Goal: Task Accomplishment & Management: Complete application form

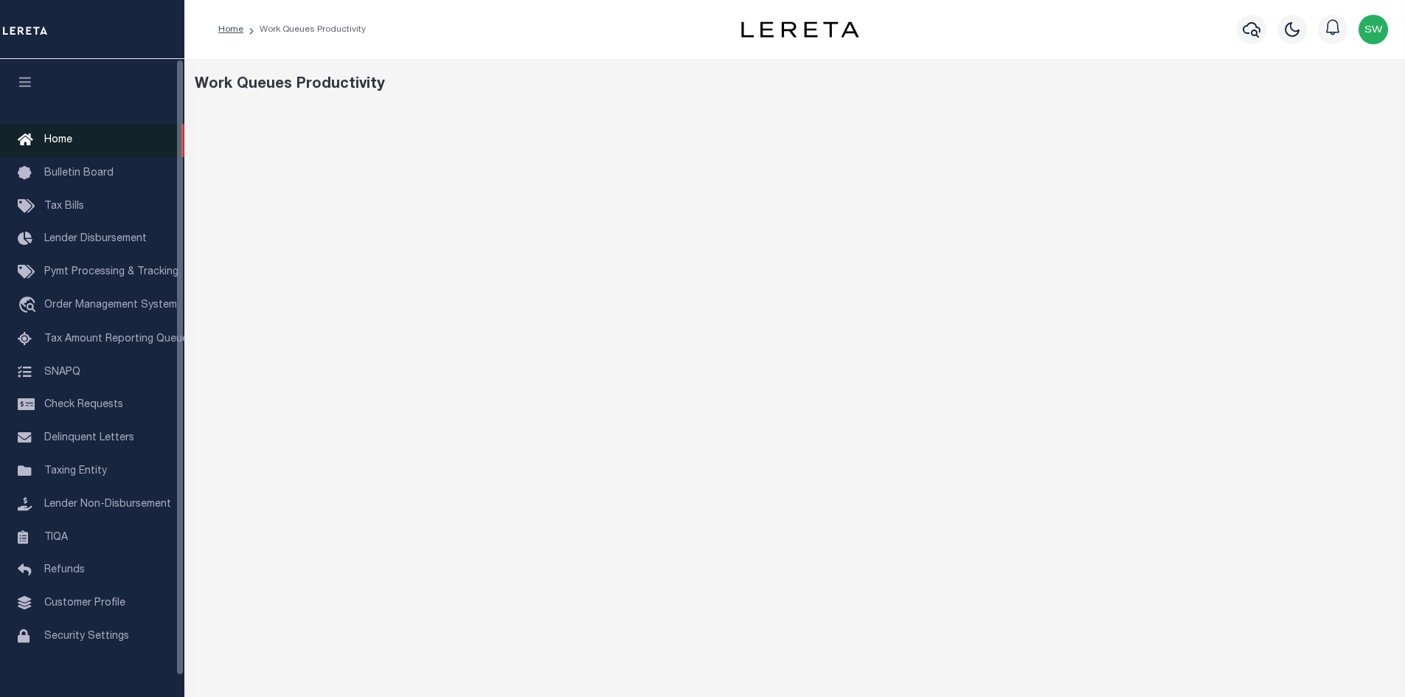
click at [61, 142] on span "Home" at bounding box center [58, 140] width 28 height 10
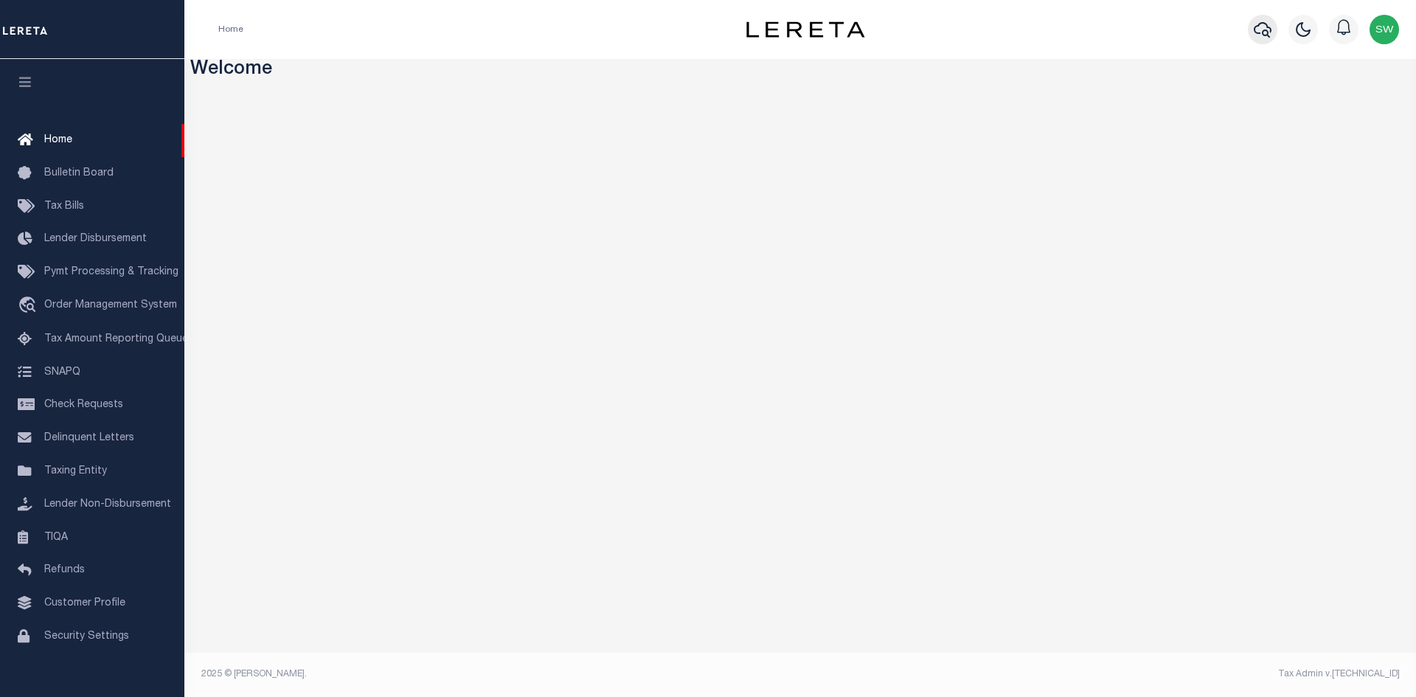
click at [1265, 29] on icon "button" at bounding box center [1263, 30] width 18 height 18
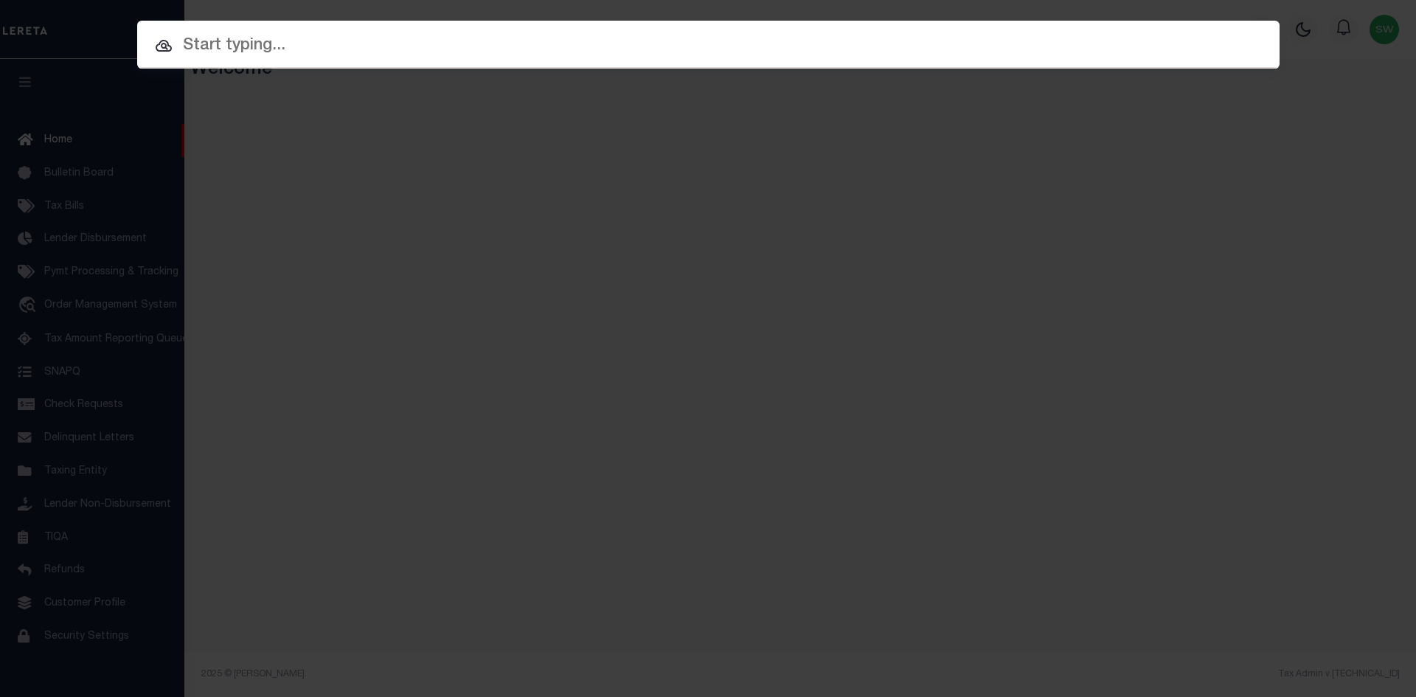
click at [198, 53] on input "text" at bounding box center [708, 46] width 1142 height 26
paste input "15769"
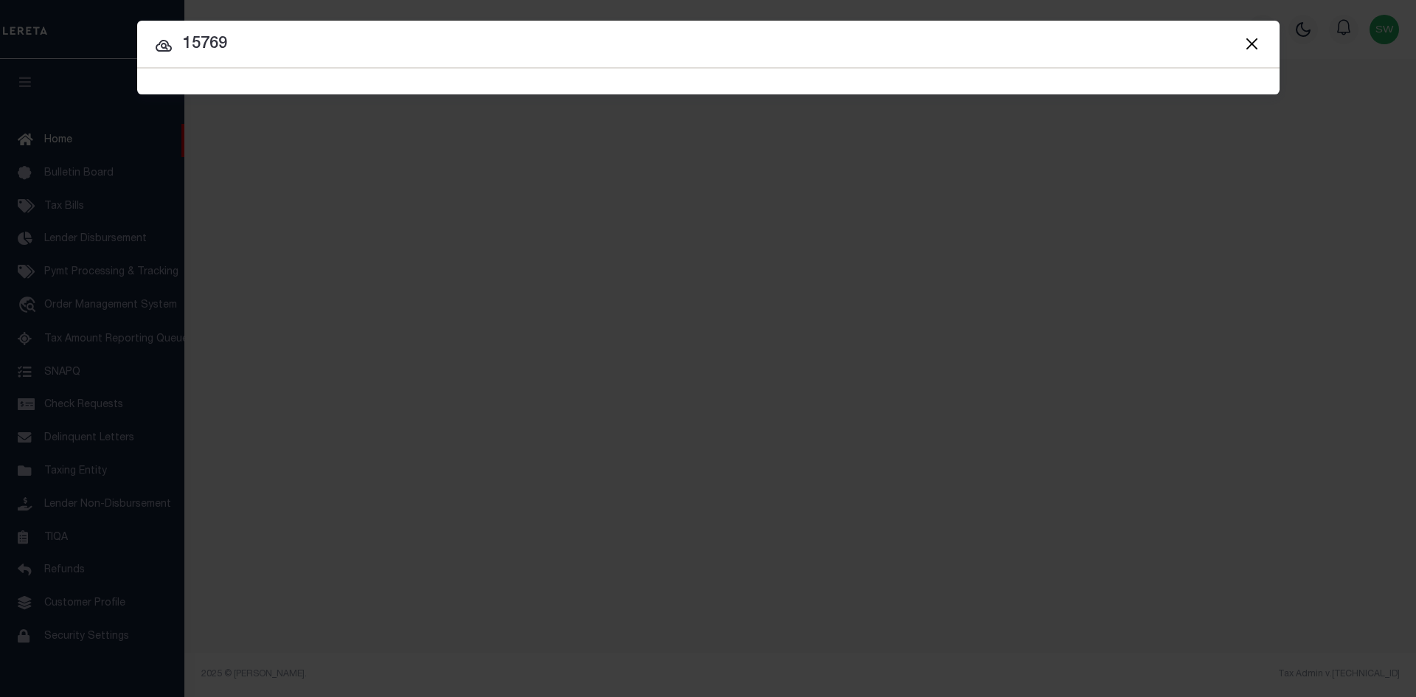
click at [265, 46] on input "15769" at bounding box center [708, 45] width 1142 height 26
type input "15769"
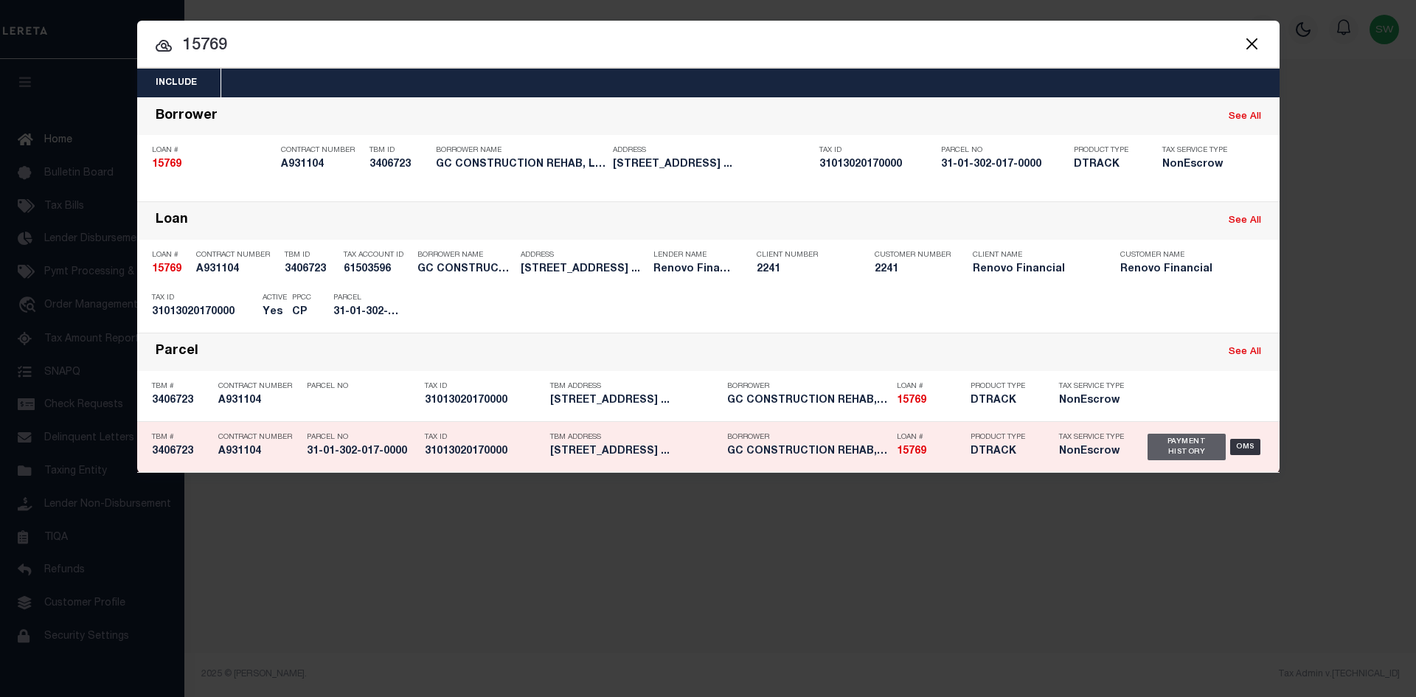
click at [1177, 444] on div "Payment History" at bounding box center [1186, 447] width 79 height 27
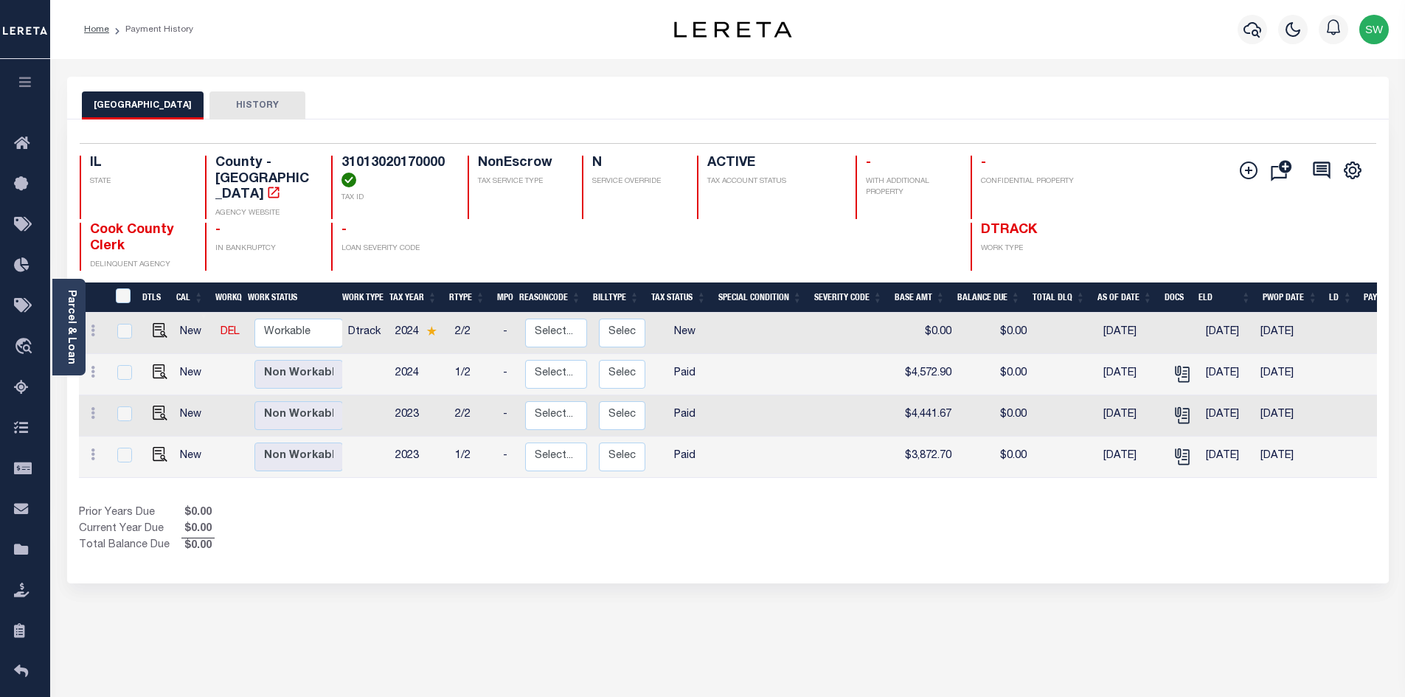
click at [740, 505] on div "Show Tax Lines before Bill Release Date Prior Years Due $0.00 Current Year Due …" at bounding box center [728, 529] width 1298 height 49
click at [281, 185] on icon "" at bounding box center [273, 192] width 15 height 15
click at [157, 323] on img "" at bounding box center [160, 330] width 15 height 15
checkbox input "true"
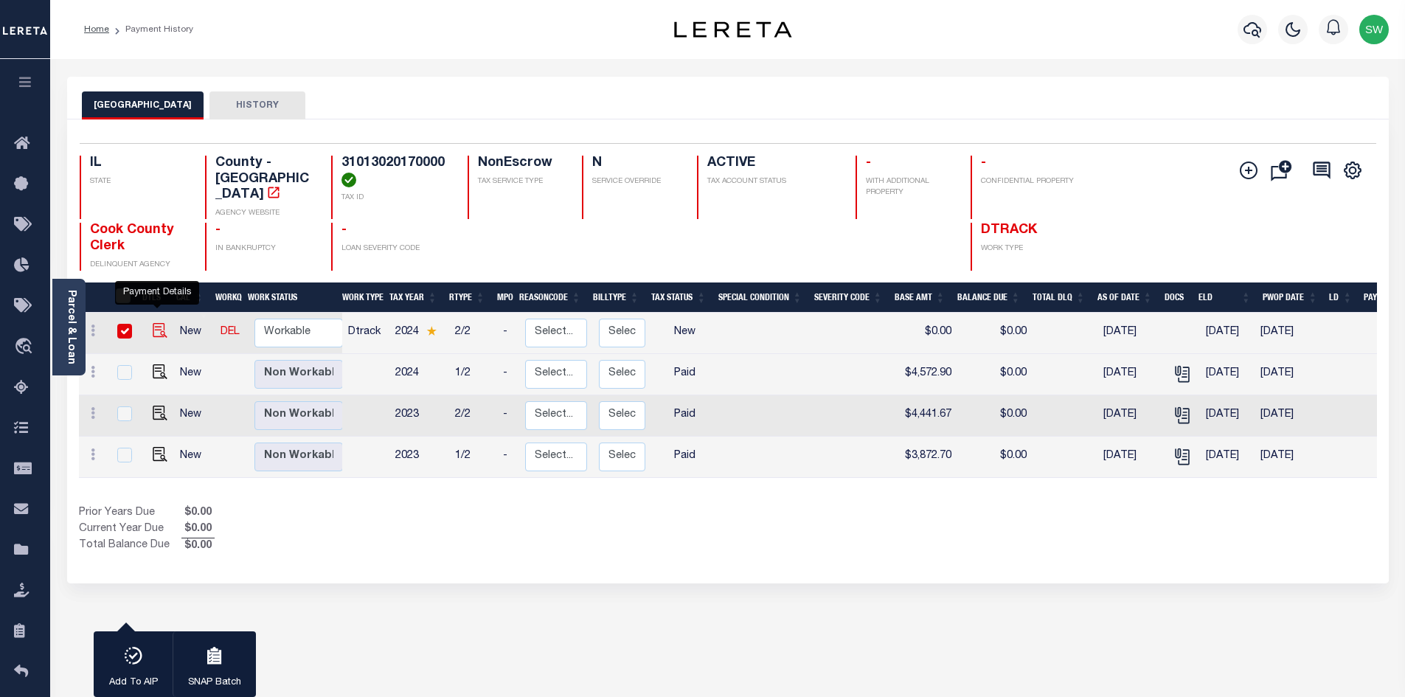
click at [153, 324] on img "" at bounding box center [160, 330] width 15 height 15
checkbox input "false"
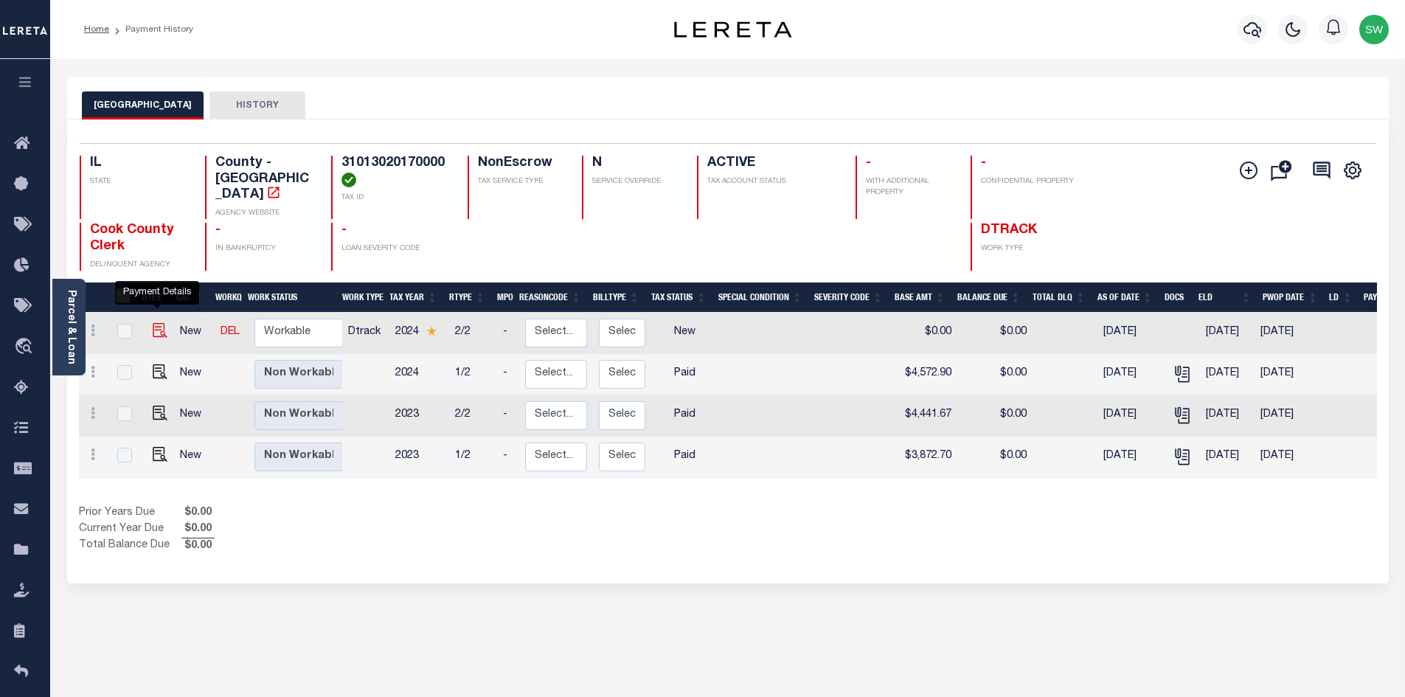
click at [162, 323] on img "" at bounding box center [160, 330] width 15 height 15
checkbox input "true"
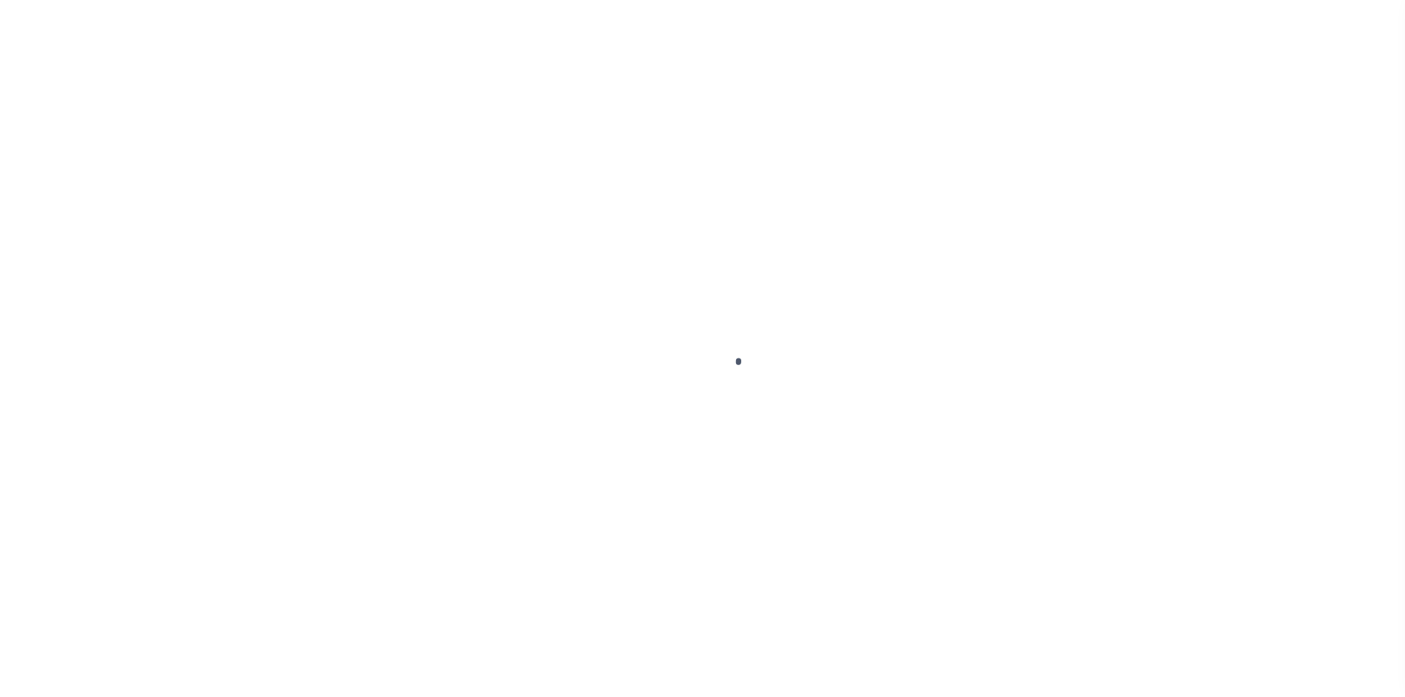
select select "NW2"
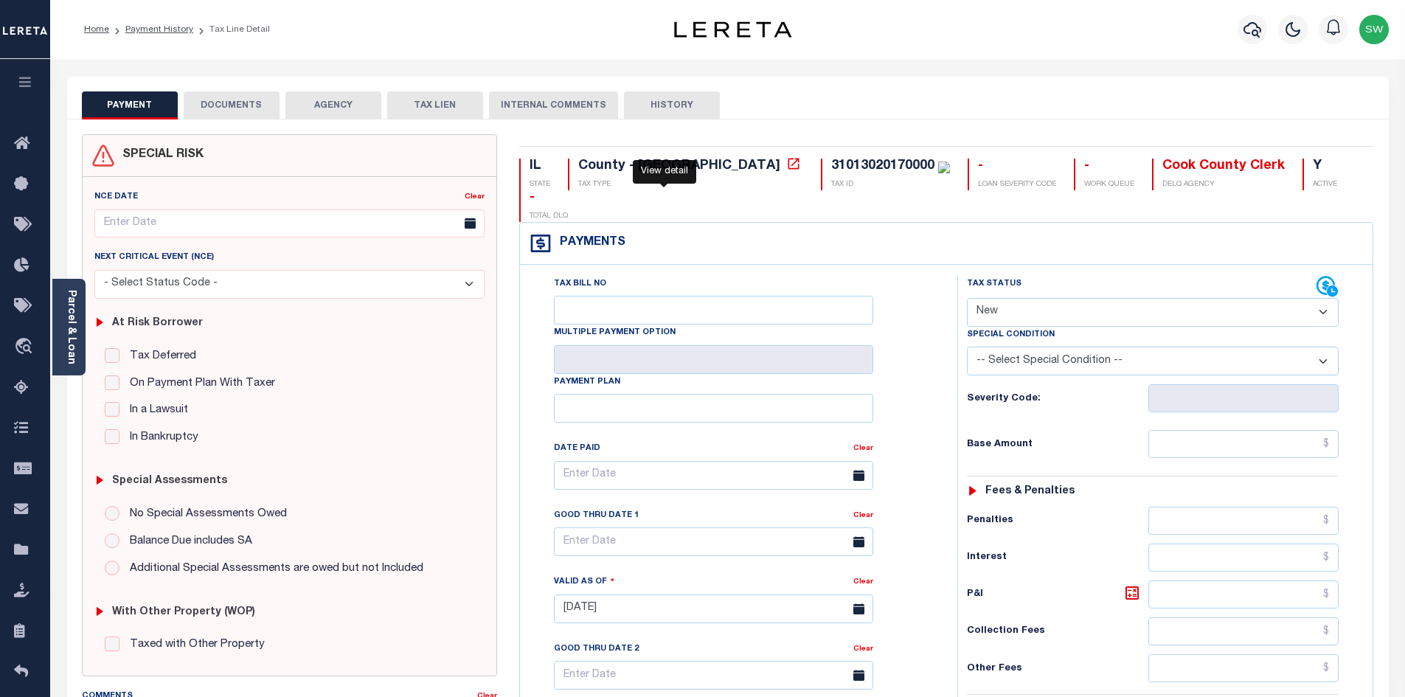
click at [786, 160] on icon at bounding box center [793, 163] width 15 height 15
click at [1330, 298] on select "- Select Status Code - Open Due/Unpaid Paid Incomplete No Tax Due Internal Refu…" at bounding box center [1153, 312] width 372 height 29
select select "PYD"
click at [967, 298] on select "- Select Status Code - Open Due/Unpaid Paid Incomplete No Tax Due Internal Refu…" at bounding box center [1153, 312] width 372 height 29
type input "[DATE]"
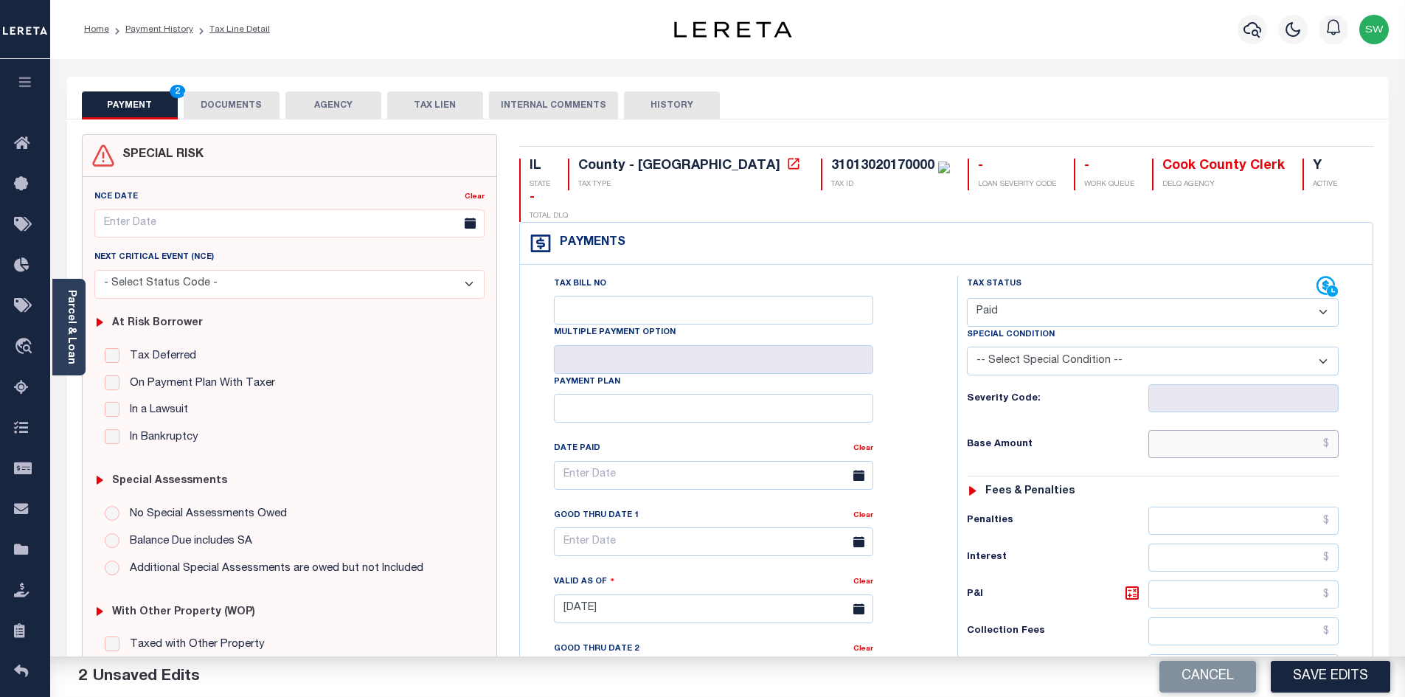
click at [1202, 430] on input "text" at bounding box center [1243, 444] width 191 height 28
click at [1205, 430] on input "text" at bounding box center [1243, 444] width 191 height 28
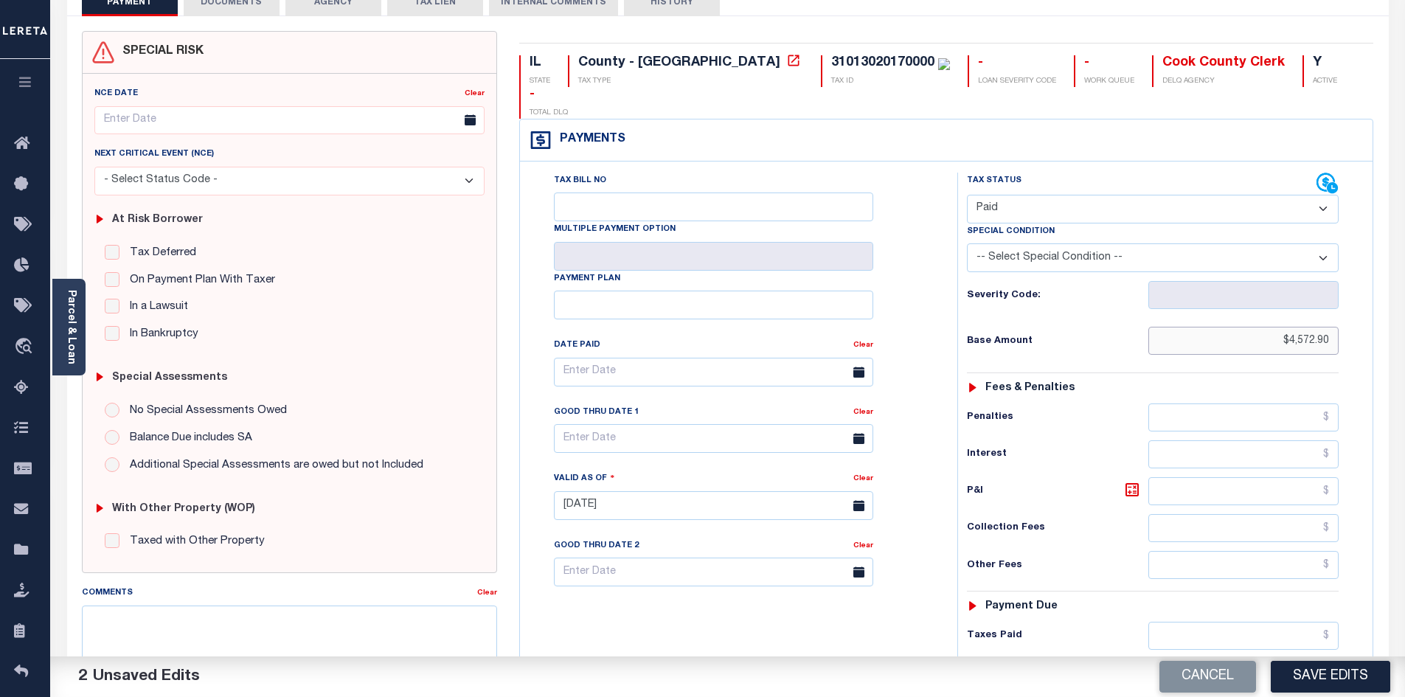
scroll to position [114, 0]
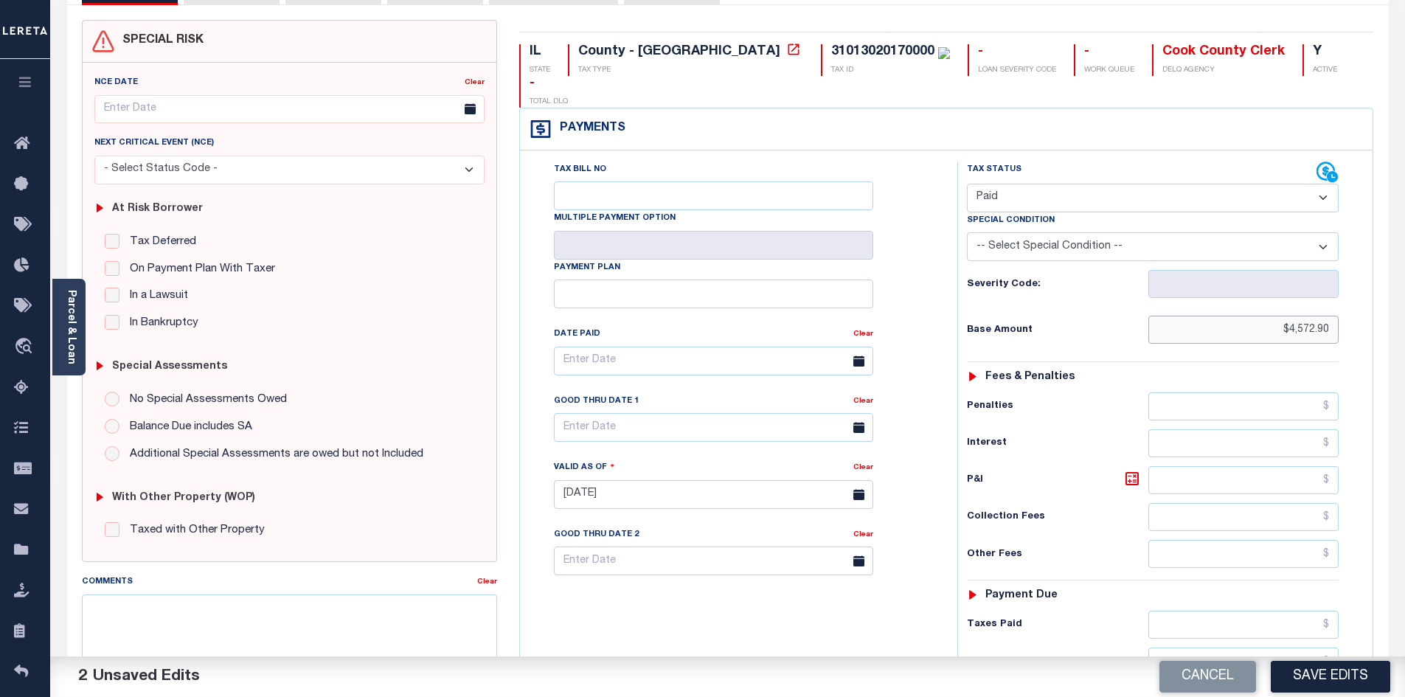
drag, startPoint x: 1288, startPoint y: 297, endPoint x: 1334, endPoint y: 303, distance: 46.1
click at [1334, 316] on input "$4,572.90" at bounding box center [1243, 330] width 191 height 28
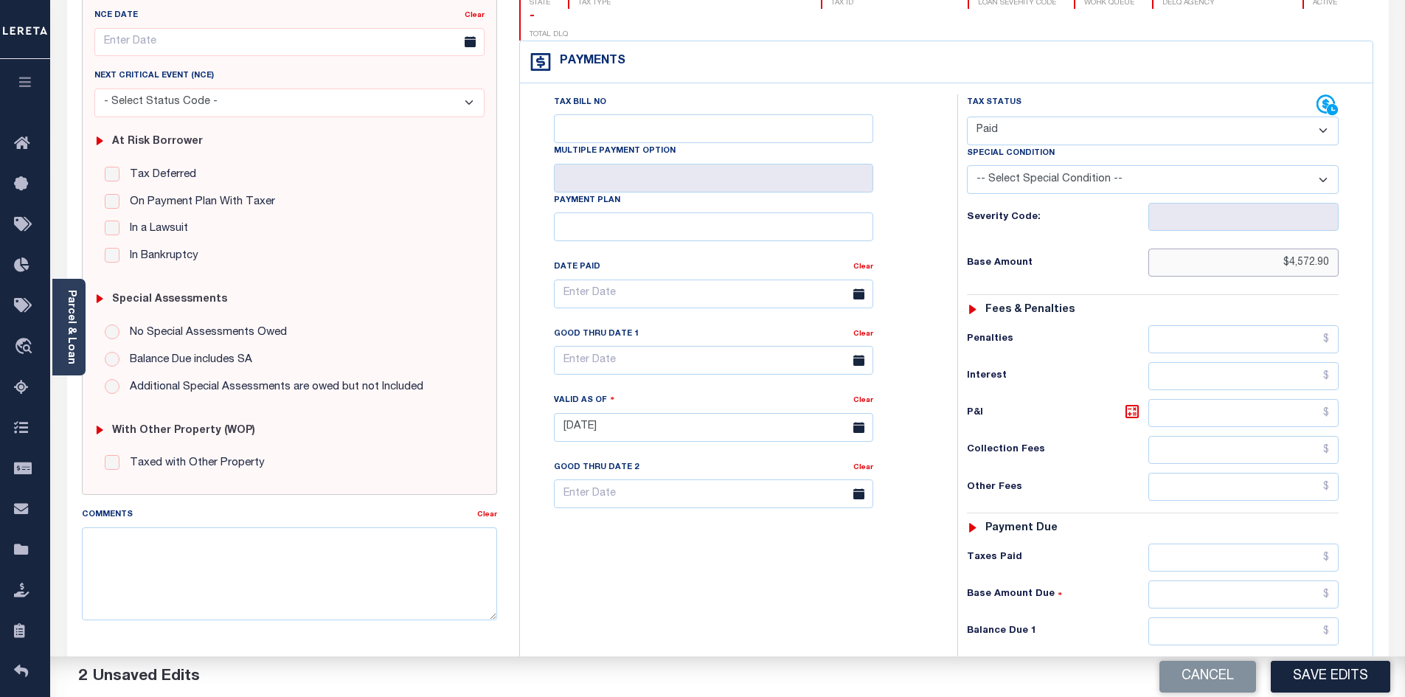
scroll to position [202, 0]
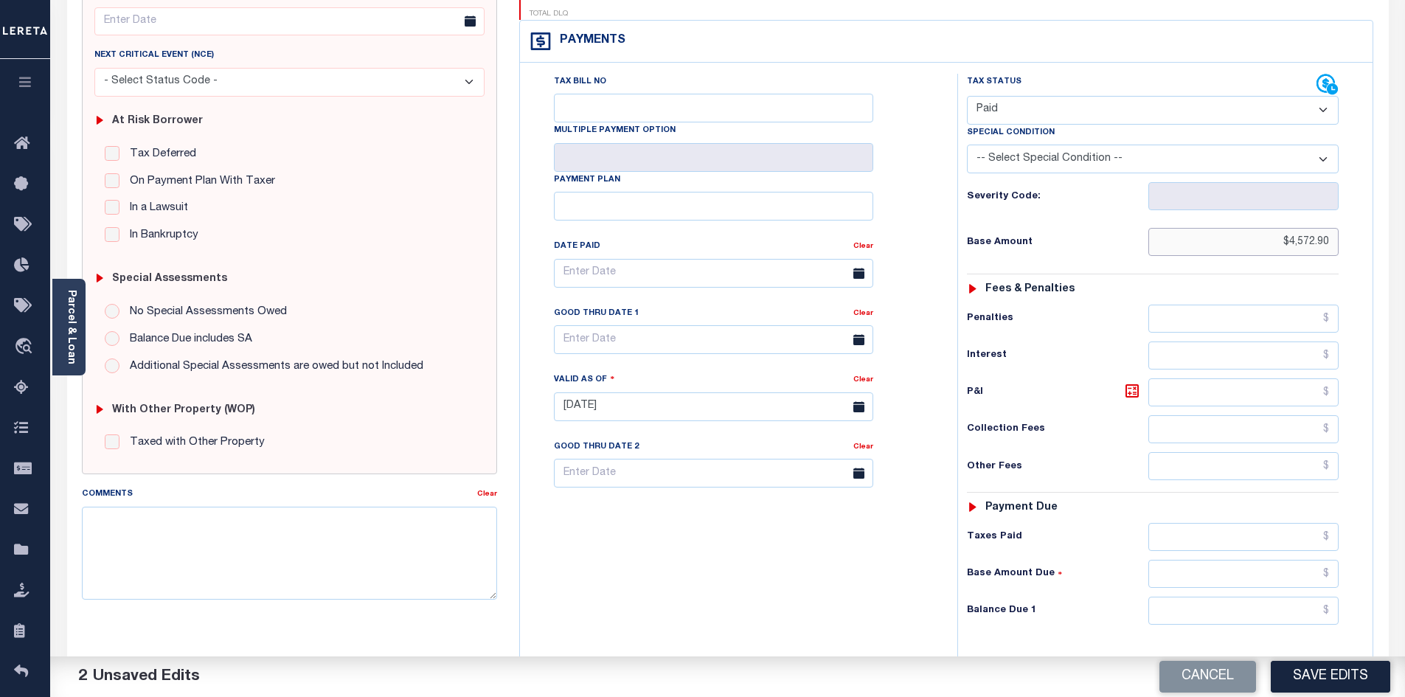
type input "$4,572.90"
click at [1263, 523] on input "text" at bounding box center [1243, 537] width 191 height 28
paste input "4,572.90"
type input "$4,572.90"
click at [847, 554] on div "Tax Bill No Multiple Payment Option Payment Plan Clear" at bounding box center [735, 399] width 423 height 651
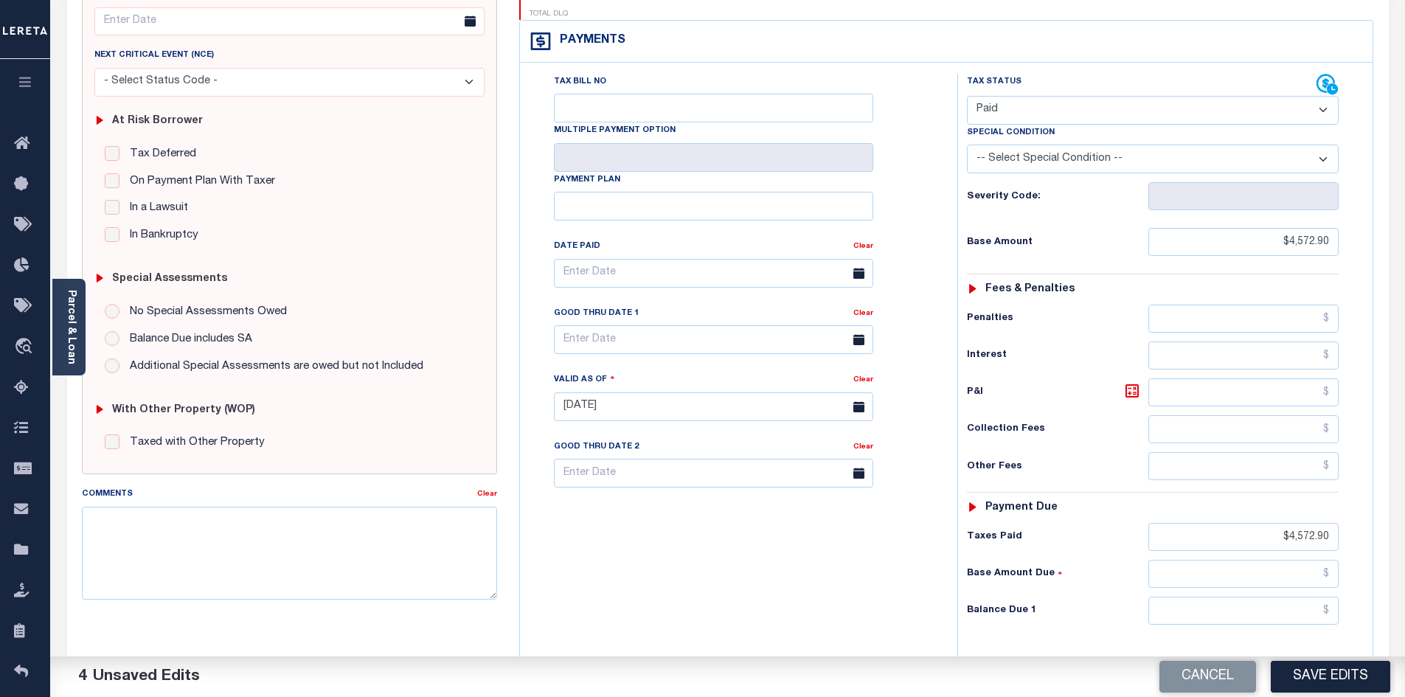
click at [1250, 660] on input "text" at bounding box center [1243, 674] width 191 height 28
type input "$0.00"
drag, startPoint x: 825, startPoint y: 578, endPoint x: 1071, endPoint y: 505, distance: 256.2
click at [826, 577] on div "Tax Bill No Multiple Payment Option Payment Plan Clear" at bounding box center [735, 399] width 423 height 651
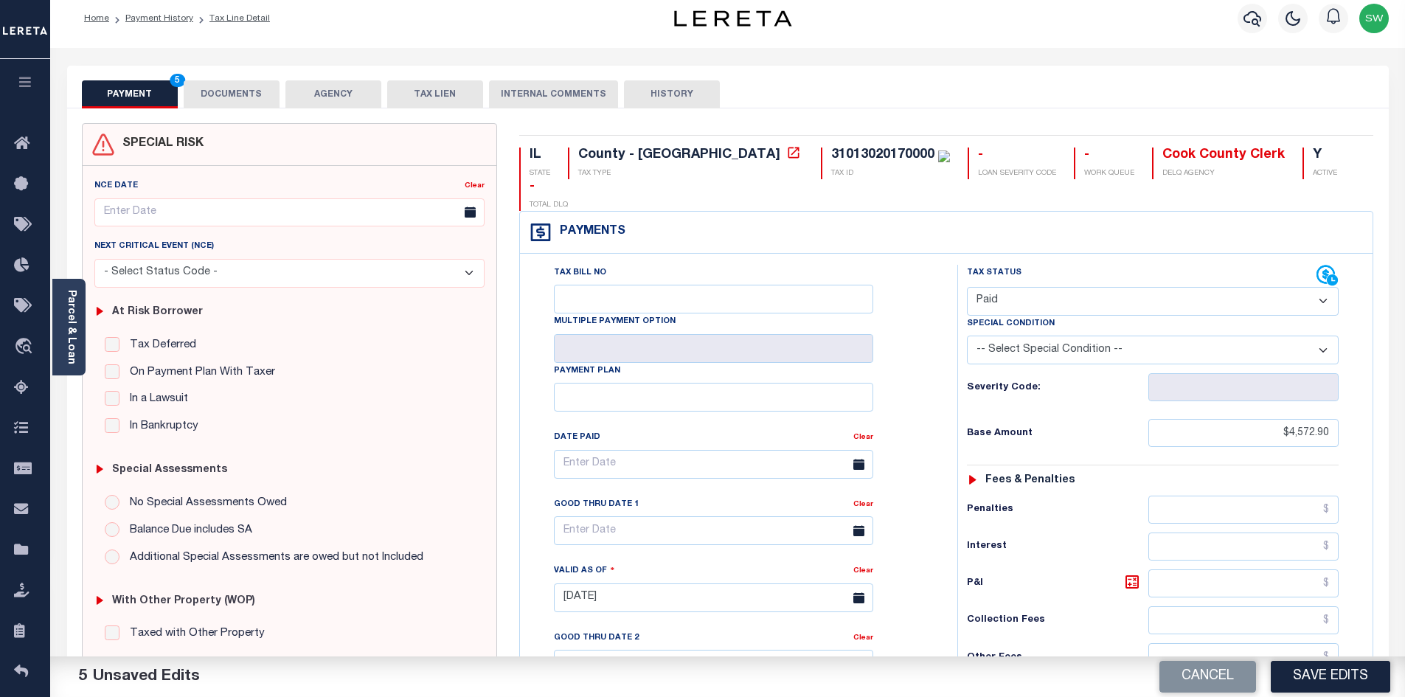
scroll to position [0, 0]
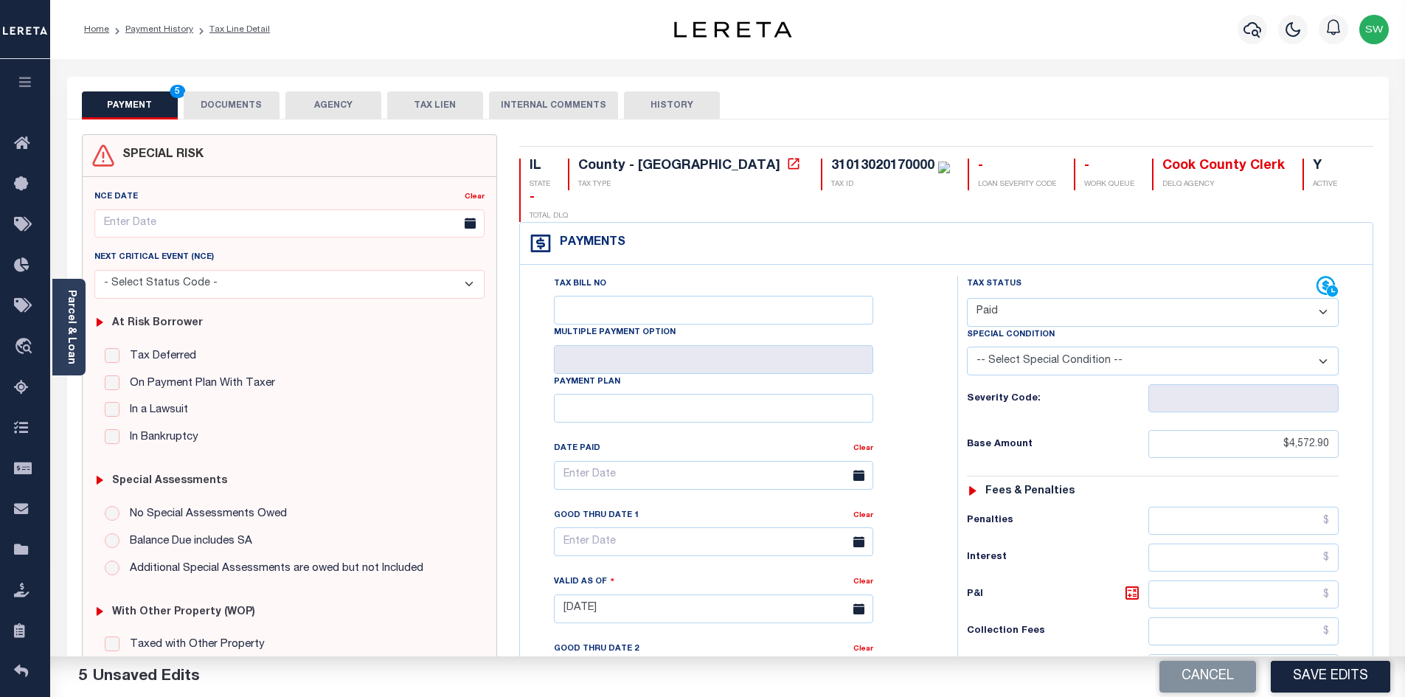
drag, startPoint x: 237, startPoint y: 100, endPoint x: 265, endPoint y: 107, distance: 29.7
click at [237, 100] on button "DOCUMENTS" at bounding box center [232, 105] width 96 height 28
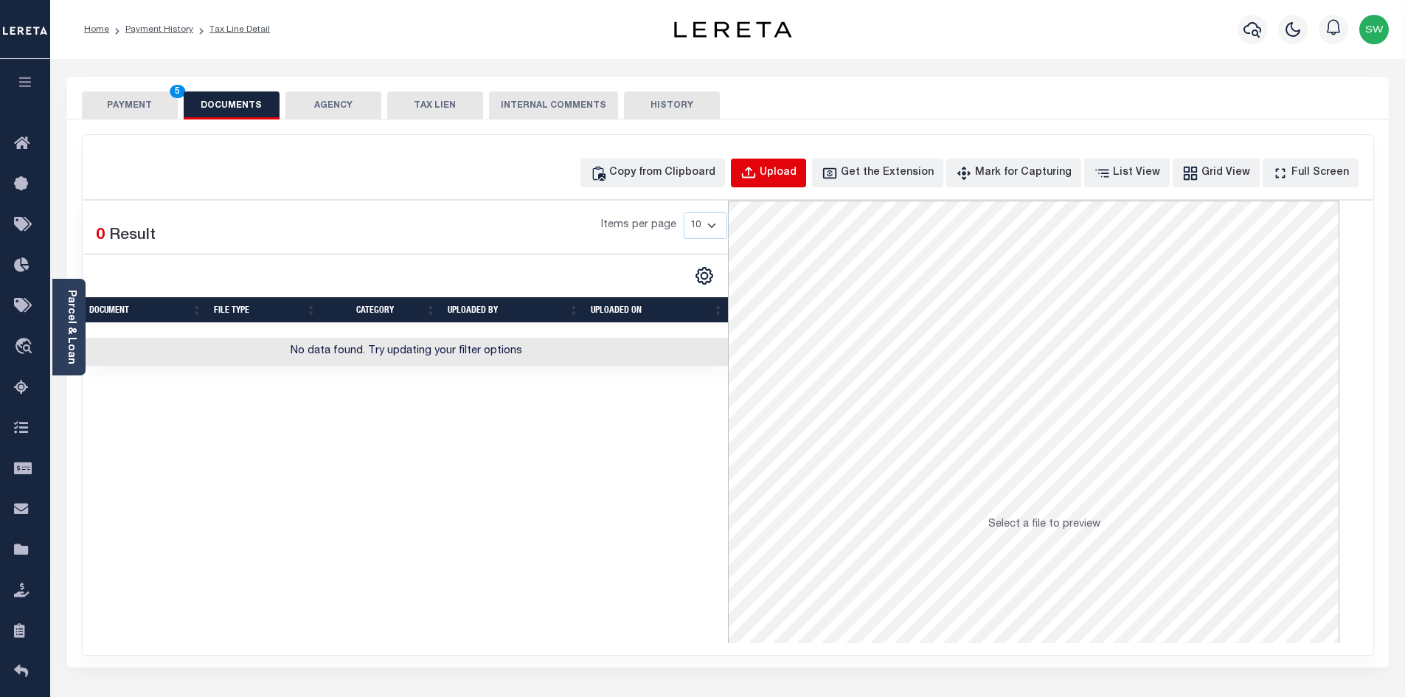
click at [796, 178] on div "Upload" at bounding box center [778, 173] width 37 height 16
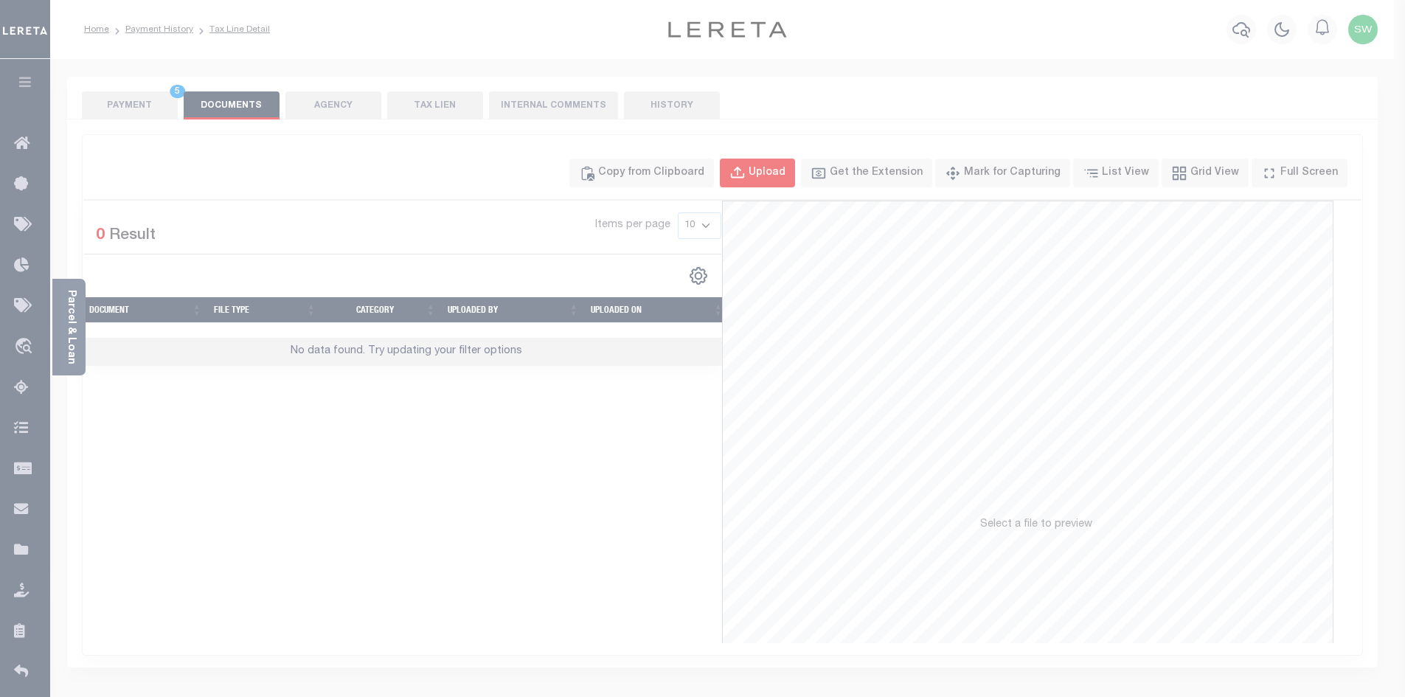
select select "POP"
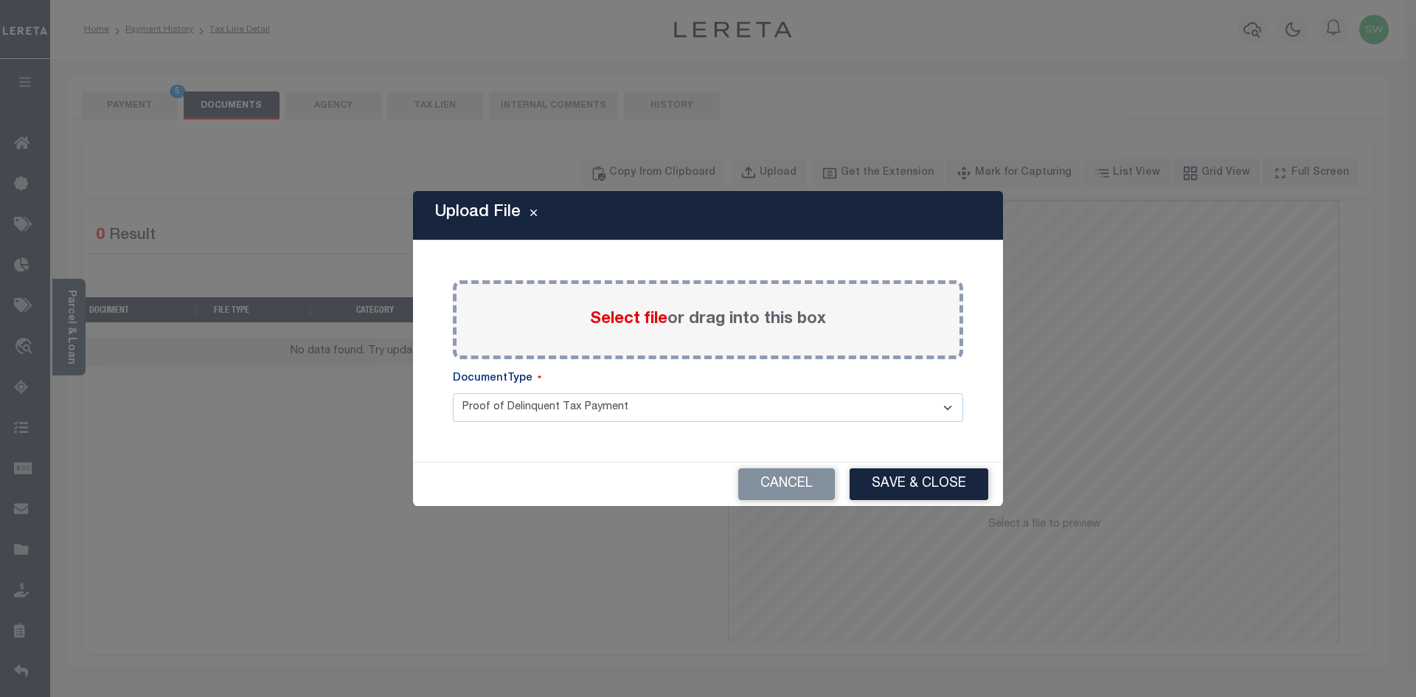
drag, startPoint x: 302, startPoint y: 504, endPoint x: 303, endPoint y: 368, distance: 136.4
click at [303, 490] on div "Upload File Paste copied image or file into this box Select file or drag into t…" at bounding box center [708, 348] width 1416 height 697
click at [136, 114] on div "Upload File Paste copied image or file into this box Select file or drag into t…" at bounding box center [708, 348] width 1416 height 697
click at [810, 489] on button "Cancel" at bounding box center [786, 484] width 97 height 32
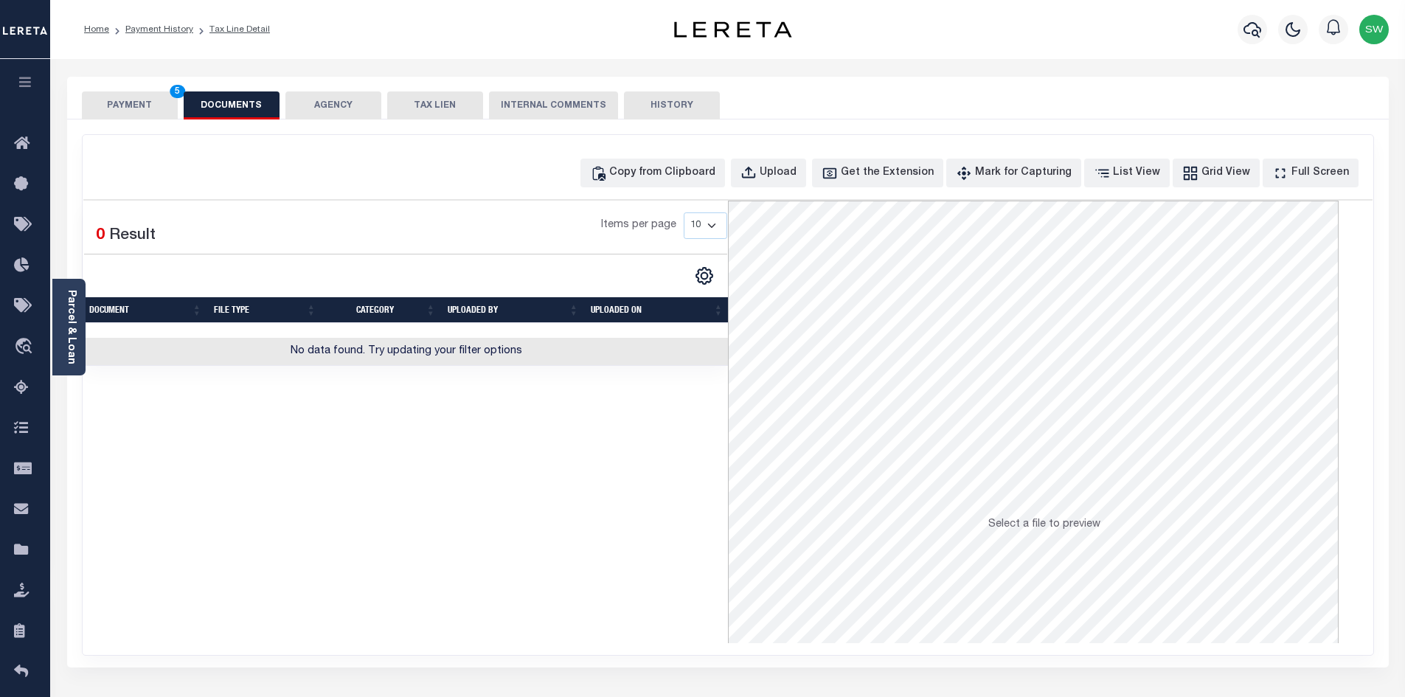
click at [411, 534] on div "Selected 0 Result Items per page 10 25 50 100" at bounding box center [405, 422] width 644 height 442
click at [146, 100] on button "PAYMENT 5" at bounding box center [130, 105] width 96 height 28
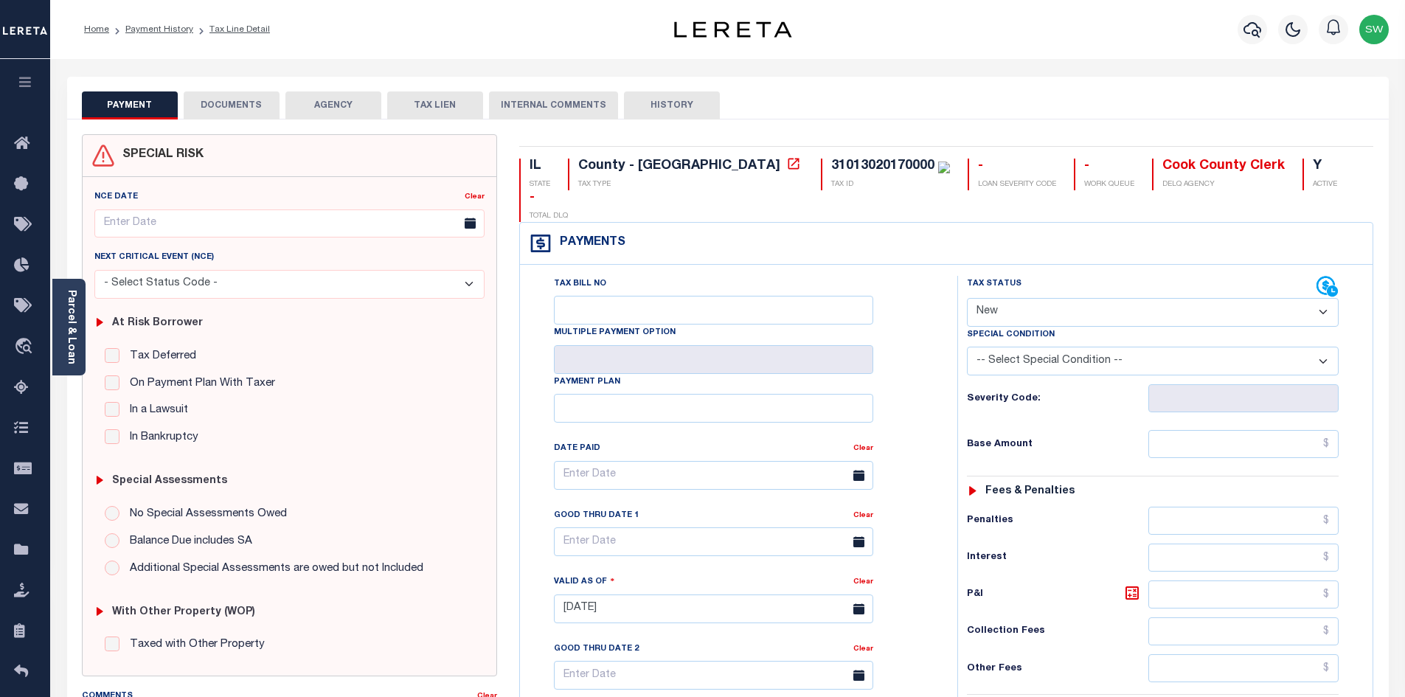
click at [1324, 298] on select "- Select Status Code - Open Due/Unpaid Paid Incomplete No Tax Due Internal Refu…" at bounding box center [1153, 312] width 372 height 29
select select "PYD"
click at [967, 298] on select "- Select Status Code - Open Due/Unpaid Paid Incomplete No Tax Due Internal Refu…" at bounding box center [1153, 312] width 372 height 29
type input "09/10/2025"
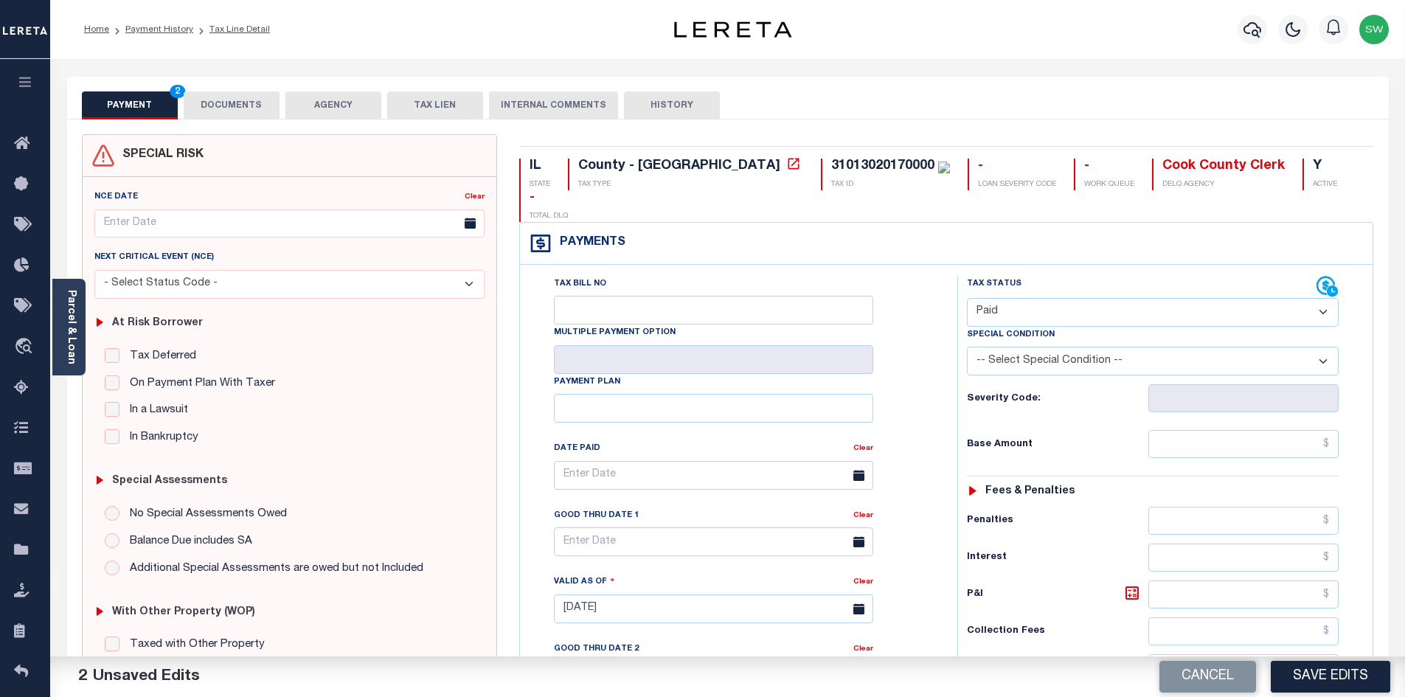
click at [1045, 265] on div "Tax Bill No Multiple Payment Option Payment Plan" at bounding box center [946, 601] width 852 height 673
click at [258, 100] on button "DOCUMENTS" at bounding box center [232, 105] width 96 height 28
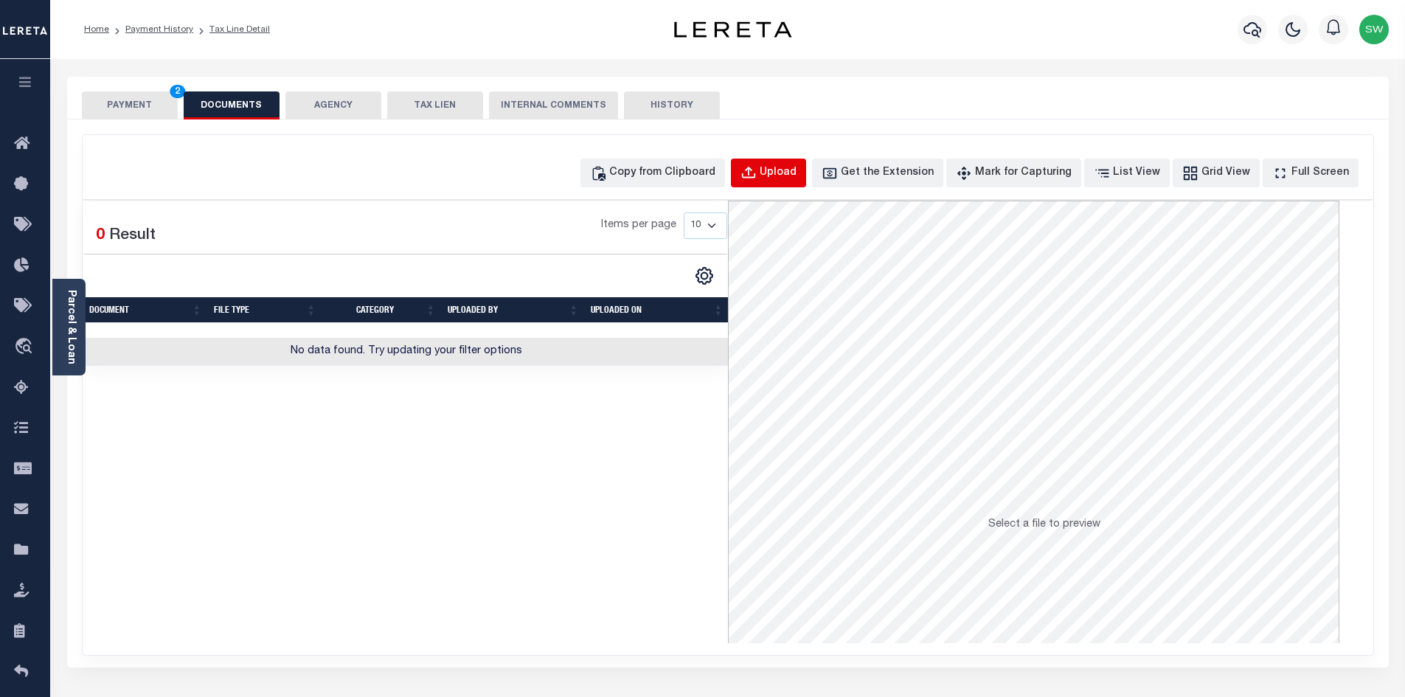
click at [788, 174] on div "Upload" at bounding box center [778, 173] width 37 height 16
select select "POP"
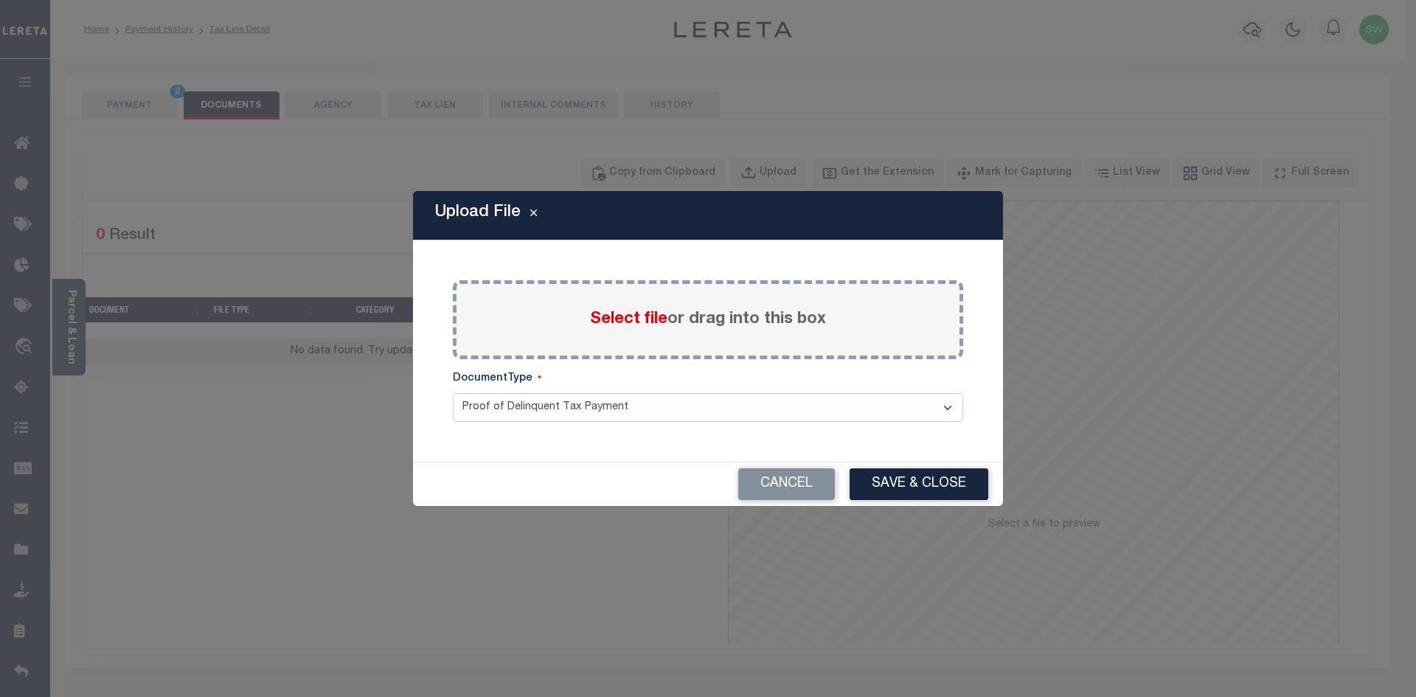
click at [638, 323] on span "Select file" at bounding box center [628, 319] width 77 height 16
click at [0, 0] on input "Select file or drag into this box" at bounding box center [0, 0] width 0 height 0
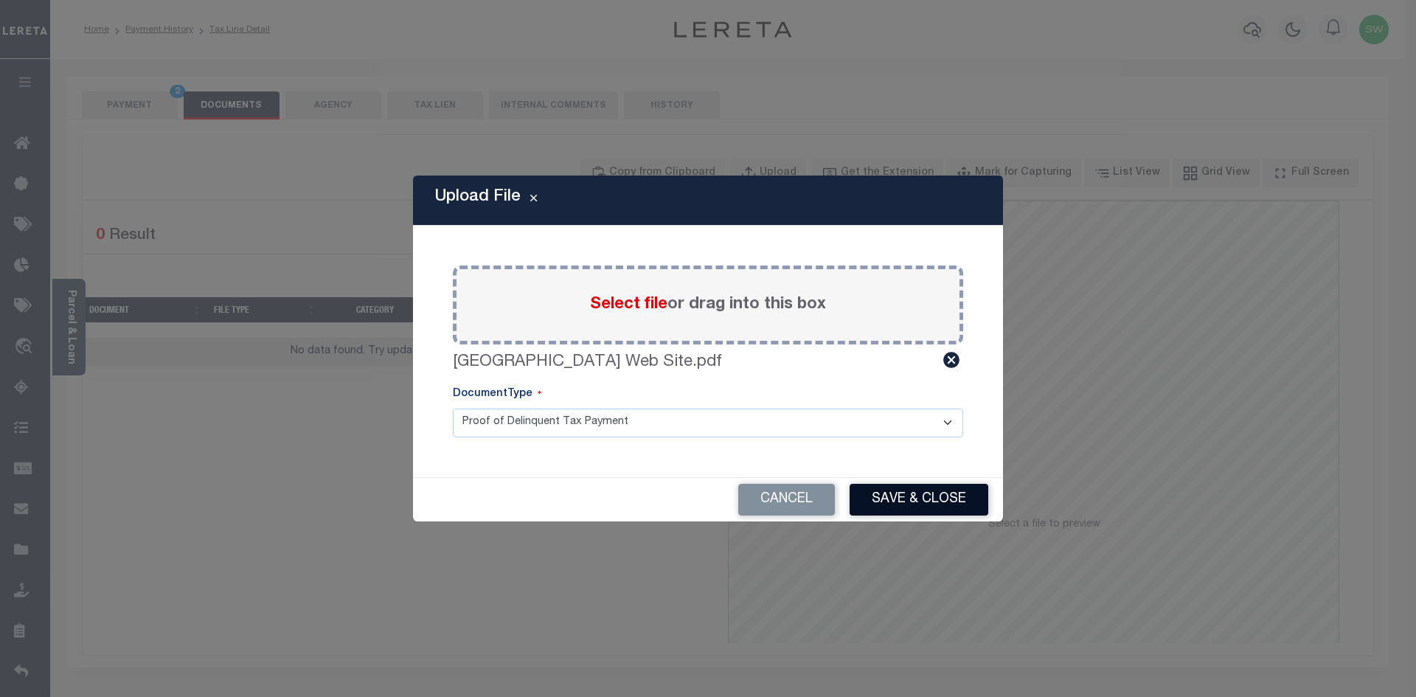
click at [951, 495] on button "Save & Close" at bounding box center [918, 500] width 139 height 32
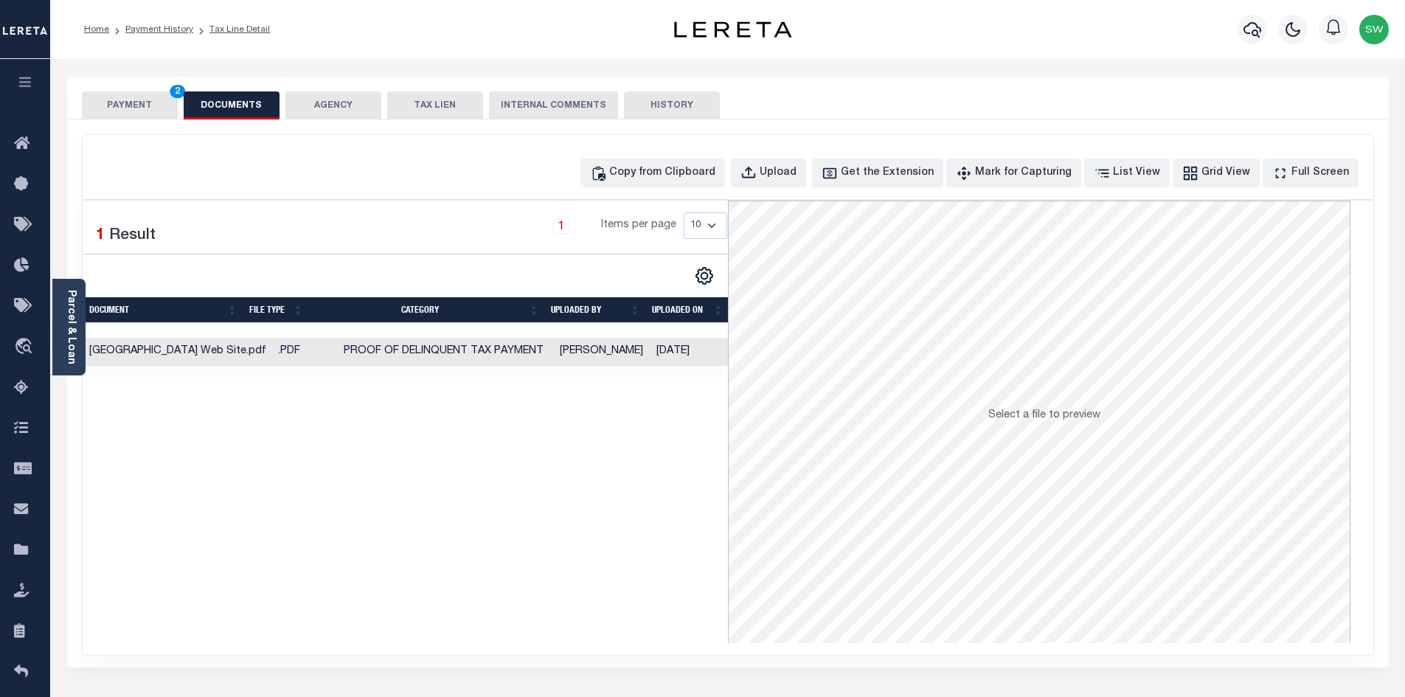
drag, startPoint x: 620, startPoint y: 480, endPoint x: 556, endPoint y: 201, distance: 286.0
click at [614, 468] on div "Selected 1 Result 1 Items per page 10 25 50 100" at bounding box center [405, 422] width 644 height 442
click at [124, 106] on button "PAYMENT 2" at bounding box center [130, 105] width 96 height 28
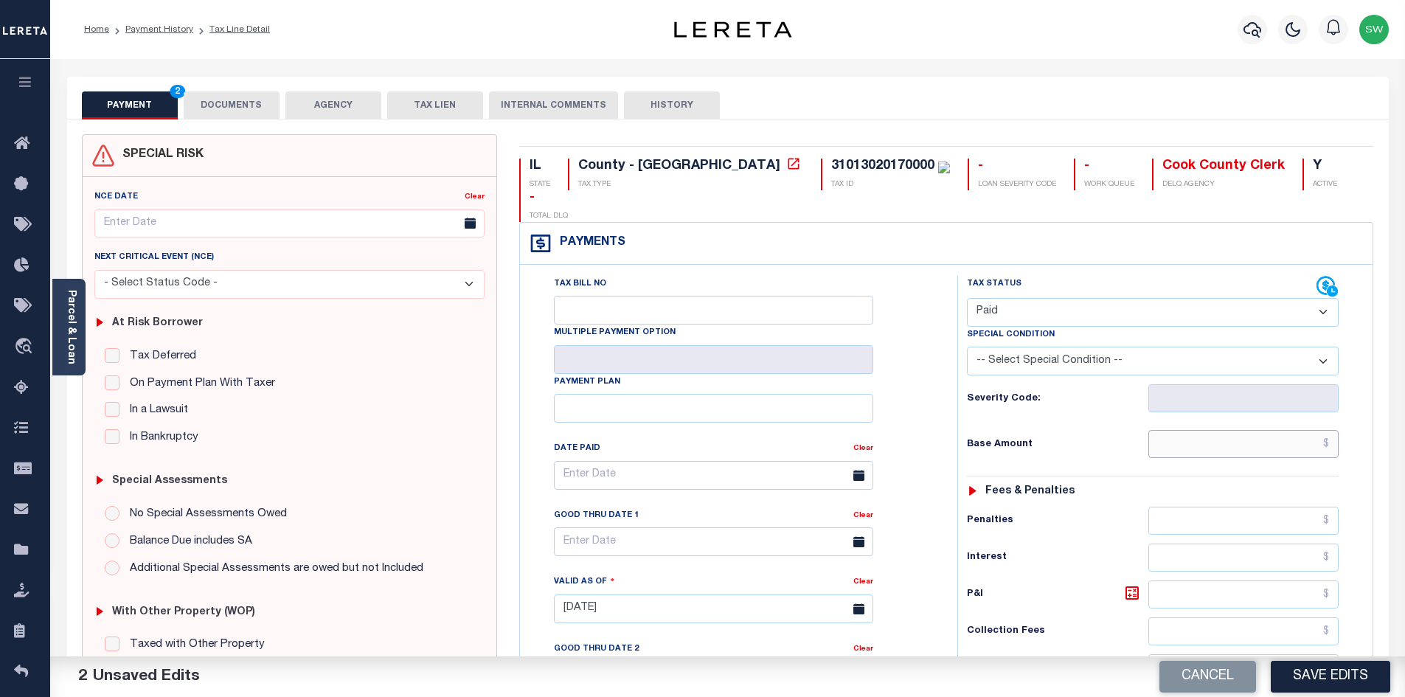
click at [1172, 430] on input "text" at bounding box center [1243, 444] width 191 height 28
click at [1245, 430] on input "text" at bounding box center [1243, 444] width 191 height 28
paste input "4,572.90"
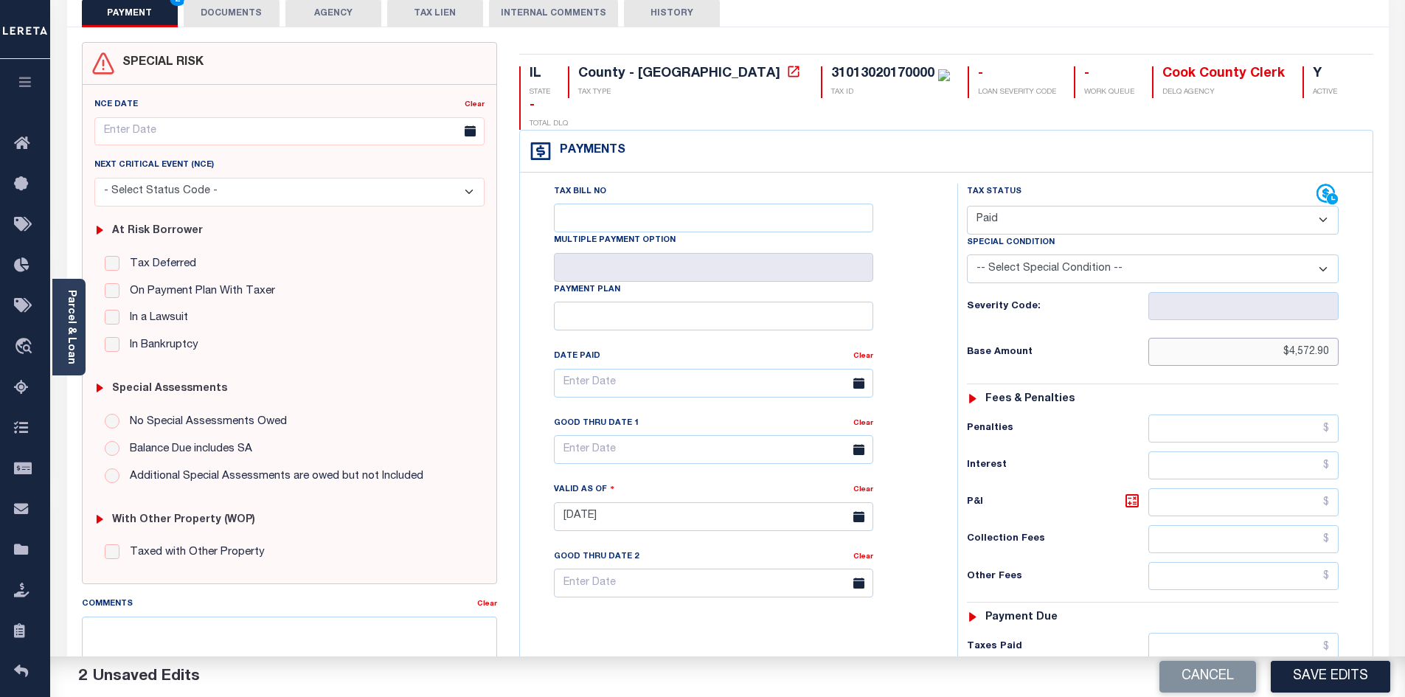
scroll to position [113, 0]
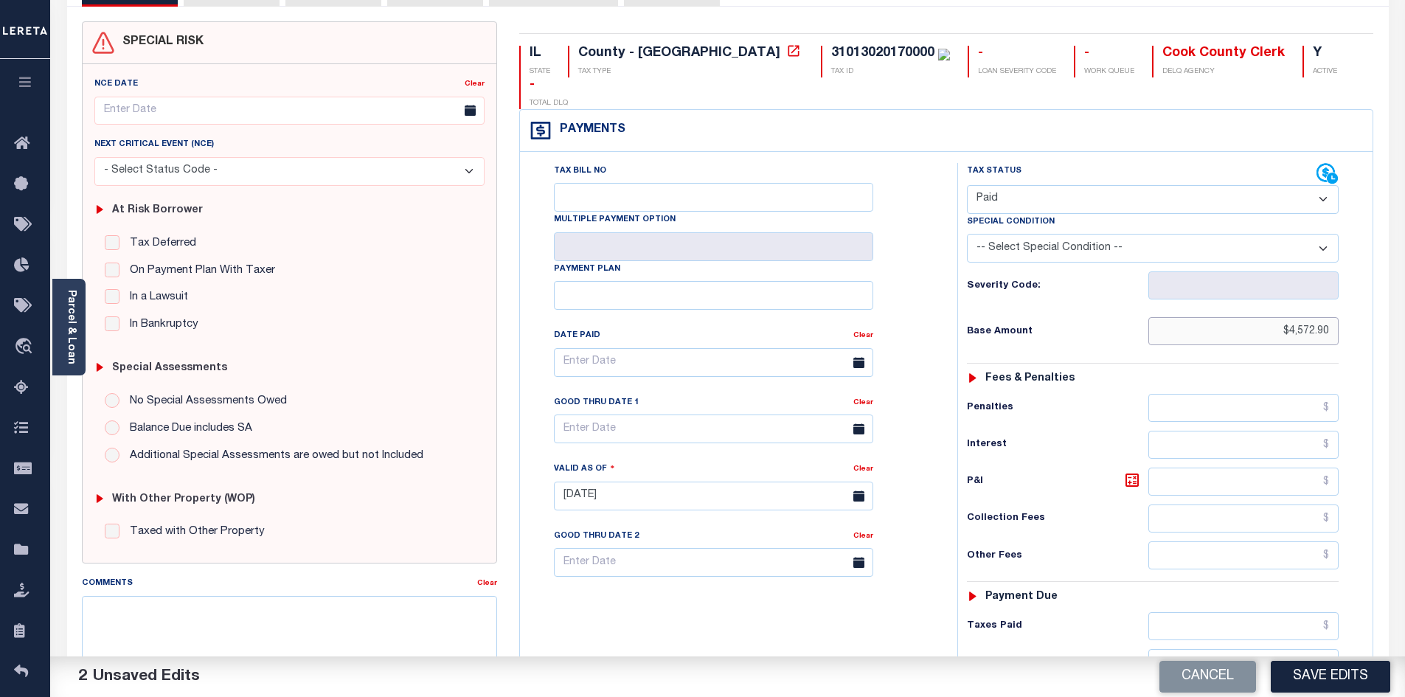
type input "$4,572.90"
click at [1219, 612] on input "text" at bounding box center [1243, 626] width 191 height 28
paste input "4,572.90"
type input "$4,572.90"
click at [1305, 649] on input "text" at bounding box center [1243, 663] width 191 height 28
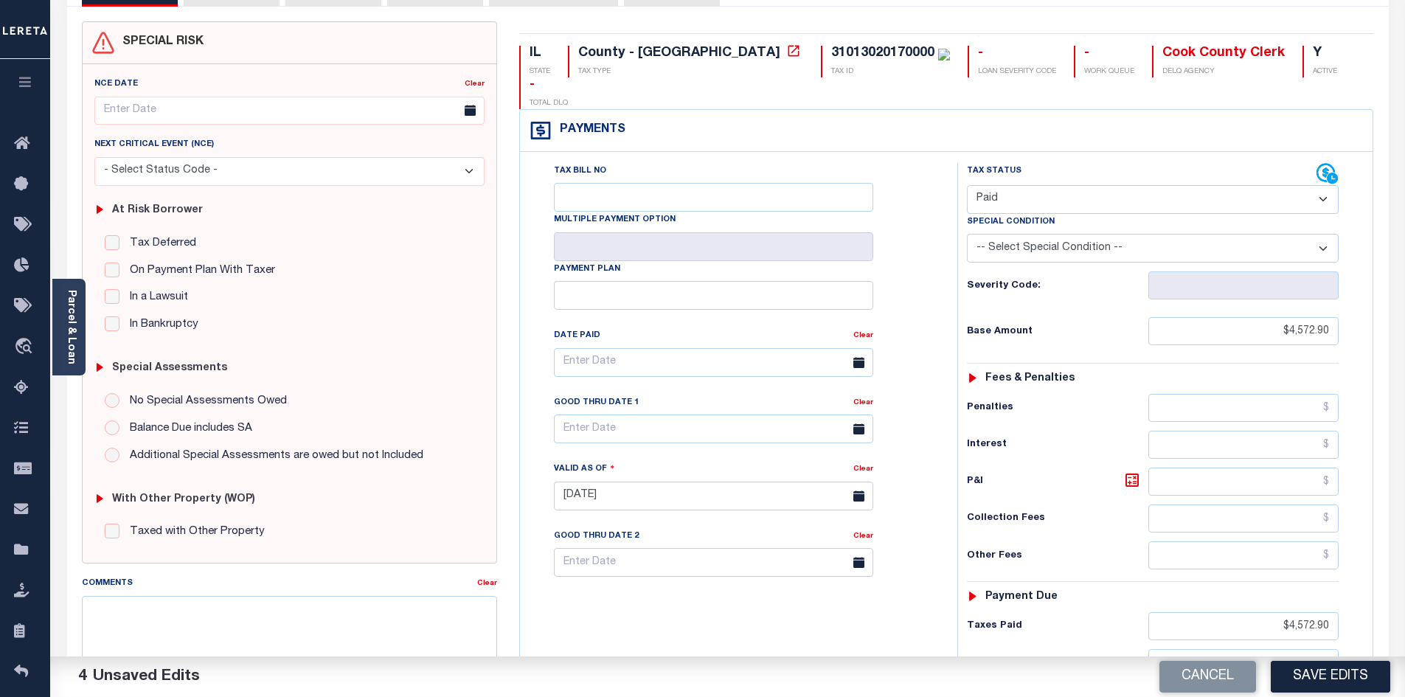
type input "$0.00"
click at [821, 629] on div "Tax Bill No Multiple Payment Option Payment Plan Clear" at bounding box center [735, 488] width 423 height 651
click at [1310, 684] on button "Save Edits" at bounding box center [1330, 677] width 119 height 32
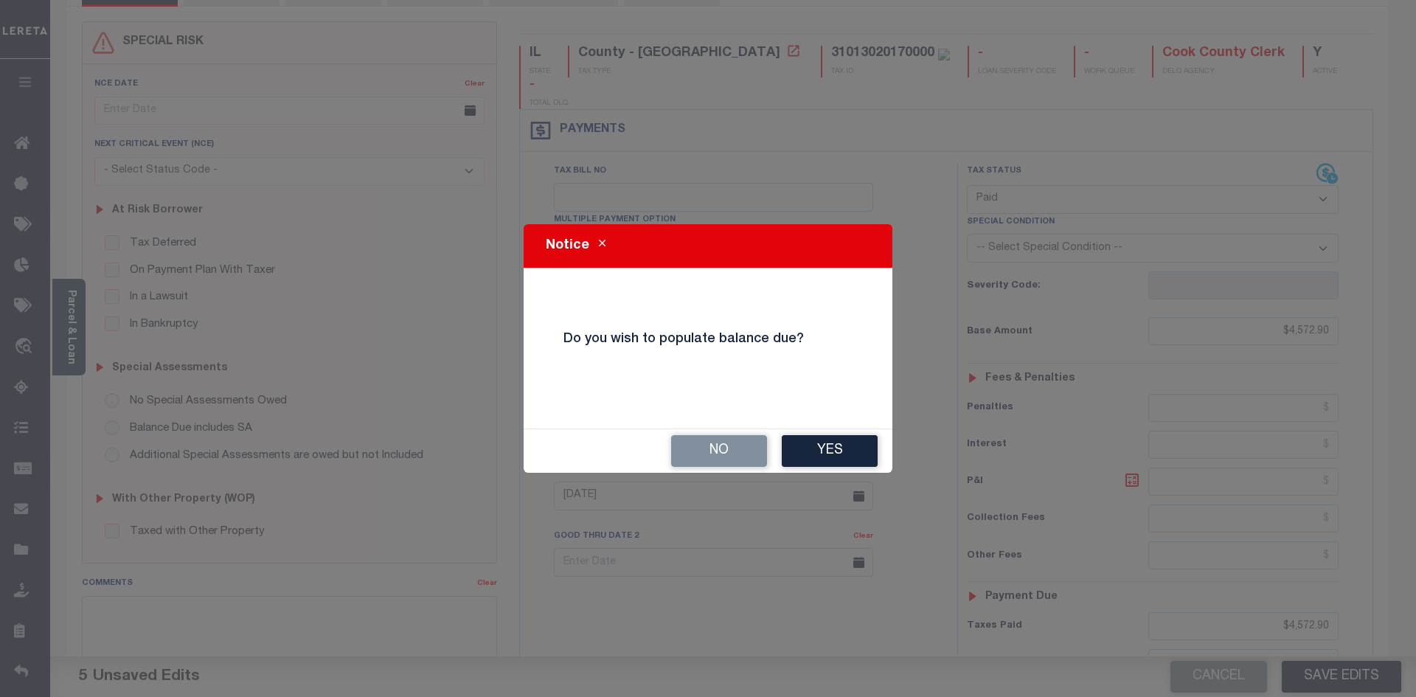
drag, startPoint x: 824, startPoint y: 454, endPoint x: 927, endPoint y: 456, distance: 103.3
click at [821, 454] on button "Yes" at bounding box center [830, 451] width 96 height 32
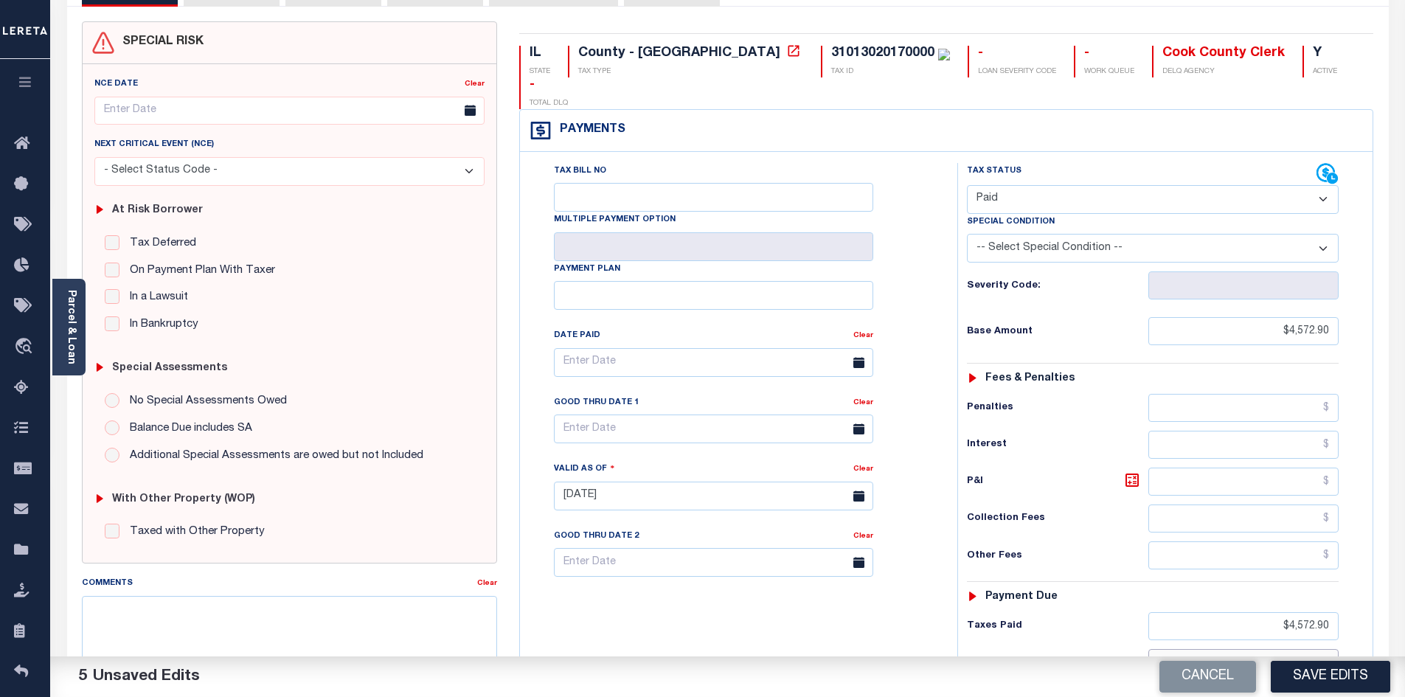
drag, startPoint x: 1261, startPoint y: 636, endPoint x: 1394, endPoint y: 648, distance: 134.1
click at [1394, 648] on div "PAYMENT 5 DOCUMENTS AGENCY DELINQUENT PAYEE" at bounding box center [728, 486] width 1344 height 1044
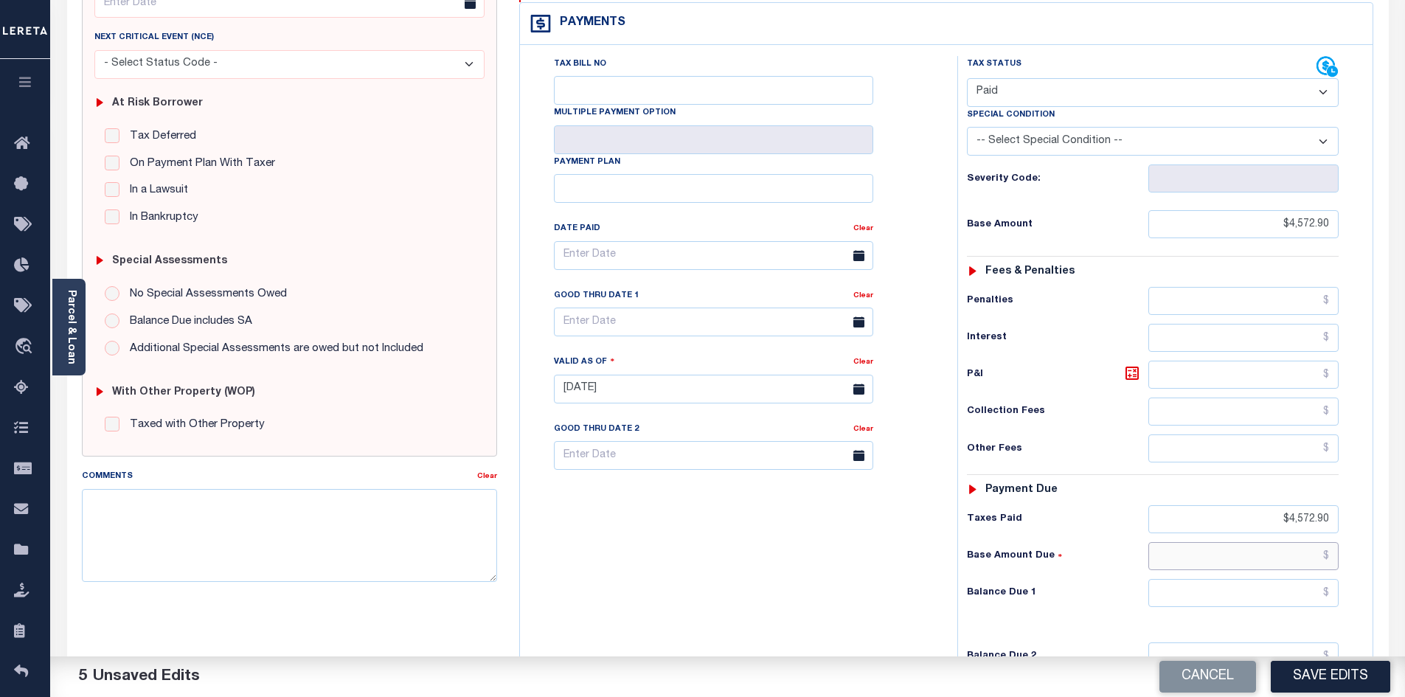
scroll to position [221, 0]
click at [1294, 577] on input "text" at bounding box center [1243, 591] width 191 height 28
type input "$0.00"
click at [835, 574] on div "Tax Bill No Multiple Payment Option Payment Plan Clear" at bounding box center [735, 380] width 423 height 651
click at [1349, 672] on button "Save Edits" at bounding box center [1330, 677] width 119 height 32
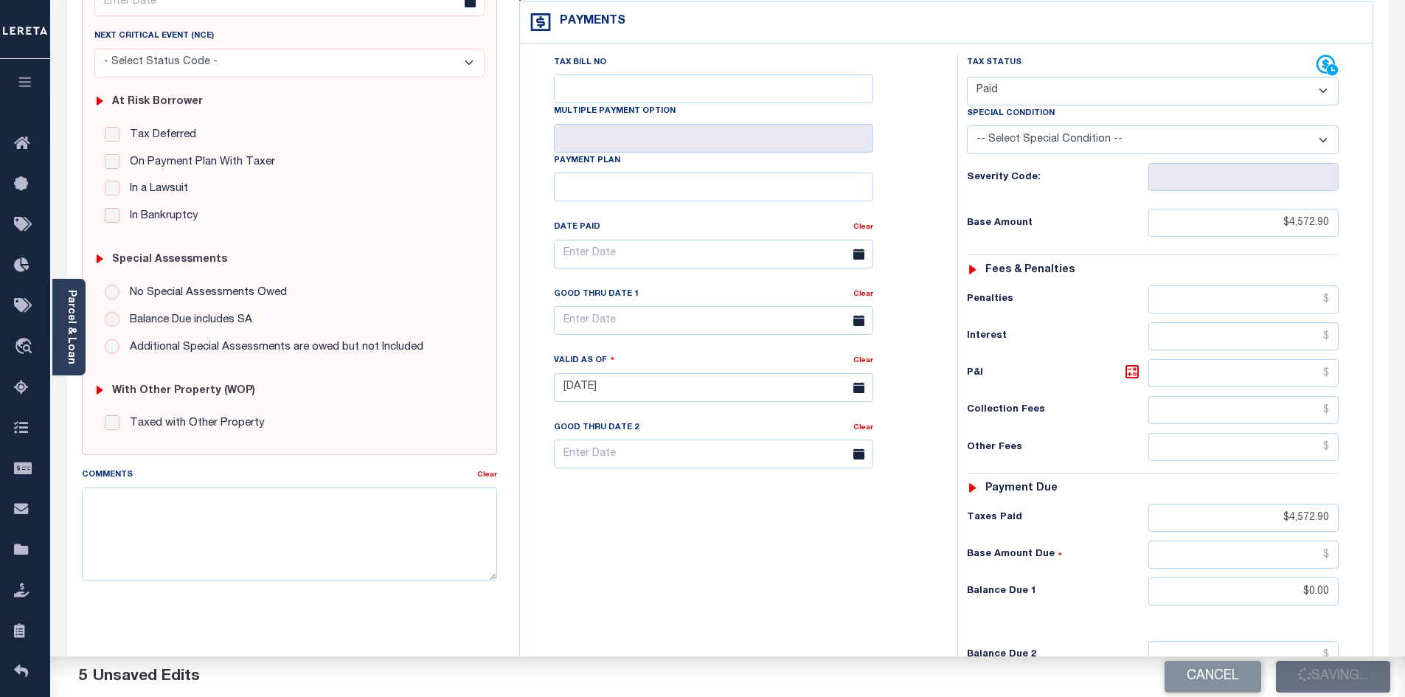
checkbox input "false"
type input "$4,572.9"
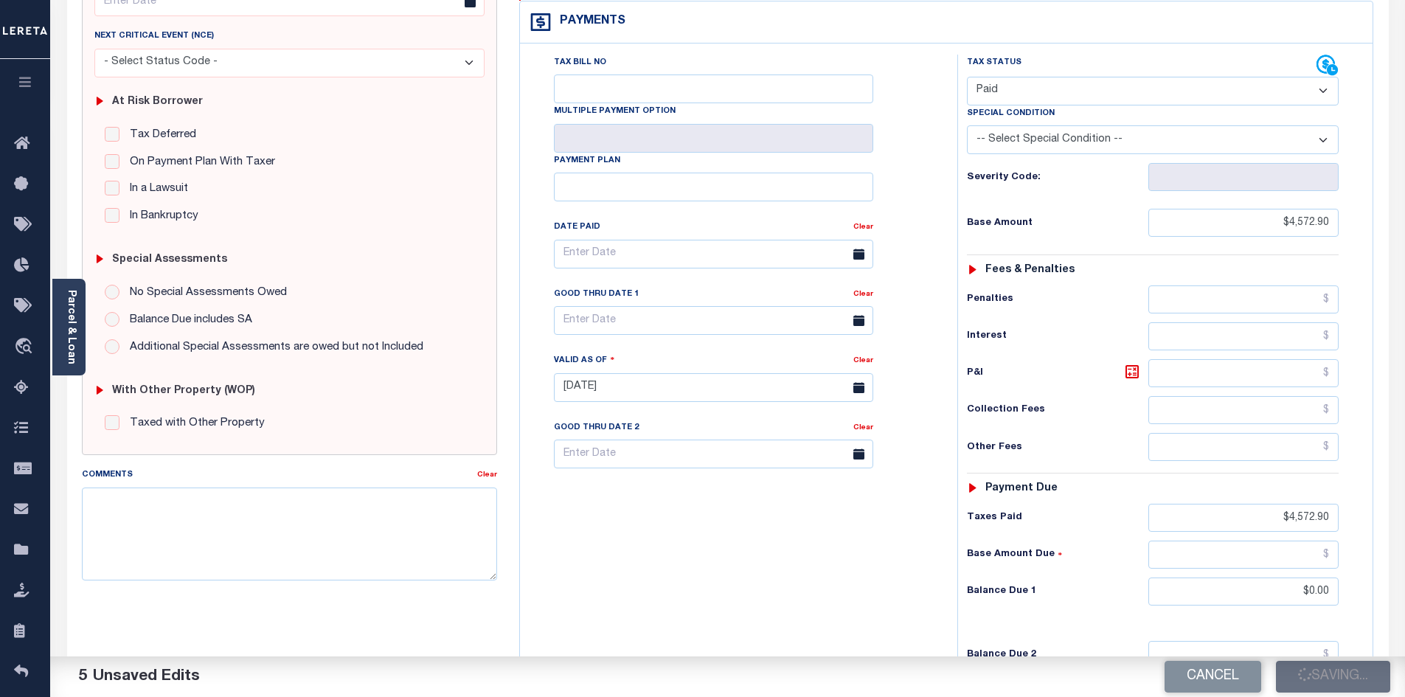
type input "$4,572.9"
type input "$0"
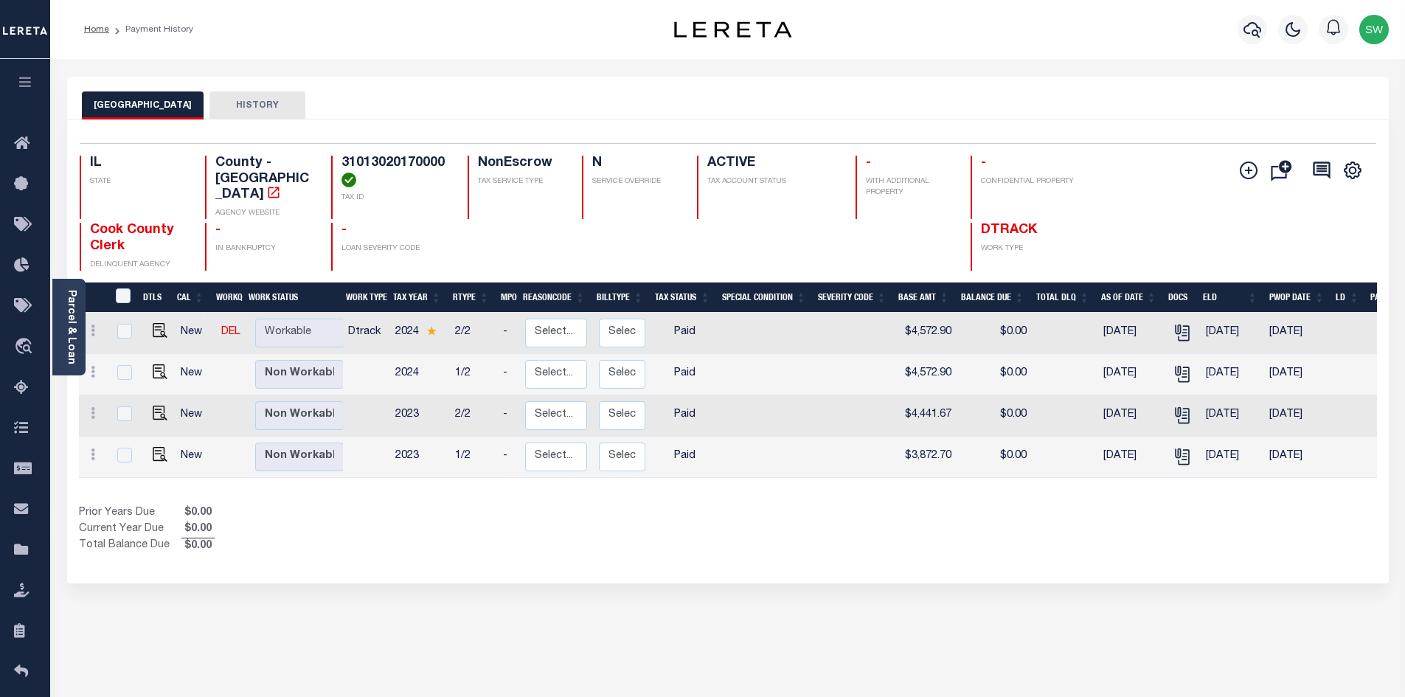
click at [942, 535] on div "Show Tax Lines before Bill Release Date Prior Years Due $0.00 Current Year Due …" at bounding box center [728, 529] width 1298 height 49
drag, startPoint x: 673, startPoint y: 510, endPoint x: 705, endPoint y: 499, distance: 34.3
click at [673, 510] on div "Prior Years Due $0.00 Current Year Due $0.00 Total Balance Due $0.00" at bounding box center [403, 529] width 649 height 49
click at [425, 528] on div "Prior Years Due $0.00 Current Year Due $0.00 Total Balance Due $0.00" at bounding box center [403, 529] width 649 height 49
click at [726, 505] on div "Prior Years Due $0.00 Current Year Due $0.00 Total Balance Due $0.00" at bounding box center [403, 529] width 649 height 49
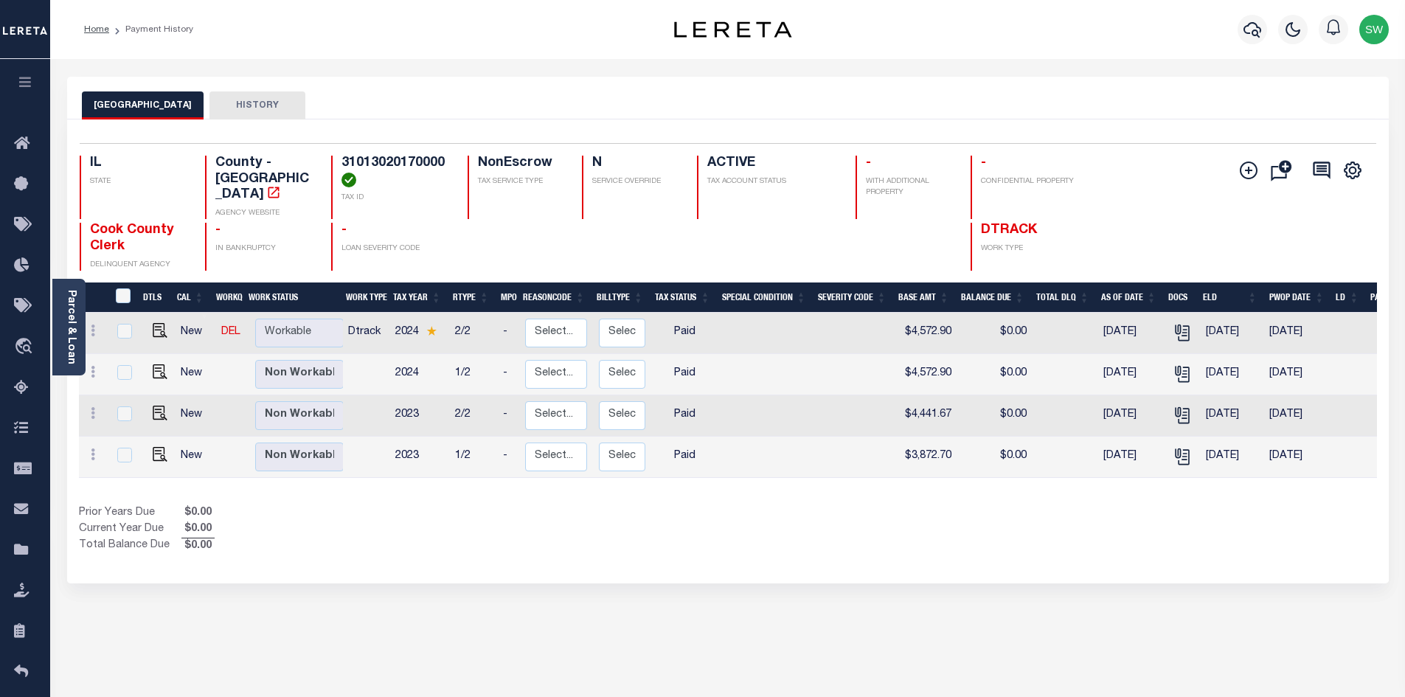
click at [439, 525] on div "Prior Years Due $0.00 Current Year Due $0.00 Total Balance Due $0.00" at bounding box center [403, 529] width 649 height 49
click at [791, 521] on div "Show Tax Lines before Bill Release Date Prior Years Due $0.00 Current Year Due …" at bounding box center [728, 529] width 1298 height 49
click at [1258, 32] on icon "button" at bounding box center [1252, 30] width 18 height 18
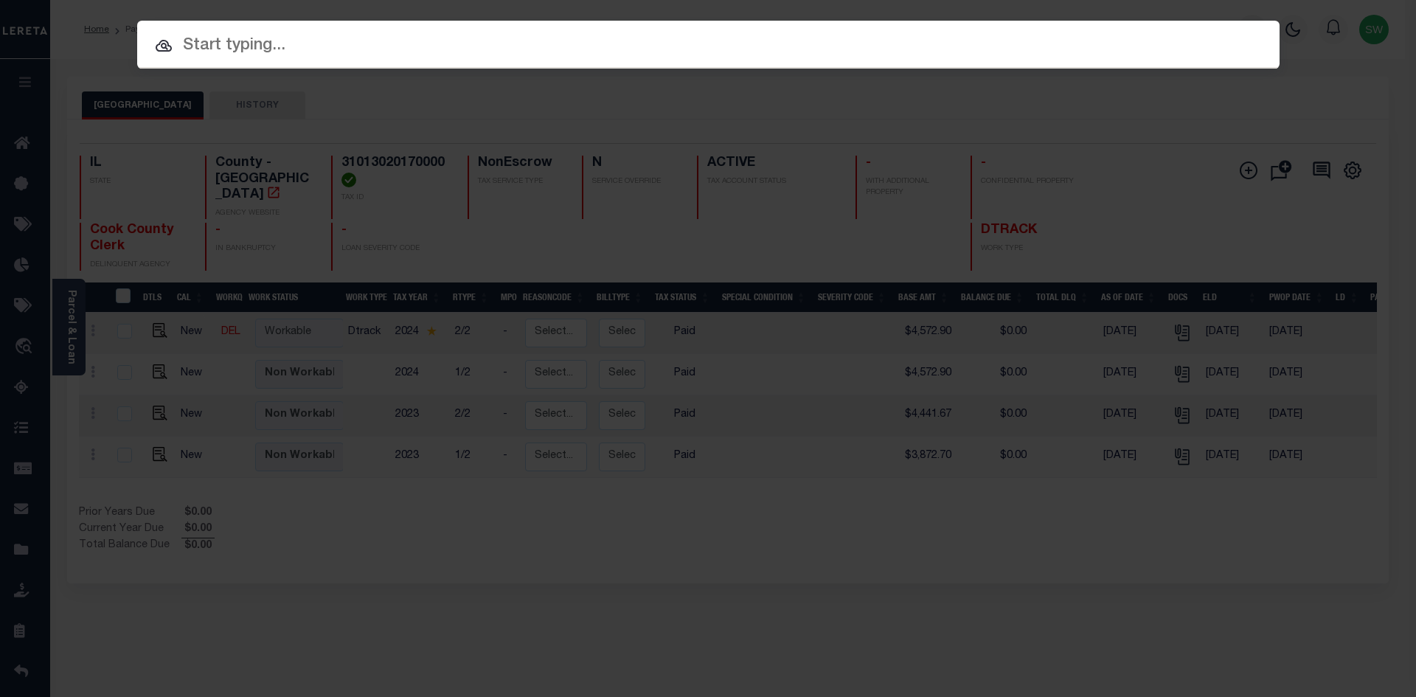
click at [240, 46] on input "text" at bounding box center [708, 46] width 1142 height 26
paste input "18018"
type input "18018"
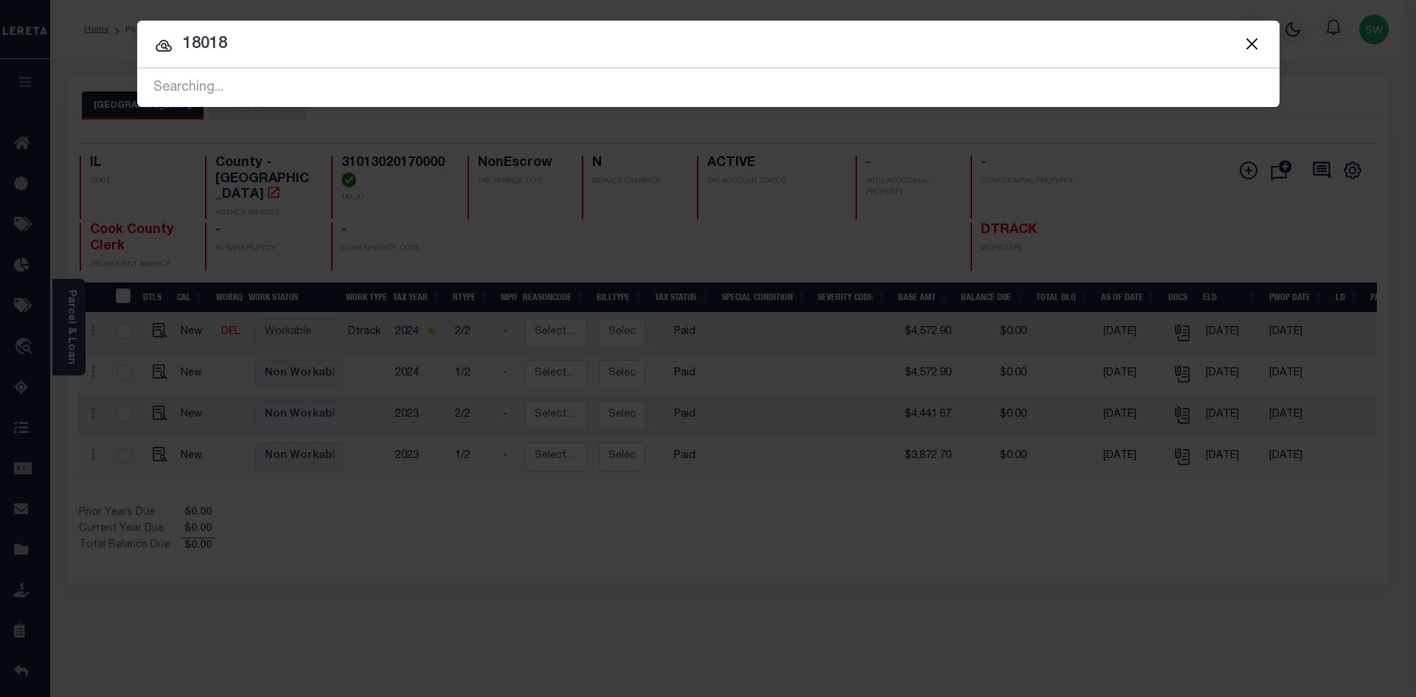
click at [288, 49] on input "18018" at bounding box center [708, 45] width 1142 height 26
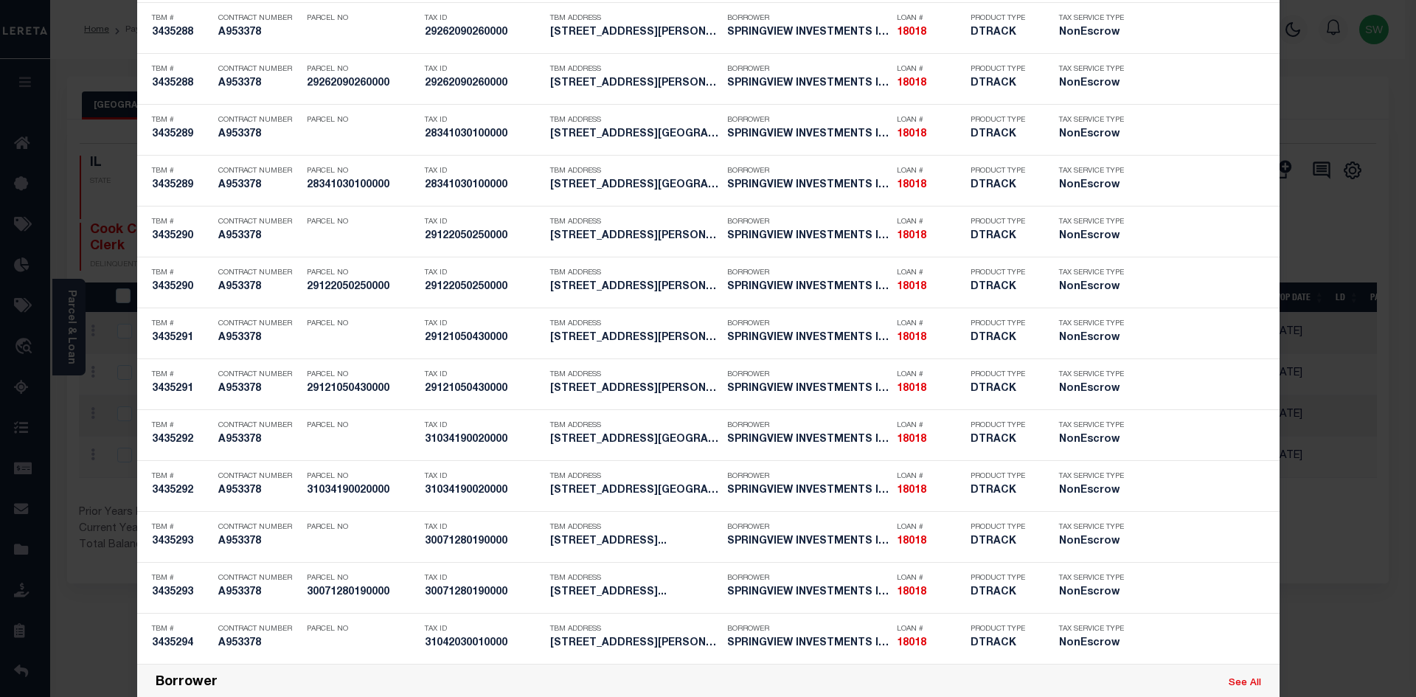
scroll to position [525, 0]
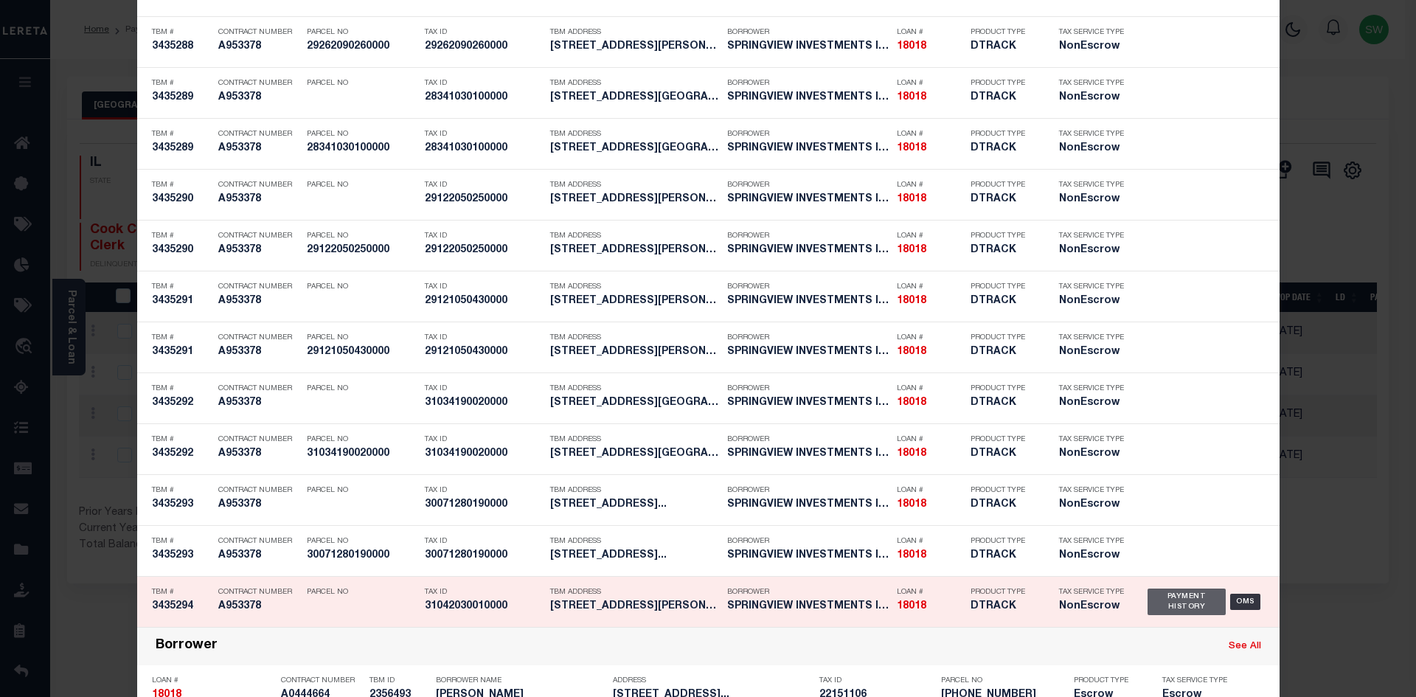
click at [1184, 613] on div "Payment History" at bounding box center [1186, 601] width 79 height 27
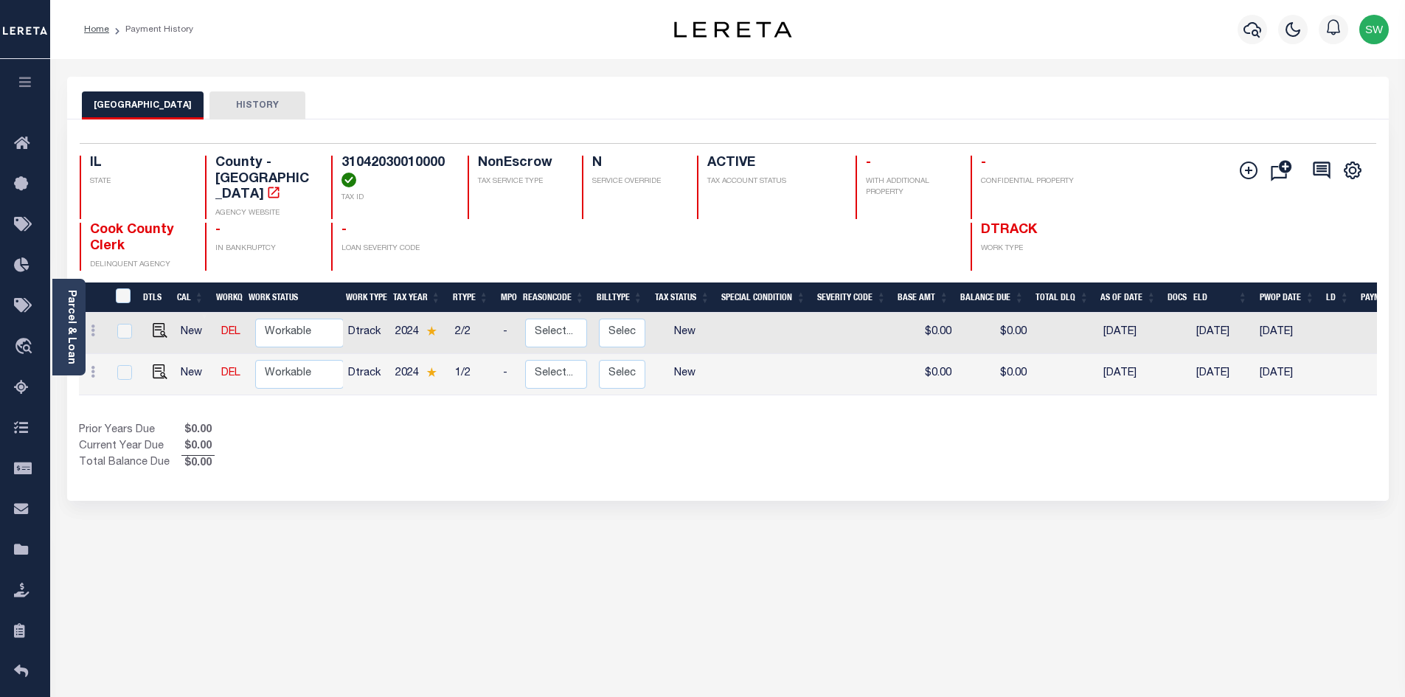
click at [703, 462] on div "Selected 2 Results 1 Items per page 25 50 100 IL STATE TAX ID N" at bounding box center [727, 309] width 1321 height 381
drag, startPoint x: 475, startPoint y: 423, endPoint x: 786, endPoint y: 287, distance: 339.8
click at [476, 423] on div "Prior Years Due $0.00 Current Year Due $0.00 Total Balance Due $0.00" at bounding box center [403, 447] width 649 height 49
click at [702, 426] on div "Prior Years Due $0.00 Current Year Due $0.00 Total Balance Due $0.00" at bounding box center [403, 447] width 649 height 49
click at [526, 435] on div "Prior Years Due $0.00 Current Year Due $0.00 Total Balance Due $0.00" at bounding box center [403, 447] width 649 height 49
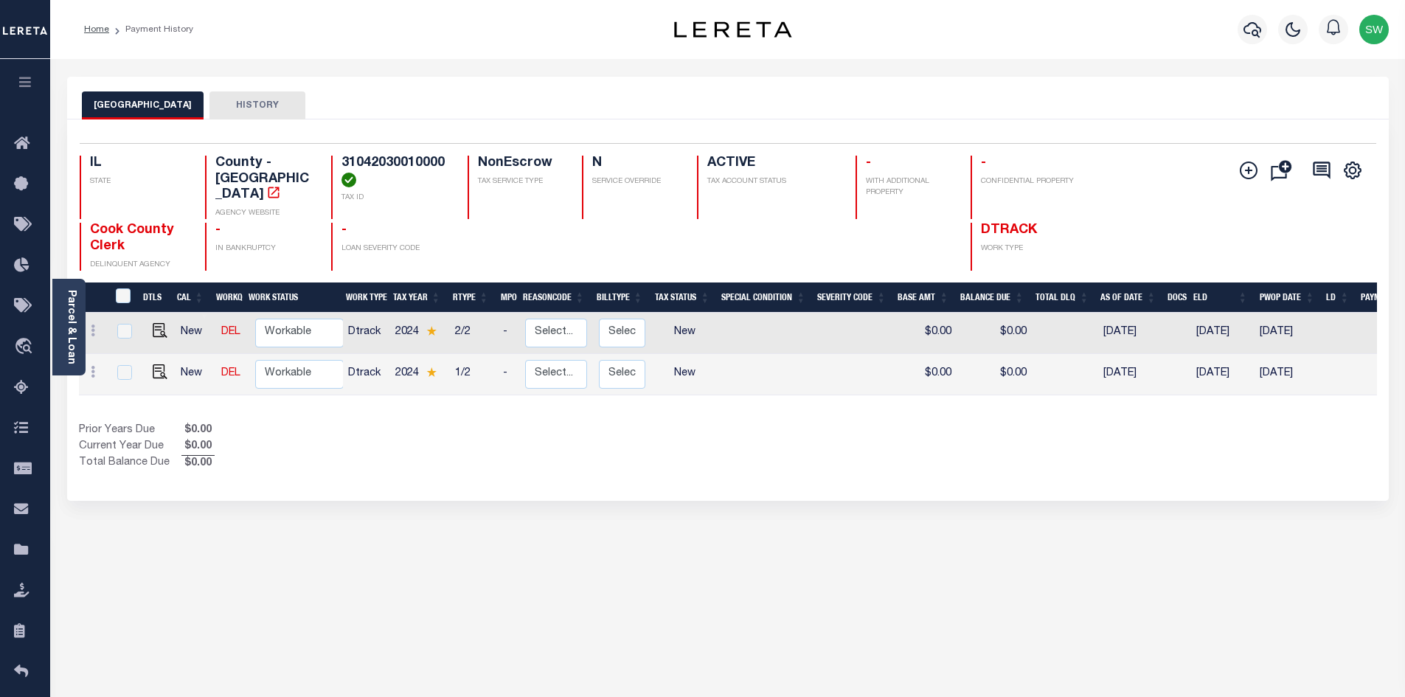
click at [566, 428] on div "Prior Years Due $0.00 Current Year Due $0.00 Total Balance Due $0.00" at bounding box center [403, 447] width 649 height 49
click at [160, 364] on img "" at bounding box center [160, 371] width 15 height 15
checkbox input "true"
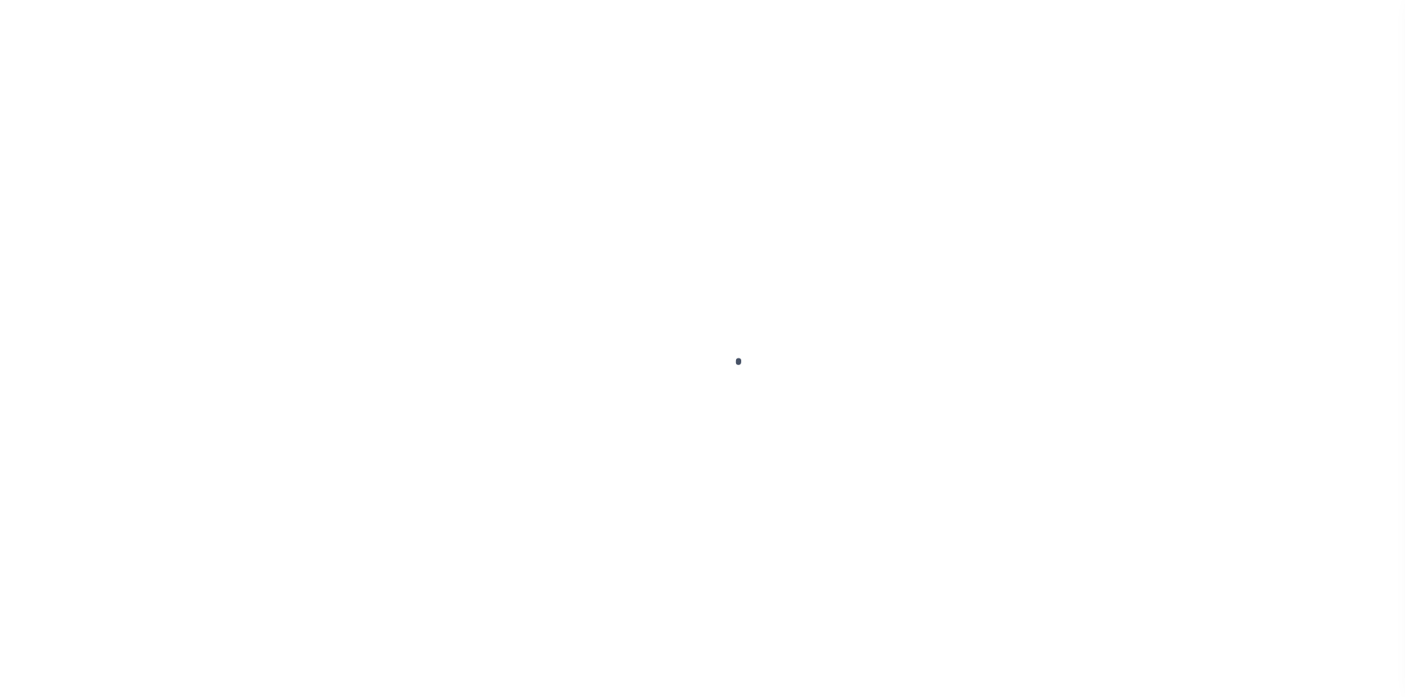
checkbox input "false"
type input "[DATE]"
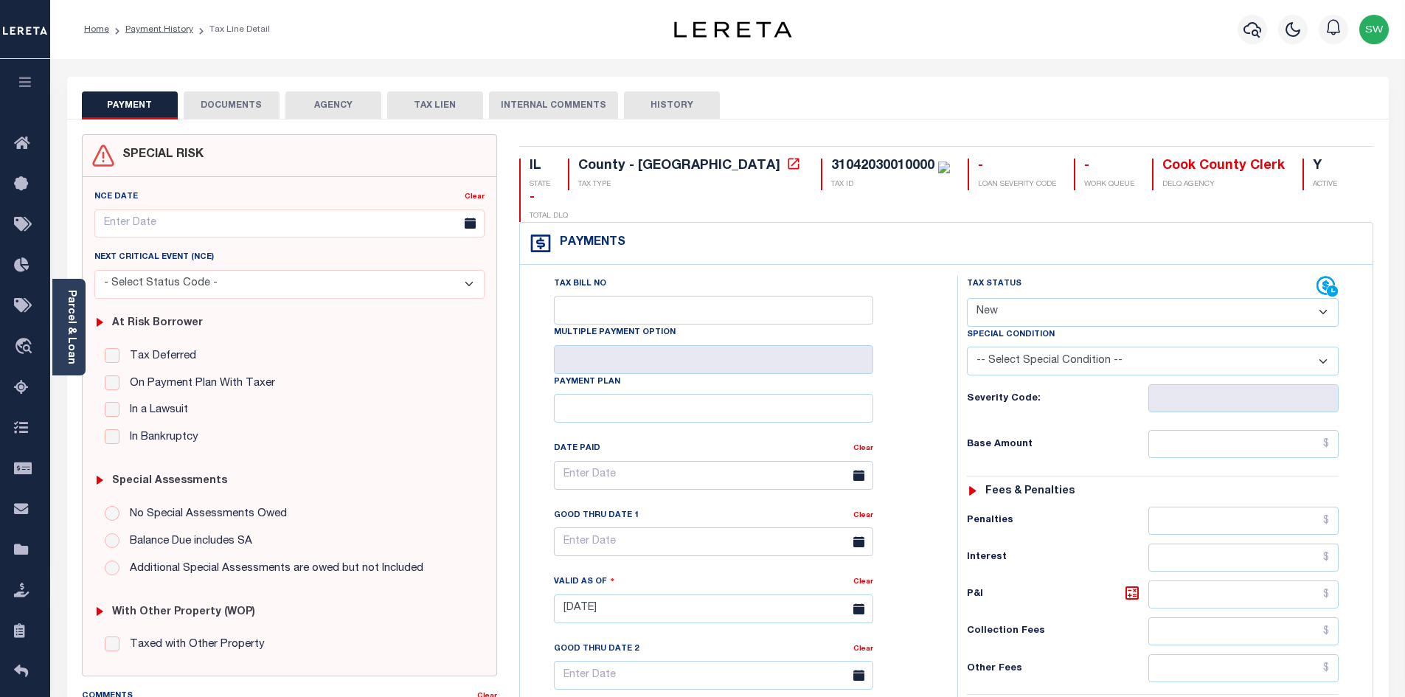
click at [1324, 298] on select "- Select Status Code - Open Due/Unpaid Paid Incomplete No Tax Due Internal Refu…" at bounding box center [1153, 312] width 372 height 29
select select "PYD"
click at [967, 298] on select "- Select Status Code - Open Due/Unpaid Paid Incomplete No Tax Due Internal Refu…" at bounding box center [1153, 312] width 372 height 29
type input "[DATE]"
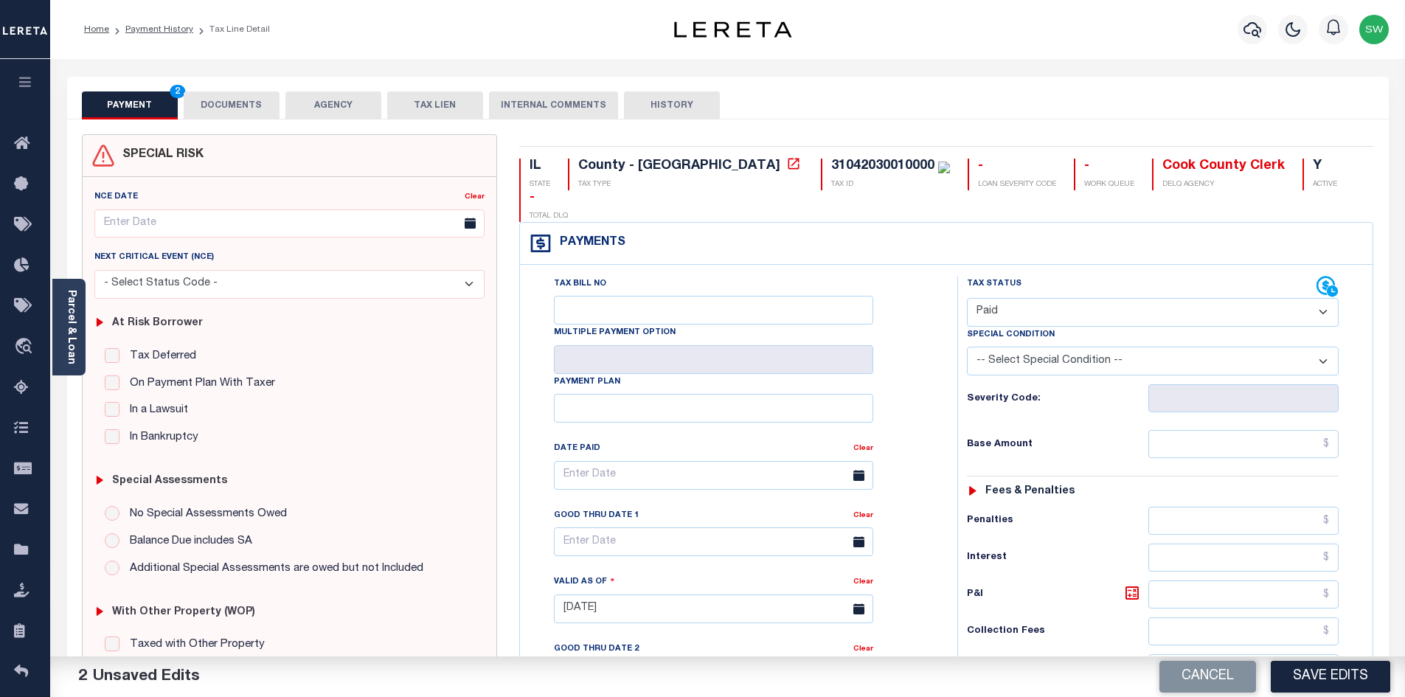
click at [1074, 276] on div "Tax Status Status" at bounding box center [1142, 287] width 350 height 22
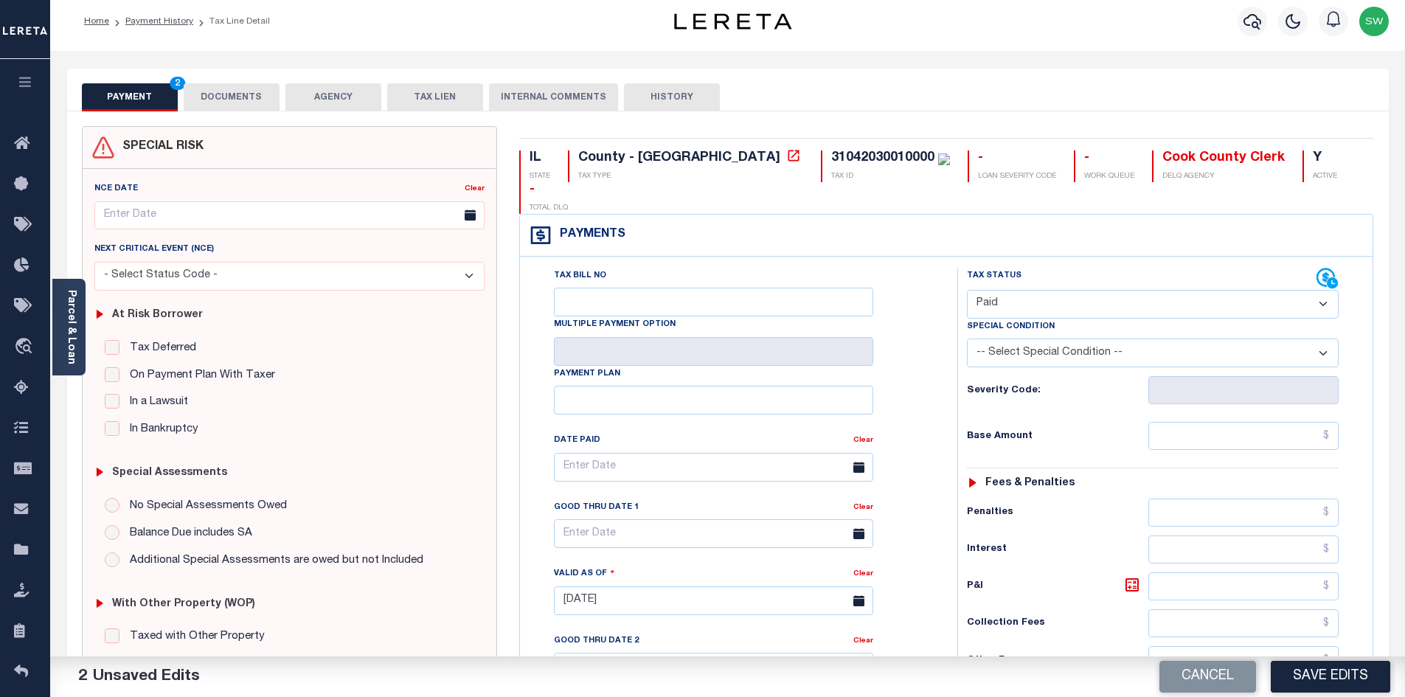
scroll to position [13, 0]
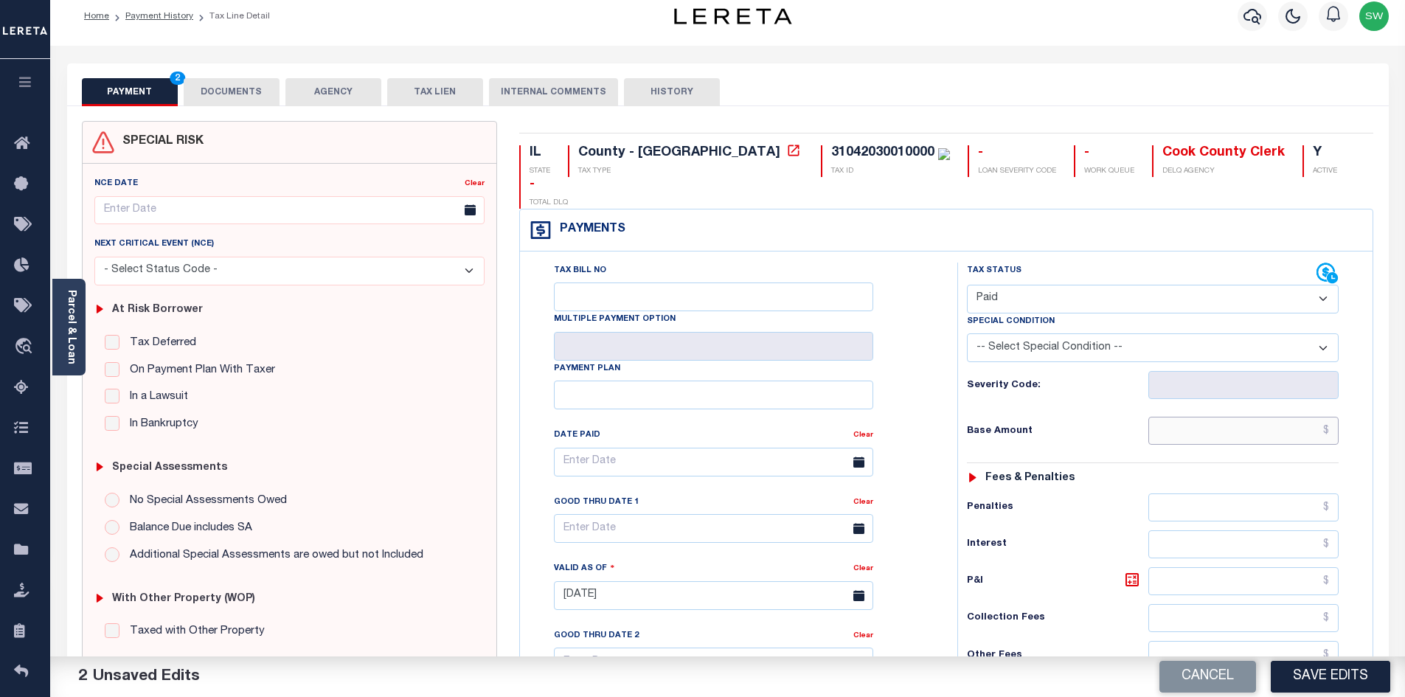
click at [1212, 417] on input "text" at bounding box center [1243, 431] width 191 height 28
type input "$7,276.67"
click at [1293, 416] on div "Tax Status Status - Select Status Code -" at bounding box center [1157, 588] width 400 height 651
drag, startPoint x: 1282, startPoint y: 399, endPoint x: 1374, endPoint y: 401, distance: 92.2
click at [1374, 401] on div "IL STATE County - IL TAX TYPE 31042030010000 TAX ID - LOAN SEVERITY CODE - WORK…" at bounding box center [946, 594] width 876 height 947
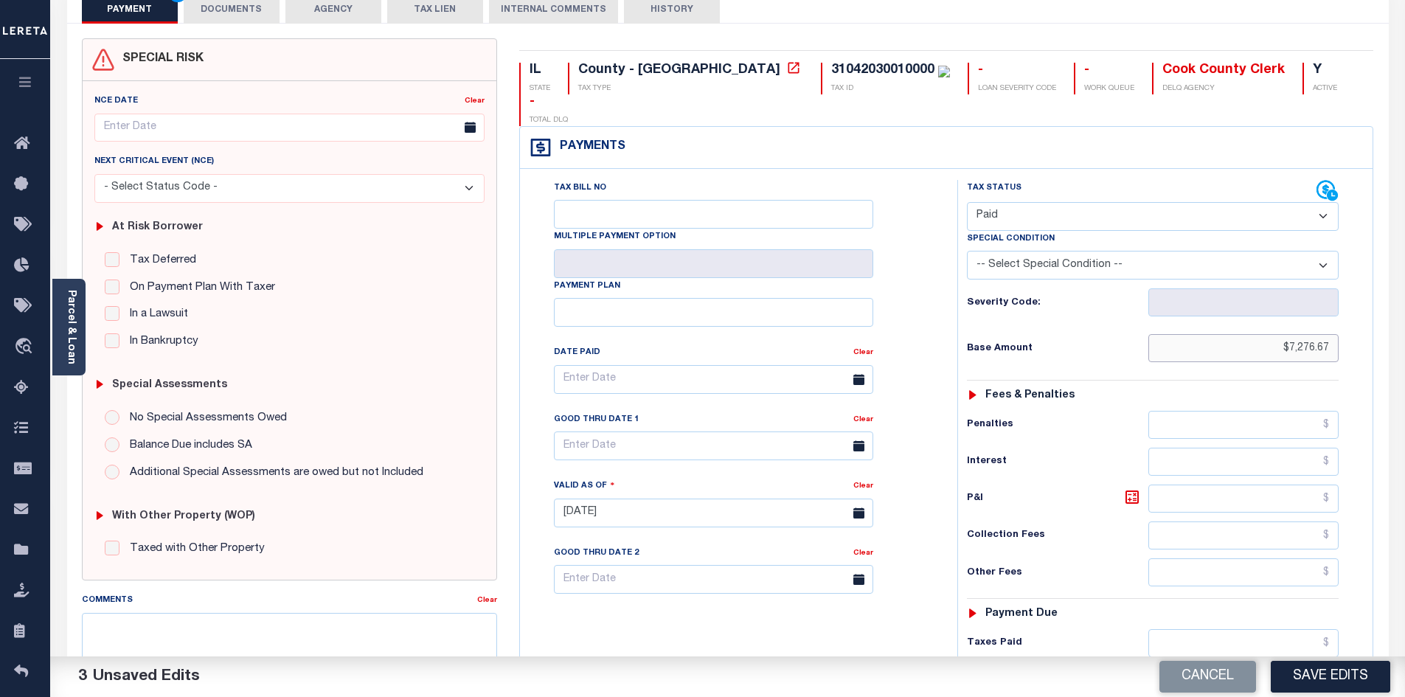
scroll to position [100, 0]
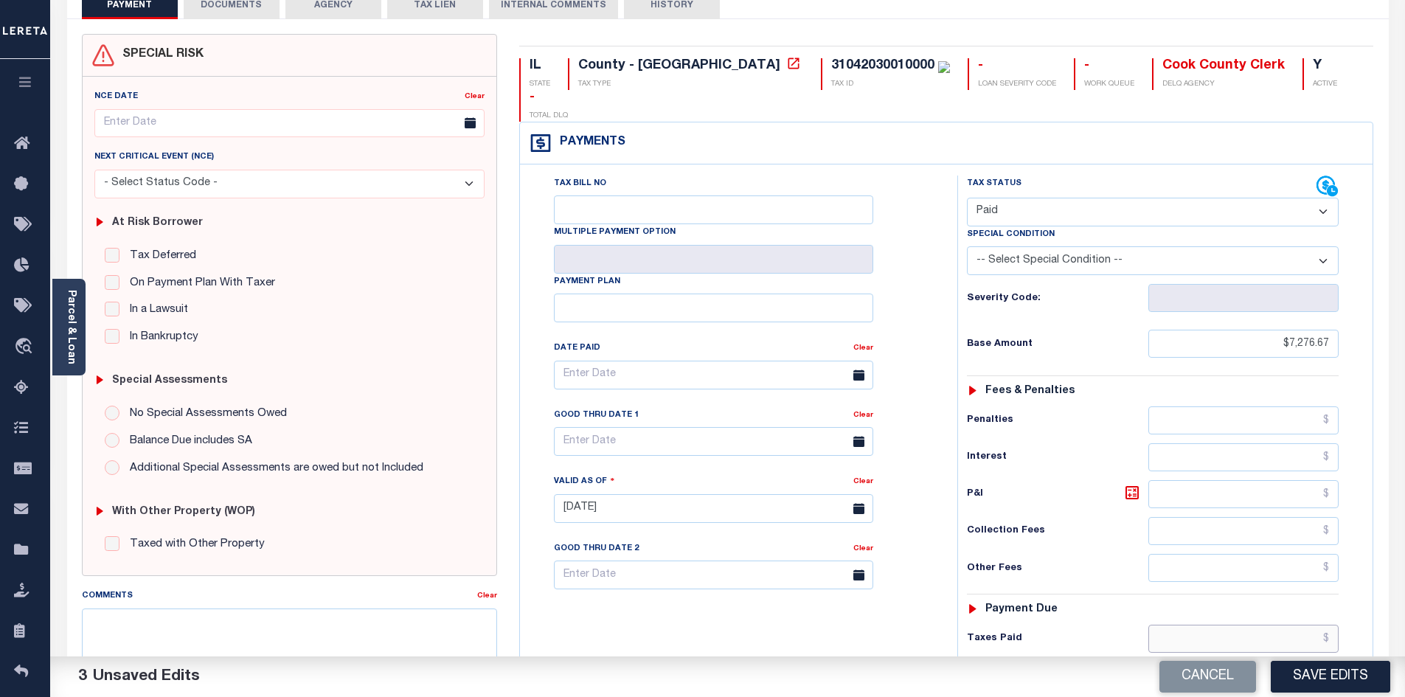
click at [1245, 625] on input "text" at bounding box center [1243, 639] width 191 height 28
paste input "$7,276.67"
type input "$7,276.67"
drag, startPoint x: 858, startPoint y: 619, endPoint x: 892, endPoint y: 608, distance: 35.5
click at [869, 615] on div "Tax Bill No Multiple Payment Option Payment Plan Clear" at bounding box center [735, 501] width 423 height 651
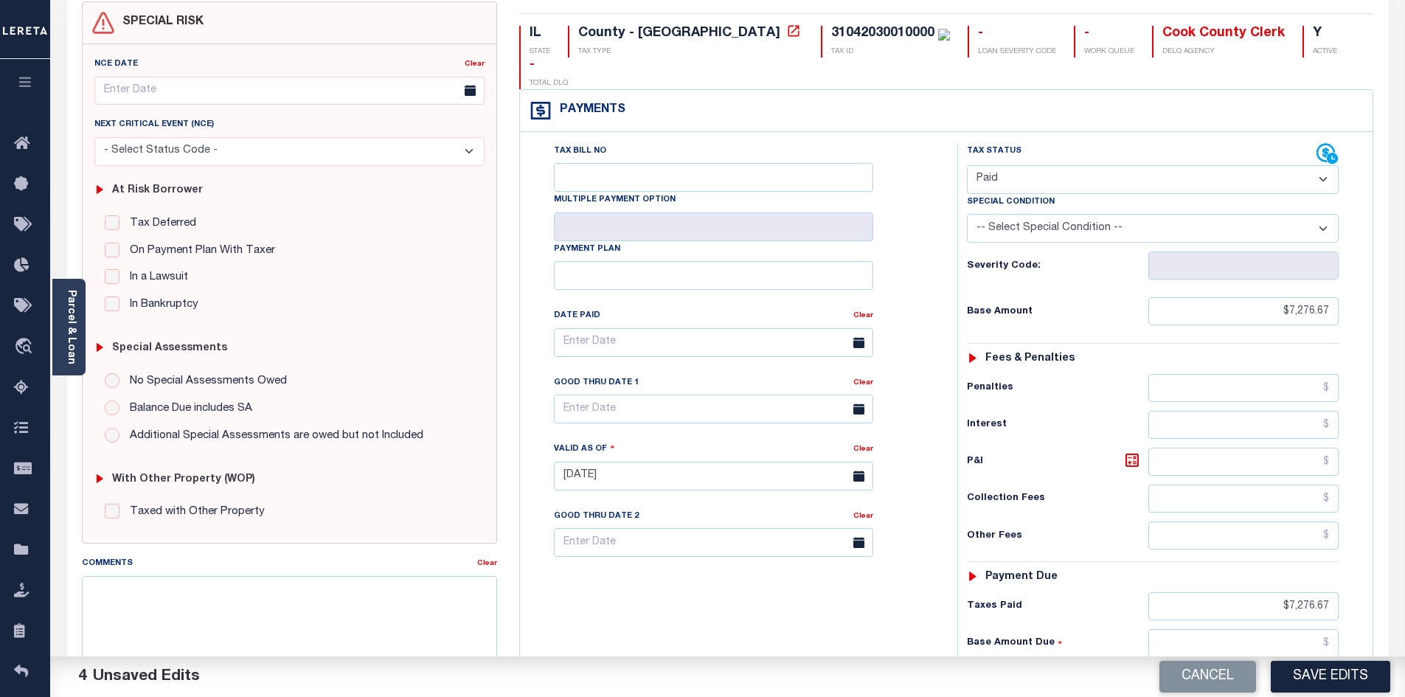
scroll to position [196, 0]
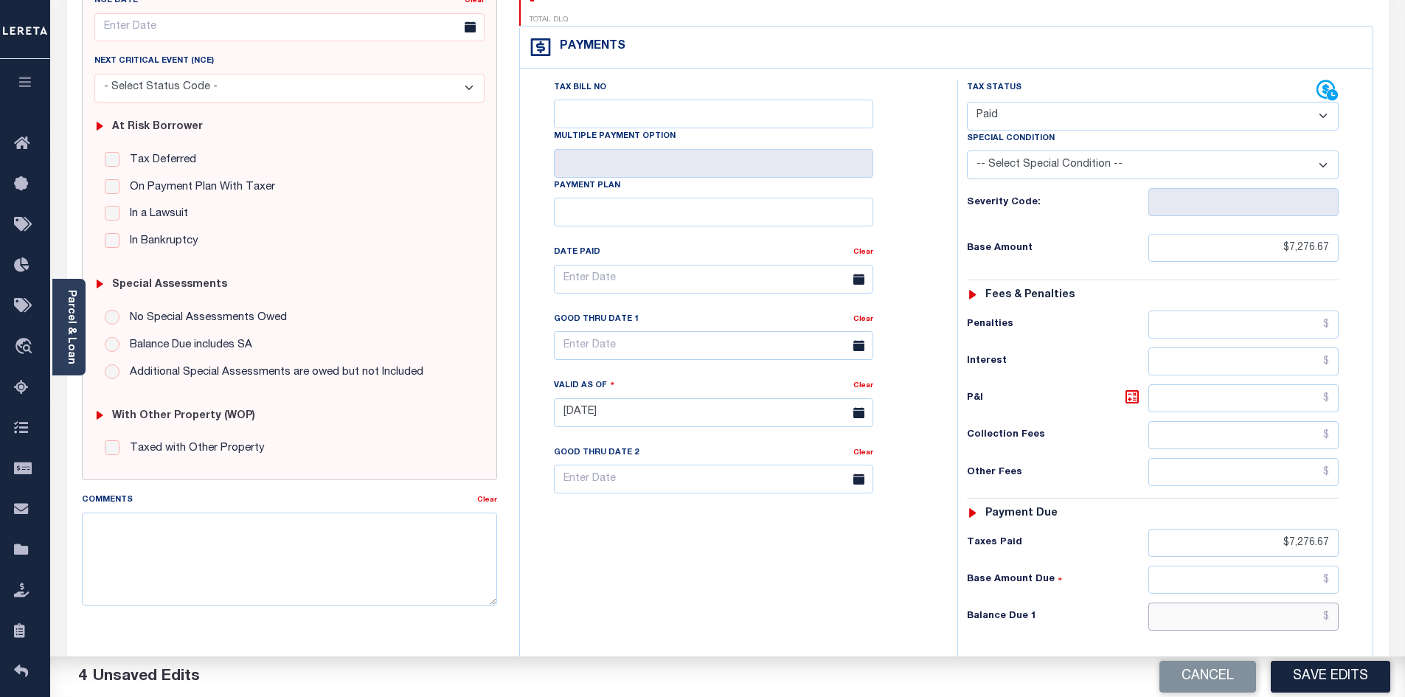
click at [1240, 602] on input "text" at bounding box center [1243, 616] width 191 height 28
type input "$0.00"
drag, startPoint x: 757, startPoint y: 571, endPoint x: 1000, endPoint y: 496, distance: 254.7
click at [776, 561] on div "Tax Bill No Multiple Payment Option Payment Plan Clear" at bounding box center [735, 405] width 423 height 651
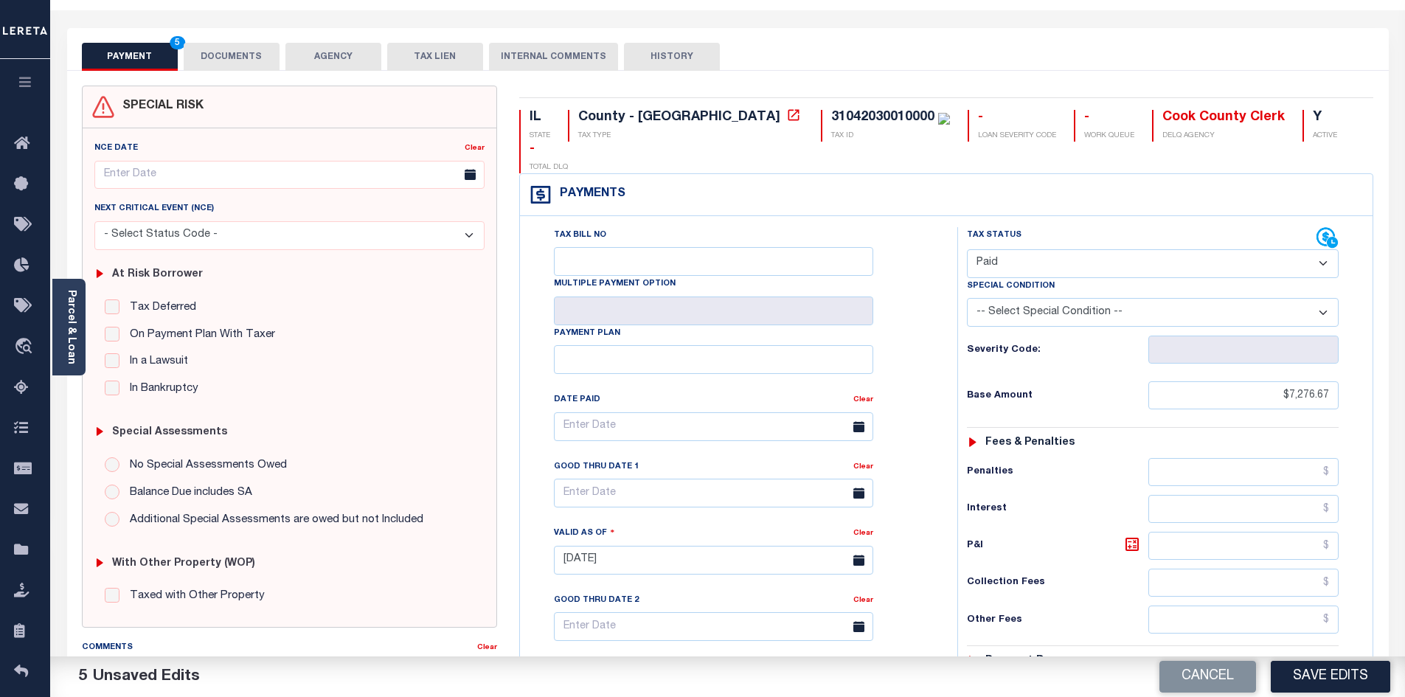
scroll to position [0, 0]
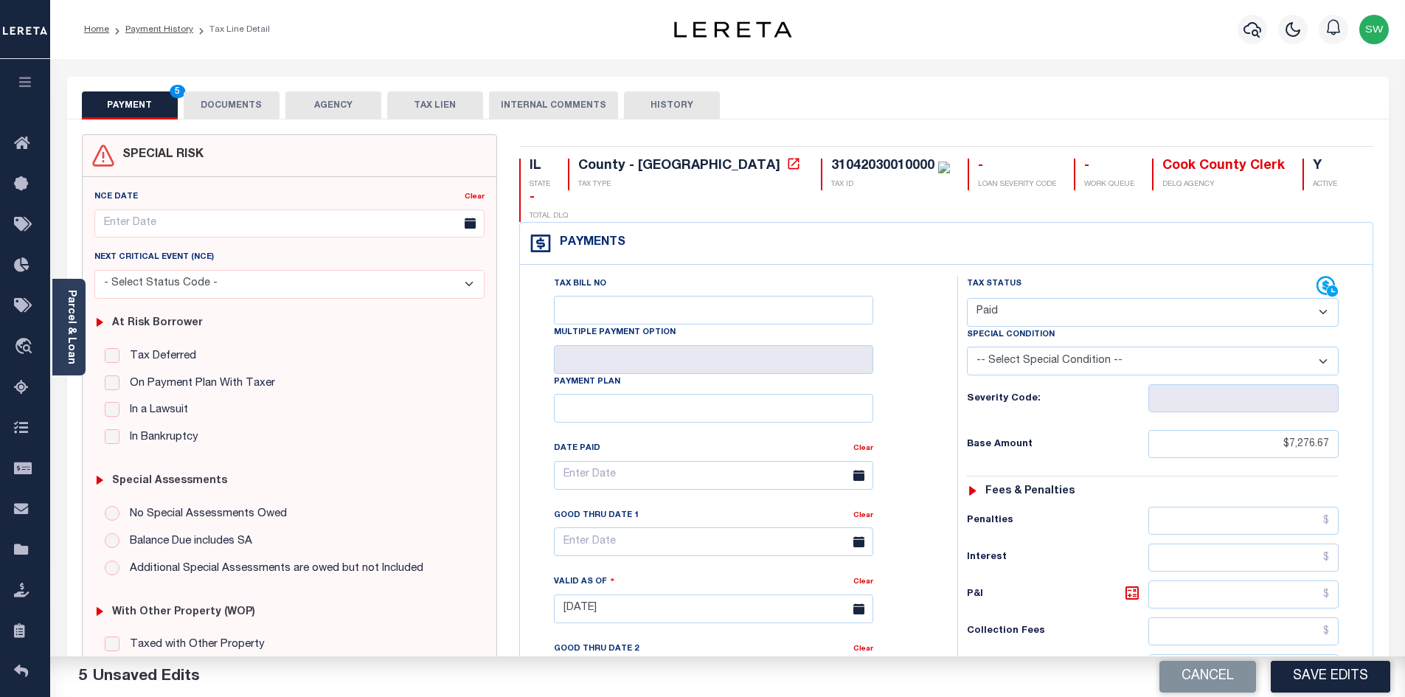
click at [235, 104] on button "DOCUMENTS" at bounding box center [232, 105] width 96 height 28
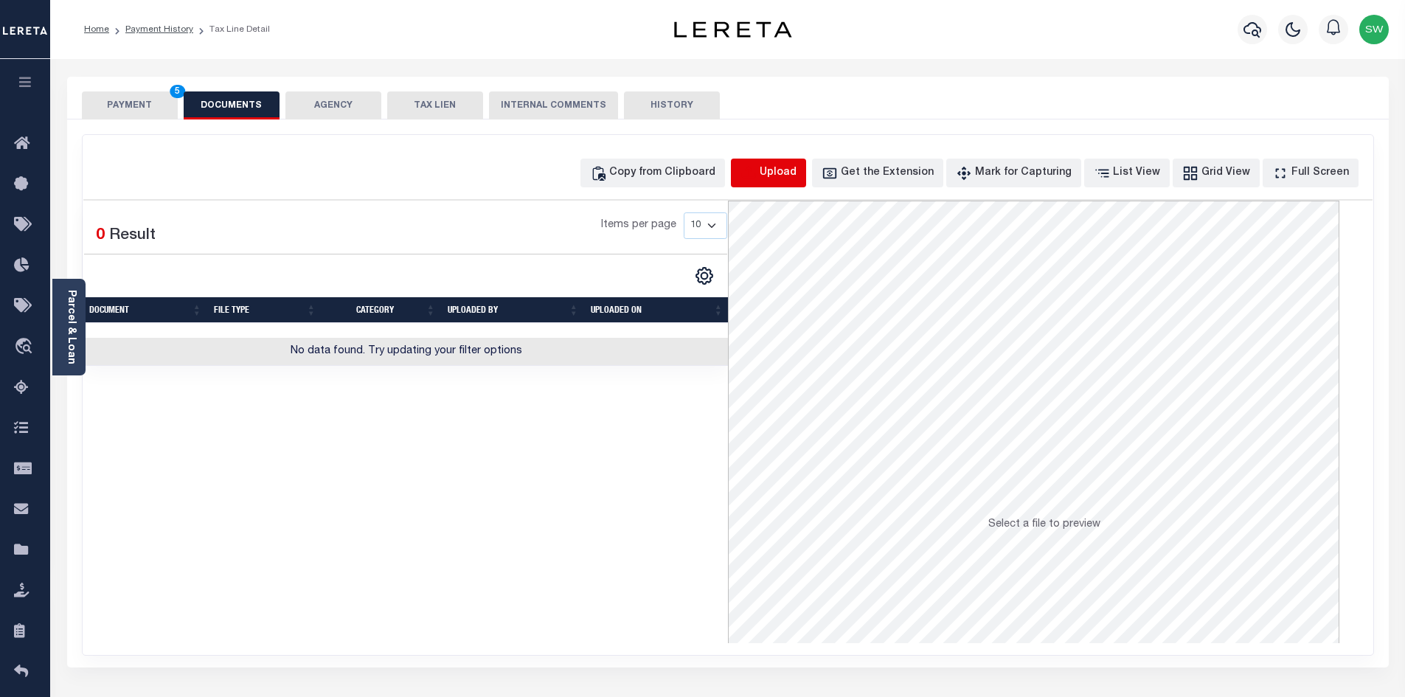
click at [757, 170] on icon "button" at bounding box center [748, 173] width 16 height 16
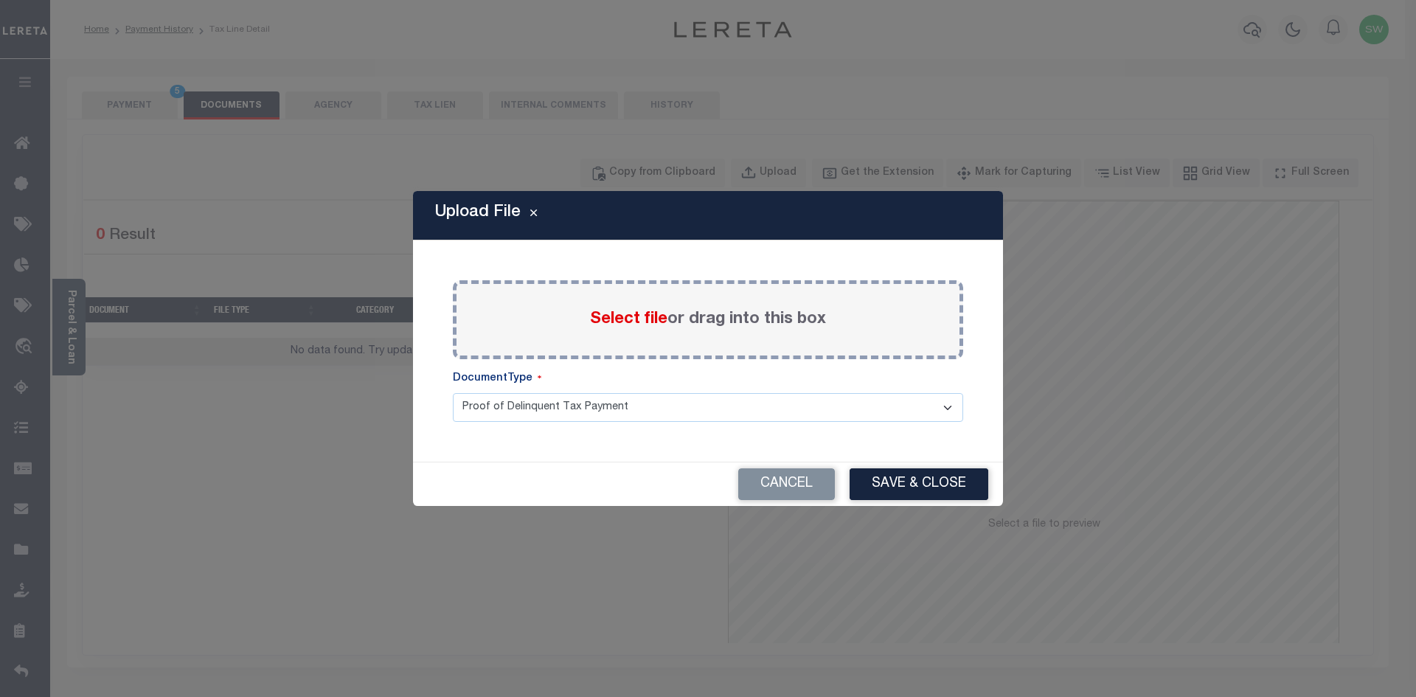
click at [559, 320] on div "Select file or drag into this box" at bounding box center [708, 319] width 510 height 79
click at [594, 313] on span "Select file" at bounding box center [628, 319] width 77 height 16
click at [0, 0] on input "Select file or drag into this box" at bounding box center [0, 0] width 0 height 0
click at [610, 336] on div "Select file or drag into this box" at bounding box center [708, 319] width 510 height 79
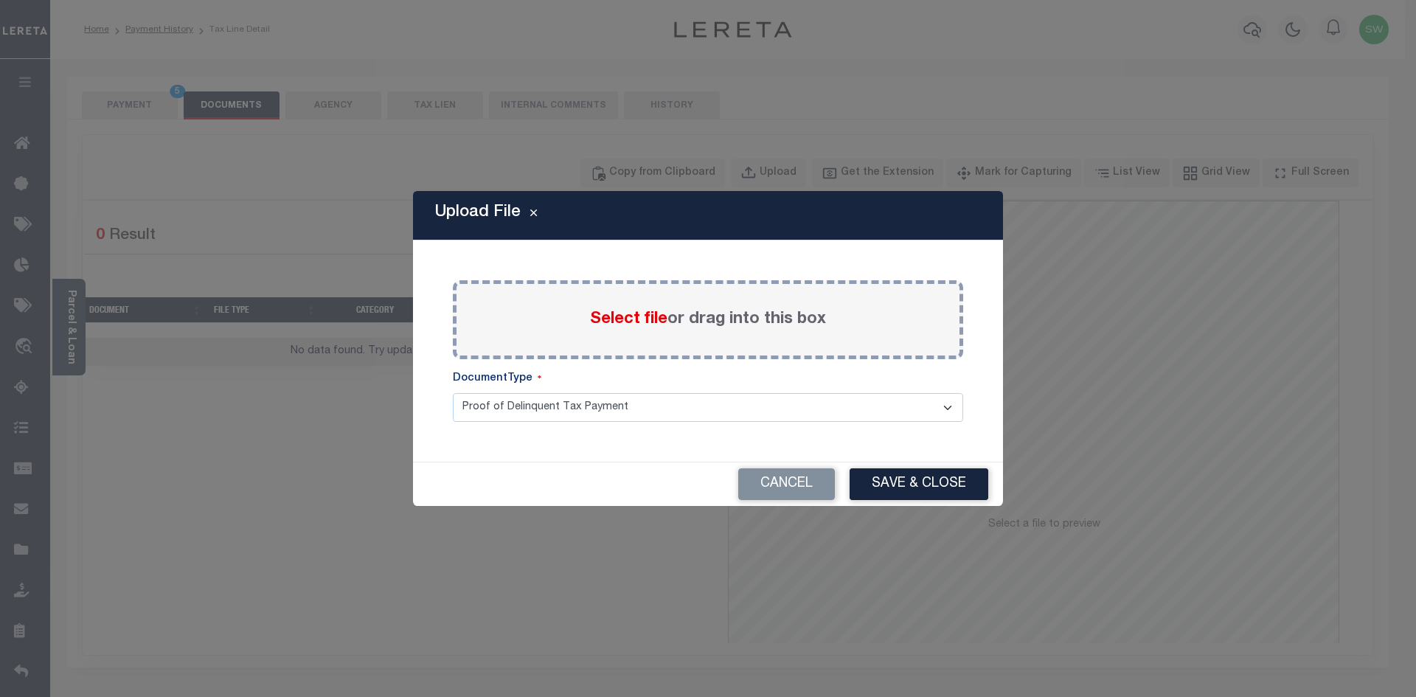
click at [605, 331] on label "Select file or drag into this box" at bounding box center [708, 319] width 236 height 24
click at [0, 0] on input "Select file or drag into this box" at bounding box center [0, 0] width 0 height 0
click at [782, 485] on button "Cancel" at bounding box center [786, 484] width 97 height 32
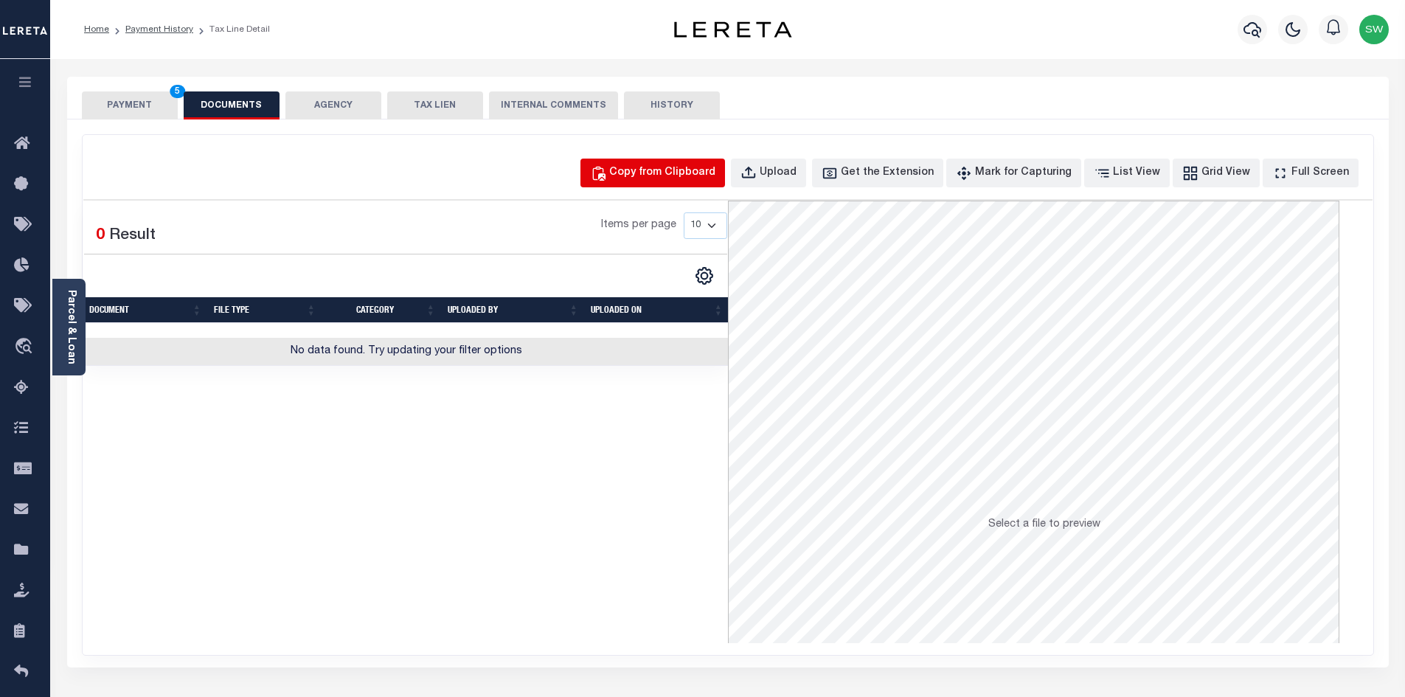
click at [706, 172] on div "Copy from Clipboard" at bounding box center [662, 173] width 106 height 16
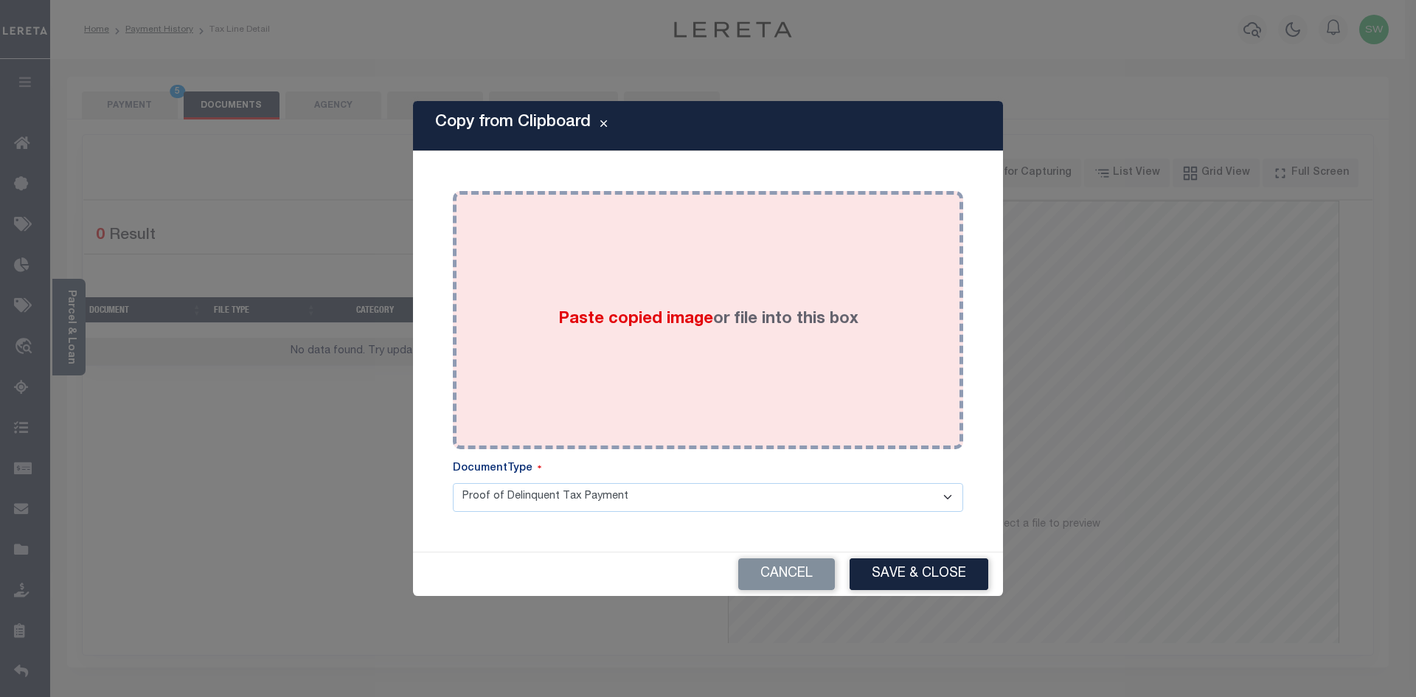
click at [658, 322] on span "Paste copied image" at bounding box center [635, 319] width 155 height 16
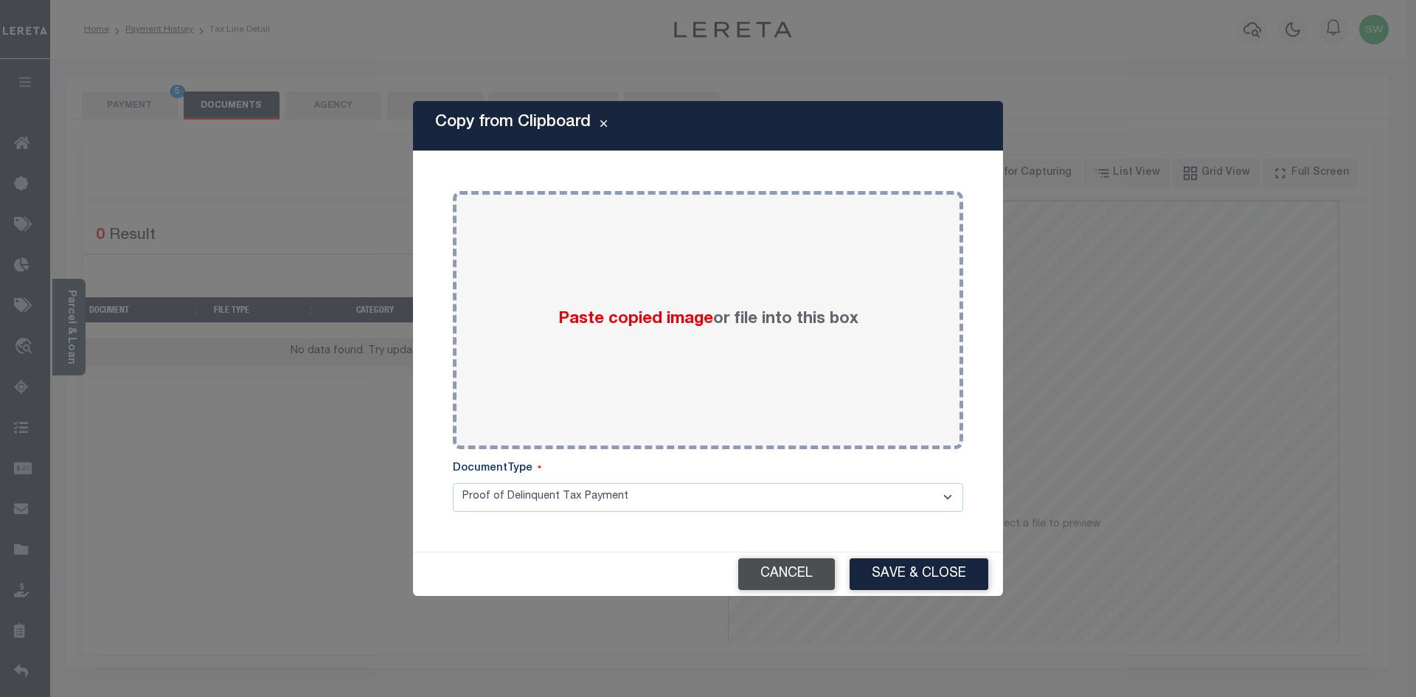
click at [805, 577] on button "Cancel" at bounding box center [786, 574] width 97 height 32
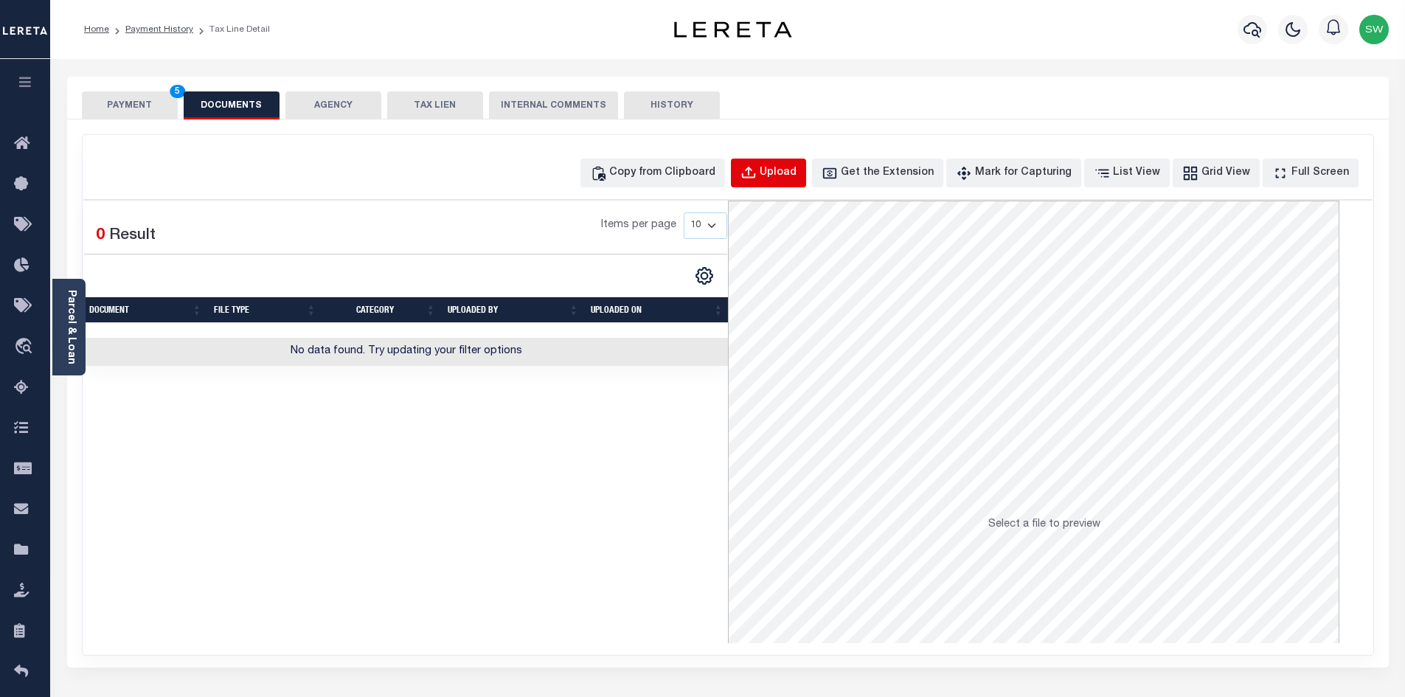
click at [790, 170] on div "Upload" at bounding box center [778, 173] width 37 height 16
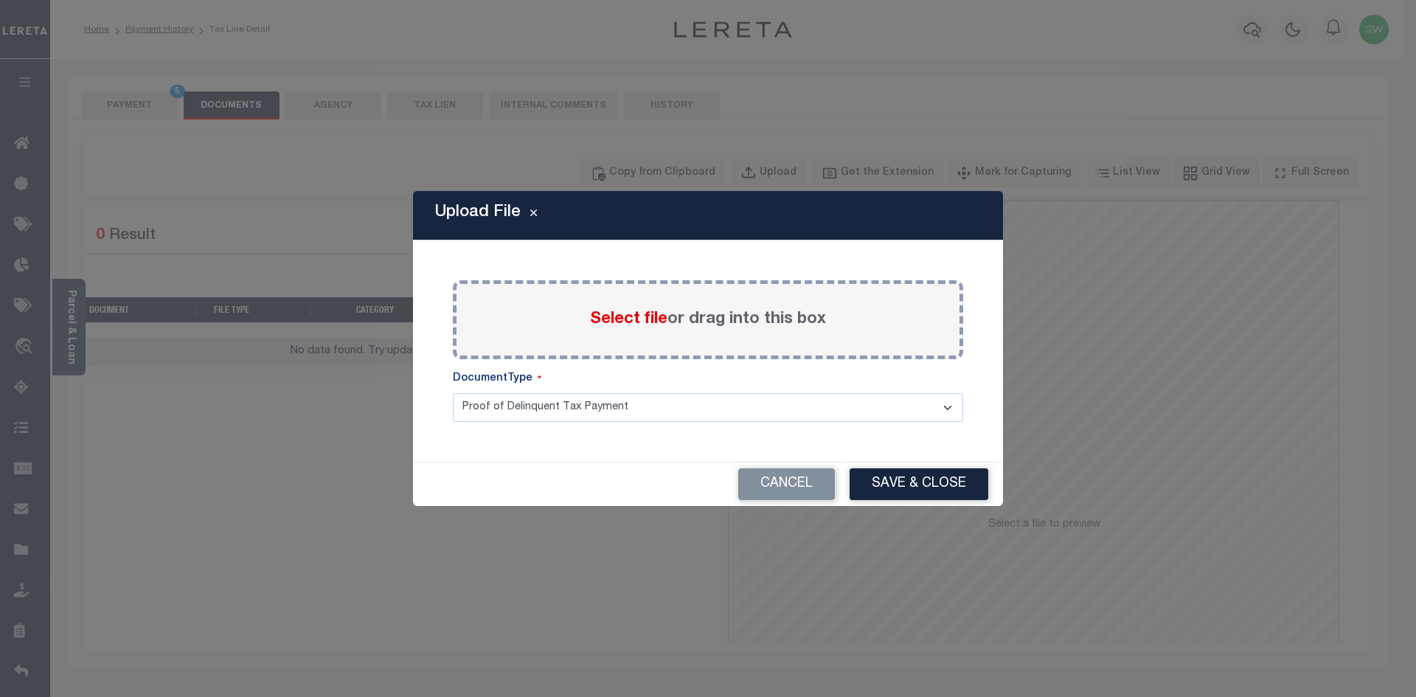
click at [622, 322] on span "Select file" at bounding box center [628, 319] width 77 height 16
click at [0, 0] on input "Select file or drag into this box" at bounding box center [0, 0] width 0 height 0
click at [363, 595] on div "Upload File Paste copied image or file into this box Select file or drag into t…" at bounding box center [708, 348] width 1416 height 697
click at [684, 324] on label "Select file or drag into this box" at bounding box center [708, 319] width 236 height 24
click at [0, 0] on input "Select file or drag into this box" at bounding box center [0, 0] width 0 height 0
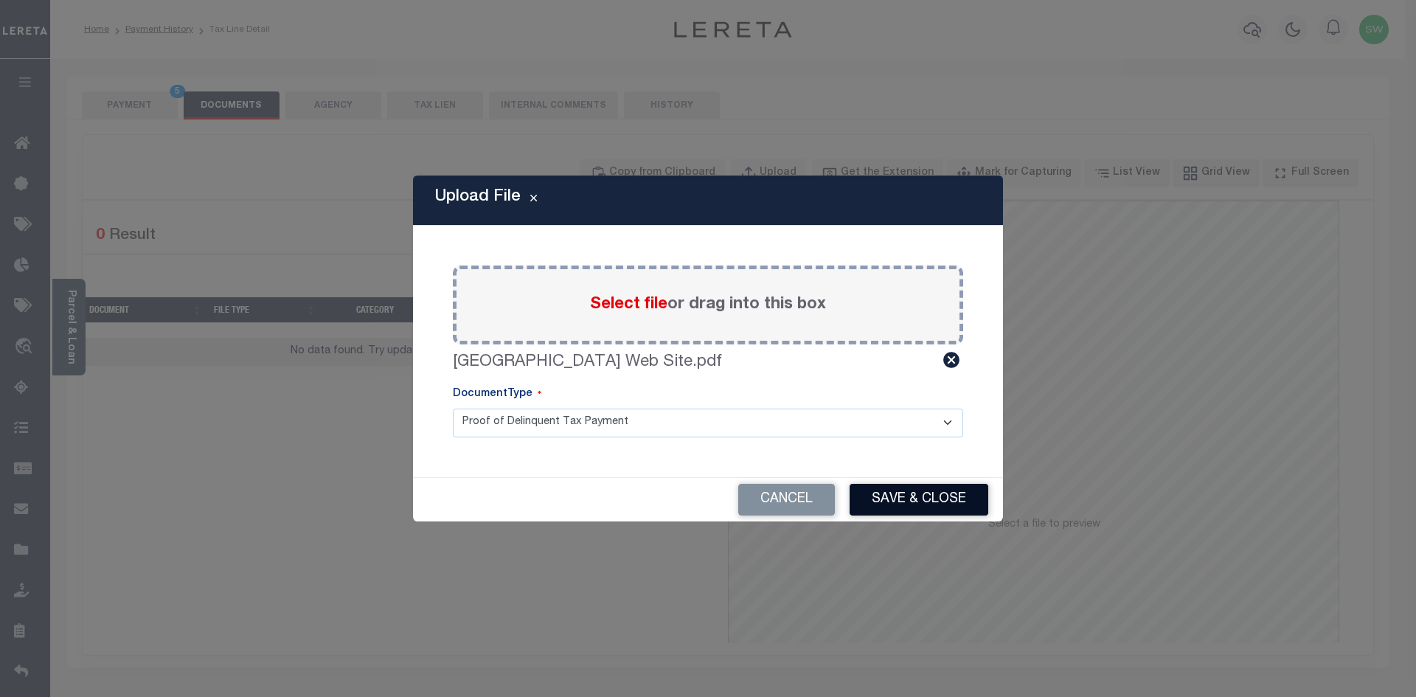
click at [923, 498] on button "Save & Close" at bounding box center [918, 500] width 139 height 32
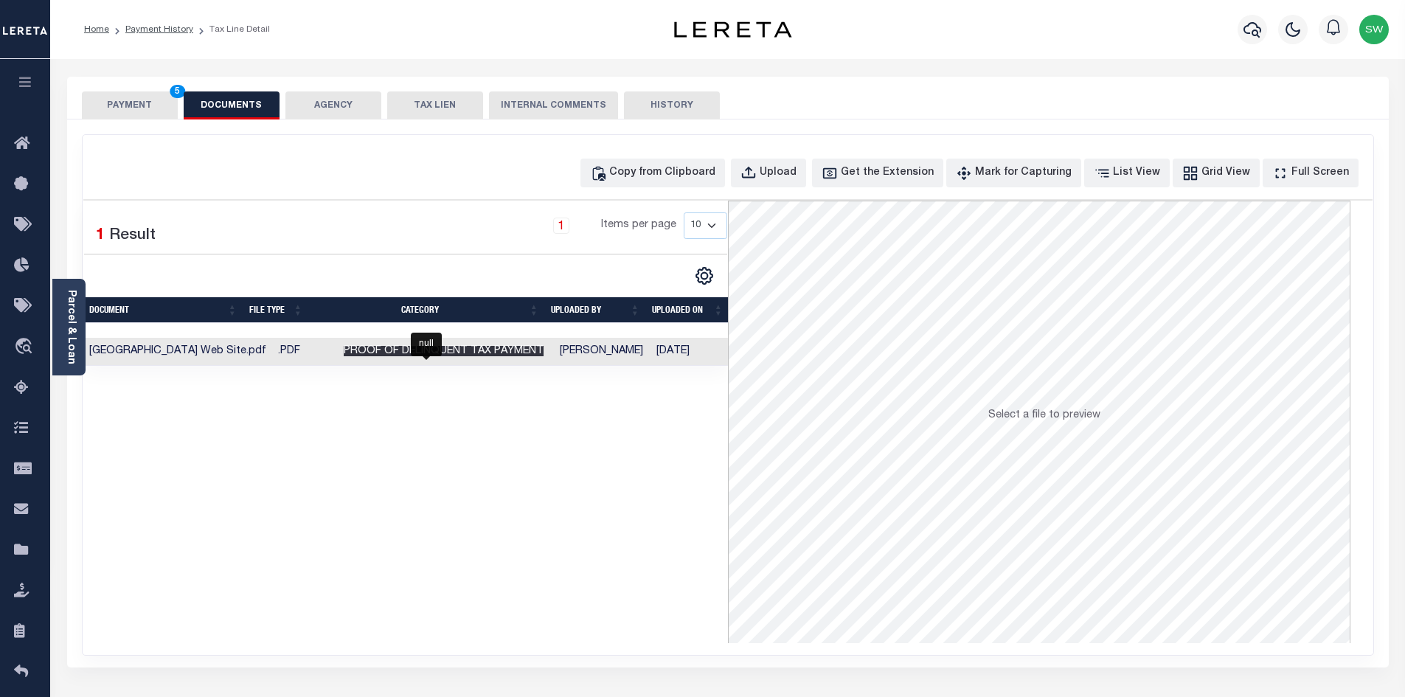
click at [465, 352] on span "Proof of Delinquent Tax Payment" at bounding box center [444, 351] width 200 height 10
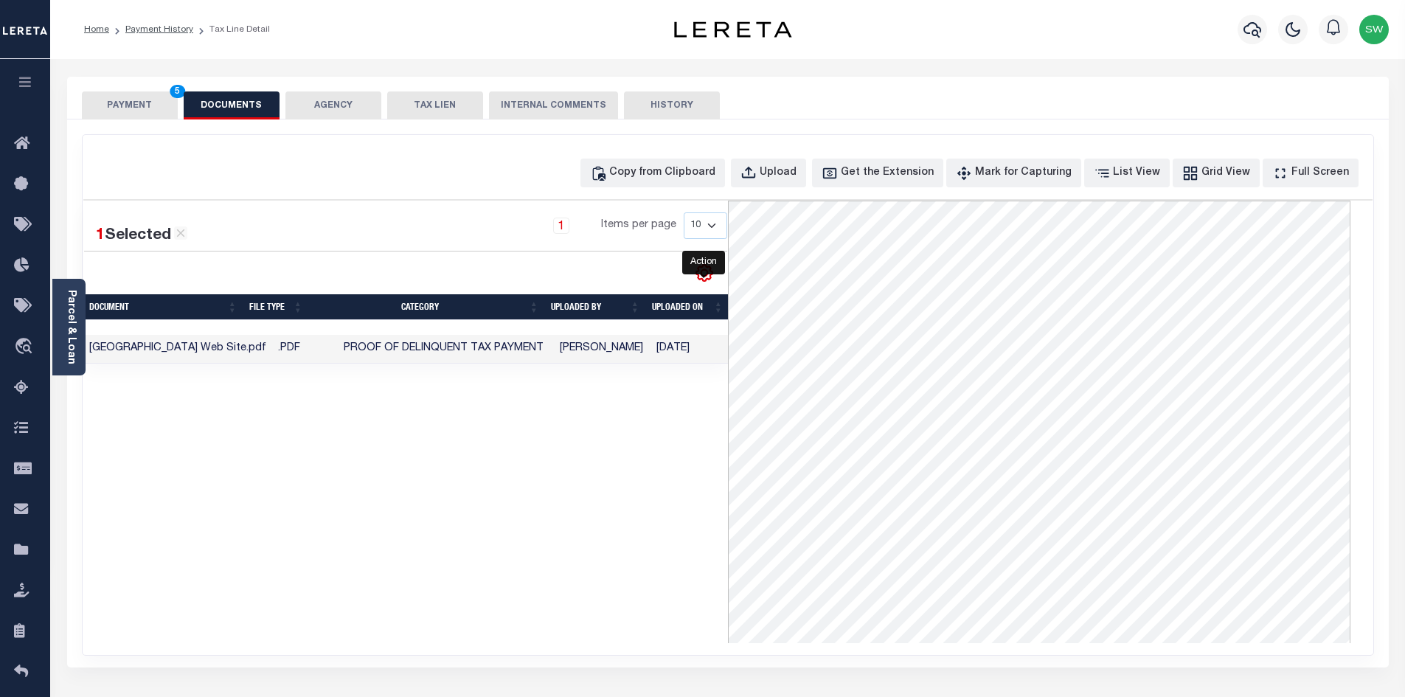
click at [705, 277] on icon "" at bounding box center [704, 273] width 7 height 7
click at [650, 482] on div "1 Selected 1 Result 1 Items per page 10 25 50 100" at bounding box center [405, 422] width 644 height 442
click at [689, 519] on div "1 Selected 1 Result 1 Items per page 10 25 50 100" at bounding box center [405, 422] width 644 height 442
drag, startPoint x: 425, startPoint y: 424, endPoint x: 487, endPoint y: 396, distance: 67.3
click at [425, 423] on div "1 Selected 1 Result 1 Items per page 10 25 50 100" at bounding box center [405, 422] width 644 height 442
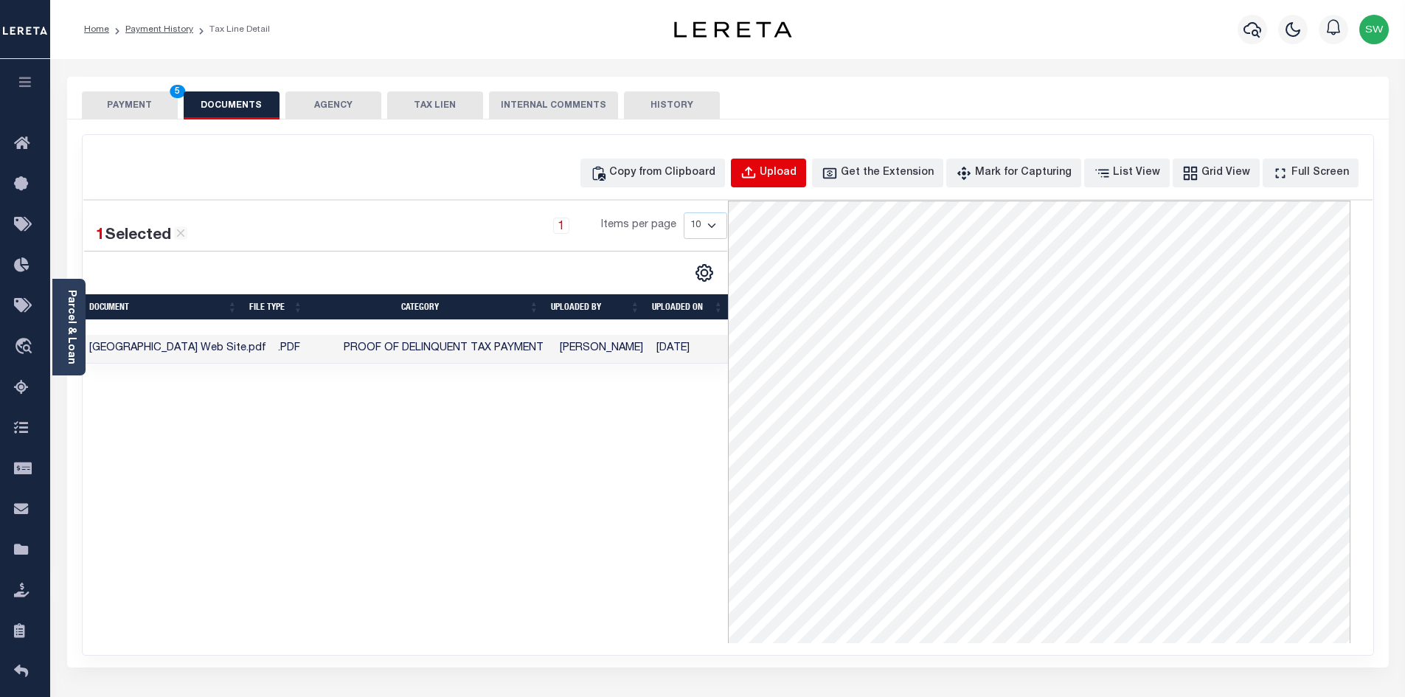
click at [796, 172] on div "Upload" at bounding box center [778, 173] width 37 height 16
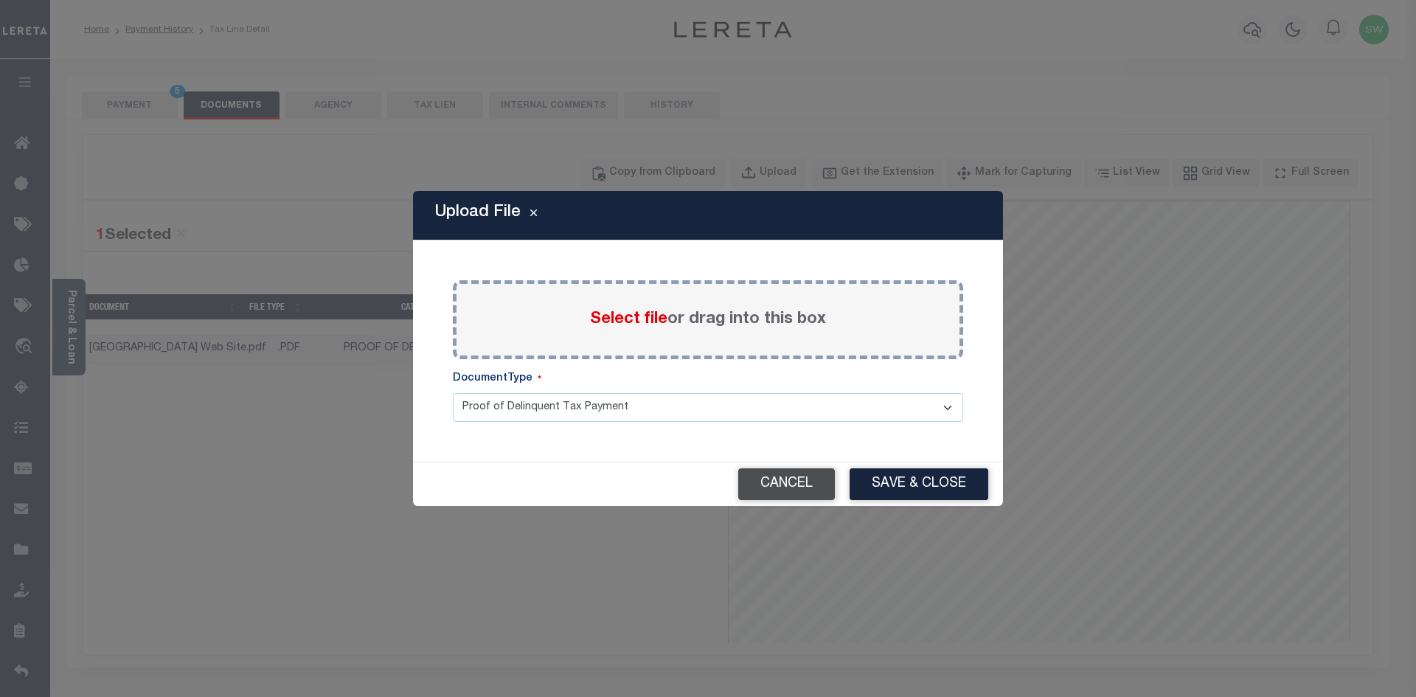
click at [807, 484] on button "Cancel" at bounding box center [786, 484] width 97 height 32
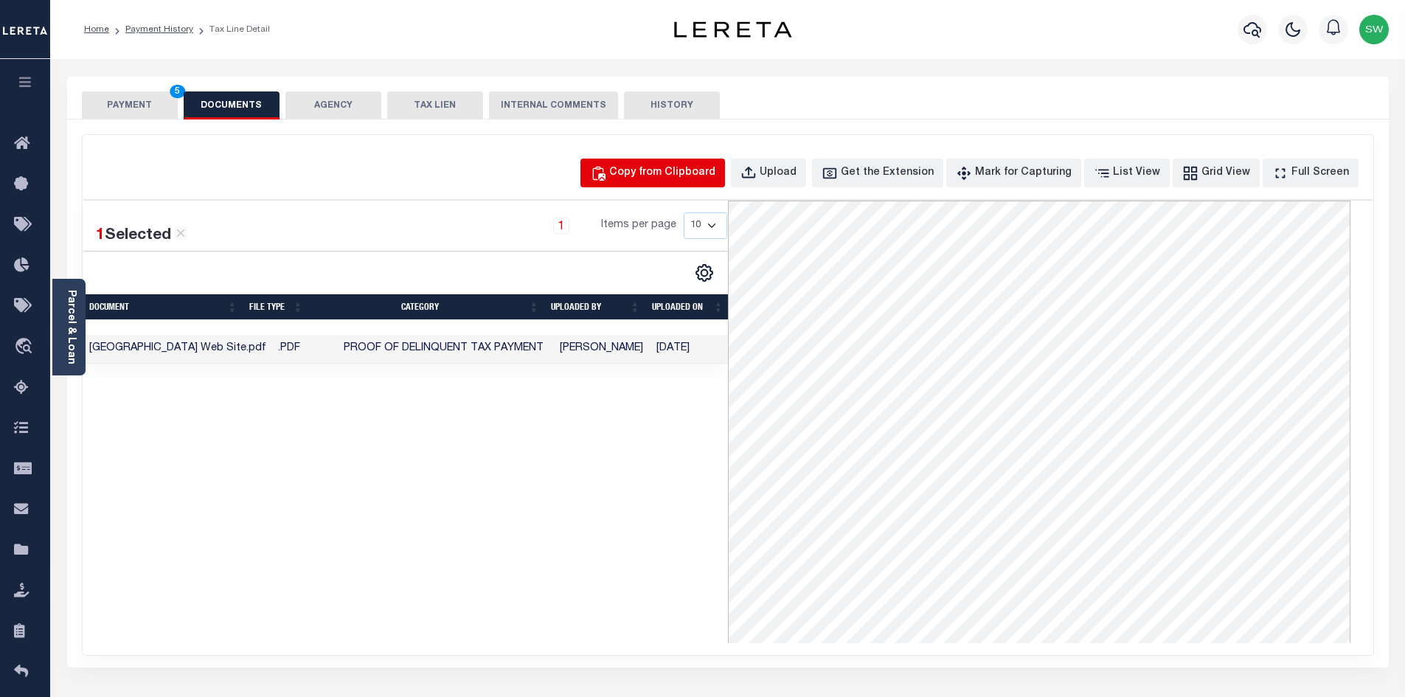
click at [684, 175] on div "Copy from Clipboard" at bounding box center [662, 173] width 106 height 16
select select "POP"
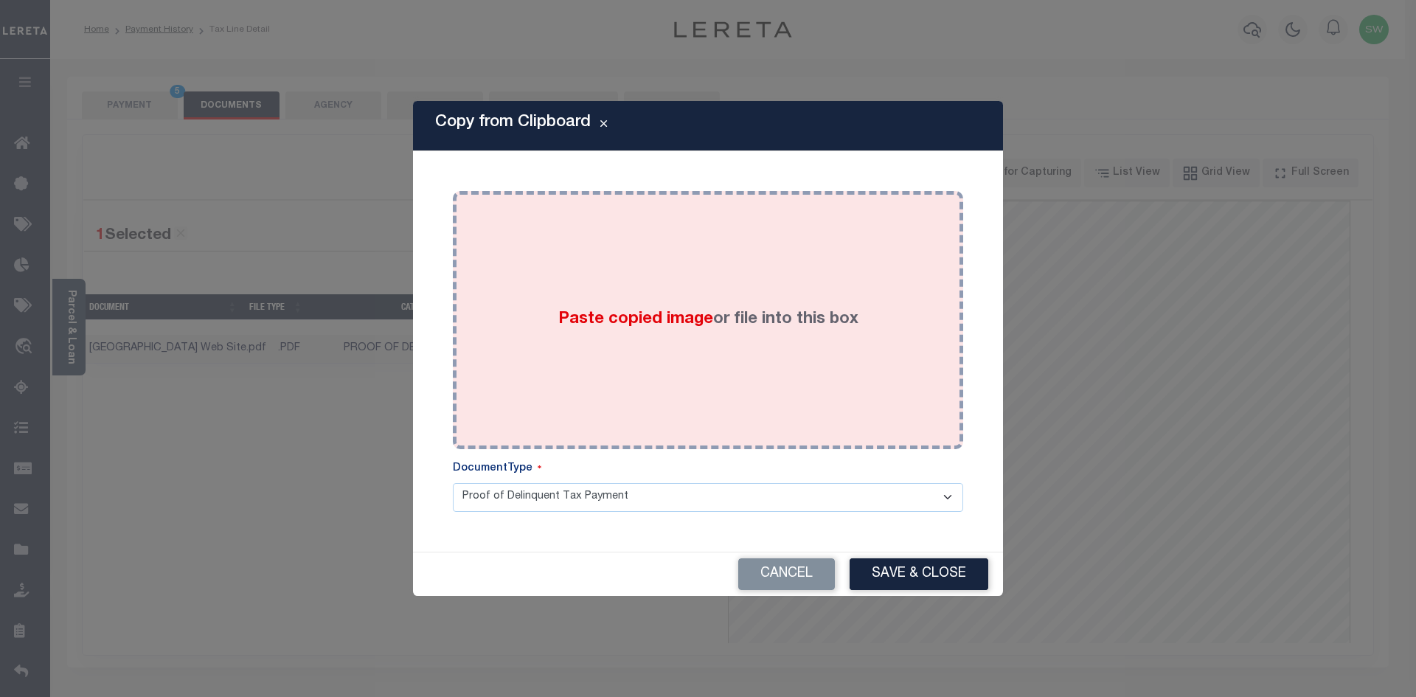
click at [690, 355] on div "Paste copied image or file into this box" at bounding box center [708, 320] width 488 height 236
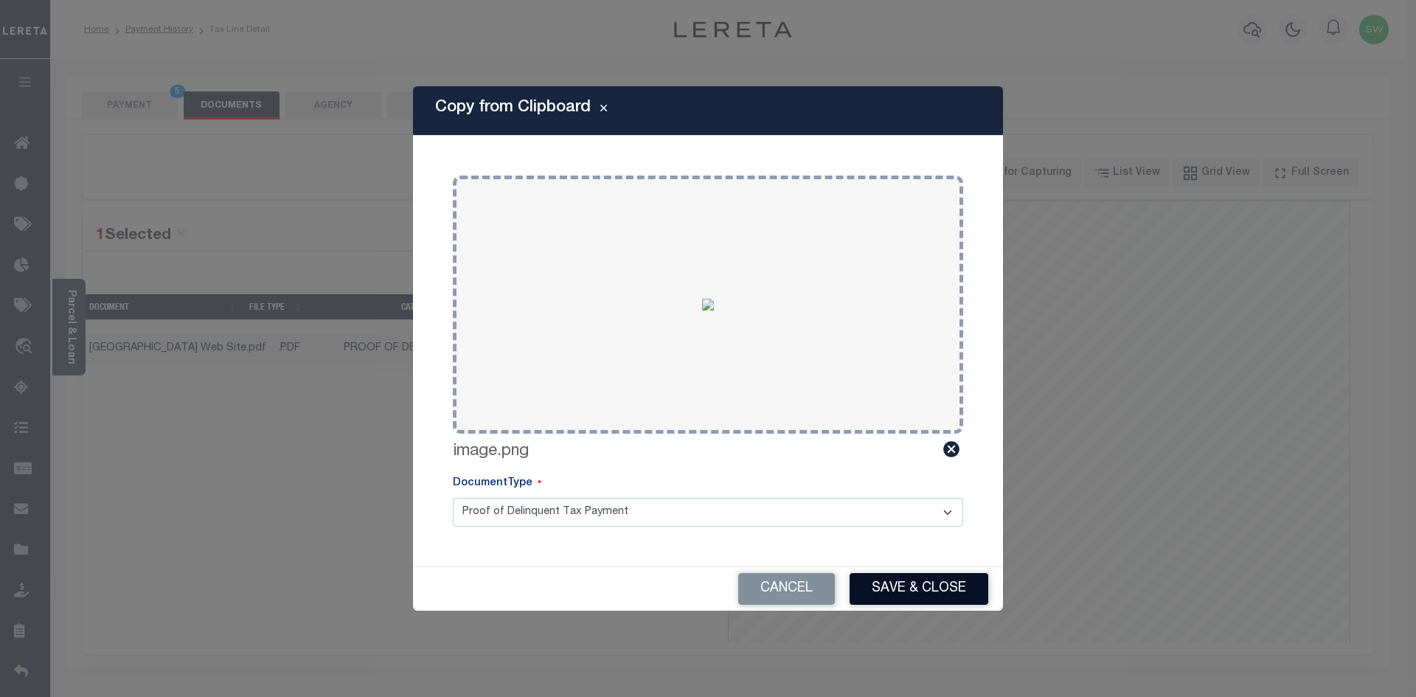
click at [909, 585] on button "Save & Close" at bounding box center [918, 589] width 139 height 32
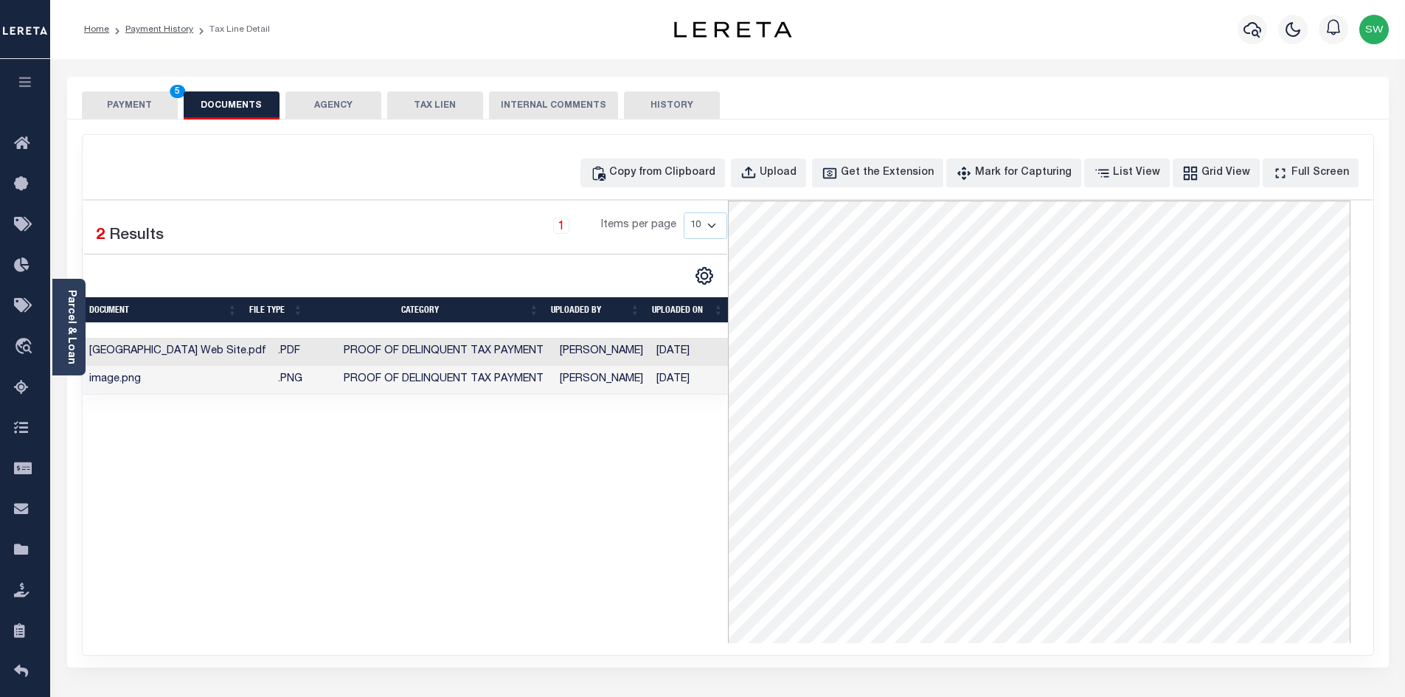
click at [642, 490] on div "1 Selected 2 Results 1 Items per page 10 25 50 100" at bounding box center [405, 422] width 644 height 442
click at [147, 112] on button "PAYMENT 5" at bounding box center [130, 105] width 96 height 28
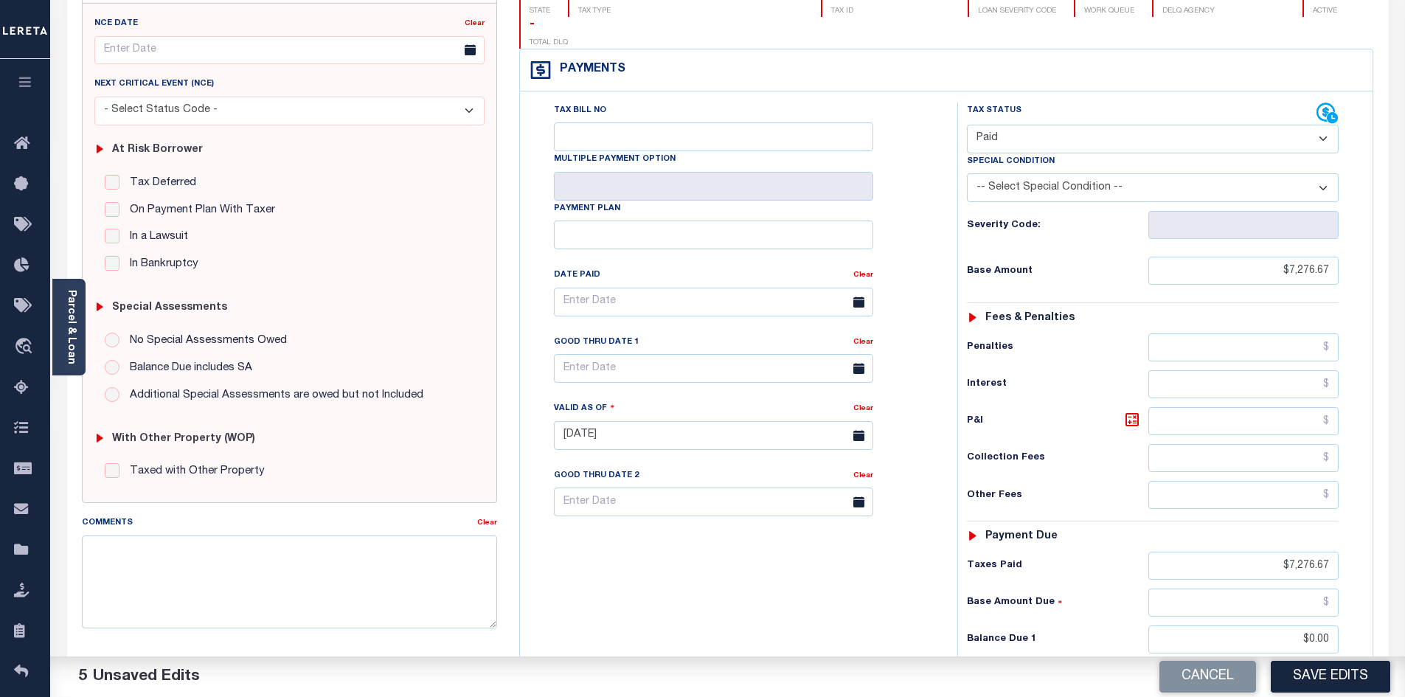
scroll to position [202, 0]
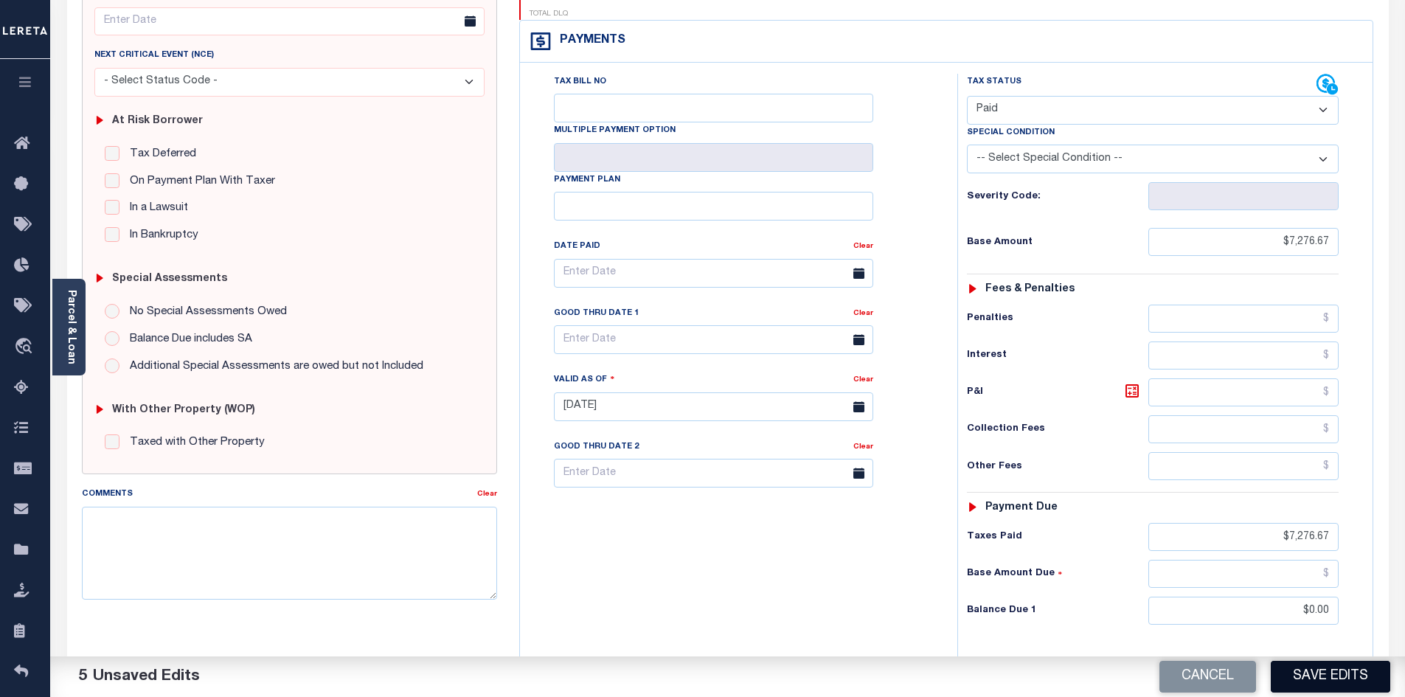
click at [1343, 670] on button "Save Edits" at bounding box center [1330, 677] width 119 height 32
checkbox input "false"
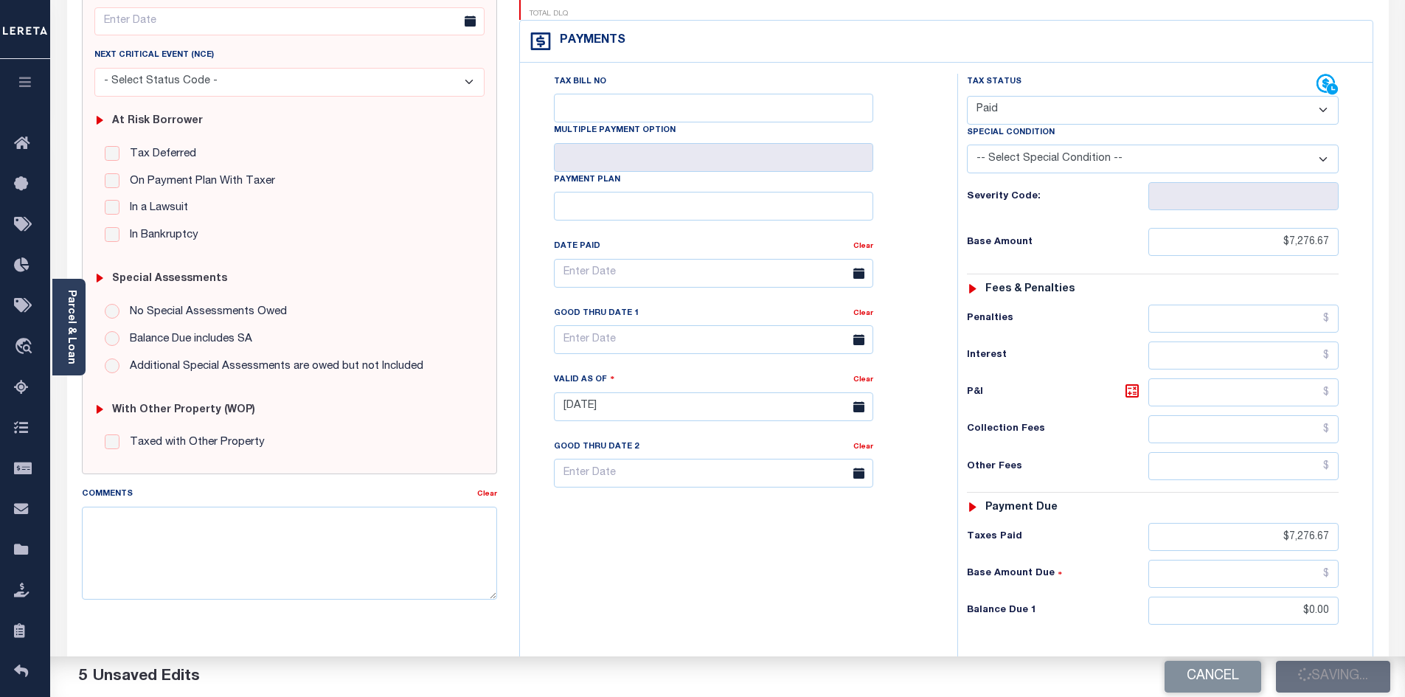
type input "$7,276.67"
type input "$0"
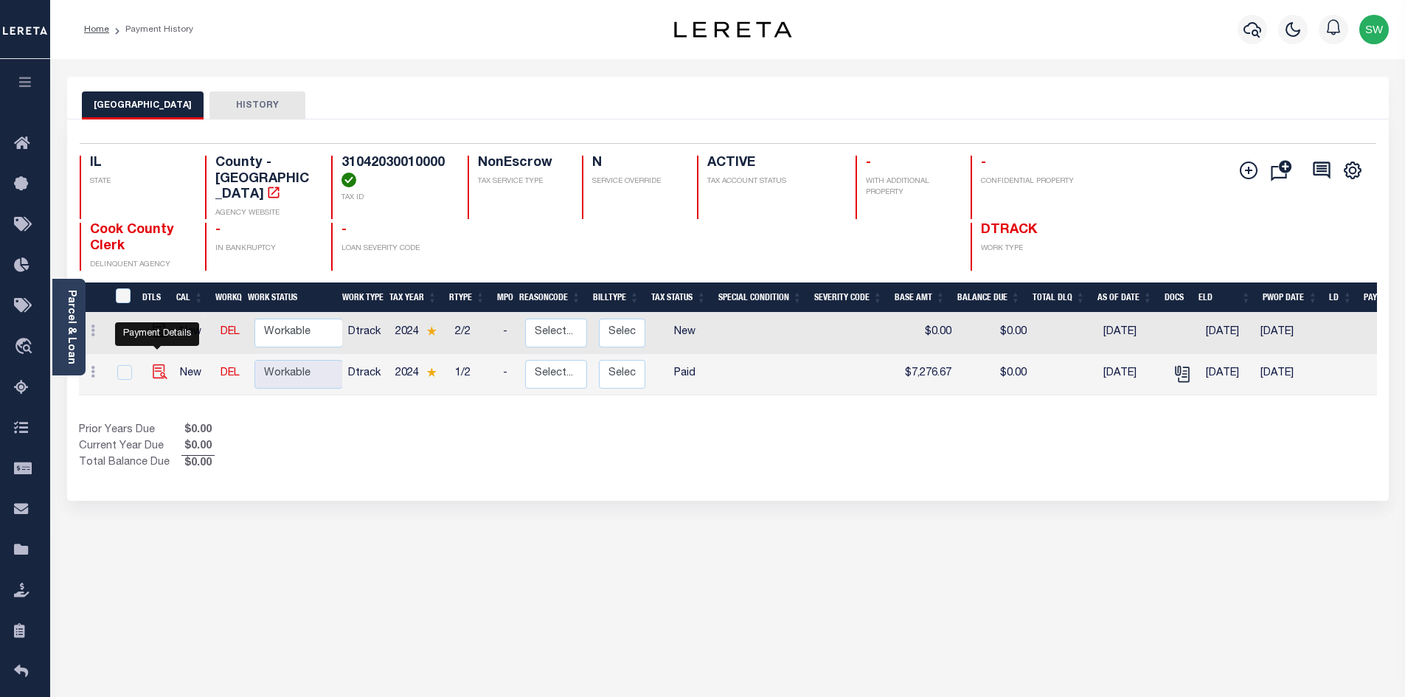
click at [160, 364] on img "" at bounding box center [160, 371] width 15 height 15
checkbox input "true"
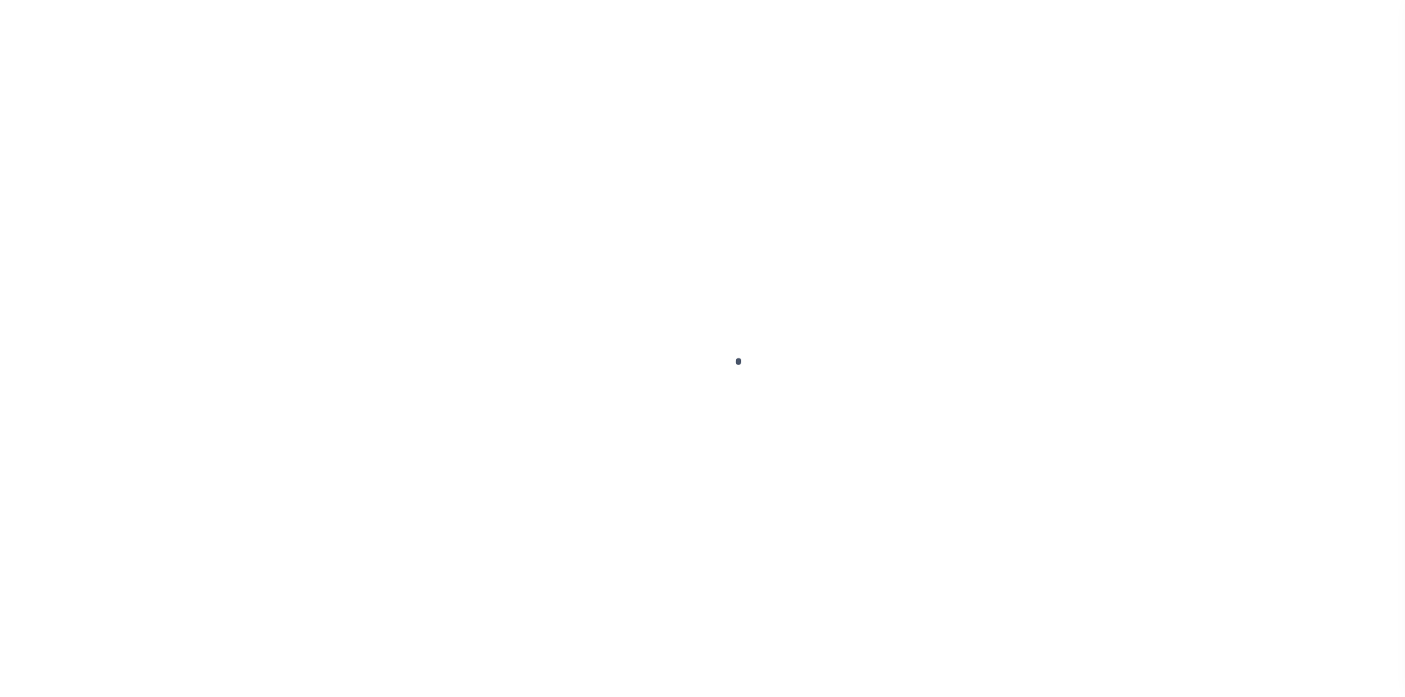
select select "PYD"
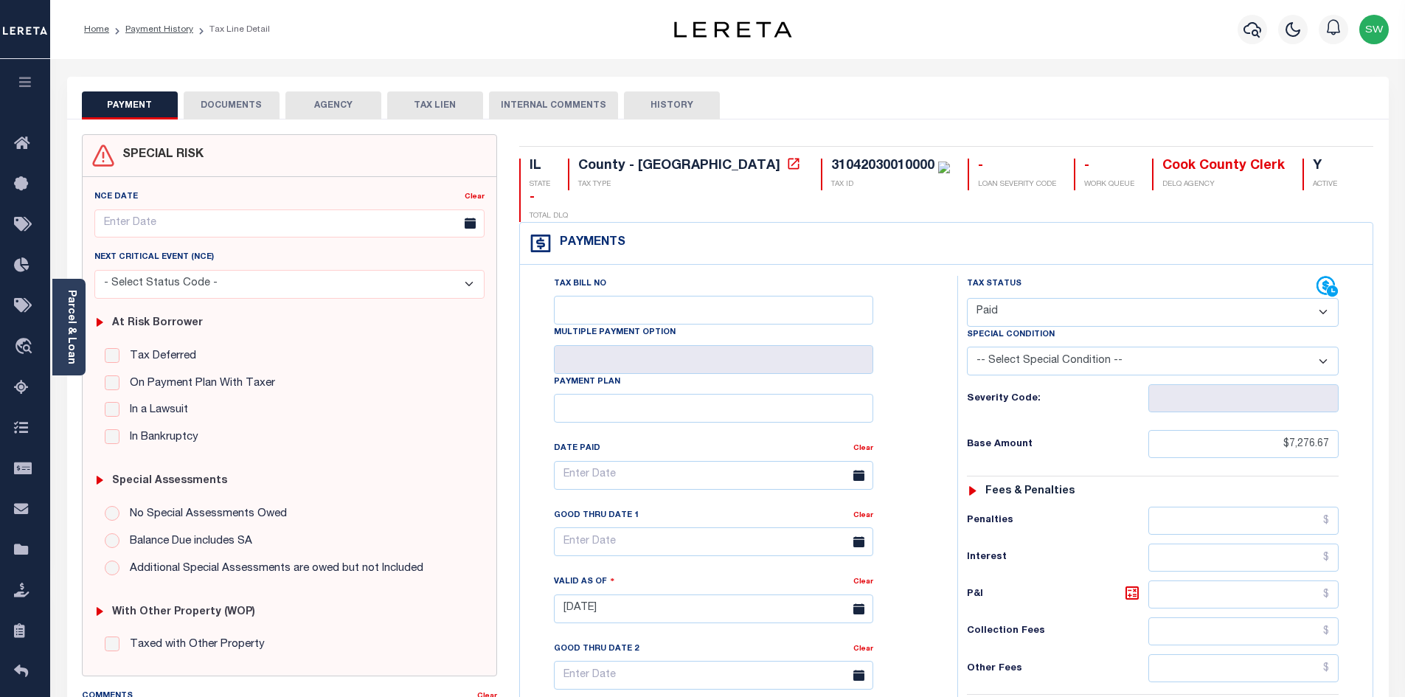
click at [242, 107] on button "DOCUMENTS" at bounding box center [232, 105] width 96 height 28
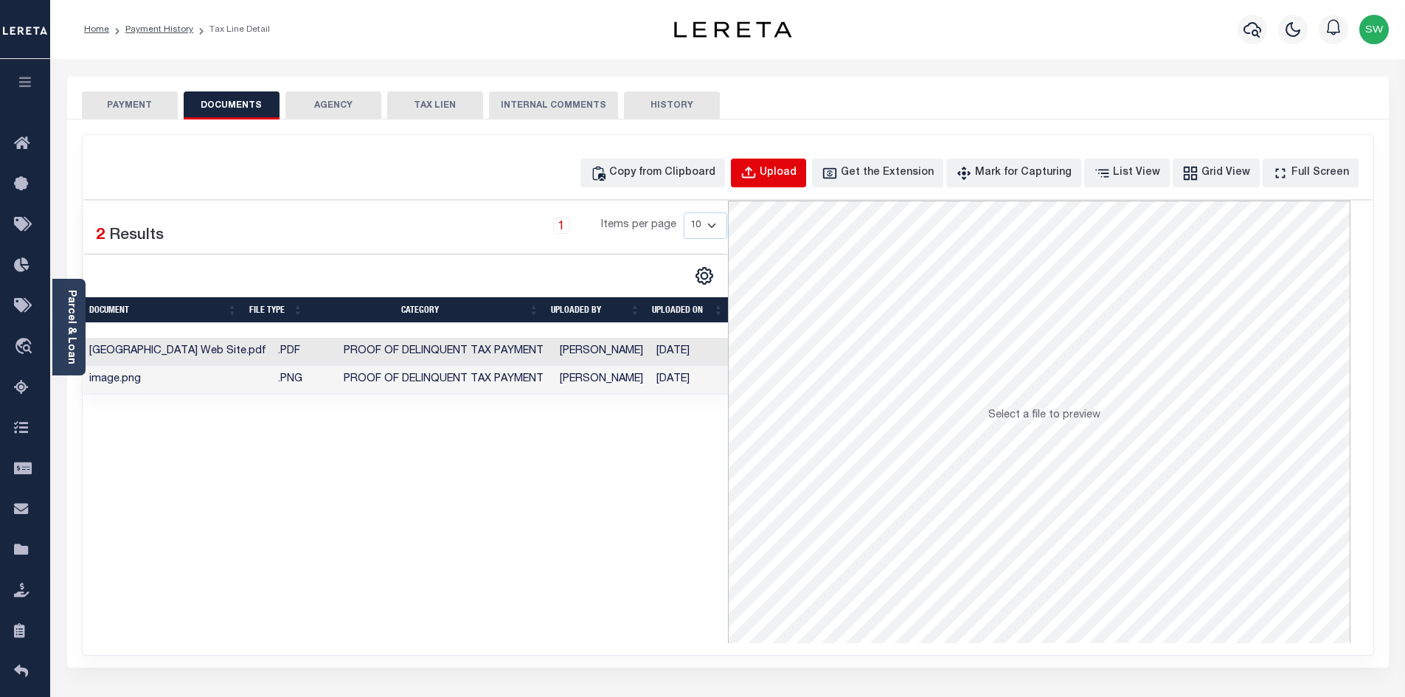
click at [798, 186] on button "Upload" at bounding box center [768, 173] width 75 height 29
select select "POP"
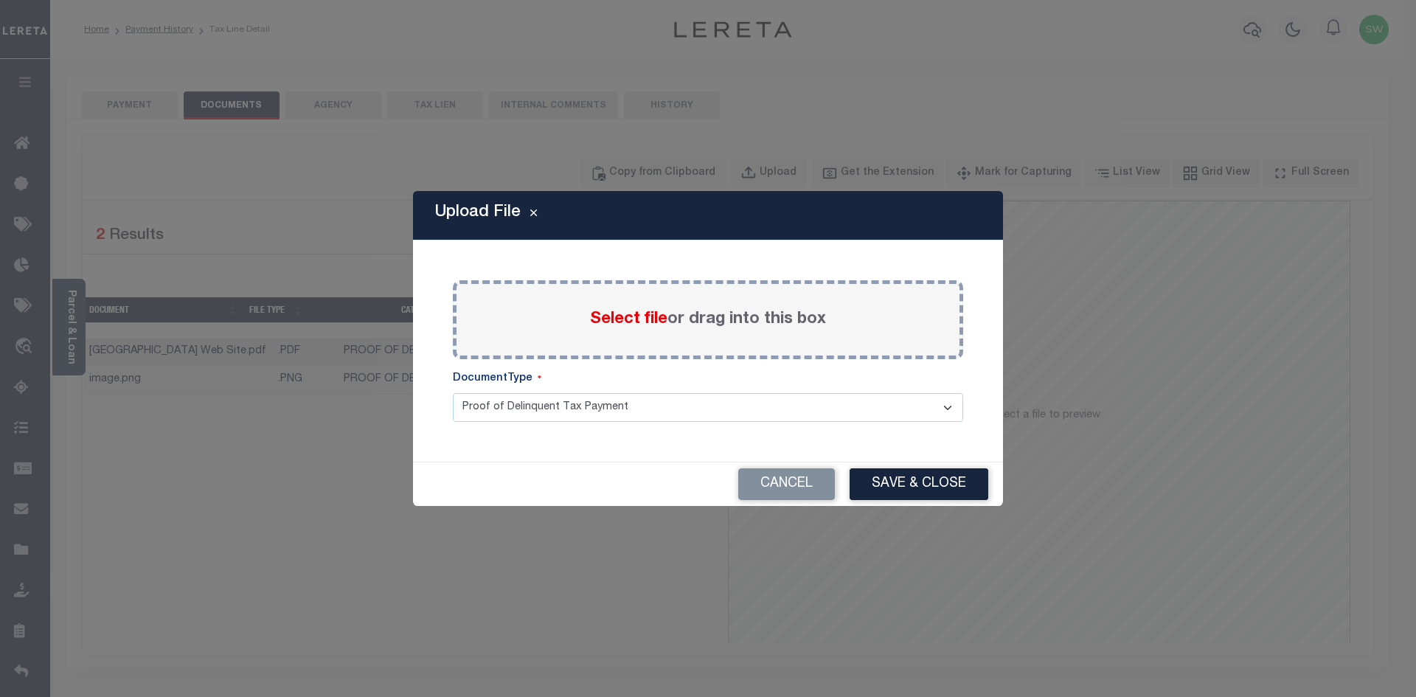
click at [573, 341] on div "Select file or drag into this box" at bounding box center [708, 319] width 510 height 79
click at [625, 315] on span "Select file" at bounding box center [628, 319] width 77 height 16
click at [0, 0] on input "Select file or drag into this box" at bounding box center [0, 0] width 0 height 0
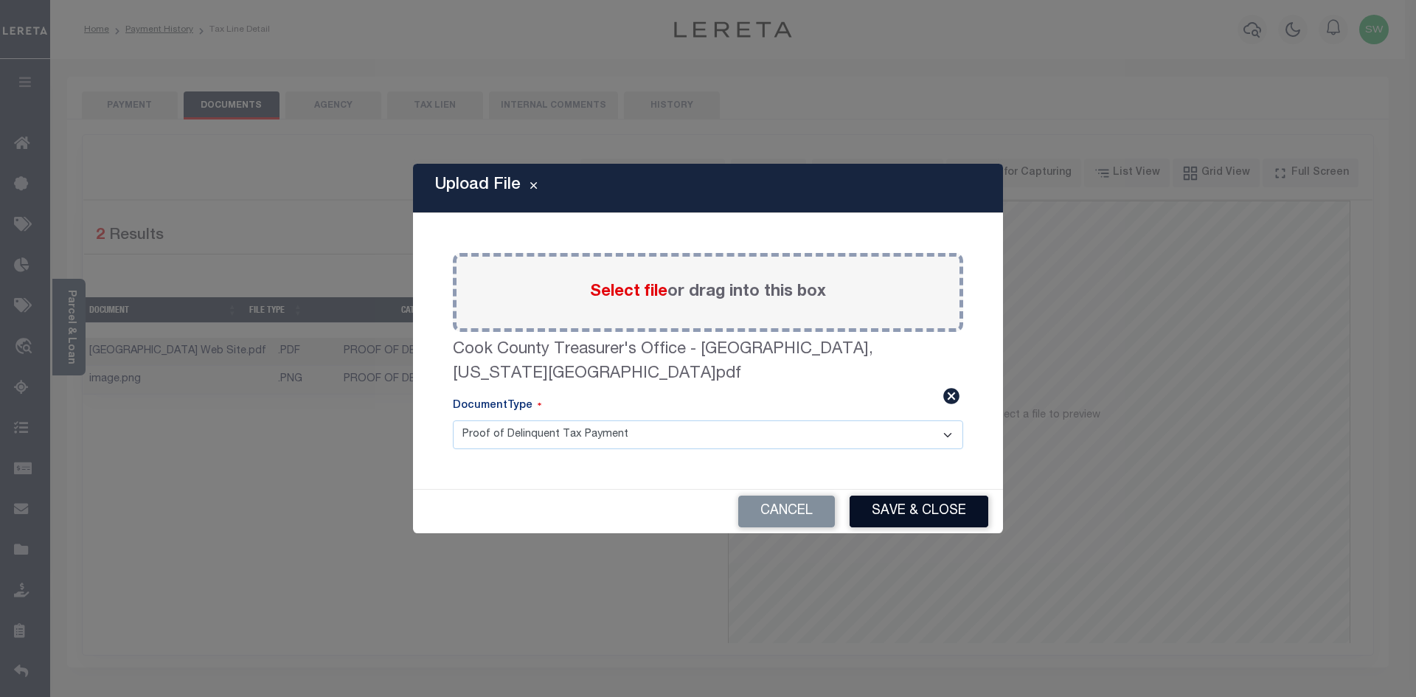
click at [916, 504] on button "Save & Close" at bounding box center [918, 512] width 139 height 32
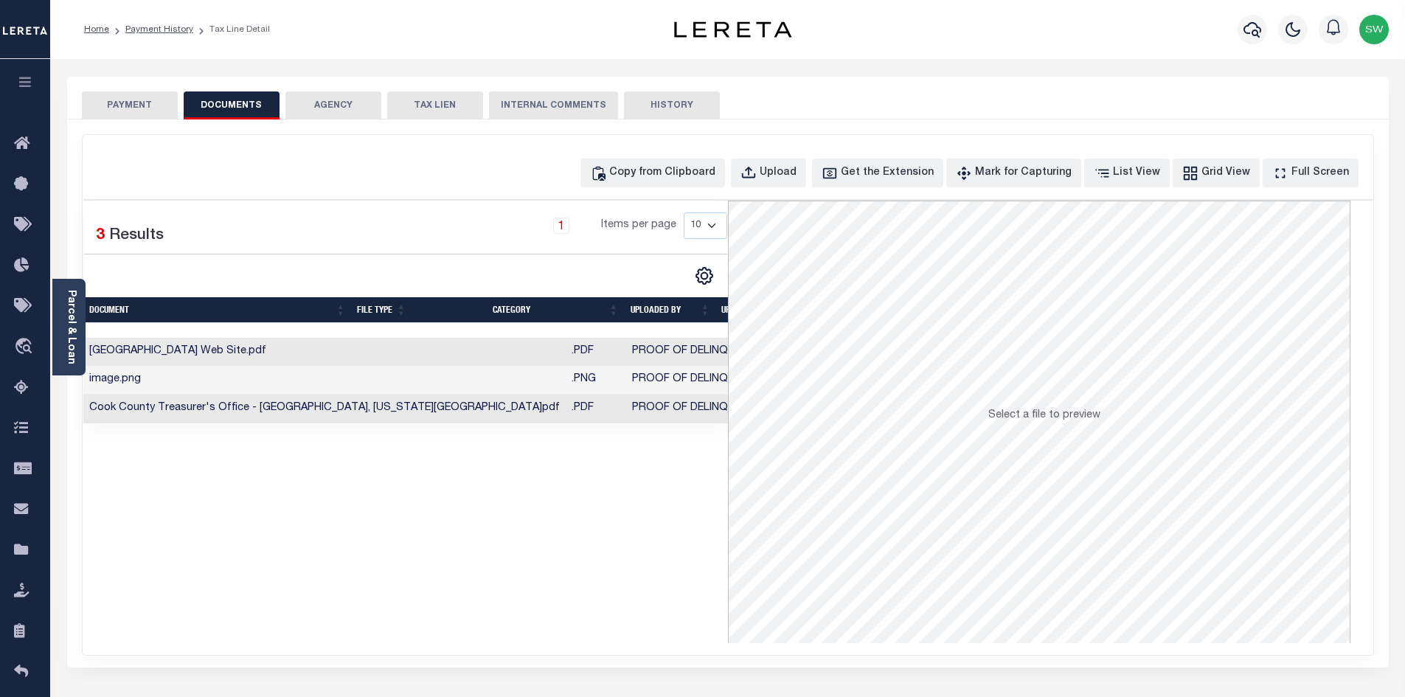
click at [582, 584] on div "Selected 3 Results 1 Items per page 10 25 50 100" at bounding box center [405, 422] width 644 height 442
click at [150, 105] on button "PAYMENT" at bounding box center [130, 105] width 96 height 28
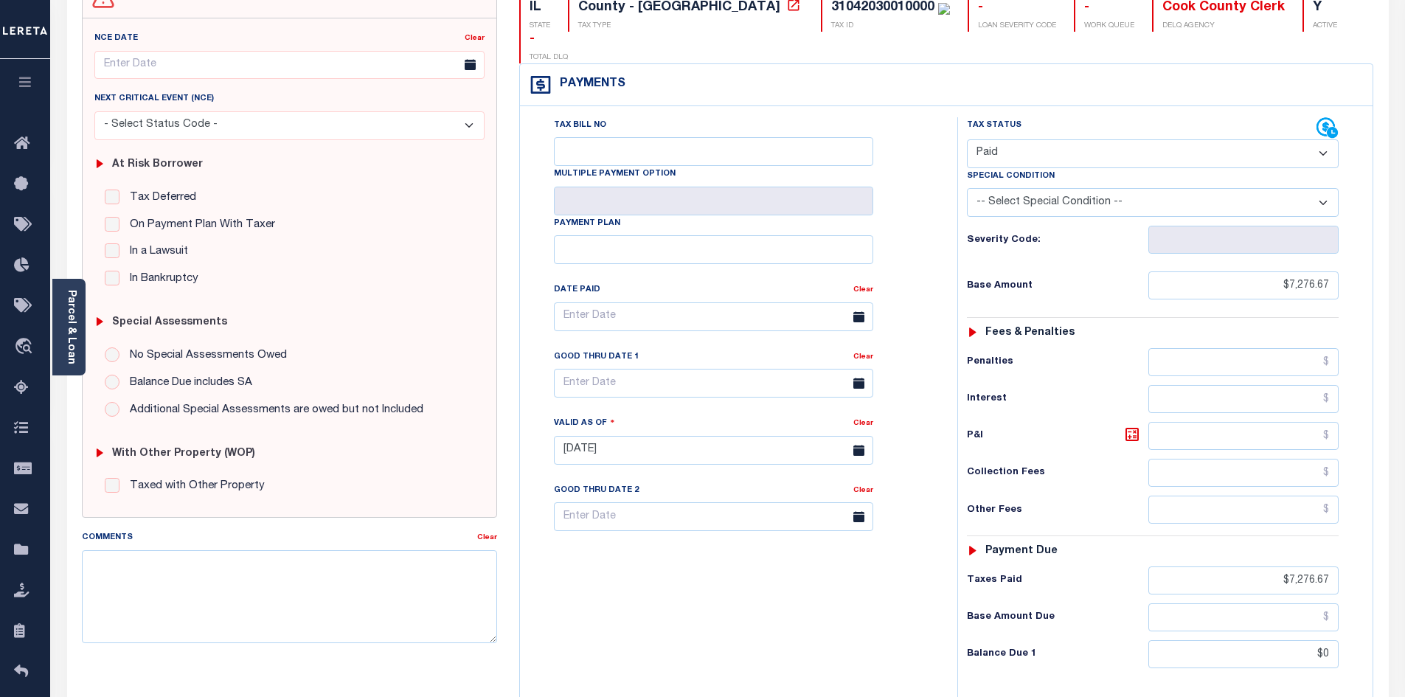
scroll to position [181, 0]
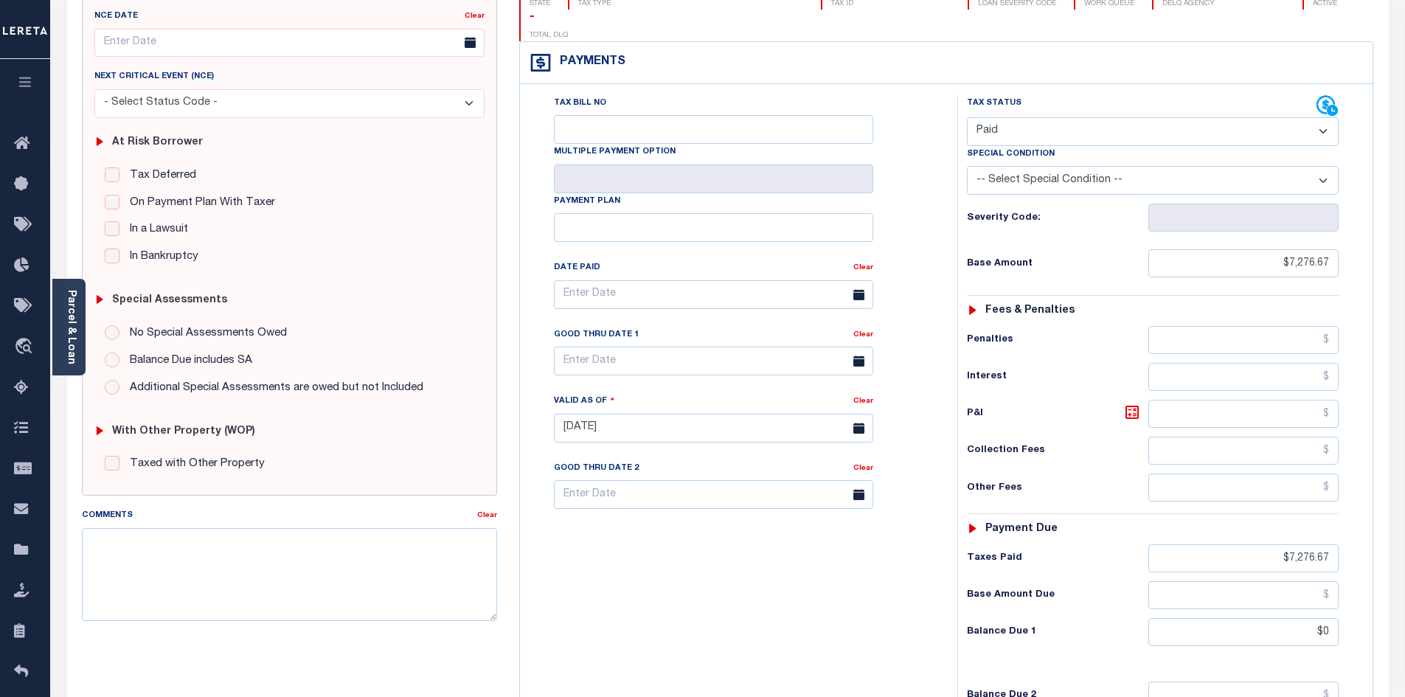
drag, startPoint x: 594, startPoint y: 580, endPoint x: 580, endPoint y: 543, distance: 38.8
click at [595, 580] on div "Tax Bill No Multiple Payment Option Payment Plan Clear" at bounding box center [735, 420] width 423 height 651
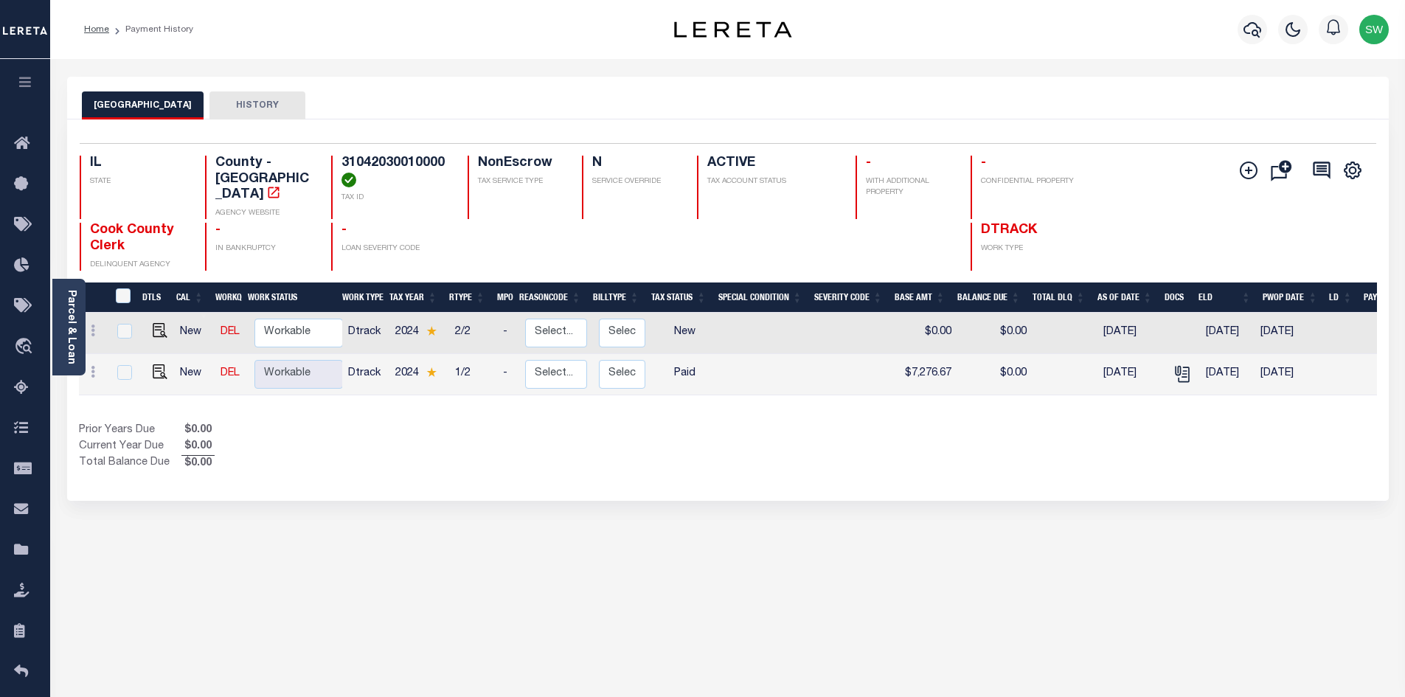
click at [767, 454] on div "Show Tax Lines before Bill Release Date Prior Years Due $0.00 Current Year Due …" at bounding box center [728, 447] width 1298 height 49
drag, startPoint x: 833, startPoint y: 442, endPoint x: 1052, endPoint y: 425, distance: 219.7
click at [833, 442] on div "Show Tax Lines before Bill Release Date Prior Years Due $0.00 Current Year Due …" at bounding box center [728, 447] width 1298 height 49
drag, startPoint x: 712, startPoint y: 429, endPoint x: 718, endPoint y: 415, distance: 15.5
click at [712, 429] on div "Prior Years Due $0.00 Current Year Due $0.00 Total Balance Due $0.00" at bounding box center [403, 447] width 649 height 49
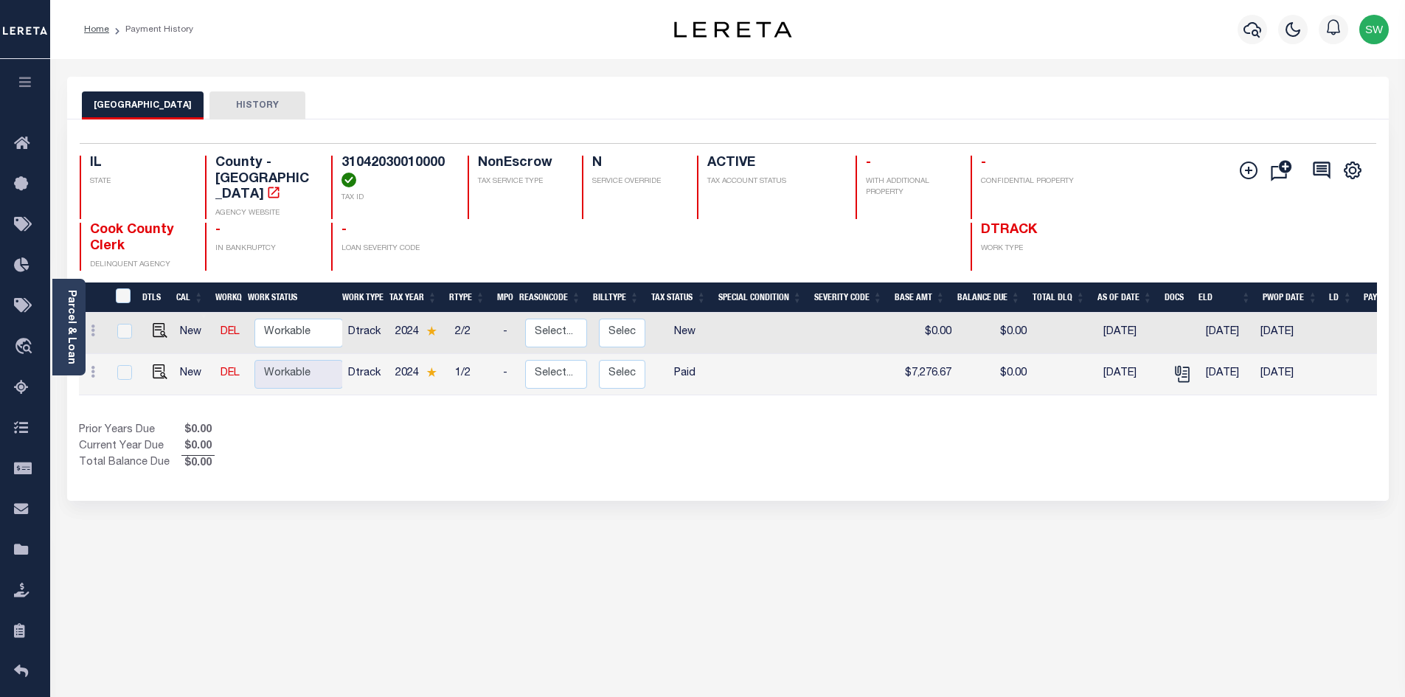
drag, startPoint x: 313, startPoint y: 428, endPoint x: 336, endPoint y: 407, distance: 31.8
click at [311, 429] on div "Prior Years Due $0.00 Current Year Due $0.00 Total Balance Due $0.00" at bounding box center [403, 447] width 649 height 49
click at [417, 447] on div "Prior Years Due $0.00 Current Year Due $0.00 Total Balance Due $0.00" at bounding box center [403, 447] width 649 height 49
drag, startPoint x: 385, startPoint y: 426, endPoint x: 374, endPoint y: 428, distance: 11.2
click at [374, 428] on div "Prior Years Due $0.00 Current Year Due $0.00 Total Balance Due $0.00" at bounding box center [403, 447] width 649 height 49
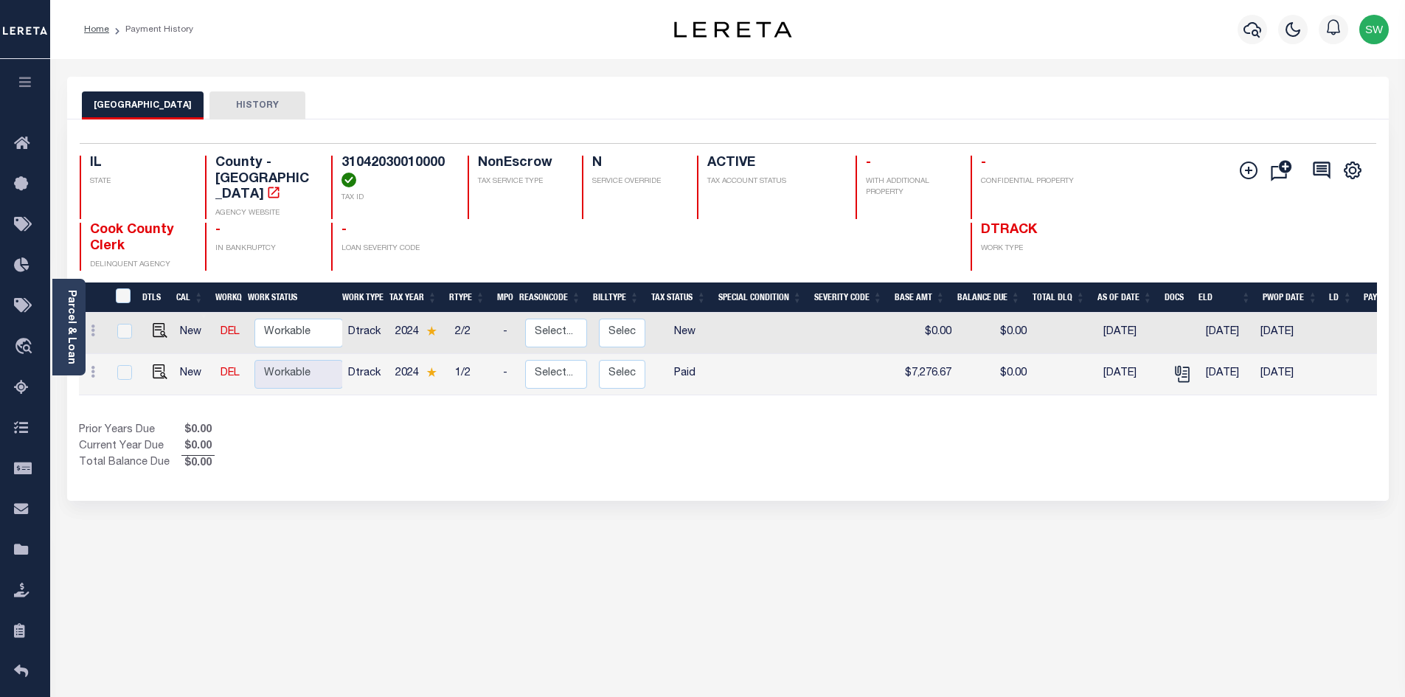
click at [340, 442] on div "Prior Years Due $0.00 Current Year Due $0.00 Total Balance Due $0.00" at bounding box center [403, 447] width 649 height 49
click at [759, 546] on div "COOK COUNTY HISTORY Selected 2 Results" at bounding box center [728, 493] width 1344 height 833
click at [659, 449] on div "Prior Years Due $0.00 Current Year Due $0.00 Total Balance Due $0.00" at bounding box center [403, 447] width 649 height 49
click at [378, 455] on div "Prior Years Due $0.00 Current Year Due $0.00 Total Balance Due $0.00" at bounding box center [403, 447] width 649 height 49
drag, startPoint x: 709, startPoint y: 440, endPoint x: 744, endPoint y: 434, distance: 35.2
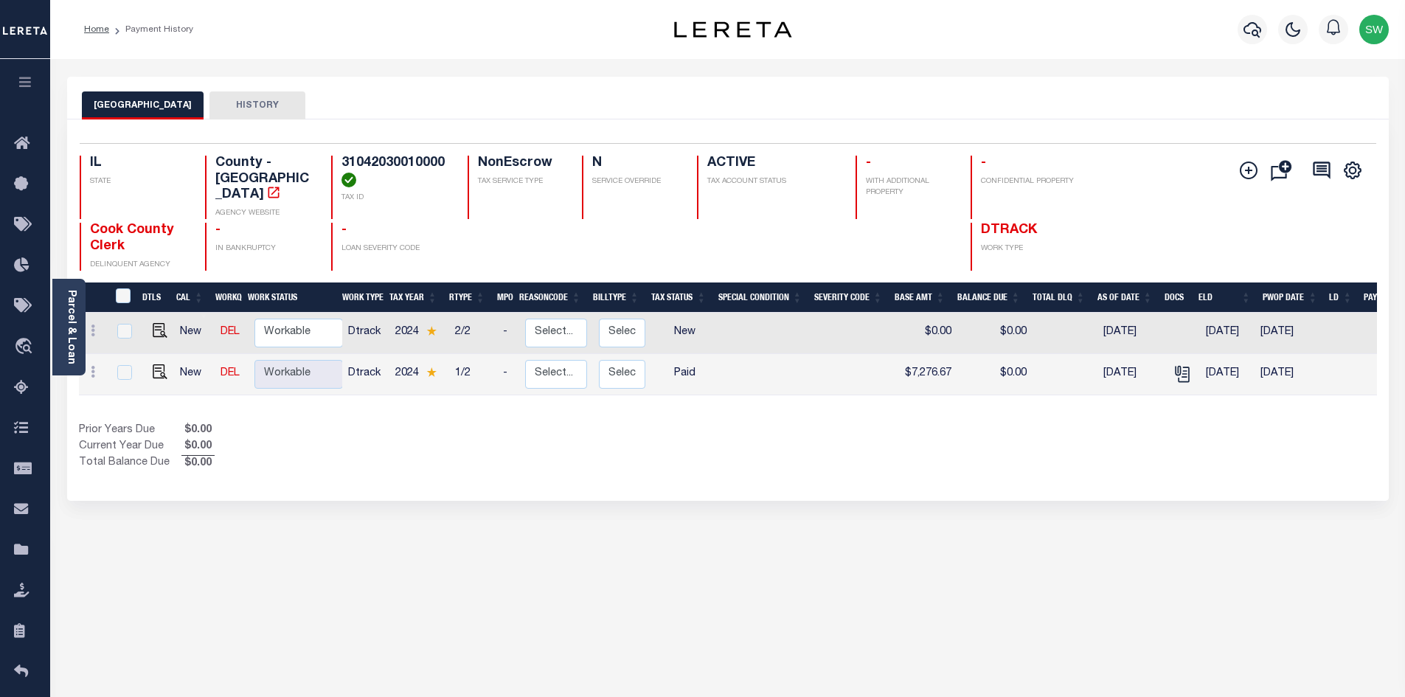
click at [710, 440] on div "Prior Years Due $0.00 Current Year Due $0.00 Total Balance Due $0.00" at bounding box center [403, 447] width 649 height 49
click at [670, 423] on div "Prior Years Due $0.00 Current Year Due $0.00 Total Balance Due $0.00" at bounding box center [403, 447] width 649 height 49
click at [1251, 32] on icon "button" at bounding box center [1252, 29] width 18 height 15
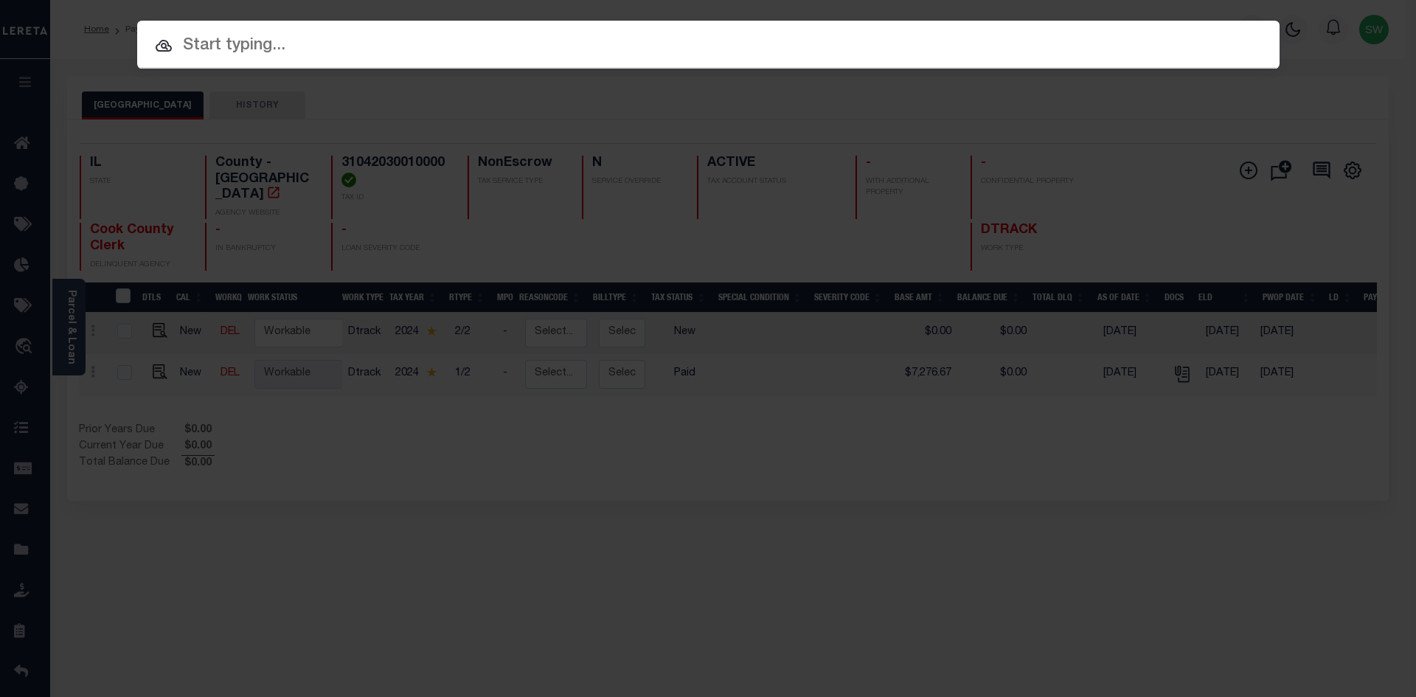
click at [220, 62] on div at bounding box center [708, 44] width 1142 height 47
click at [218, 49] on input "text" at bounding box center [708, 46] width 1142 height 26
paste input "15172"
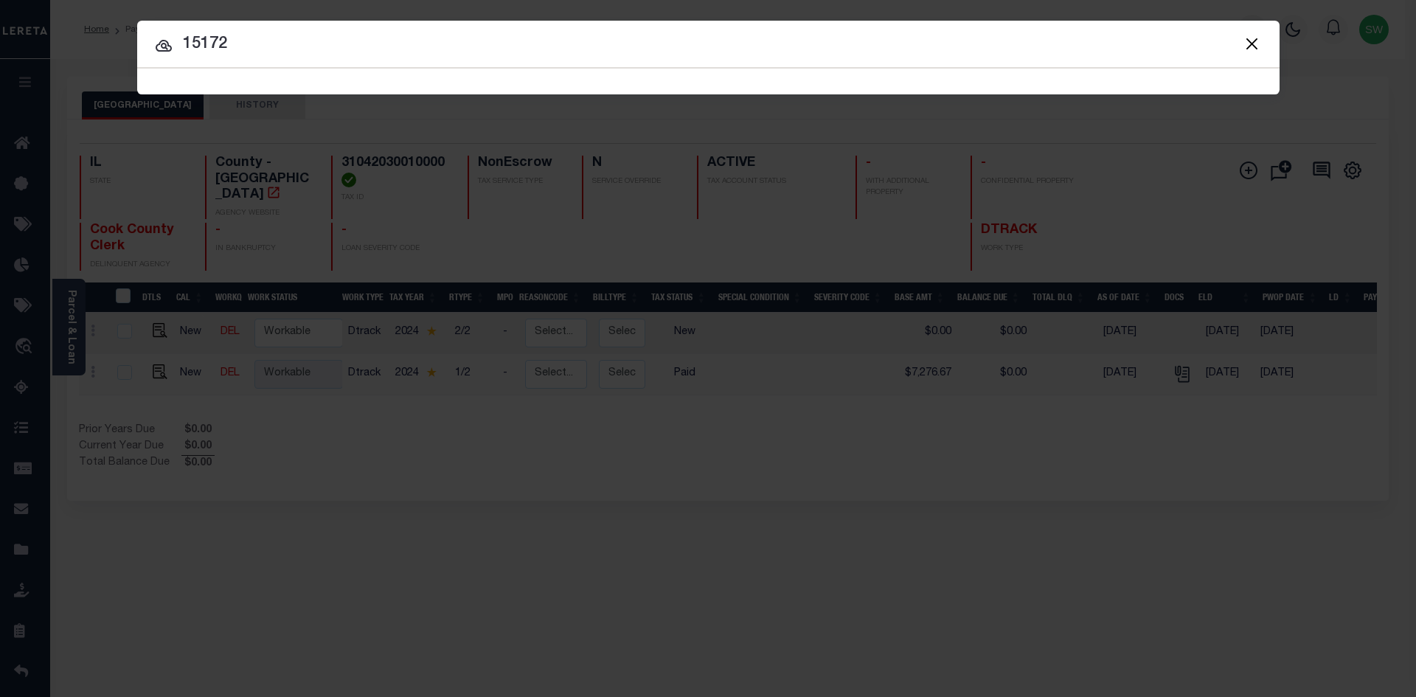
click at [292, 54] on input "15172" at bounding box center [708, 45] width 1142 height 26
type input "15172"
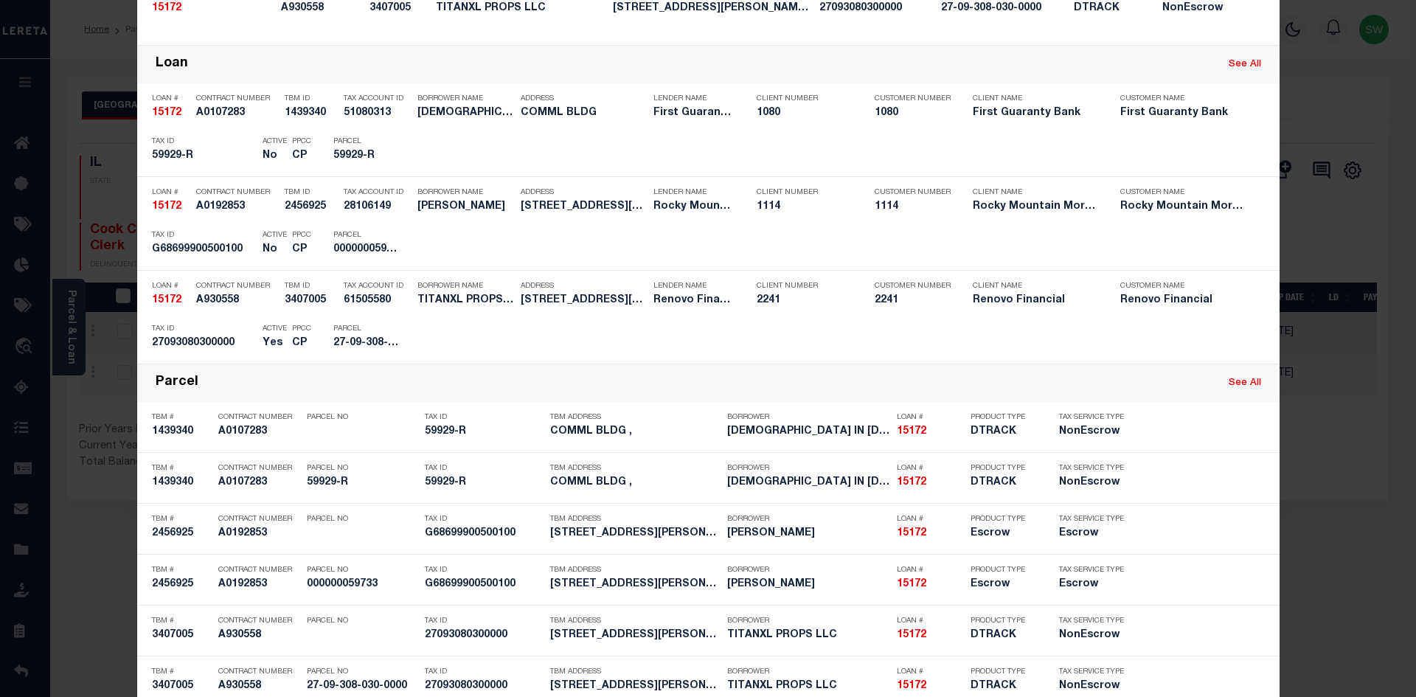
scroll to position [324, 0]
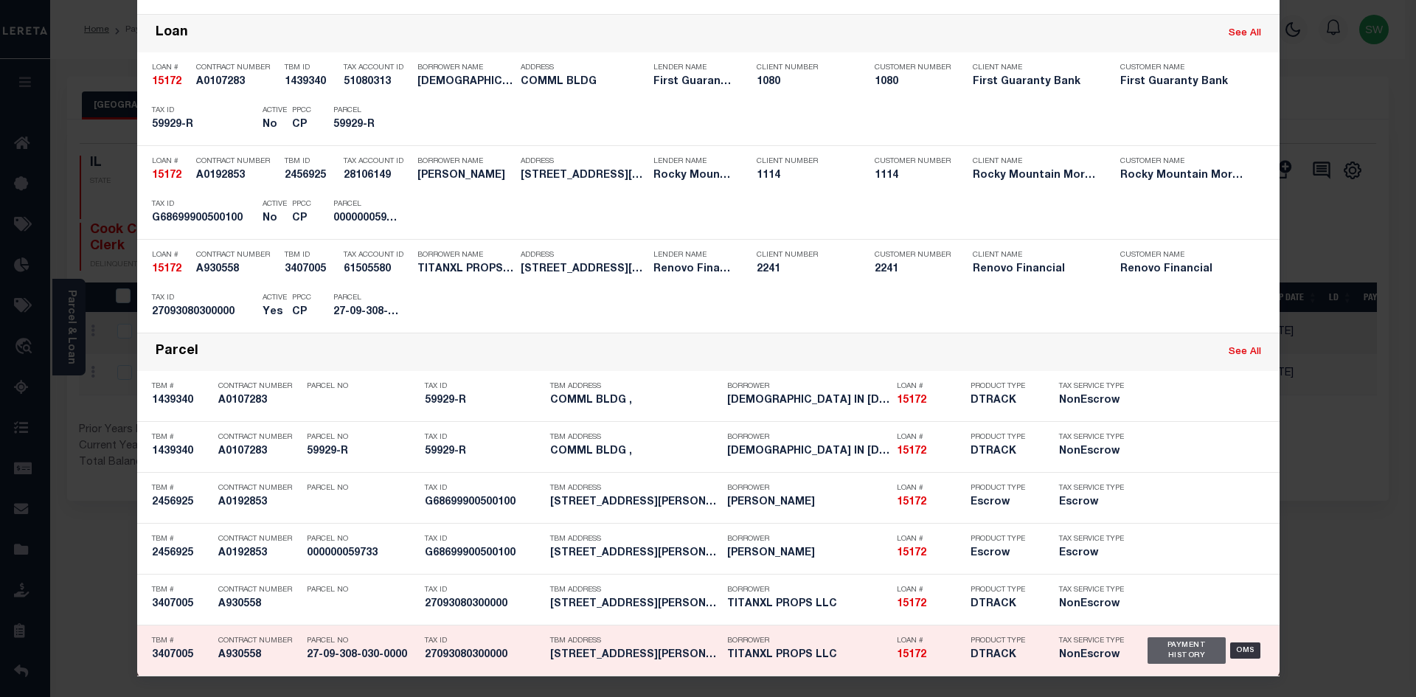
click at [1192, 657] on div "Payment History" at bounding box center [1186, 650] width 79 height 27
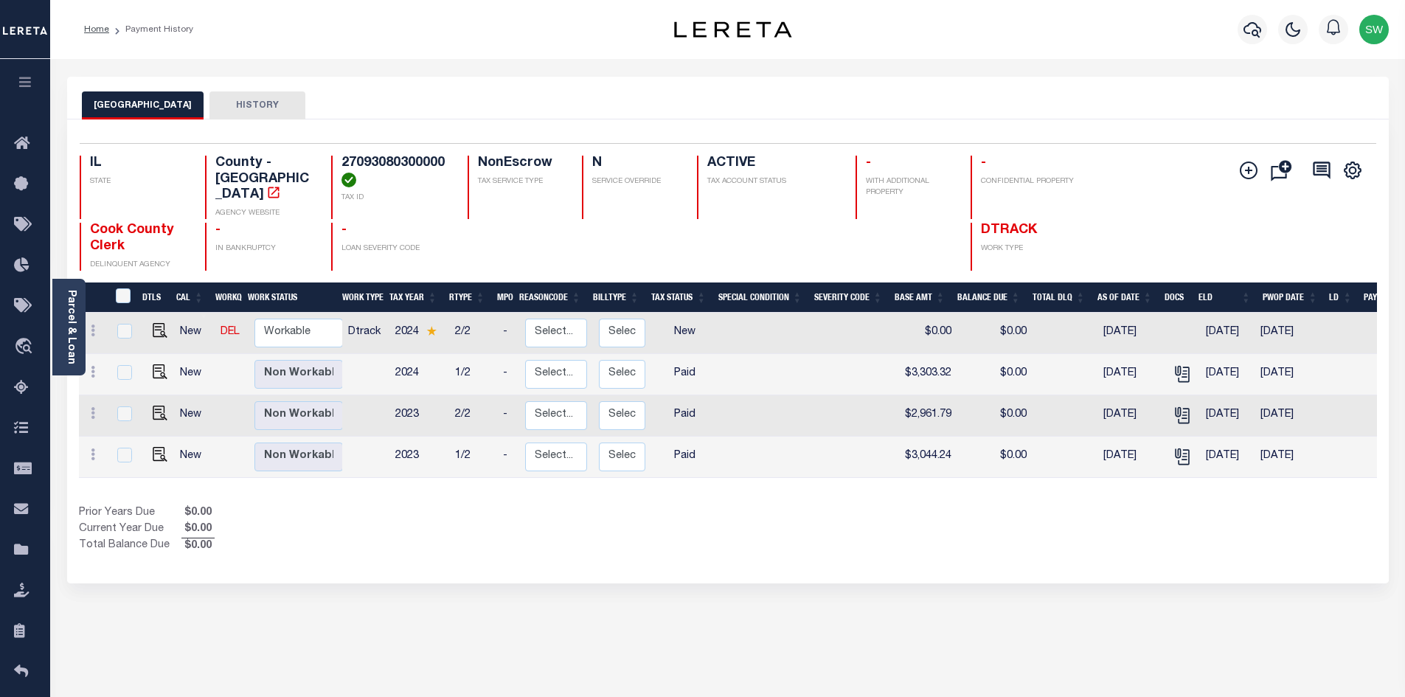
click at [774, 520] on div "Show Tax Lines before Bill Release Date Prior Years Due $0.00 Current Year Due …" at bounding box center [728, 529] width 1298 height 49
click at [159, 323] on img "" at bounding box center [160, 330] width 15 height 15
checkbox input "true"
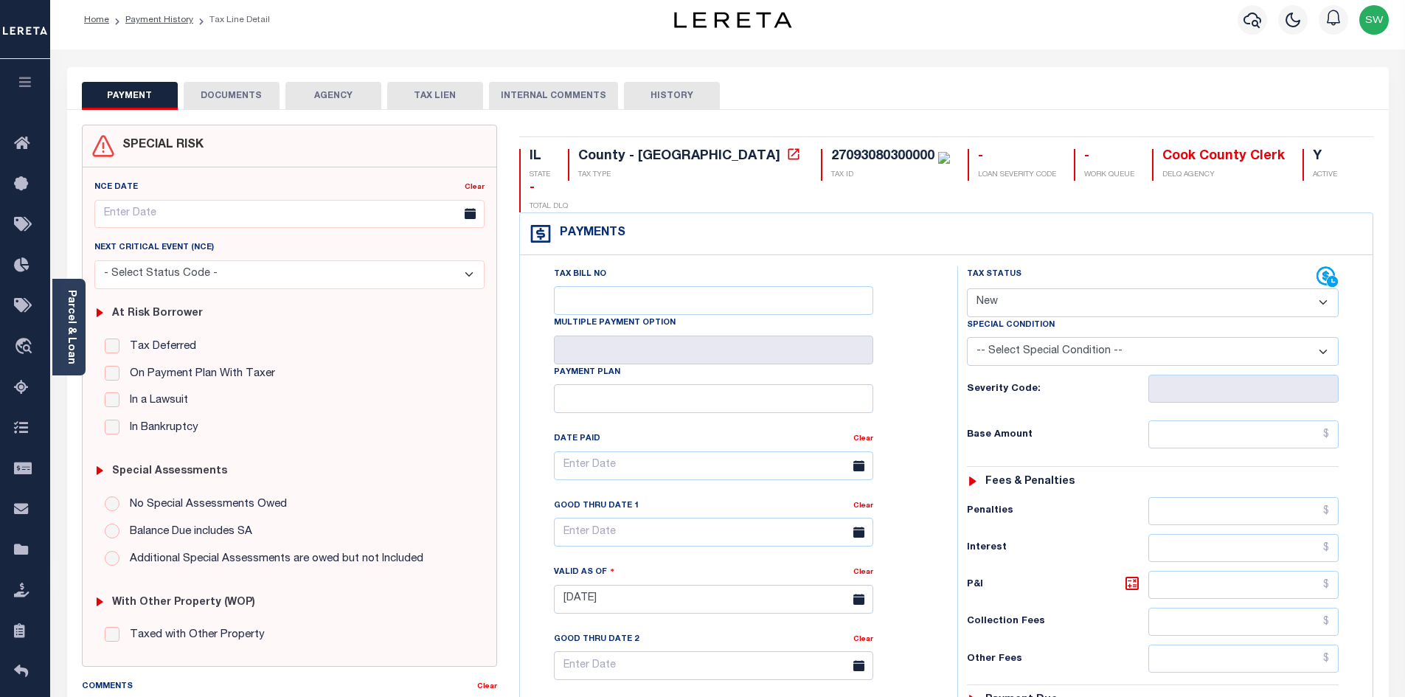
scroll to position [35, 0]
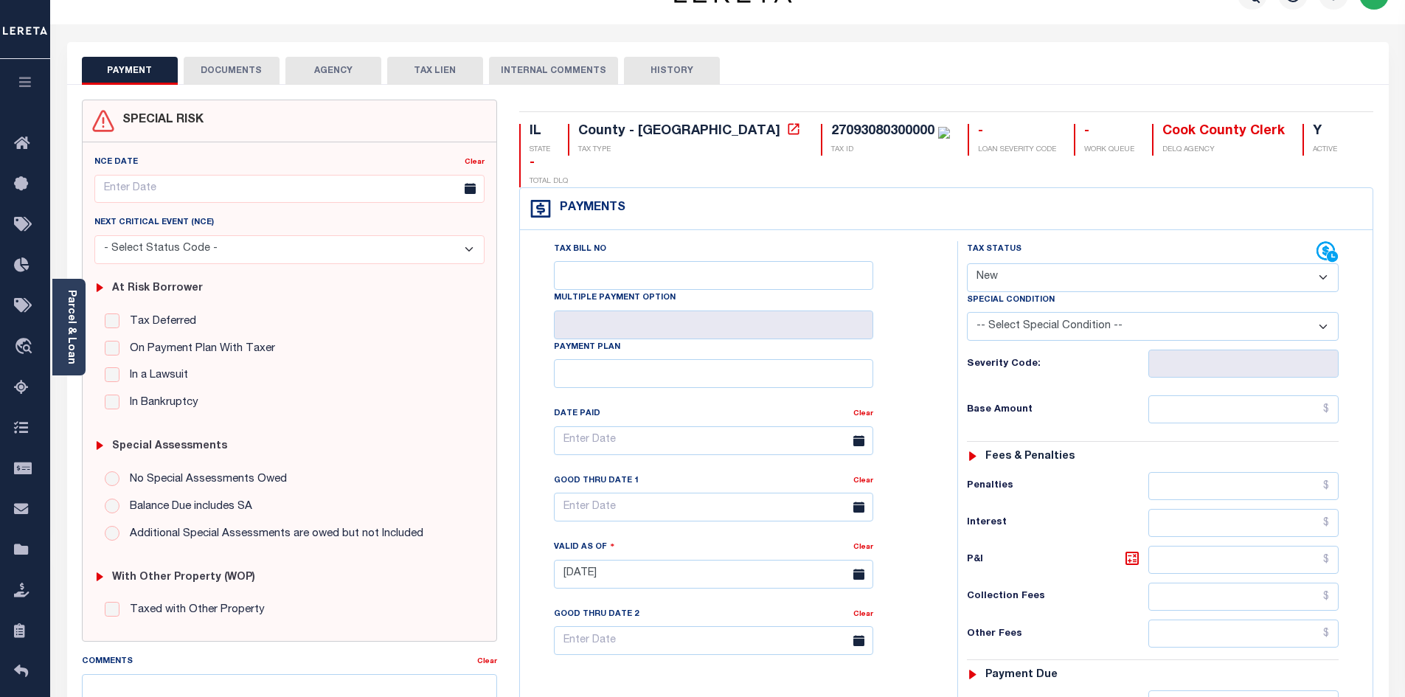
click at [1321, 263] on select "- Select Status Code - Open Due/Unpaid Paid Incomplete No Tax Due Internal Refu…" at bounding box center [1153, 277] width 372 height 29
select select "PYD"
click at [967, 263] on select "- Select Status Code - Open Due/Unpaid Paid Incomplete No Tax Due Internal Refu…" at bounding box center [1153, 277] width 372 height 29
type input "[DATE]"
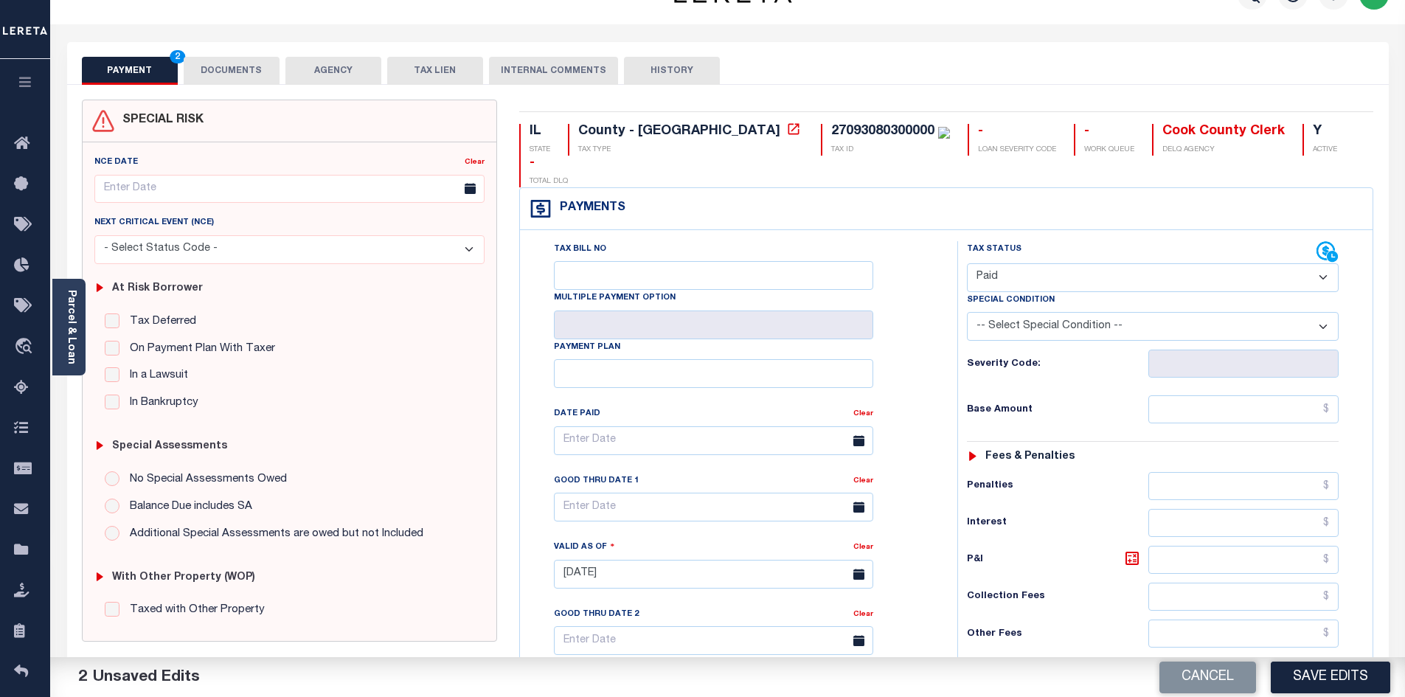
click at [1085, 230] on div "Tax Bill No Multiple Payment Option Payment Plan" at bounding box center [946, 566] width 852 height 673
click at [1212, 395] on input "text" at bounding box center [1243, 409] width 191 height 28
paste input "3,303.32"
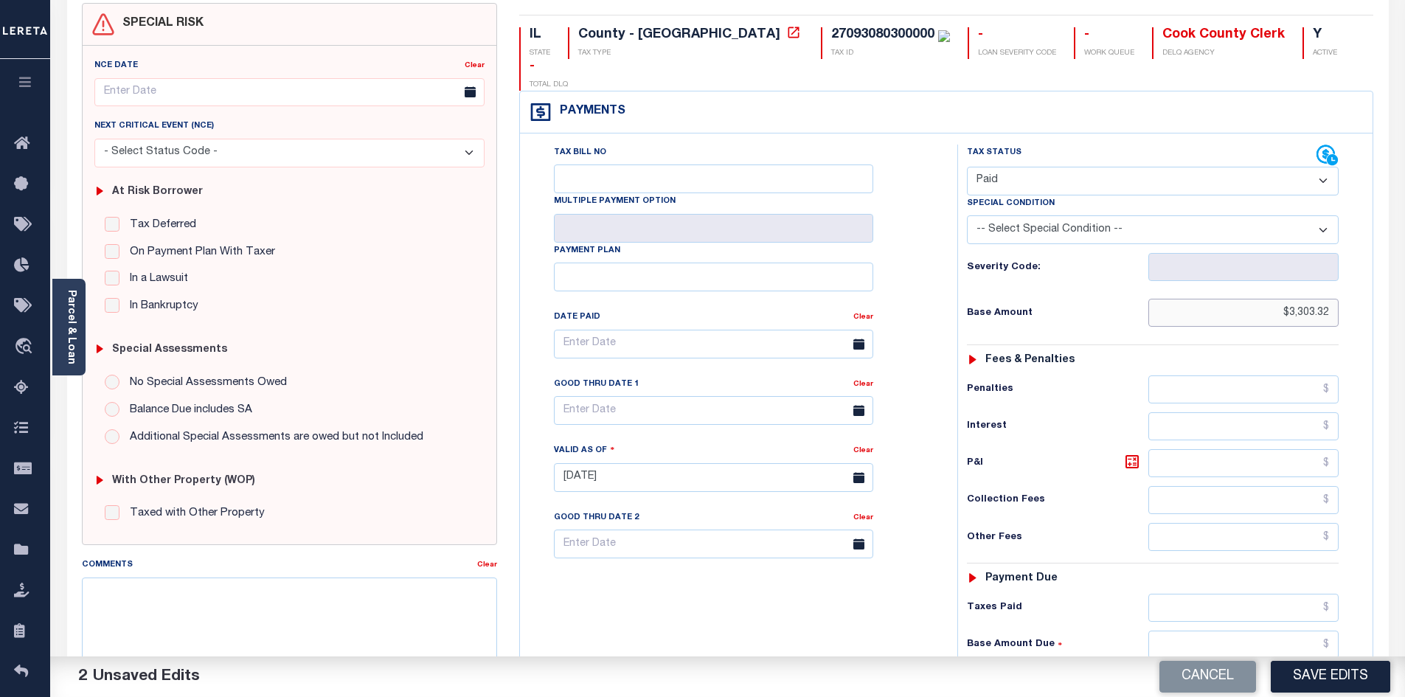
scroll to position [137, 0]
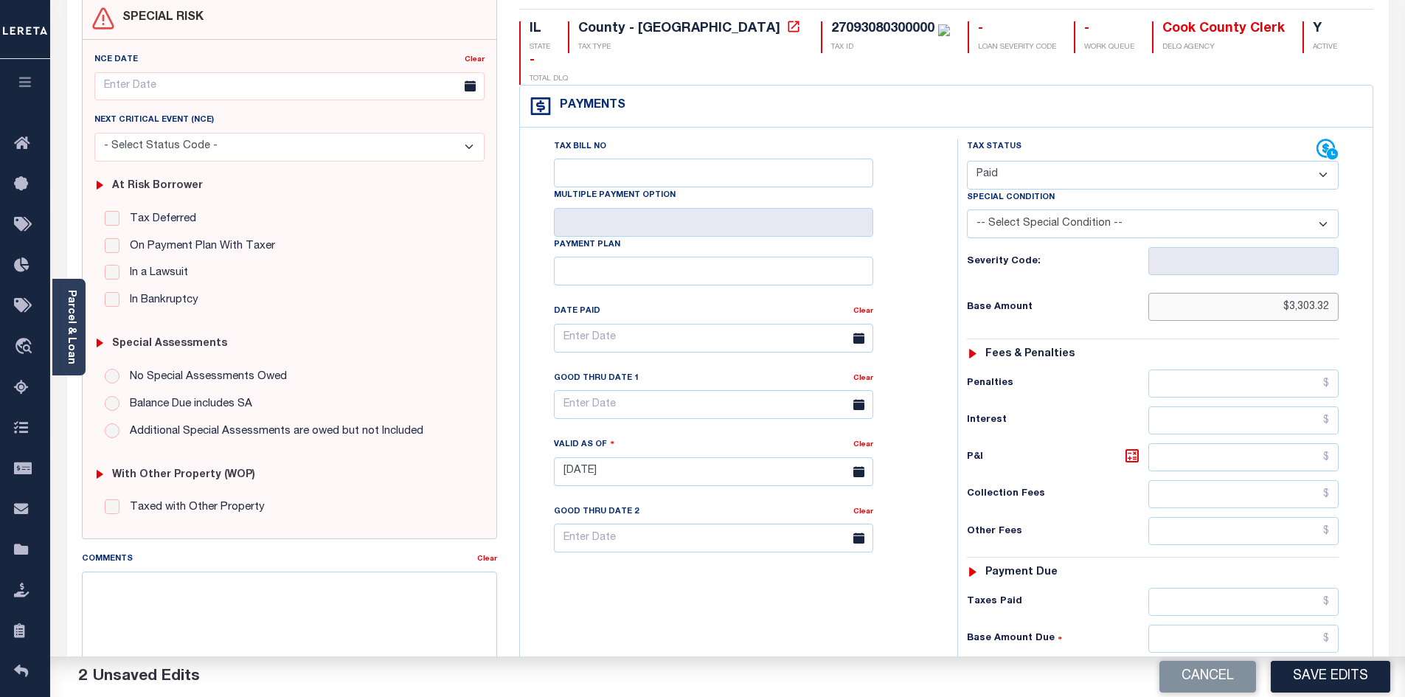
type input "$3,303.32"
click at [1224, 588] on input "text" at bounding box center [1243, 602] width 191 height 28
paste input "3,303.32"
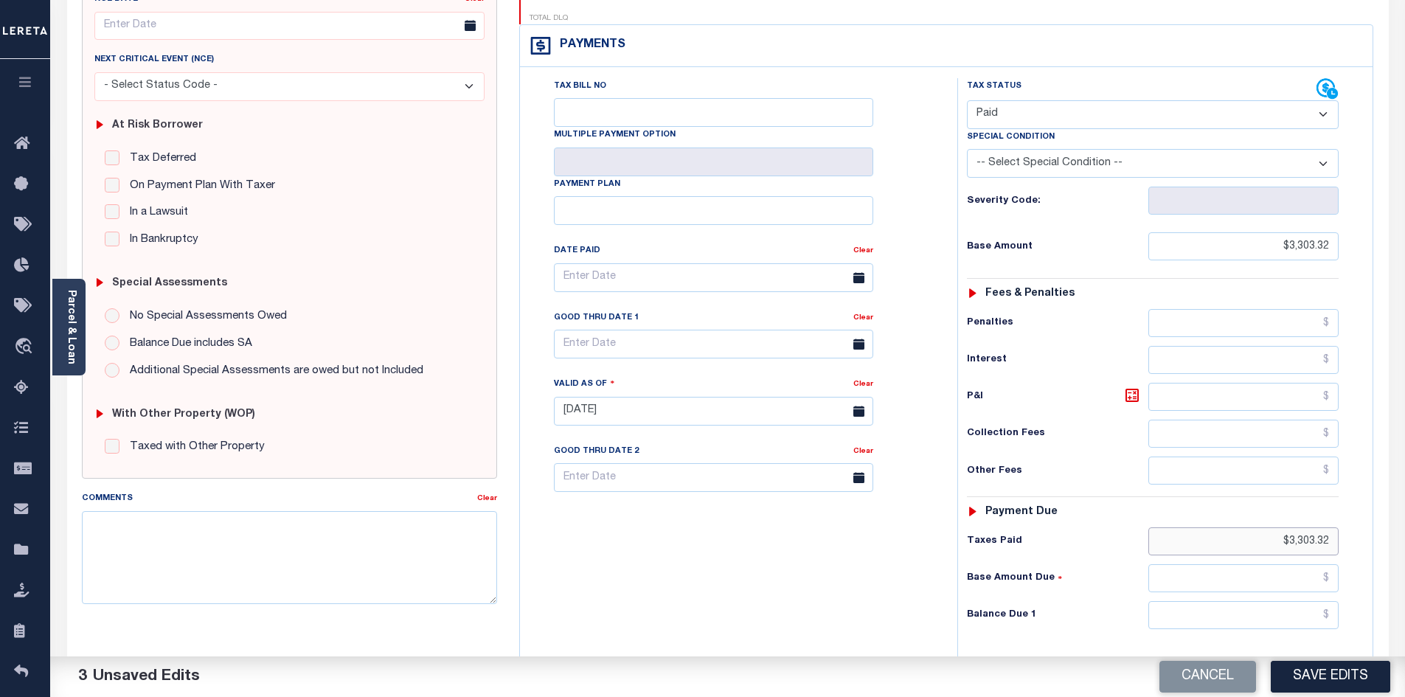
scroll to position [214, 0]
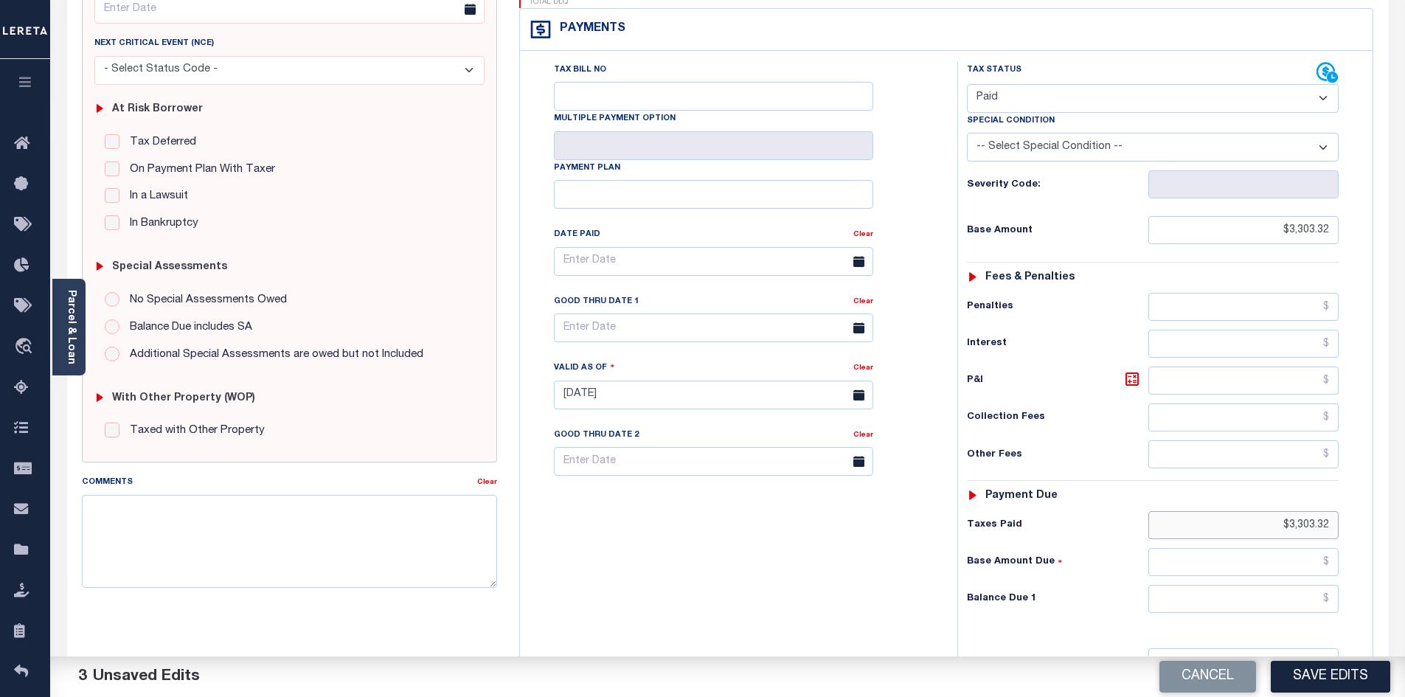
type input "$3,303.32"
click at [1230, 585] on input "text" at bounding box center [1243, 599] width 191 height 28
type input "$0.00"
click at [701, 550] on div "Tax Bill No Multiple Payment Option Payment Plan Clear" at bounding box center [735, 387] width 423 height 651
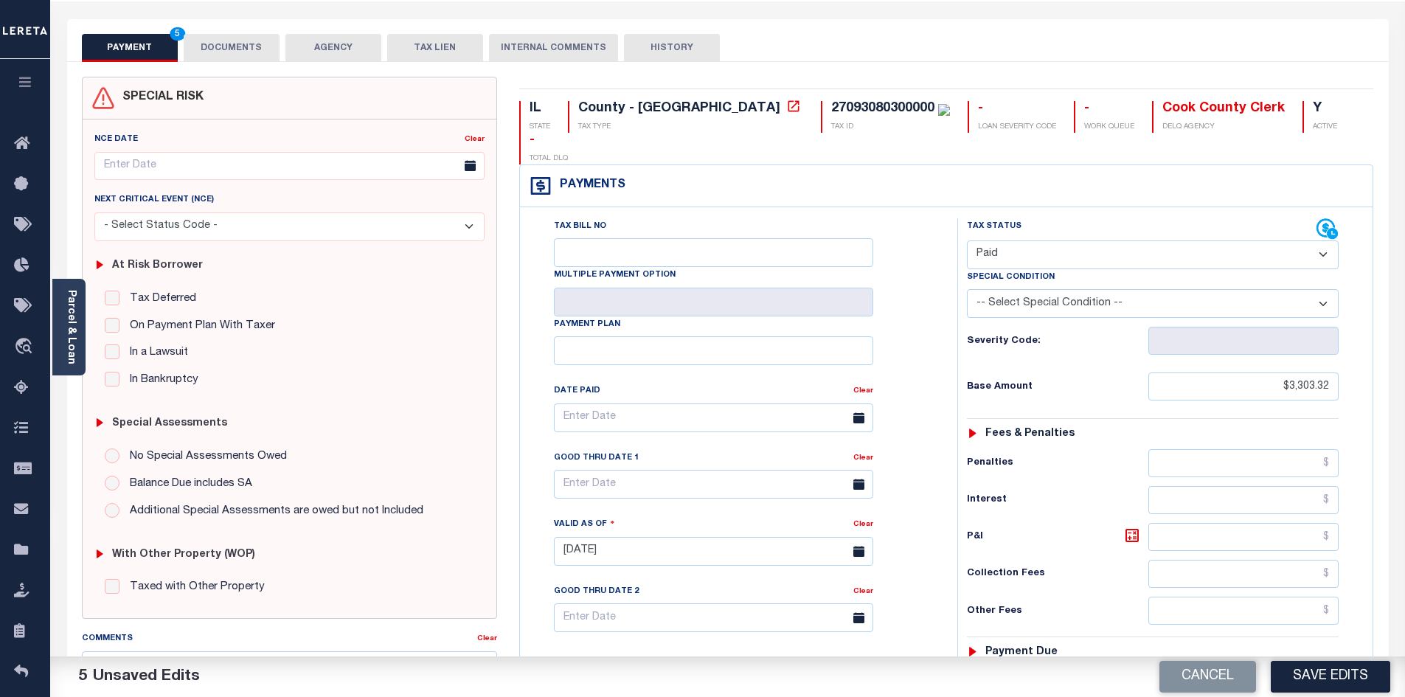
scroll to position [0, 0]
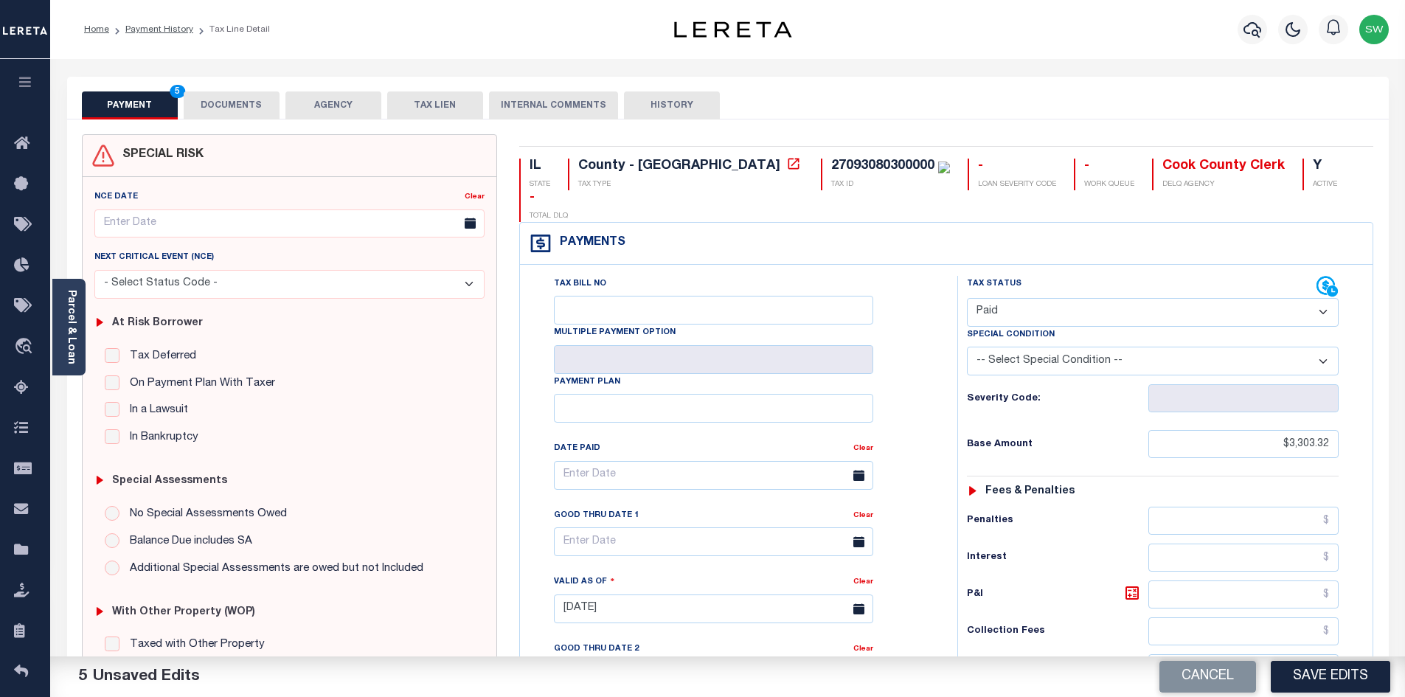
click at [231, 105] on button "DOCUMENTS" at bounding box center [232, 105] width 96 height 28
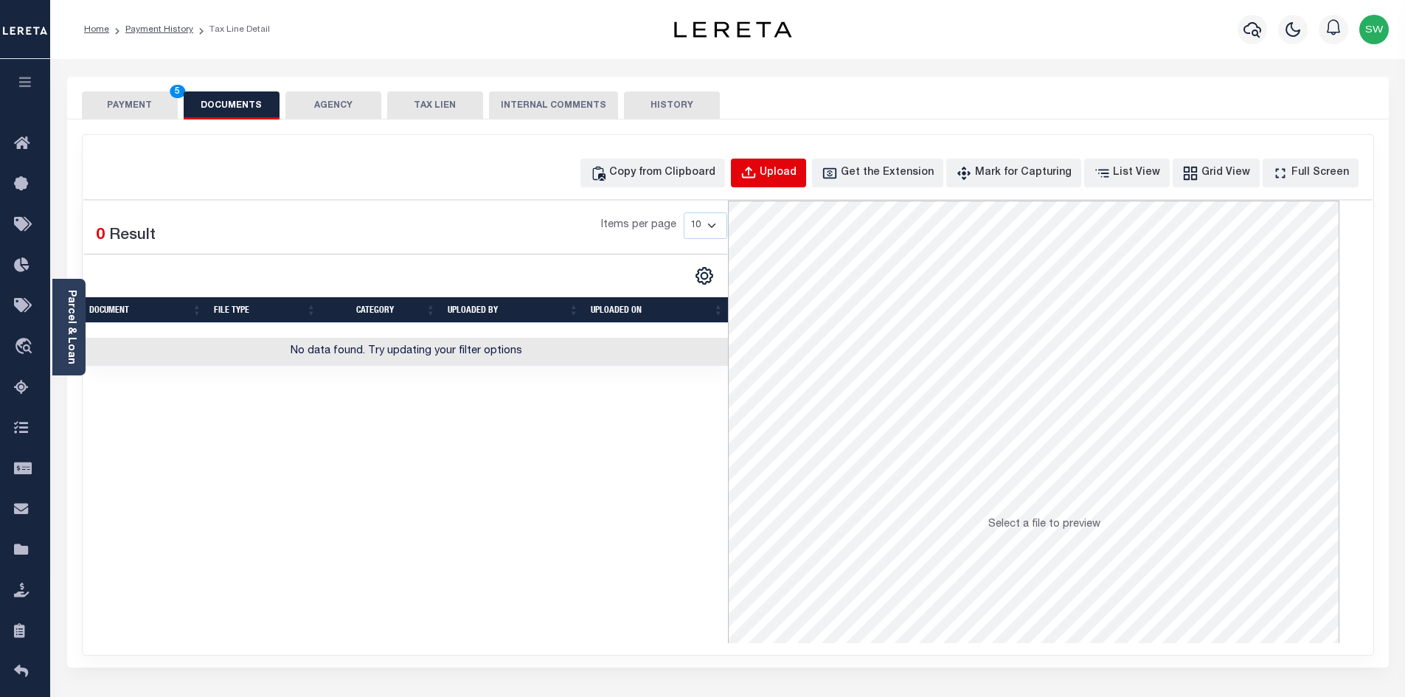
click at [806, 176] on button "Upload" at bounding box center [768, 173] width 75 height 29
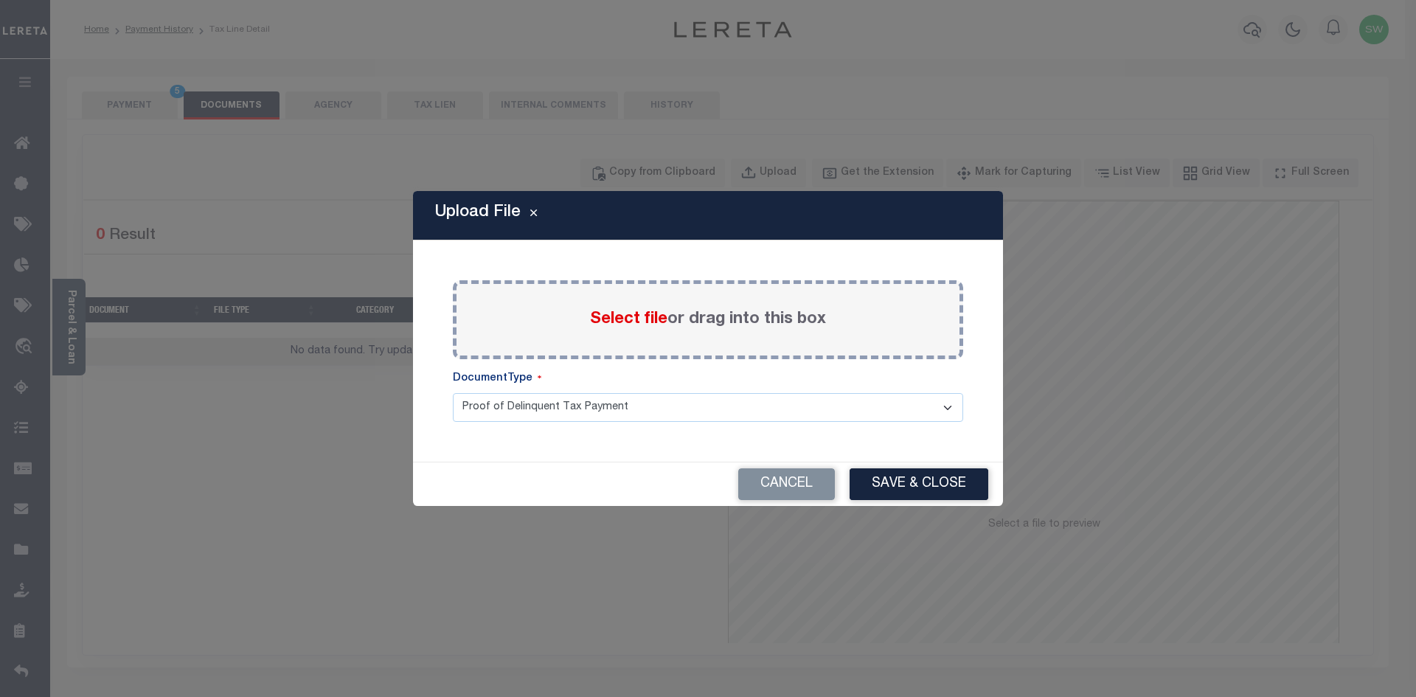
click at [638, 320] on span "Select file" at bounding box center [628, 319] width 77 height 16
click at [0, 0] on input "Select file or drag into this box" at bounding box center [0, 0] width 0 height 0
click at [860, 107] on div "Upload File Paste copied image or file into this box Select file or drag into t…" at bounding box center [708, 348] width 1416 height 697
click at [441, 271] on div "Paste copied image or file into this box Select file or drag into this box Plea…" at bounding box center [708, 351] width 555 height 186
click at [605, 322] on span "Select file" at bounding box center [628, 319] width 77 height 16
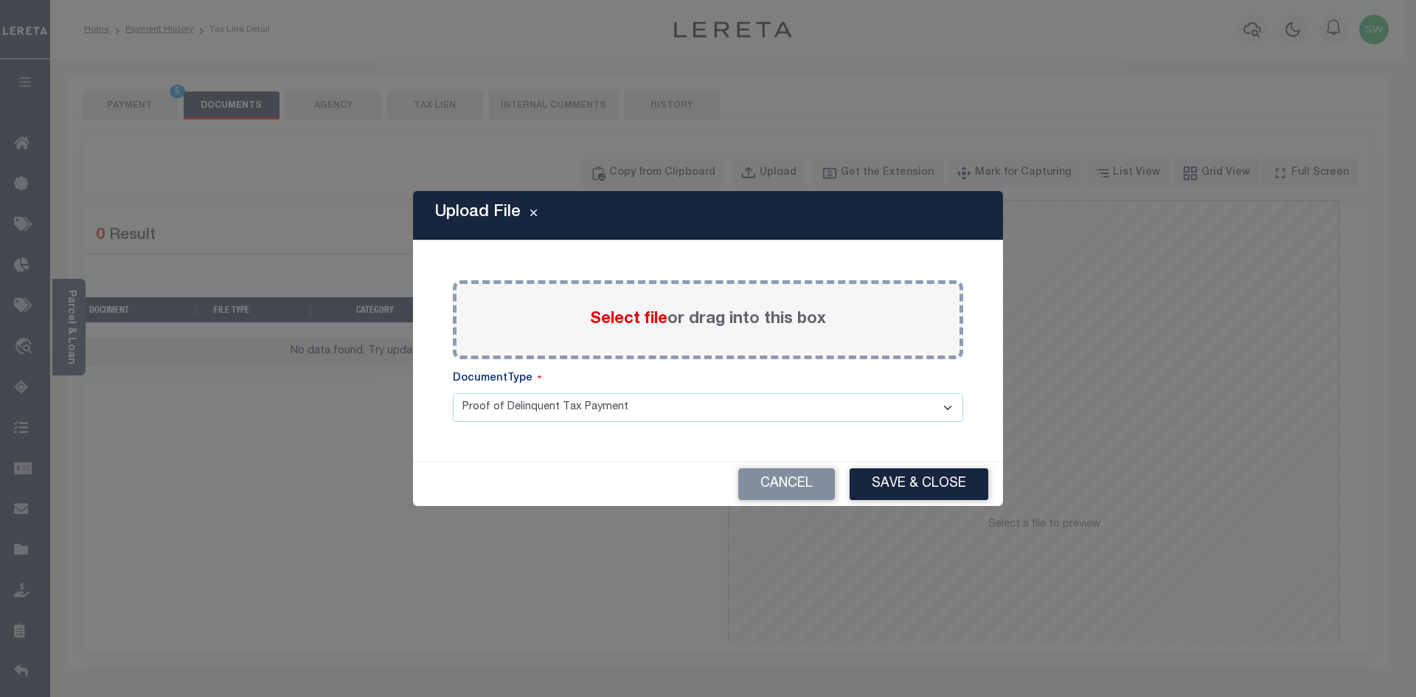
click at [0, 0] on input "Select file or drag into this box" at bounding box center [0, 0] width 0 height 0
click at [789, 495] on button "Cancel" at bounding box center [786, 484] width 97 height 32
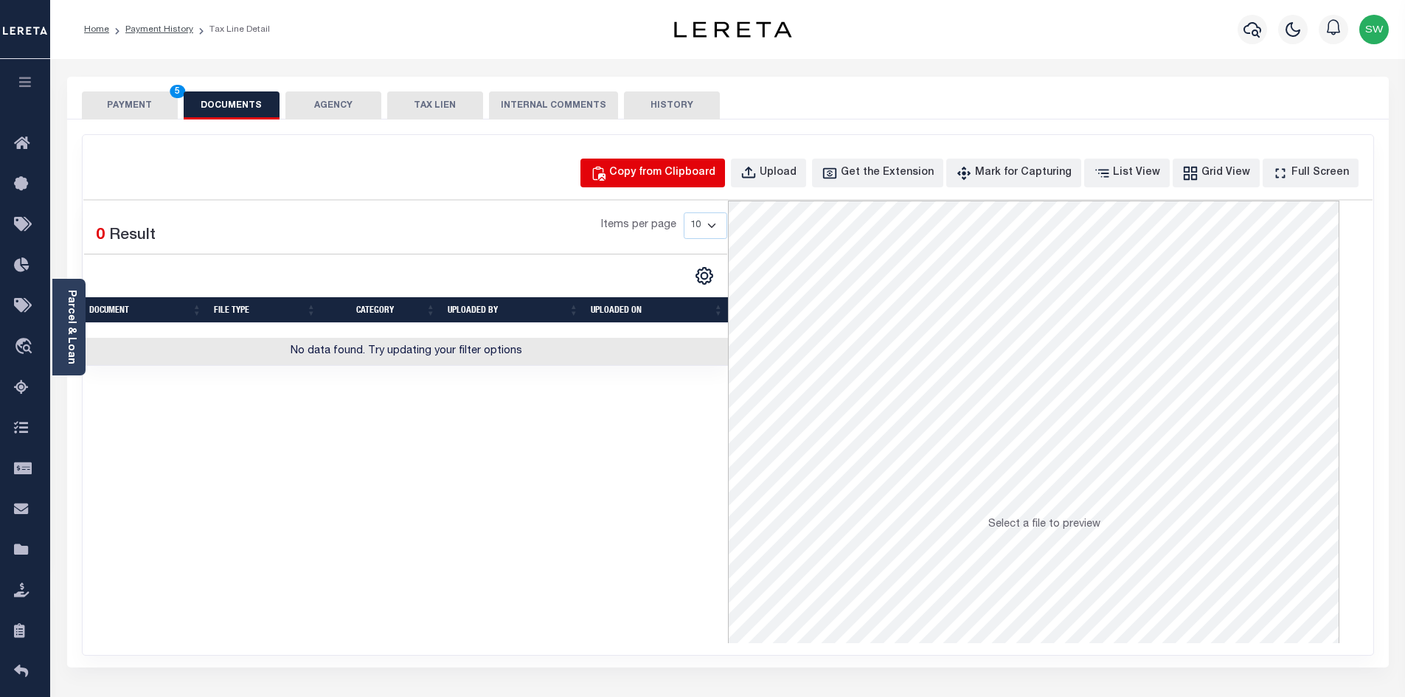
click at [715, 173] on div "Copy from Clipboard" at bounding box center [662, 173] width 106 height 16
select select "POP"
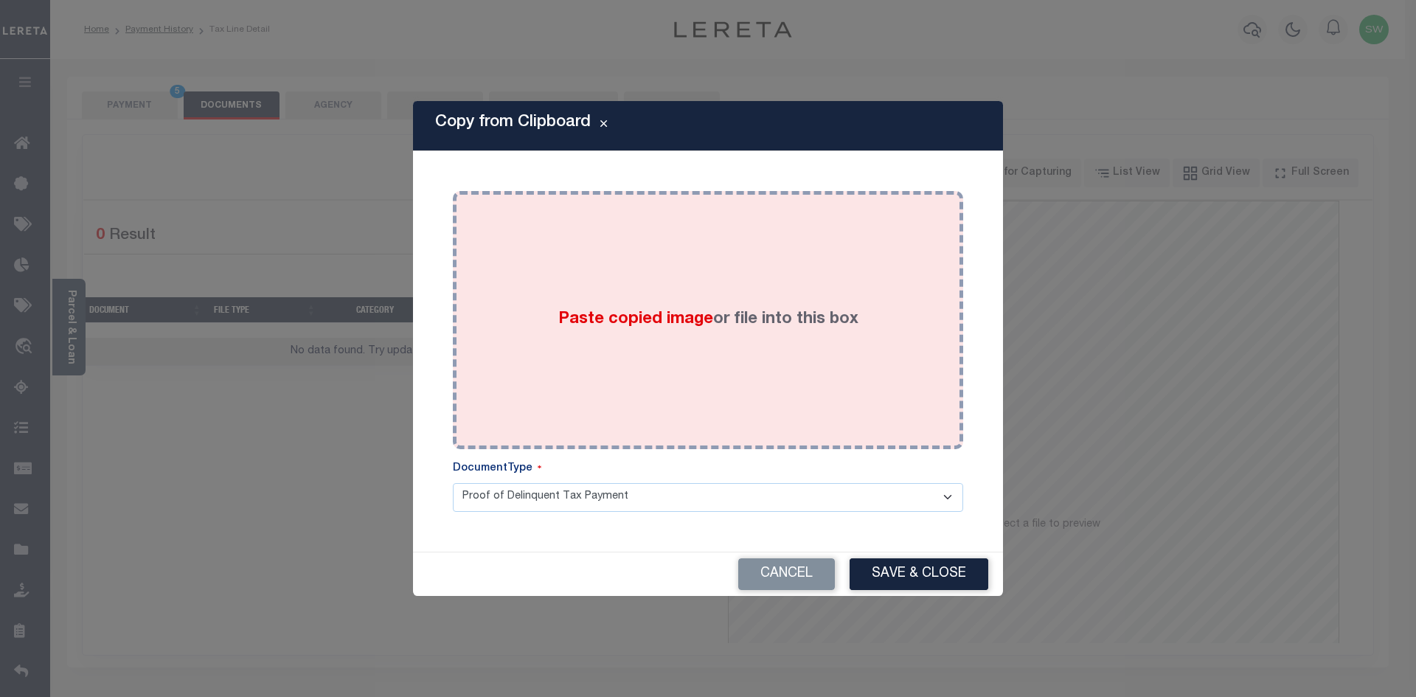
click at [656, 365] on div "Paste copied image or file into this box" at bounding box center [708, 320] width 488 height 236
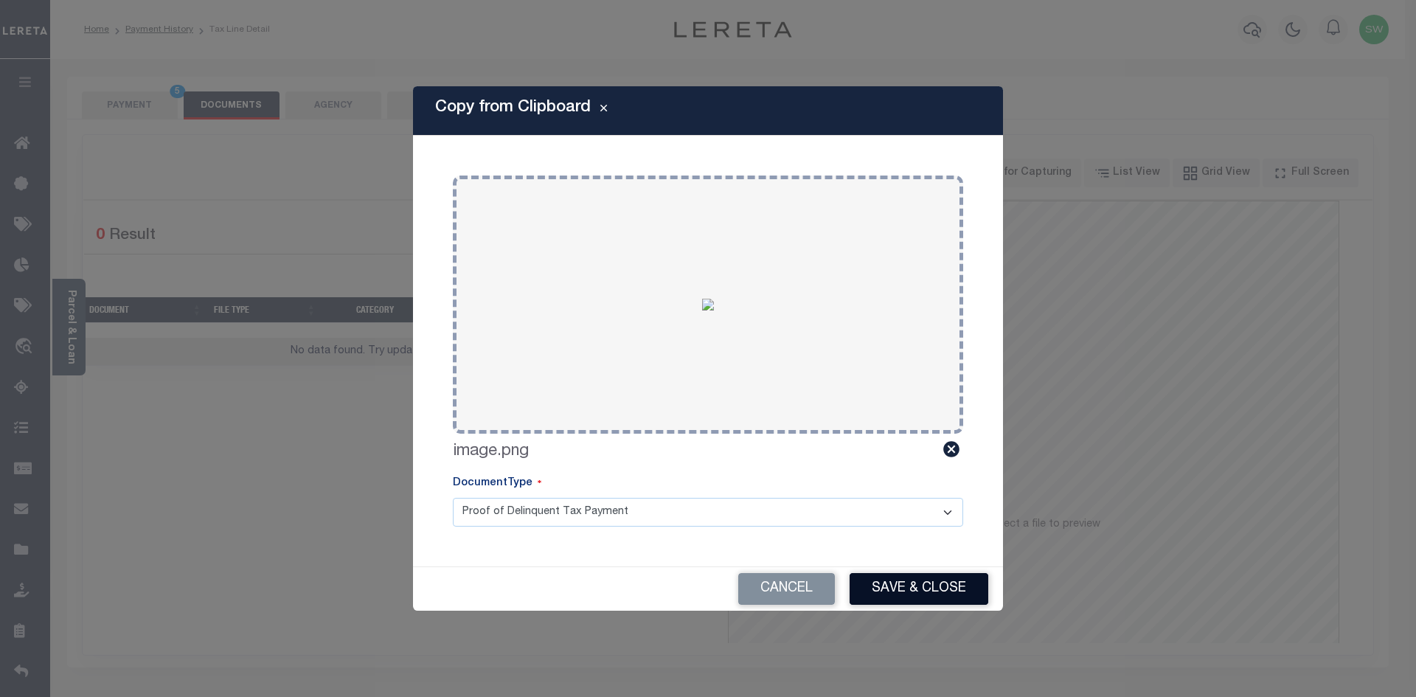
drag, startPoint x: 939, startPoint y: 587, endPoint x: 950, endPoint y: 580, distance: 12.7
click at [938, 586] on button "Save & Close" at bounding box center [918, 589] width 139 height 32
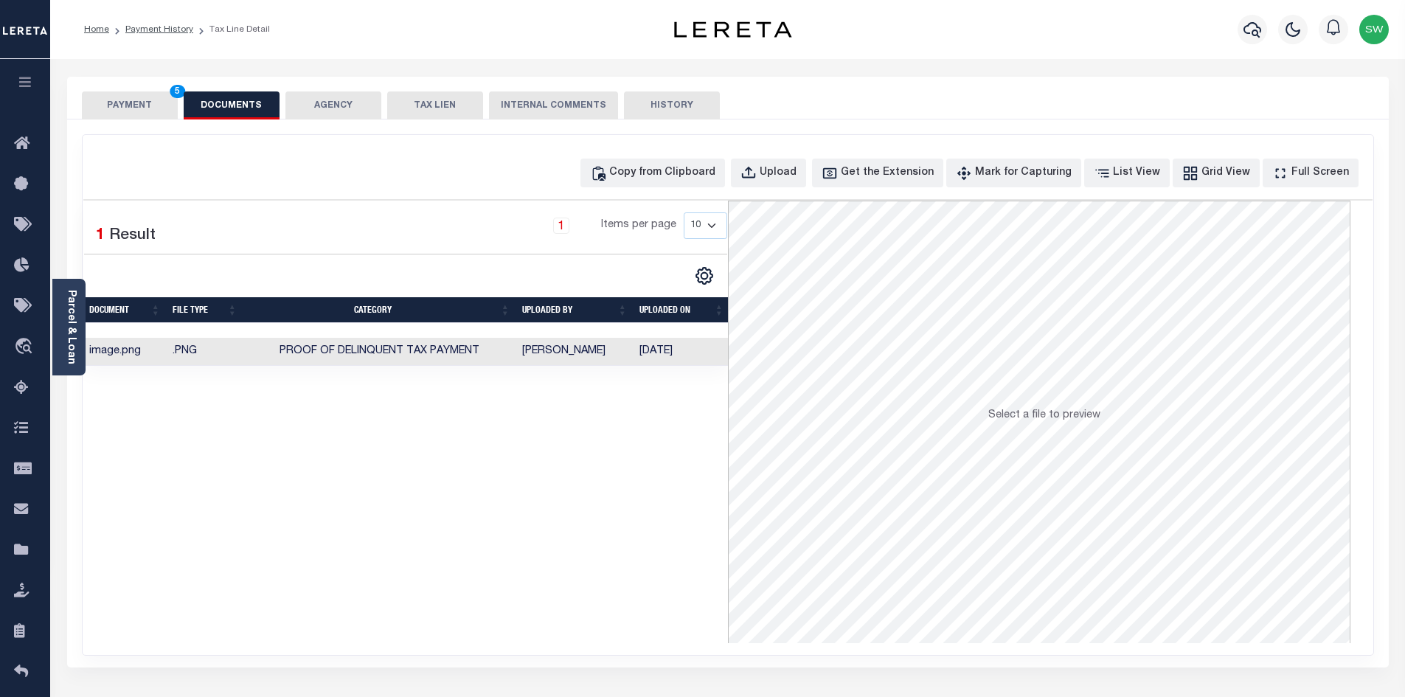
click at [510, 531] on div "Selected 1 Result 1 Items per page 10 25 50 100" at bounding box center [405, 422] width 644 height 442
click at [122, 105] on button "PAYMENT 5" at bounding box center [130, 105] width 96 height 28
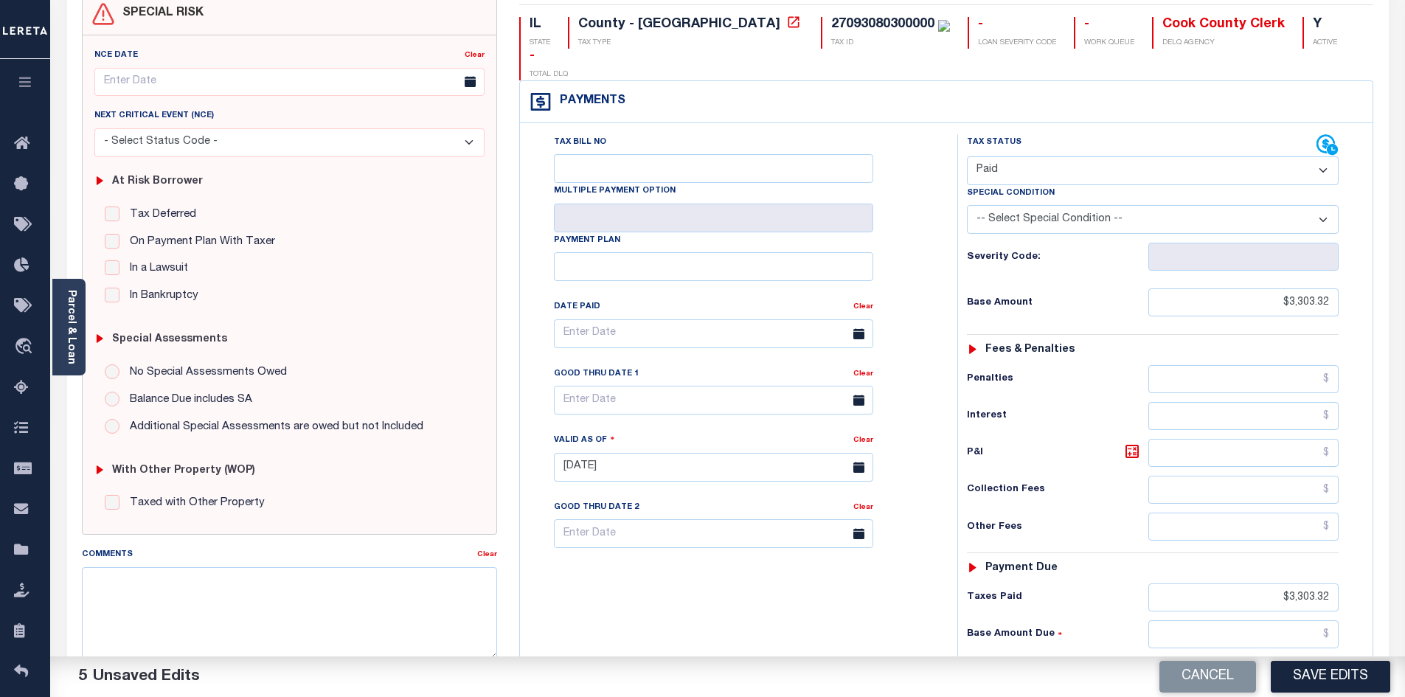
scroll to position [143, 0]
click at [1327, 673] on button "Save Edits" at bounding box center [1330, 677] width 119 height 32
checkbox input "false"
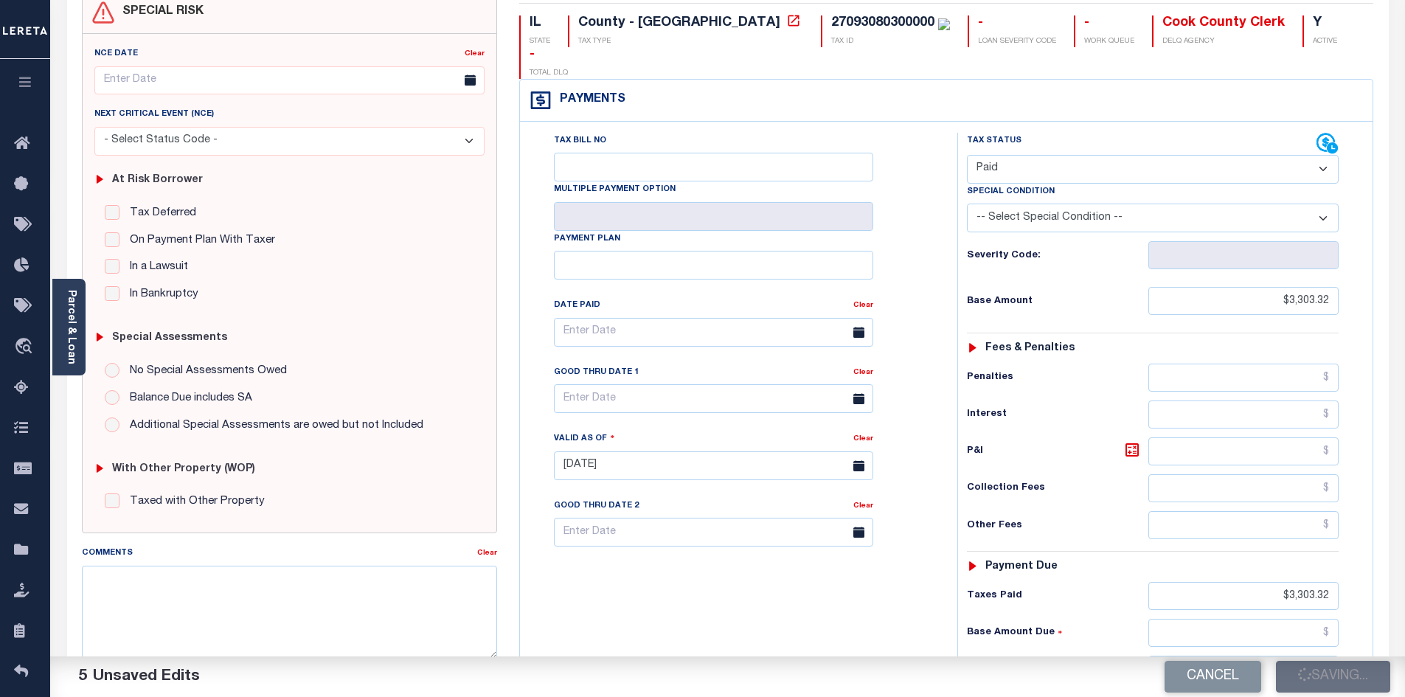
checkbox input "false"
type input "$3,303.32"
type input "$0"
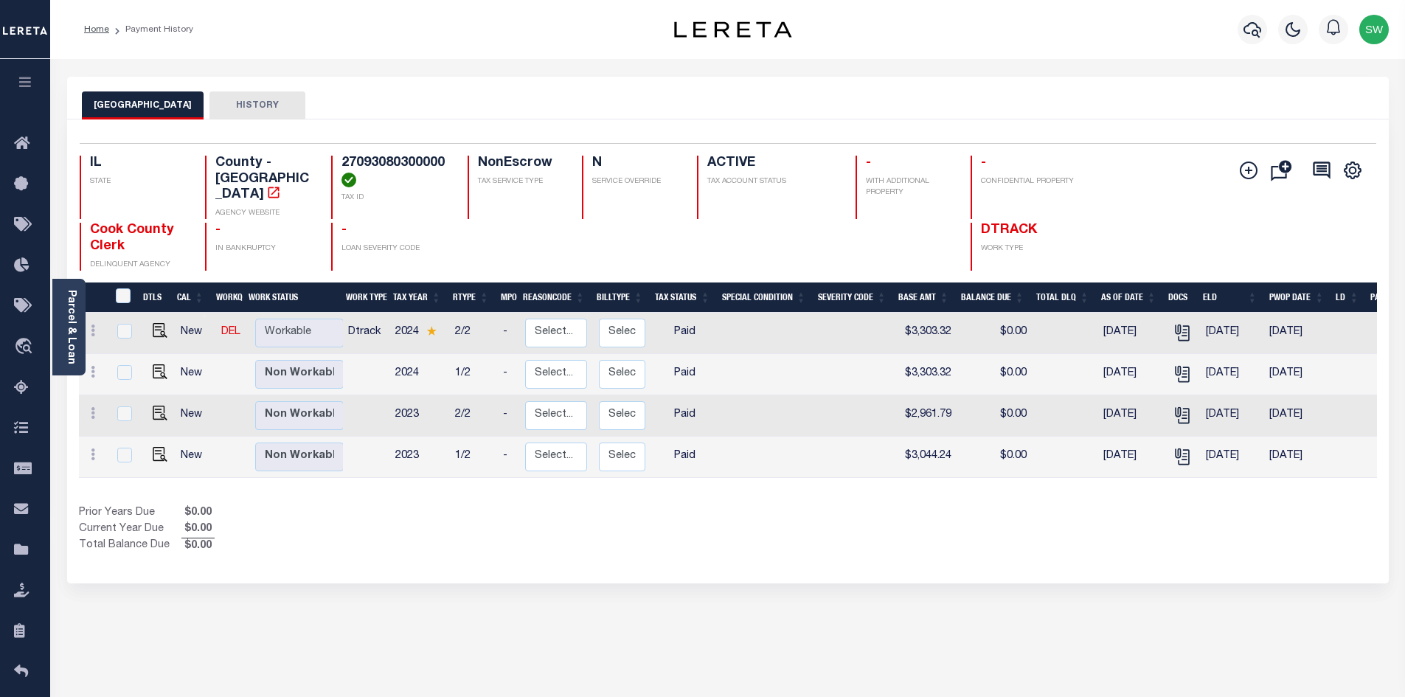
click at [712, 505] on div "Prior Years Due $0.00 Current Year Due $0.00 Total Balance Due $0.00" at bounding box center [403, 529] width 649 height 49
click at [608, 536] on div "Prior Years Due $0.00 Current Year Due $0.00 Total Balance Due $0.00" at bounding box center [403, 529] width 649 height 49
click at [1248, 32] on icon "button" at bounding box center [1252, 30] width 18 height 18
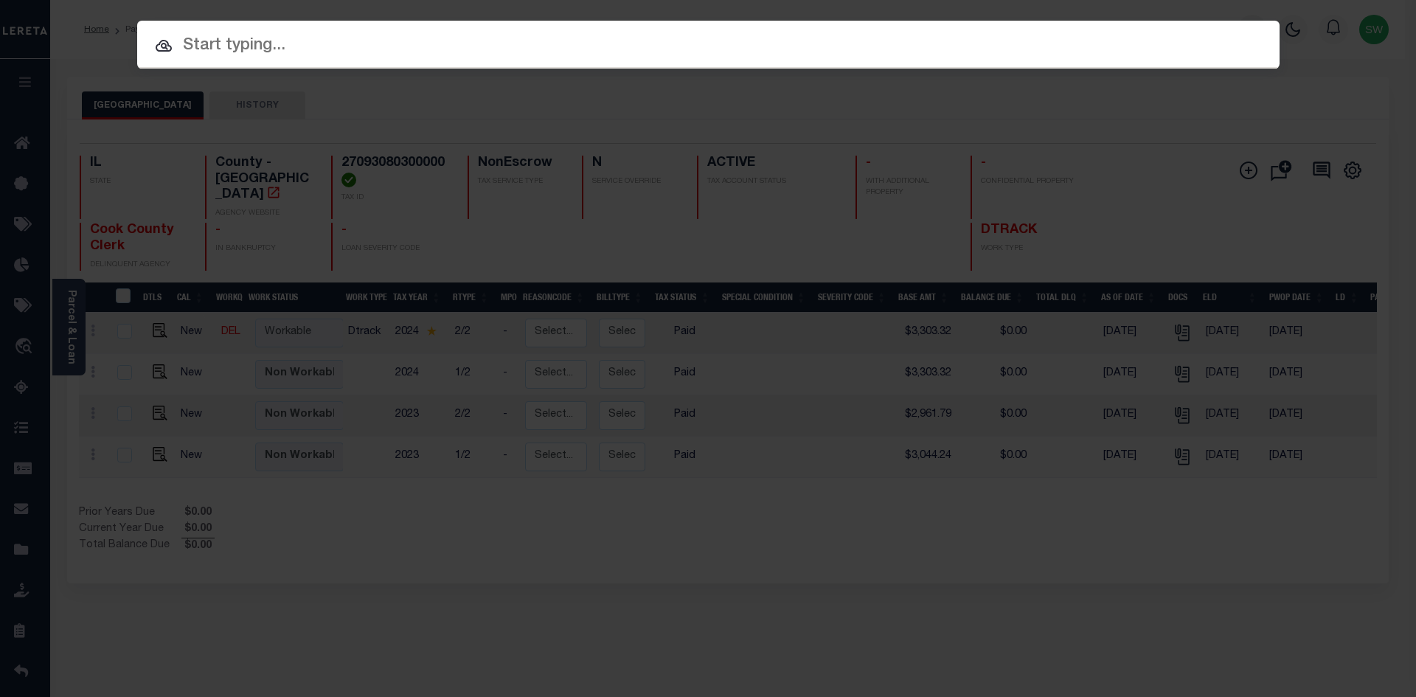
click at [214, 47] on input "text" at bounding box center [708, 46] width 1142 height 26
paste input "15211"
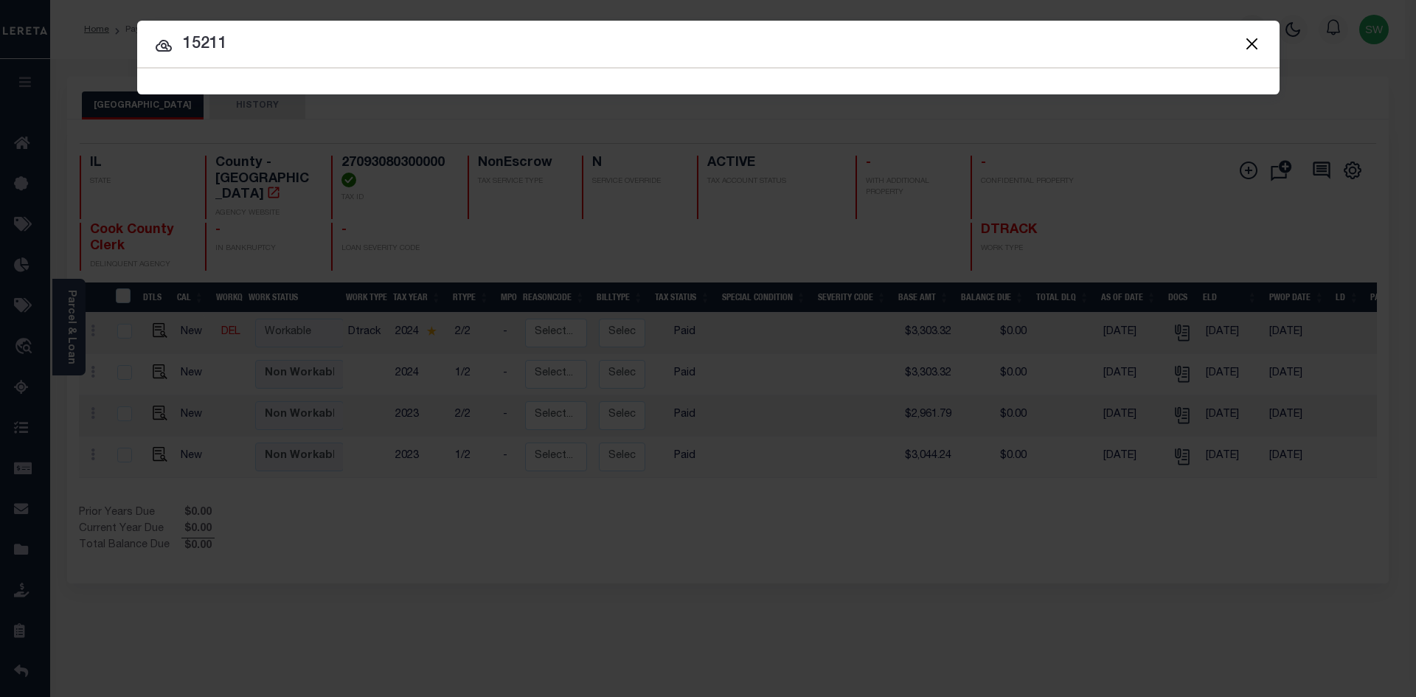
click at [266, 38] on input "15211" at bounding box center [708, 45] width 1142 height 26
type input "15211"
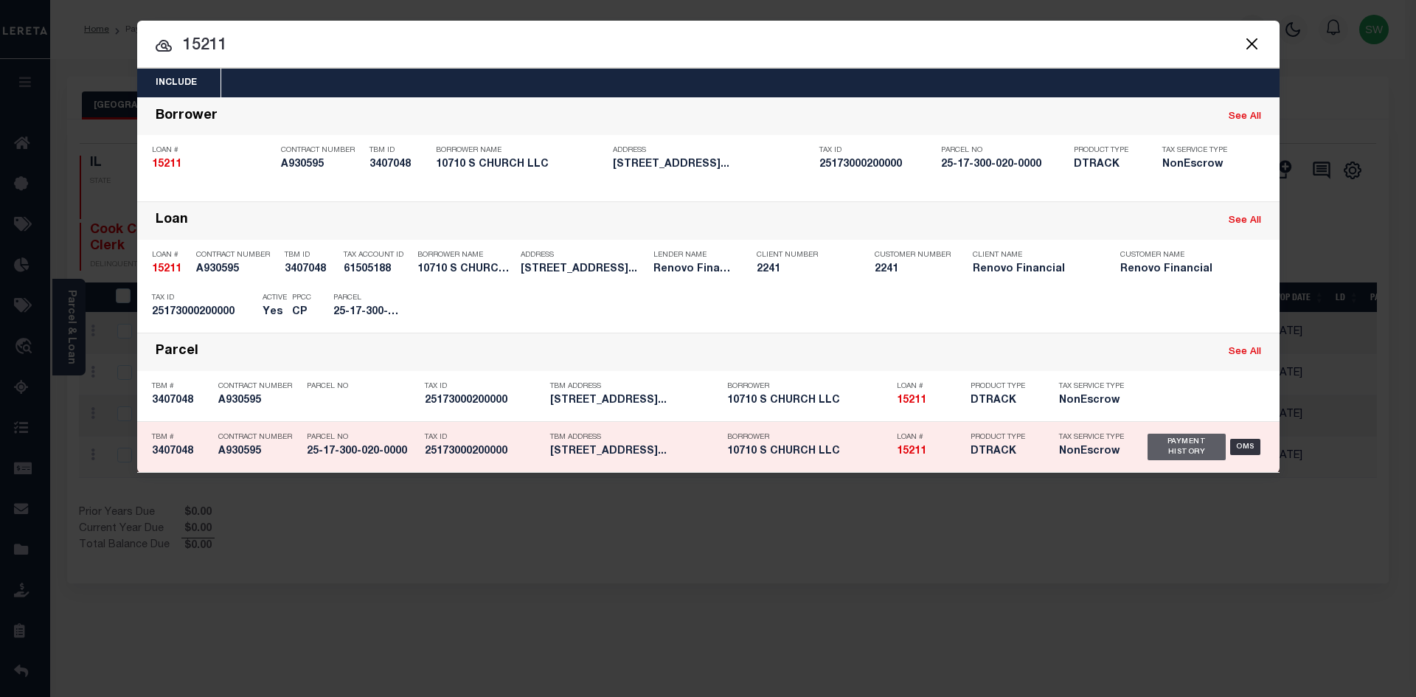
click at [1198, 452] on div "Payment History" at bounding box center [1186, 447] width 79 height 27
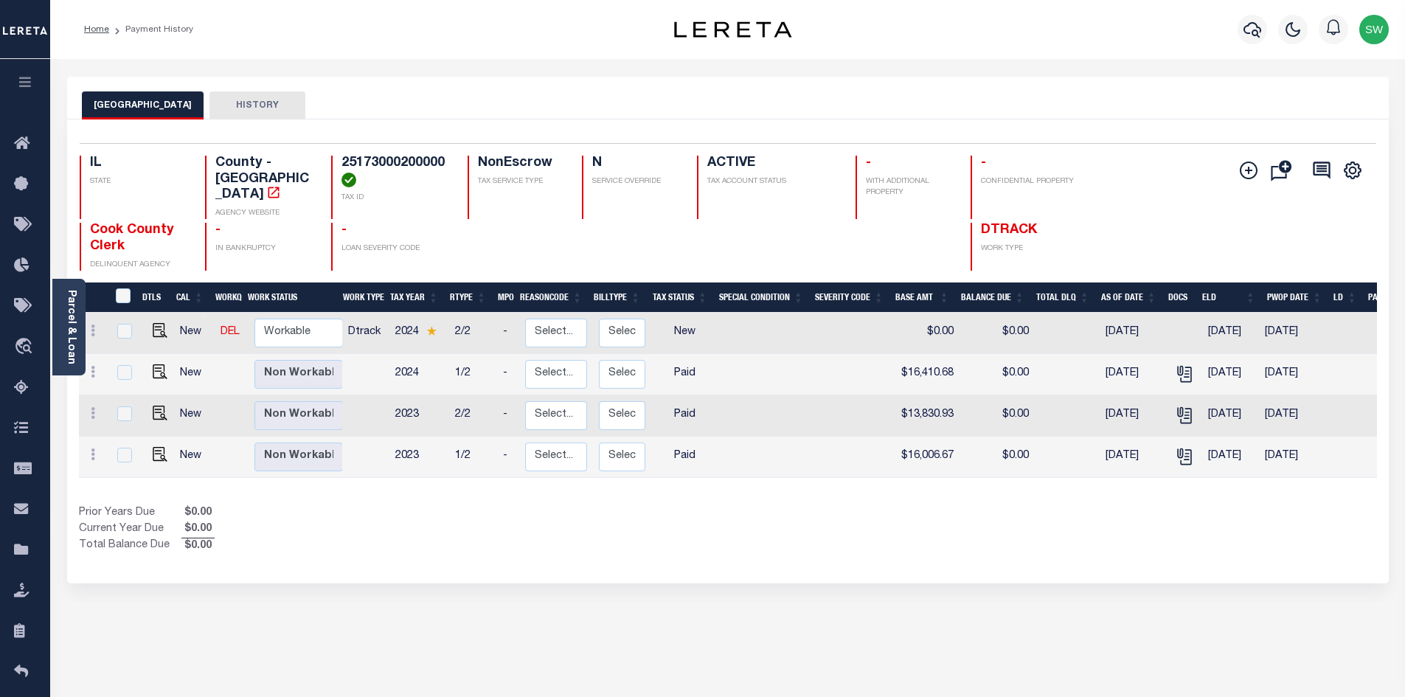
drag, startPoint x: 767, startPoint y: 546, endPoint x: 765, endPoint y: 474, distance: 72.3
click at [767, 546] on div "Selected 4 Results 1 Items per page 25 50 100 IL STATE TAX ID N" at bounding box center [727, 351] width 1321 height 464
click at [161, 324] on img "" at bounding box center [160, 330] width 15 height 15
checkbox input "true"
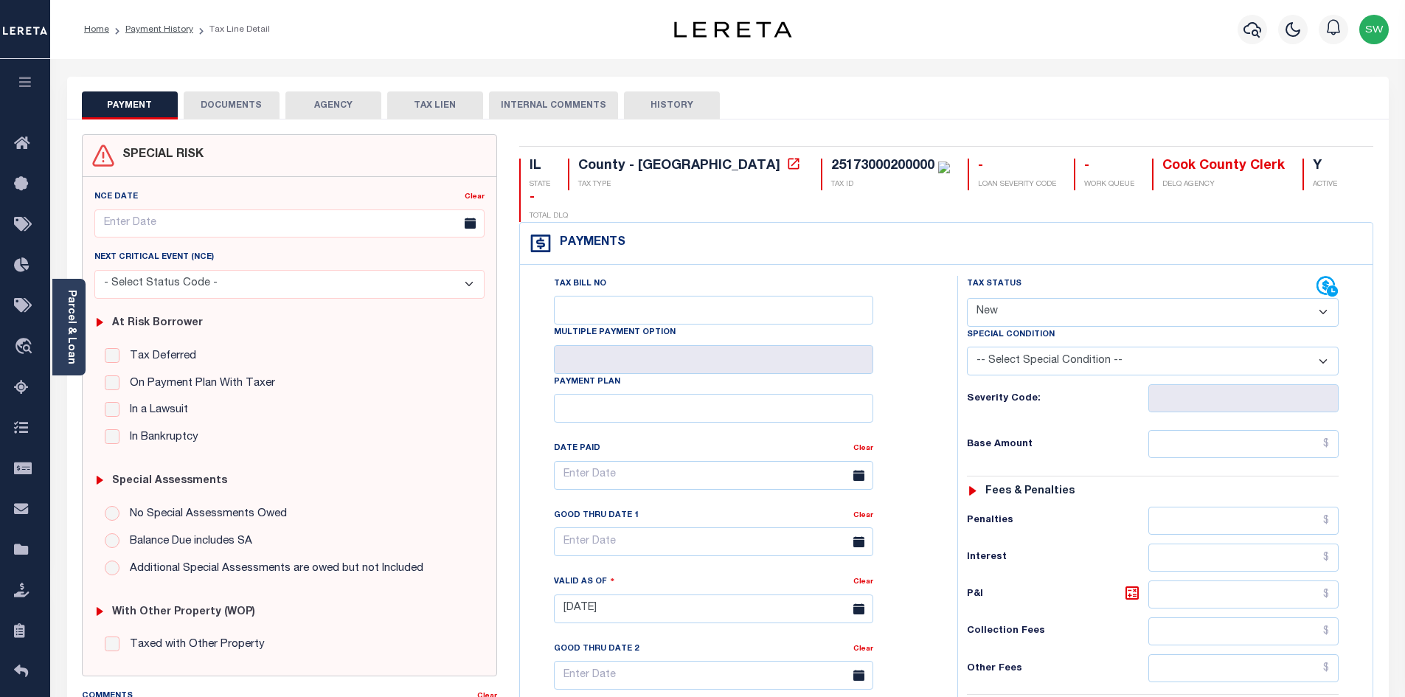
click at [1317, 298] on select "- Select Status Code - Open Due/Unpaid Paid Incomplete No Tax Due Internal Refu…" at bounding box center [1153, 312] width 372 height 29
select select "PYD"
click at [967, 298] on select "- Select Status Code - Open Due/Unpaid Paid Incomplete No Tax Due Internal Refu…" at bounding box center [1153, 312] width 372 height 29
type input "[DATE]"
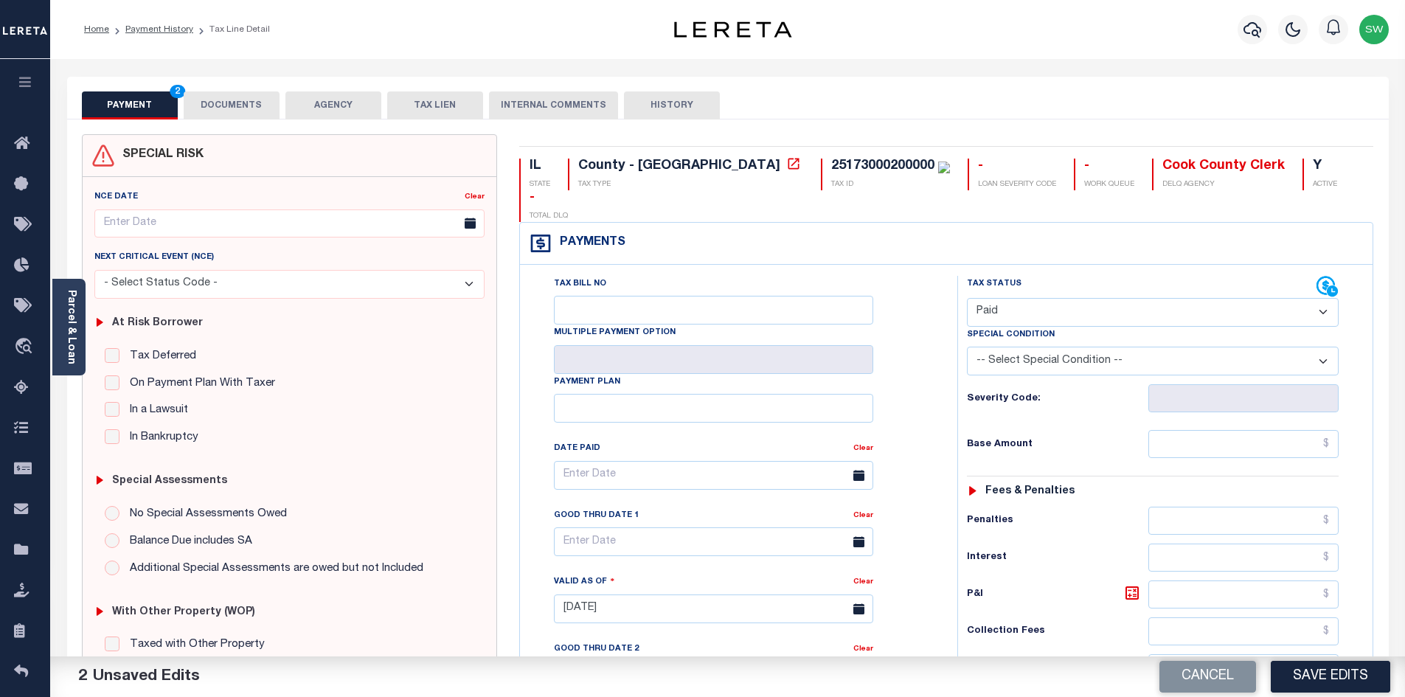
click at [930, 276] on div "Tax Bill No Multiple Payment Option Payment Plan Clear" at bounding box center [735, 483] width 400 height 414
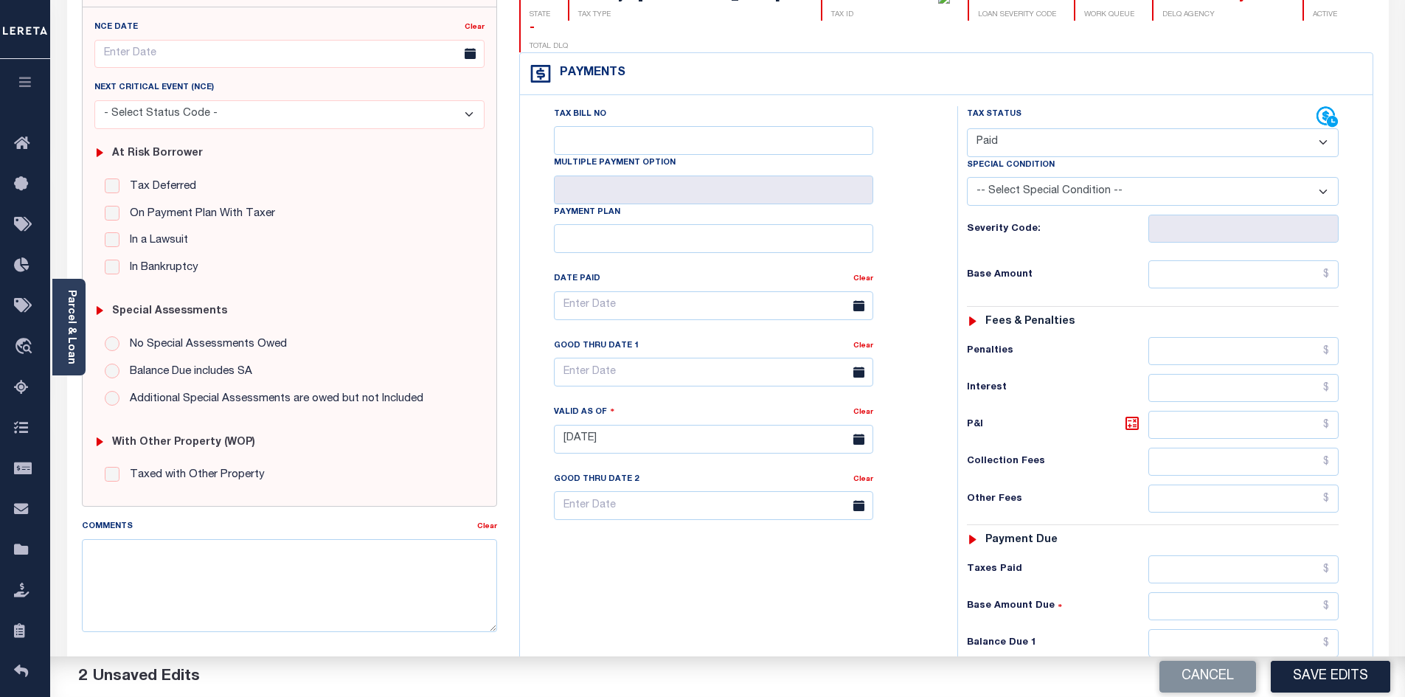
scroll to position [181, 0]
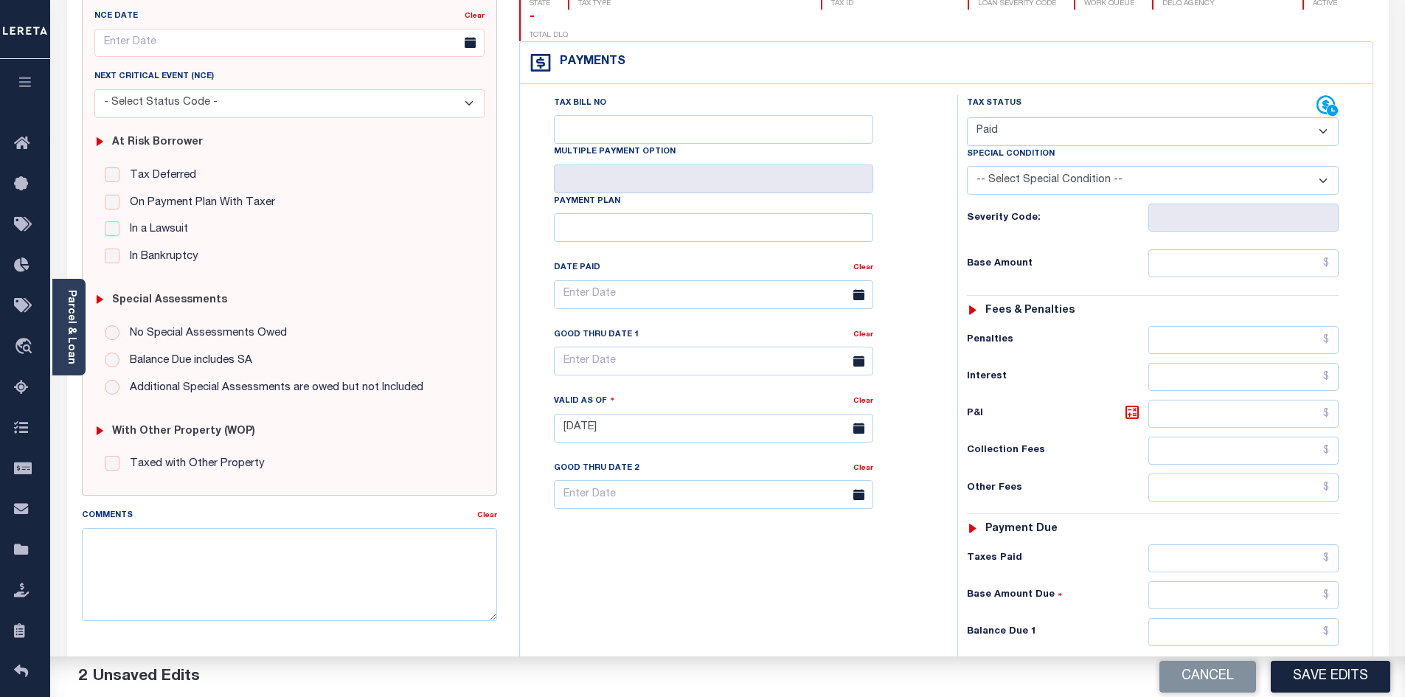
click at [729, 551] on div "Tax Bill No Multiple Payment Option Payment Plan Clear" at bounding box center [735, 420] width 423 height 651
click at [1218, 249] on input "text" at bounding box center [1243, 263] width 191 height 28
type input "$16,410.68"
drag, startPoint x: 863, startPoint y: 600, endPoint x: 1063, endPoint y: 580, distance: 200.9
click at [872, 599] on div "Tax Bill No Multiple Payment Option Payment Plan Clear" at bounding box center [735, 420] width 423 height 651
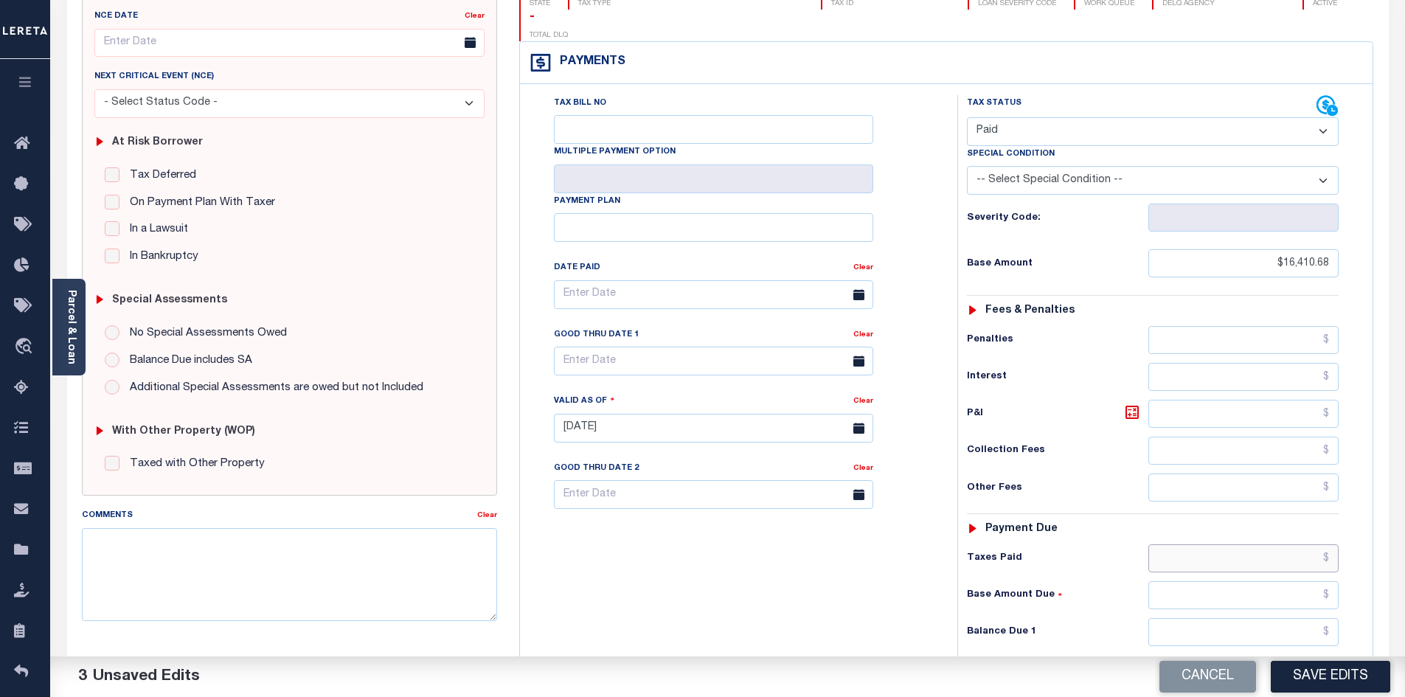
click at [1178, 544] on input "text" at bounding box center [1243, 558] width 191 height 28
type input "$16,410.68"
click at [1244, 618] on input "text" at bounding box center [1243, 632] width 191 height 28
type input "$0.00"
click at [803, 594] on div "Tax Bill No Multiple Payment Option Payment Plan Clear" at bounding box center [735, 420] width 423 height 651
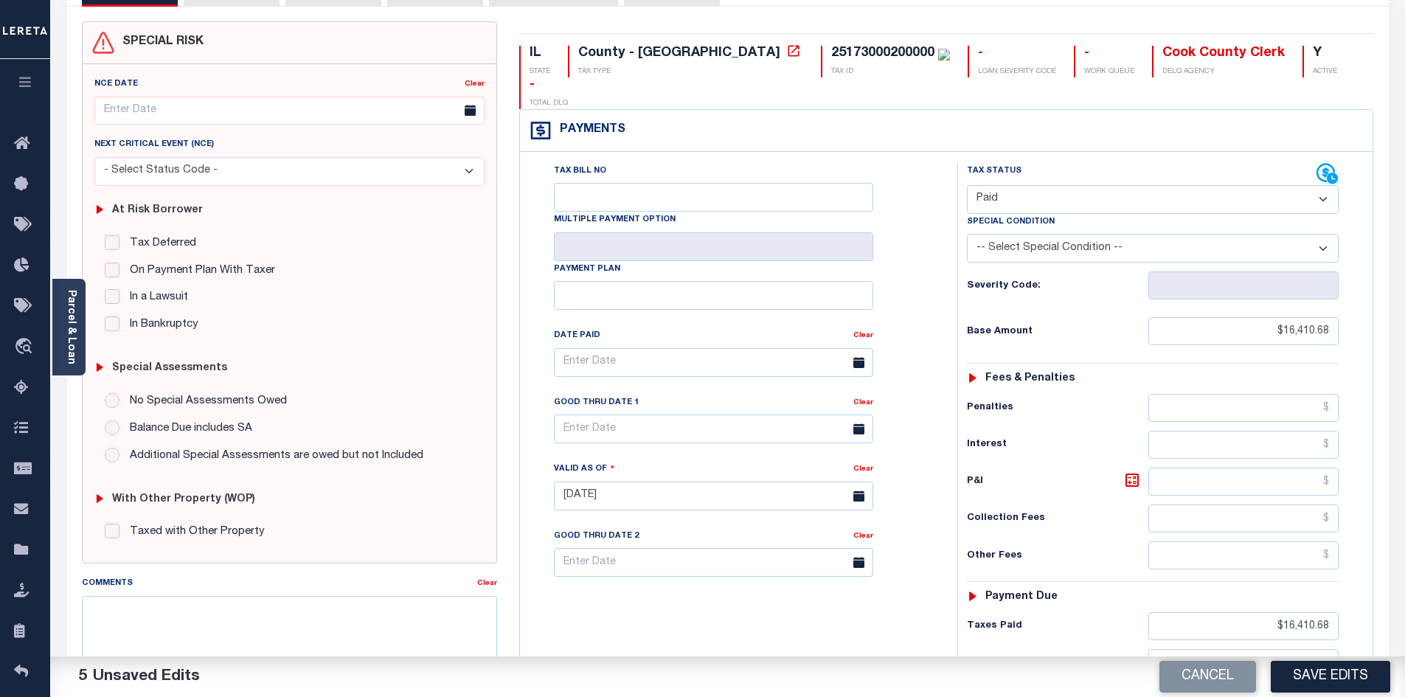
scroll to position [0, 0]
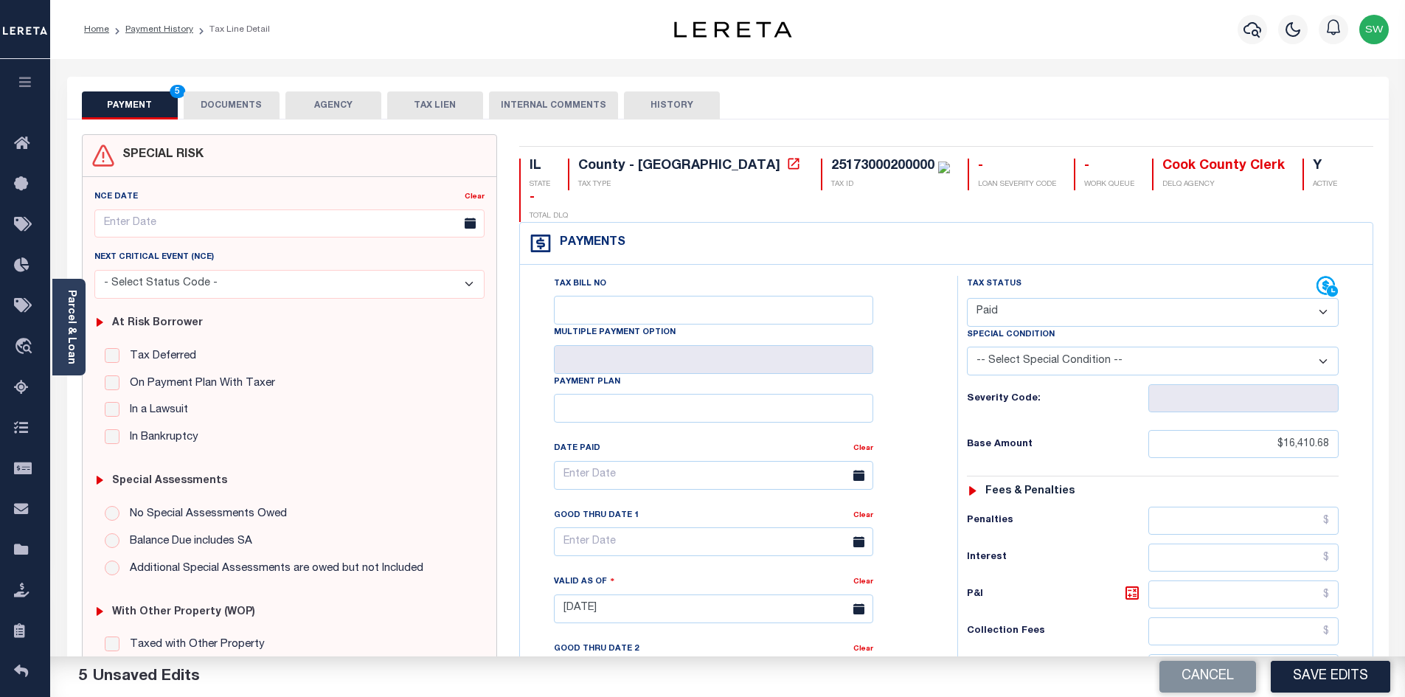
click at [229, 85] on div "PAYMENT 5 DOCUMENTS AGENCY DELINQUENT PAYEE TAX LIEN" at bounding box center [727, 98] width 1321 height 43
click at [226, 105] on button "DOCUMENTS" at bounding box center [232, 105] width 96 height 28
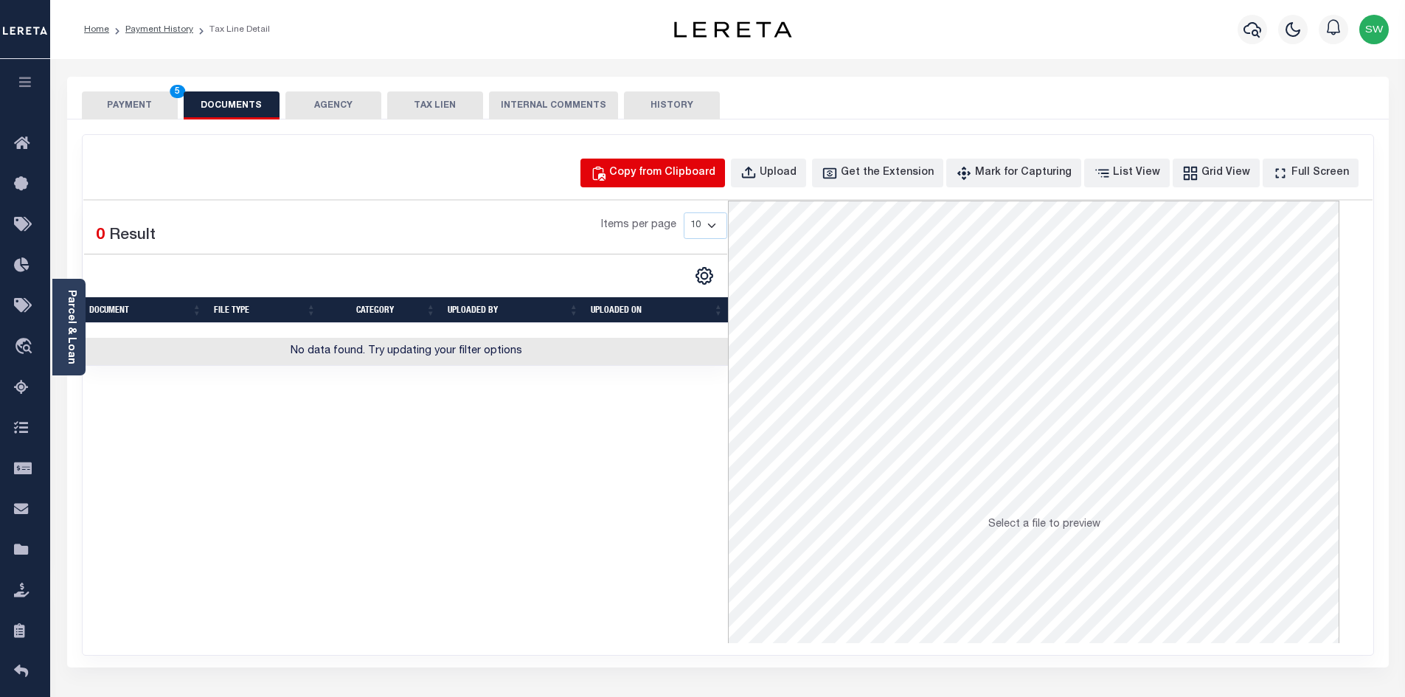
click at [712, 176] on div "Copy from Clipboard" at bounding box center [662, 173] width 106 height 16
select select "POP"
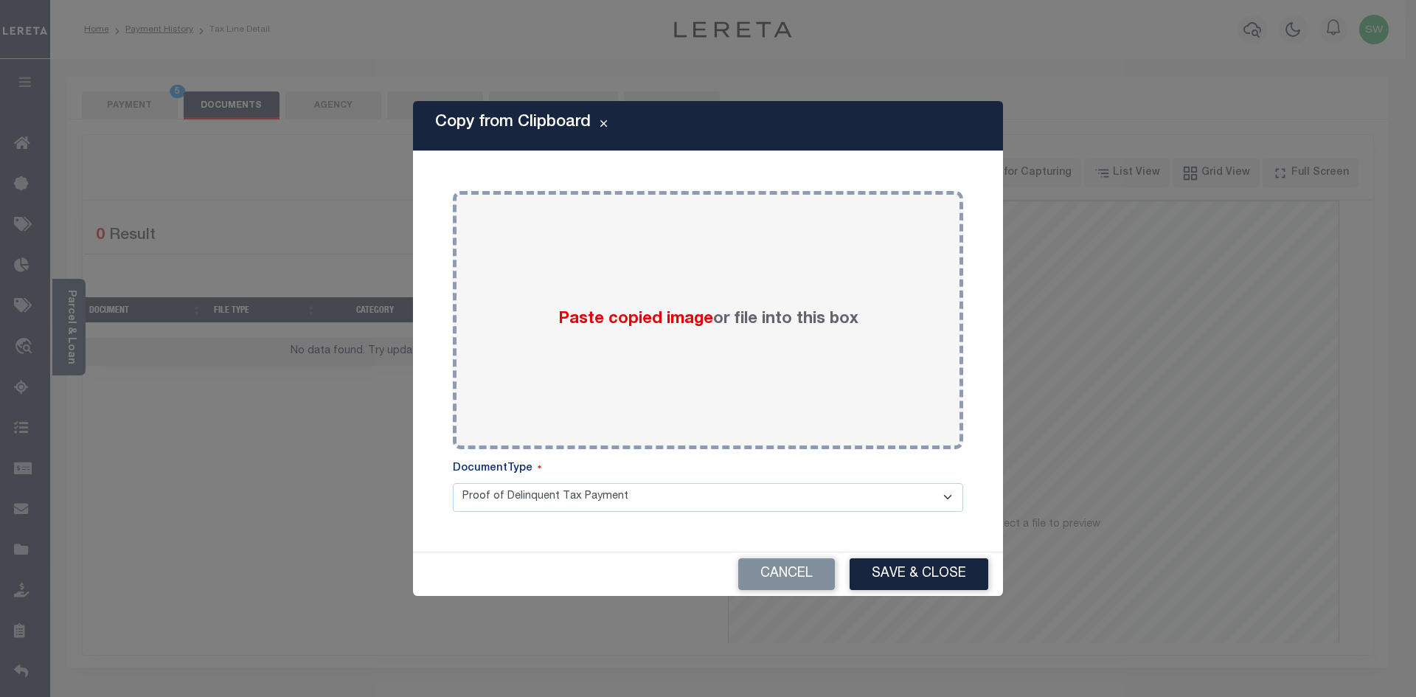
click at [434, 209] on div "Paste copied image or file into this box Select file or drag into this box Plea…" at bounding box center [708, 351] width 555 height 365
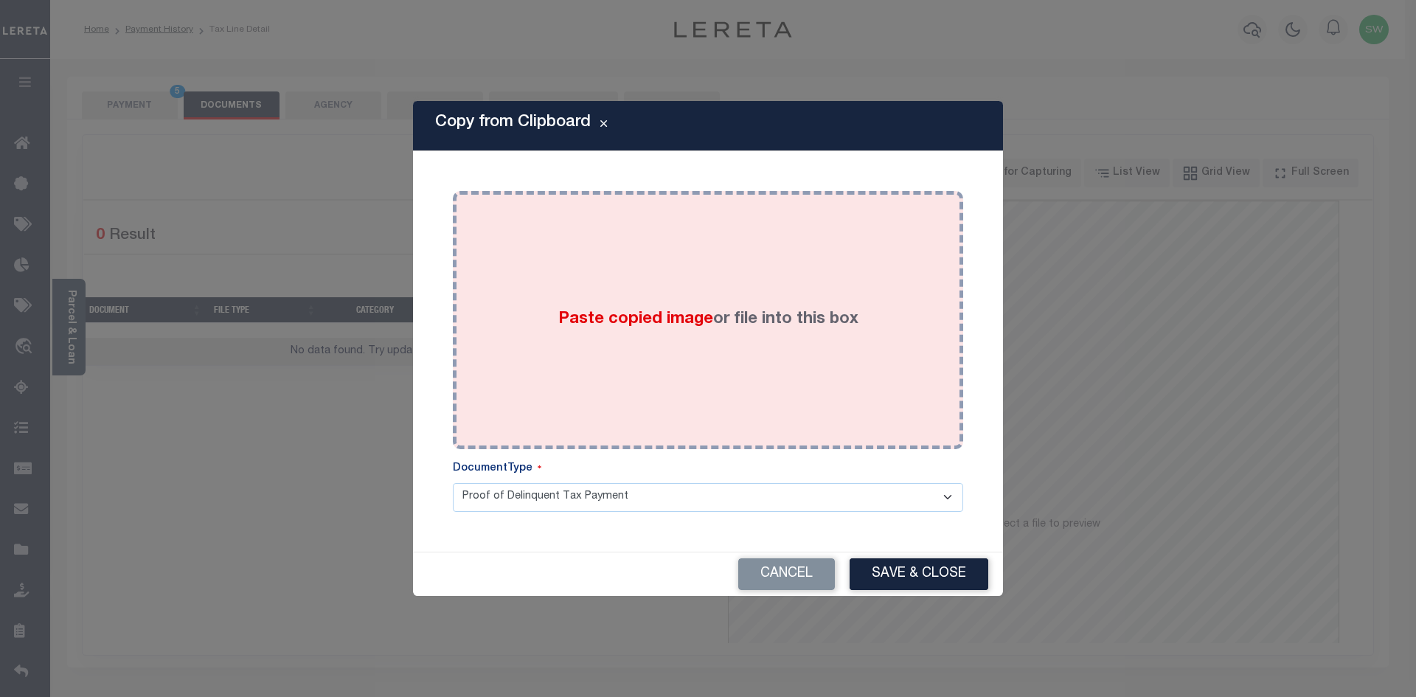
click at [540, 249] on div "Paste copied image or file into this box" at bounding box center [708, 320] width 488 height 236
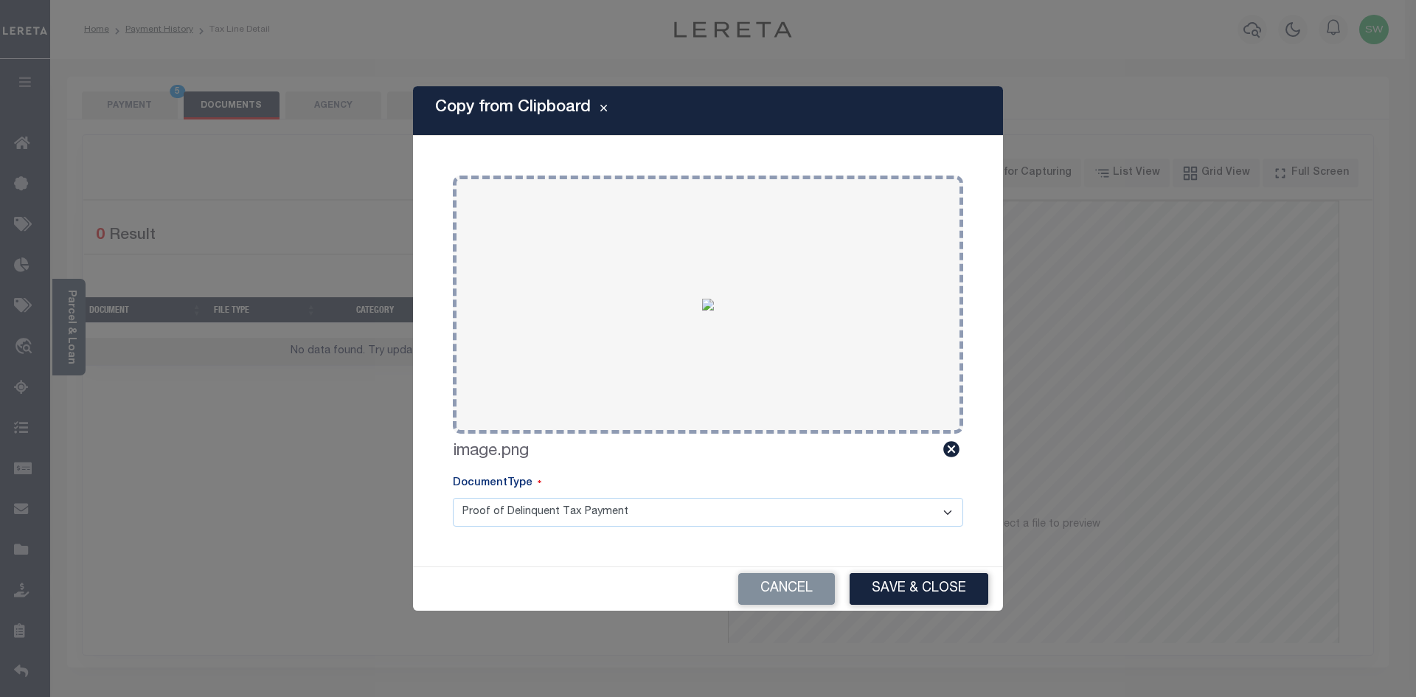
drag, startPoint x: 950, startPoint y: 513, endPoint x: 940, endPoint y: 513, distance: 9.6
click at [950, 513] on select "Proof of Delinquent Tax Payment" at bounding box center [708, 512] width 510 height 29
click at [639, 510] on select "Proof of Delinquent Tax Payment" at bounding box center [708, 512] width 510 height 29
click at [889, 585] on button "Save & Close" at bounding box center [918, 589] width 139 height 32
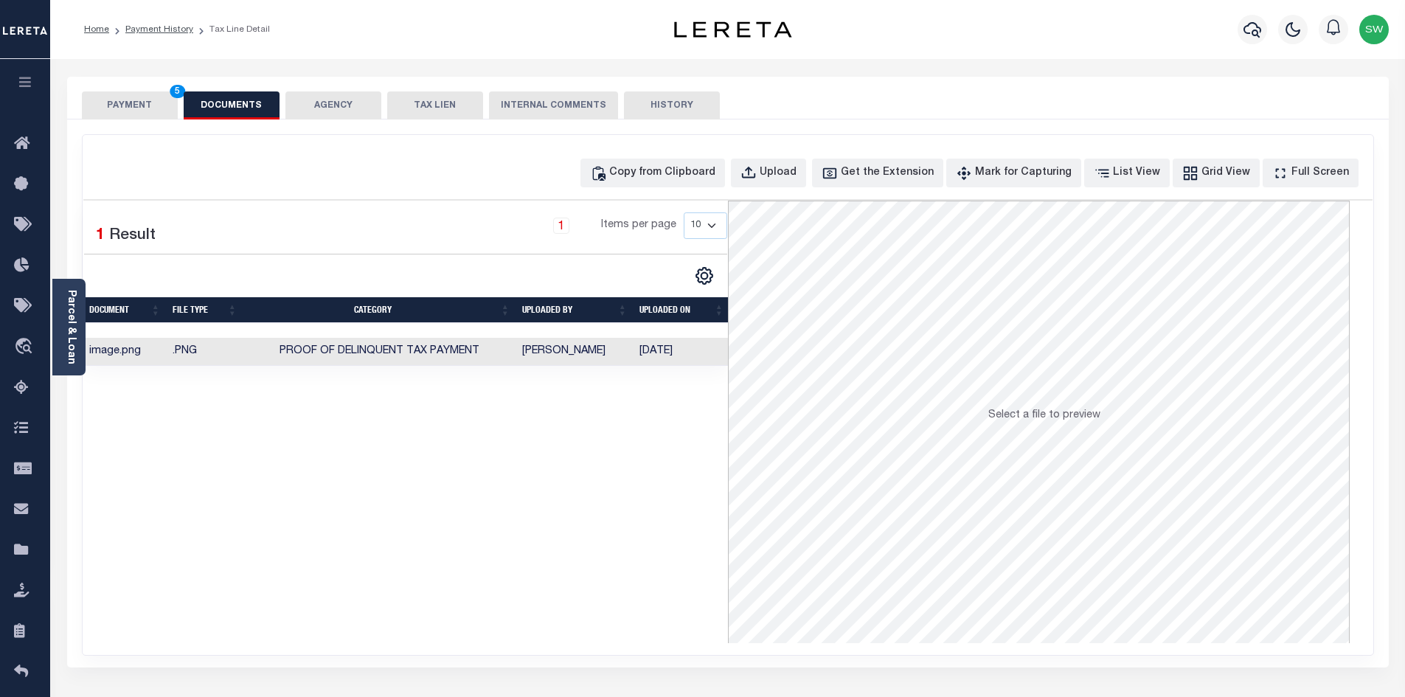
click at [593, 547] on div "Selected 1 Result 1 Items per page 10 25 50 100" at bounding box center [405, 422] width 644 height 442
click at [134, 100] on button "PAYMENT 5" at bounding box center [130, 105] width 96 height 28
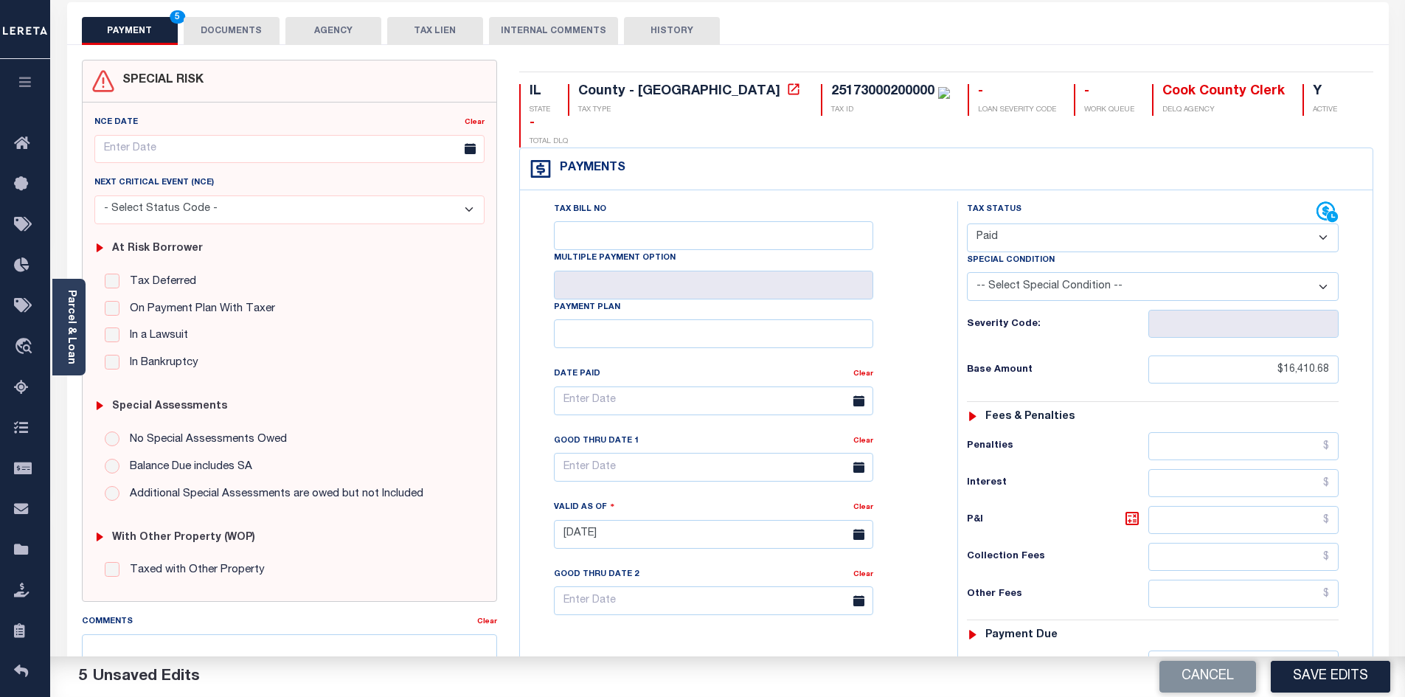
scroll to position [170, 0]
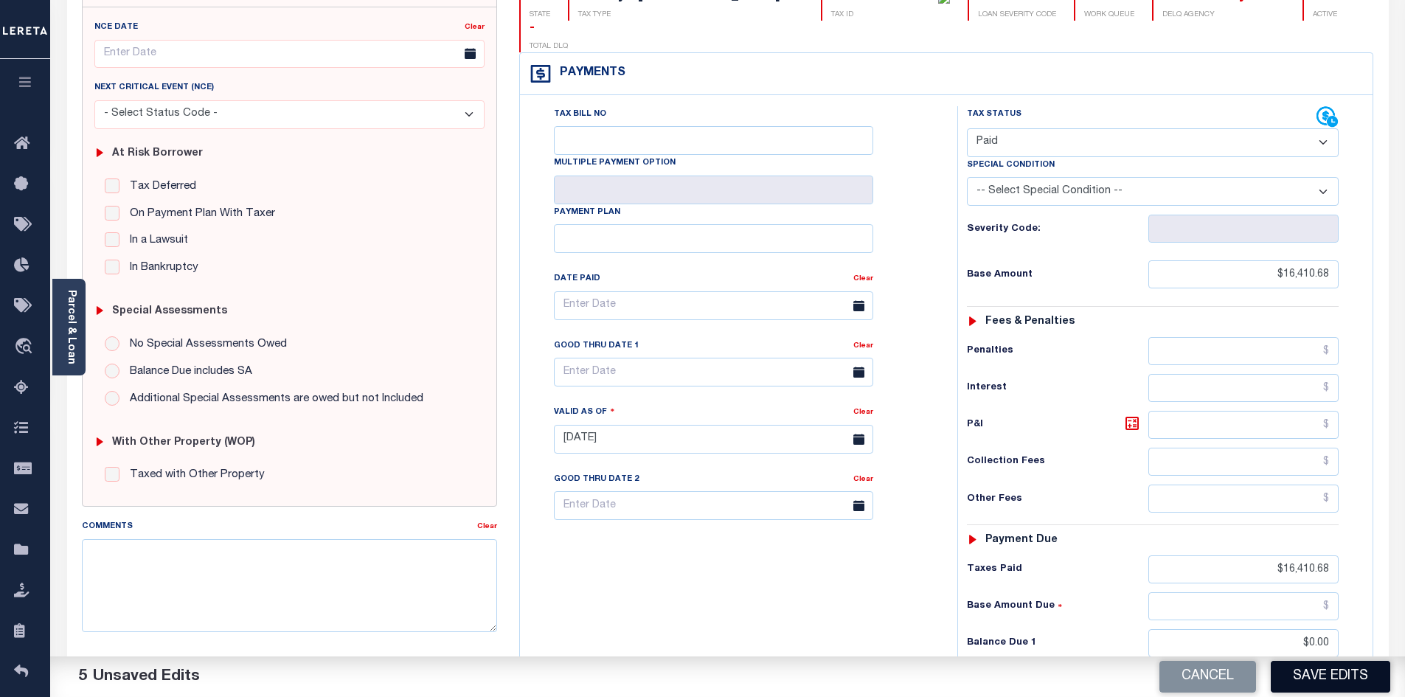
click at [1321, 680] on button "Save Edits" at bounding box center [1330, 677] width 119 height 32
checkbox input "false"
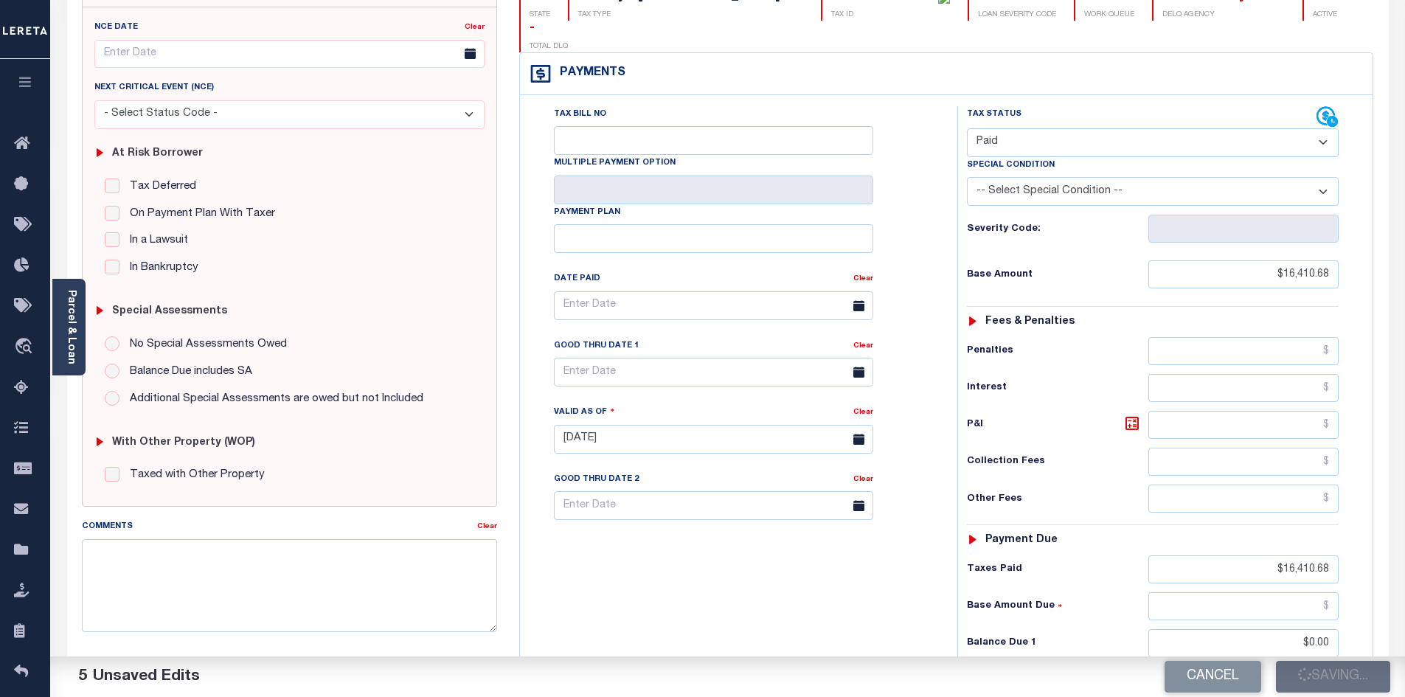
type input "$16,410.68"
type input "$0"
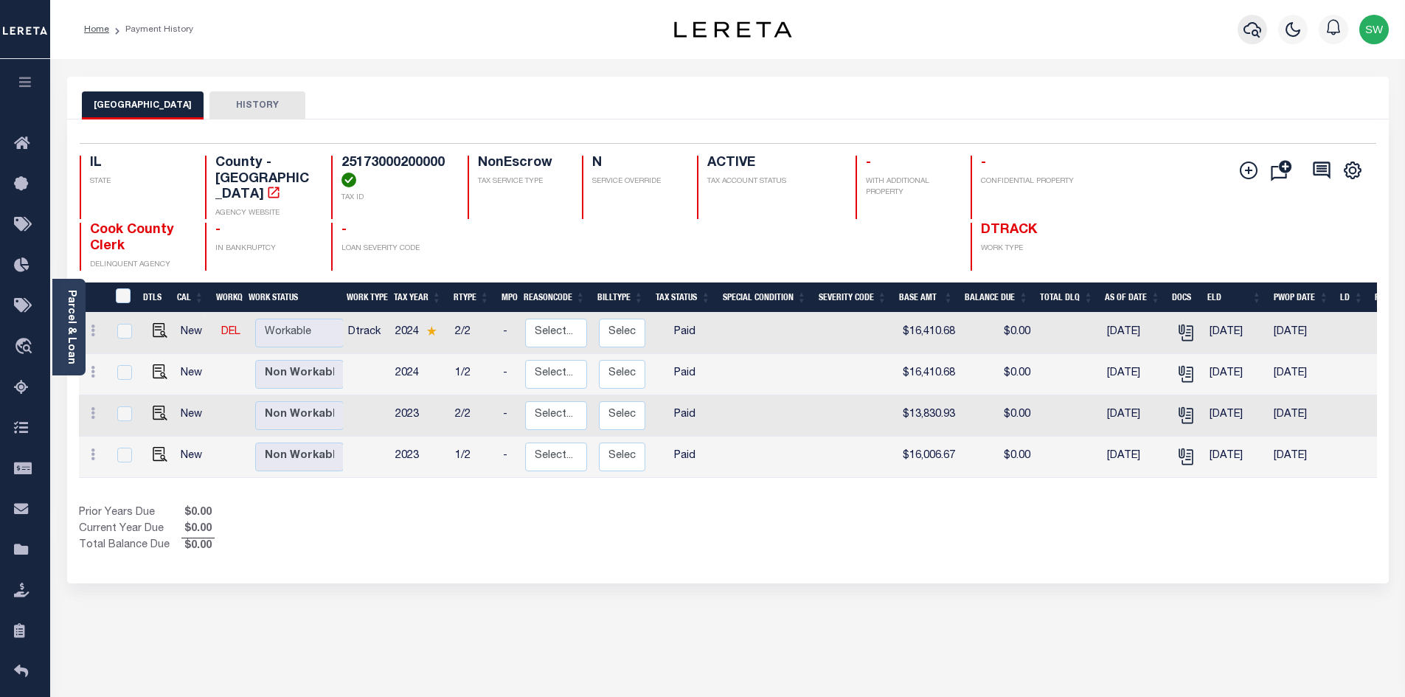
click at [1245, 32] on icon "button" at bounding box center [1252, 30] width 18 height 18
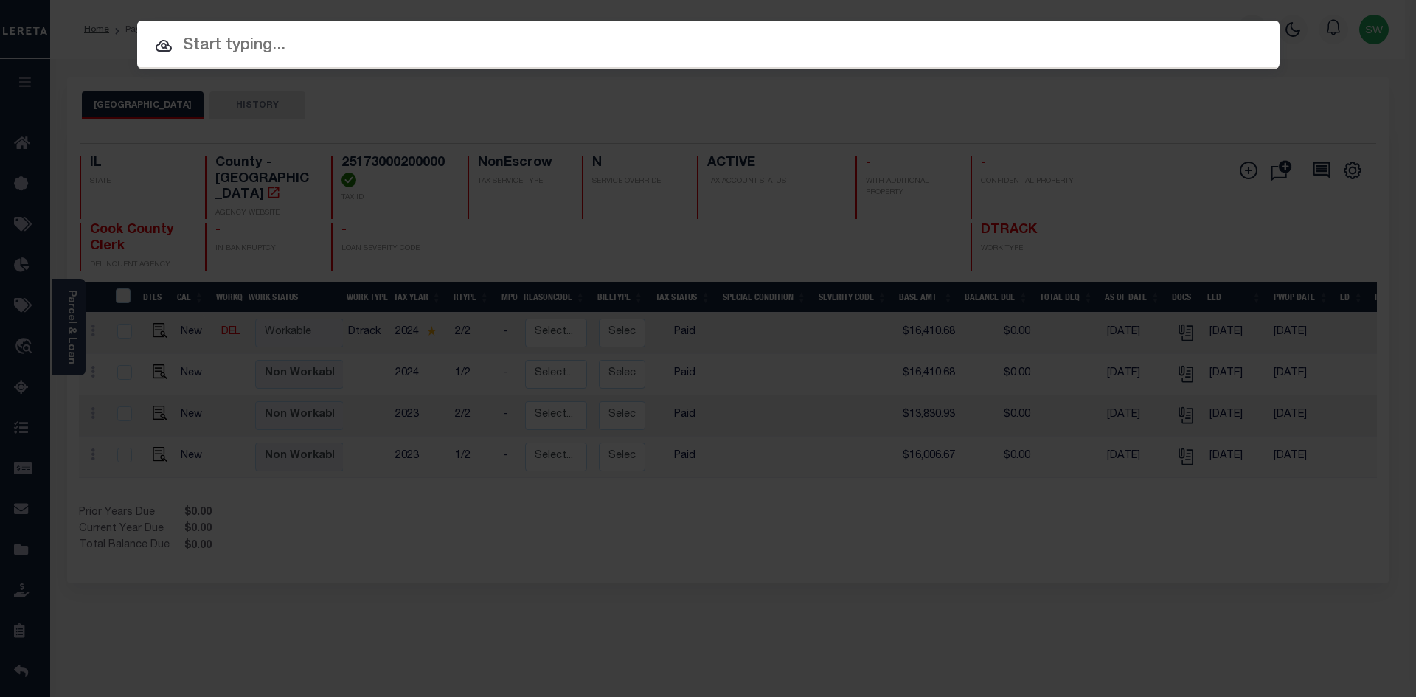
click at [204, 45] on input "text" at bounding box center [708, 46] width 1142 height 26
paste input "15328"
type input "15328"
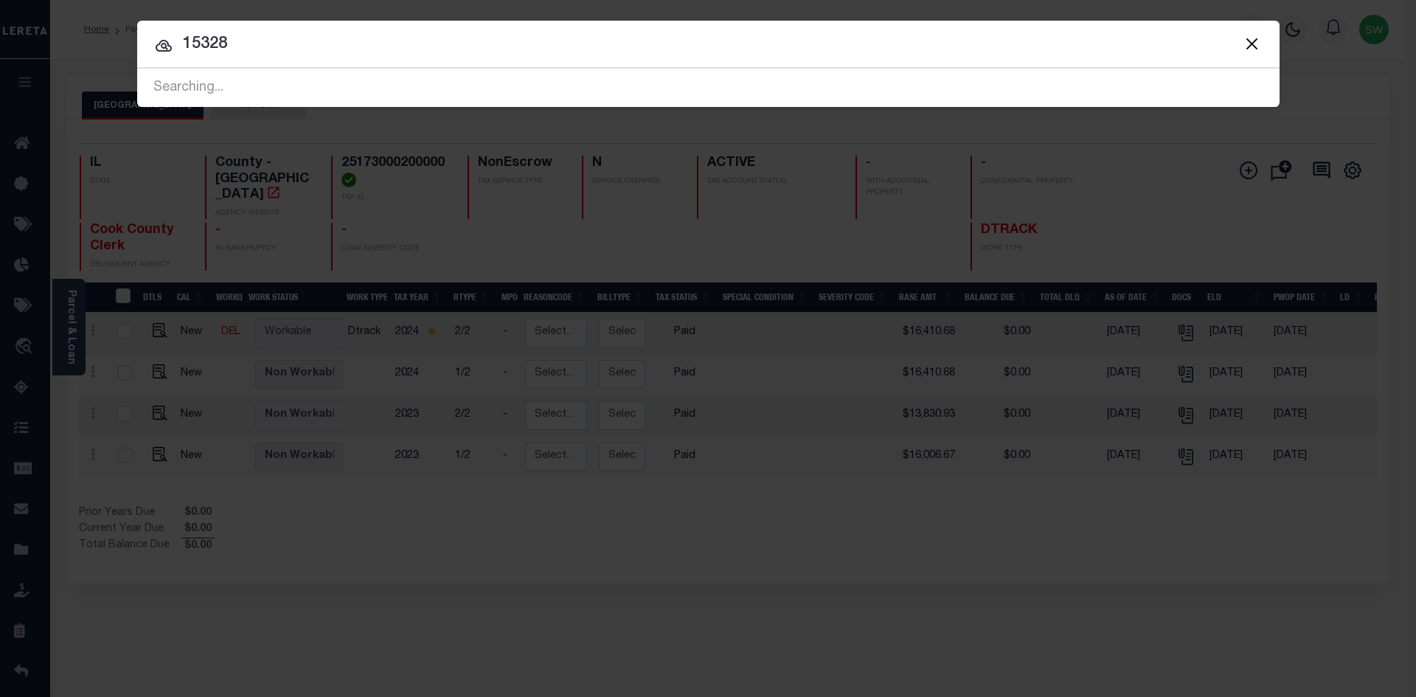
click at [251, 59] on div at bounding box center [708, 44] width 1142 height 47
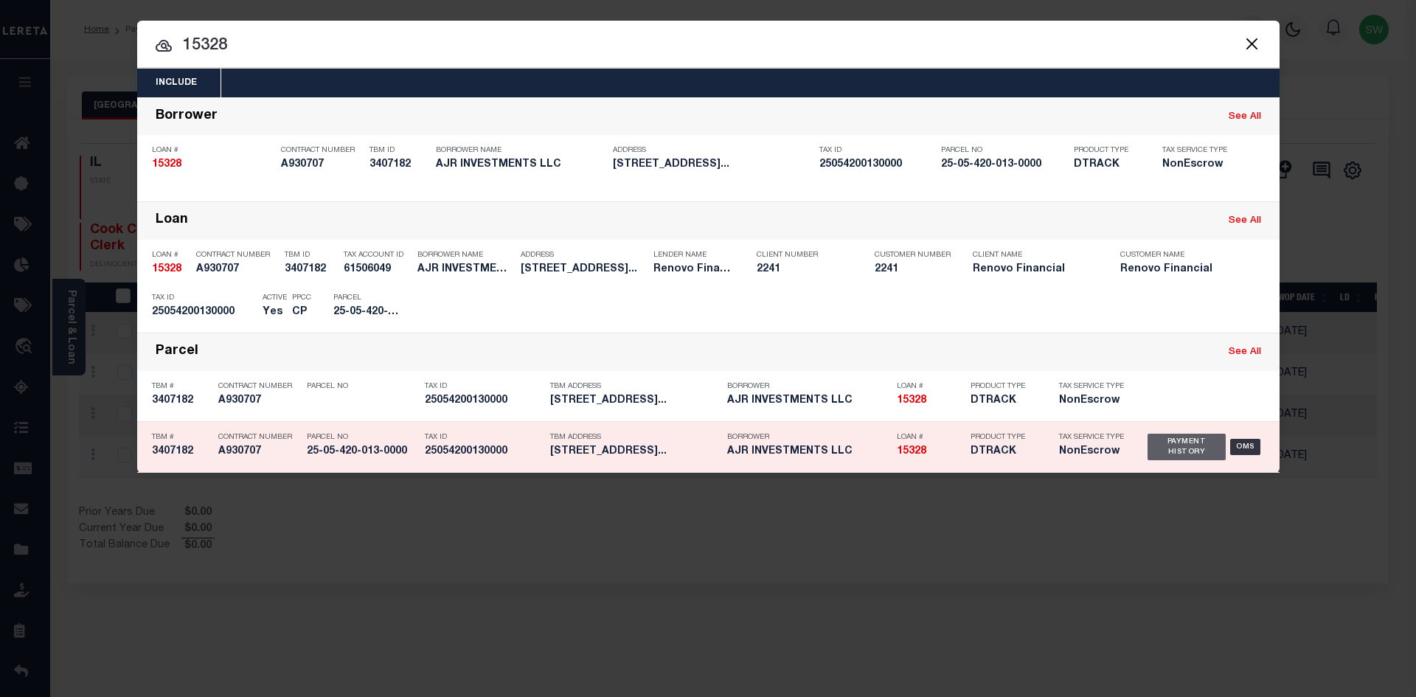
click at [1176, 444] on div "Payment History" at bounding box center [1186, 447] width 79 height 27
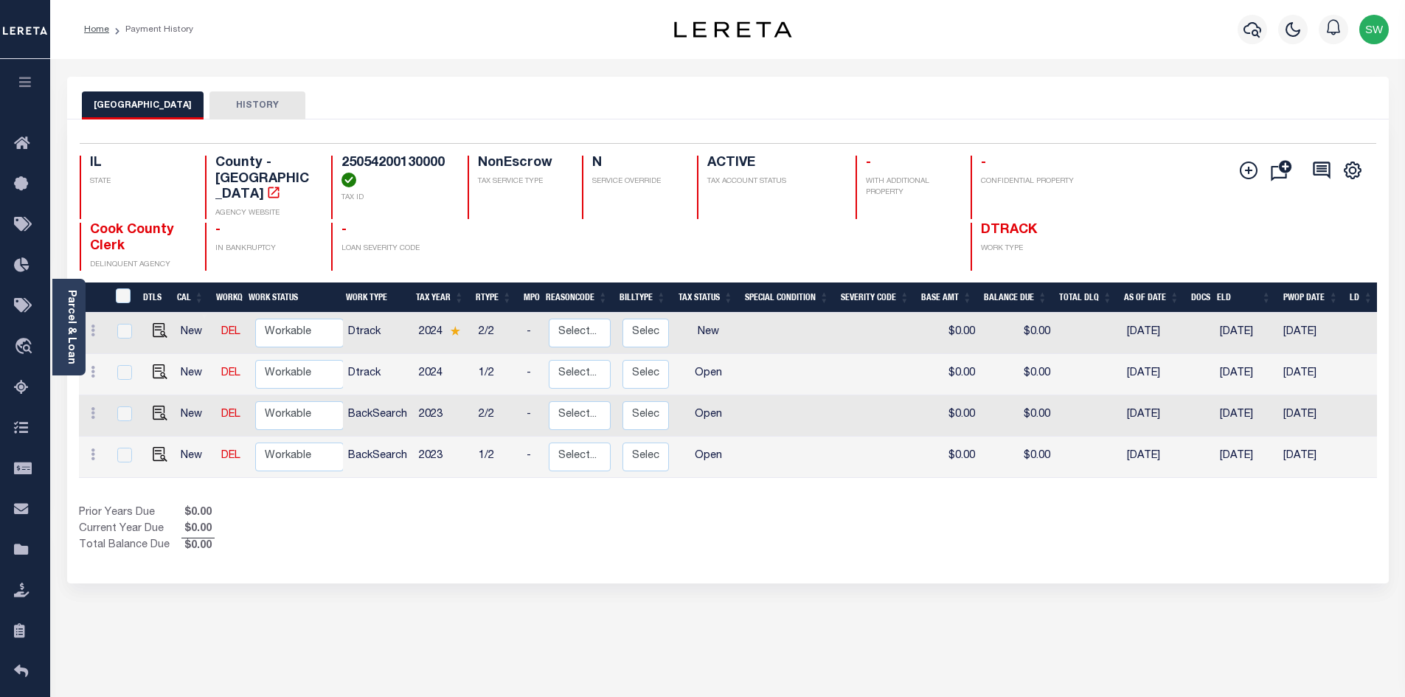
click at [640, 505] on div "Prior Years Due $0.00 Current Year Due $0.00 Total Balance Due $0.00" at bounding box center [403, 529] width 649 height 49
click at [627, 541] on div "Selected 4 Results 1 Items per page 25 50 100 IL STATE TAX ID N" at bounding box center [727, 351] width 1321 height 464
click at [157, 447] on img "" at bounding box center [160, 454] width 15 height 15
checkbox input "true"
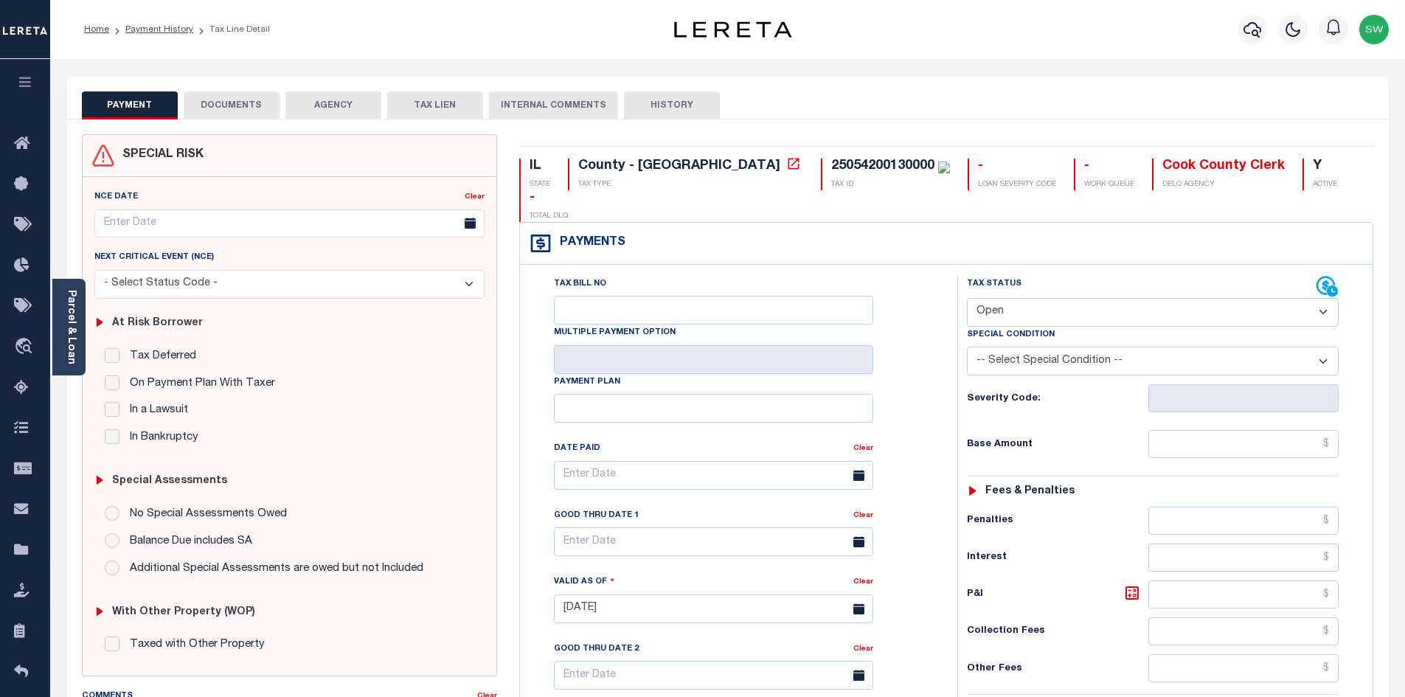
click at [508, 597] on div "IL STATE County - IL TAX TYPE 25054200130000 TAX ID - LOAN SEVERITY CODE - WORK…" at bounding box center [946, 607] width 876 height 947
click at [1318, 298] on select "- Select Status Code - Open Due/Unpaid Paid Incomplete No Tax Due Internal Refu…" at bounding box center [1153, 312] width 372 height 29
select select "PYD"
click at [967, 298] on select "- Select Status Code - Open Due/Unpaid Paid Incomplete No Tax Due Internal Refu…" at bounding box center [1153, 312] width 372 height 29
type input "[DATE]"
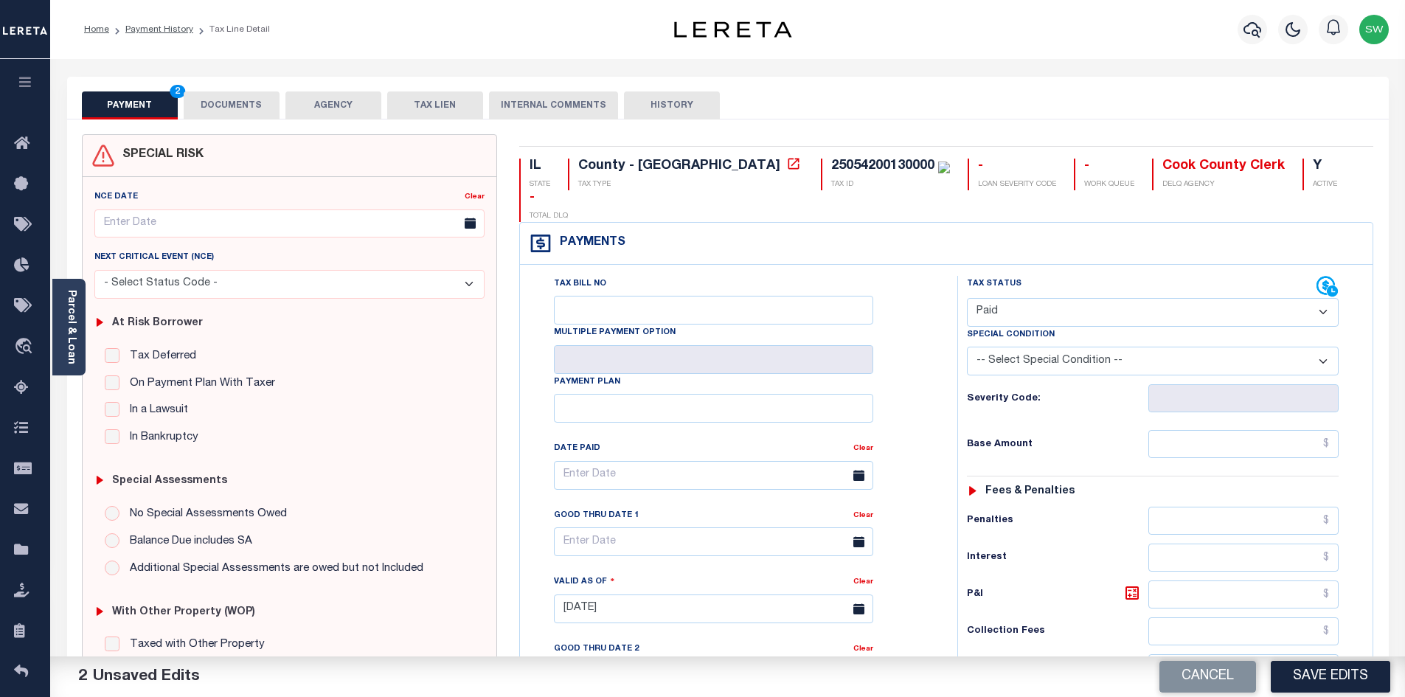
click at [945, 98] on div "PAYMENT 2 DOCUMENTS AGENCY DELINQUENT PAYEE TAX LIEN HISTORY" at bounding box center [728, 104] width 1292 height 27
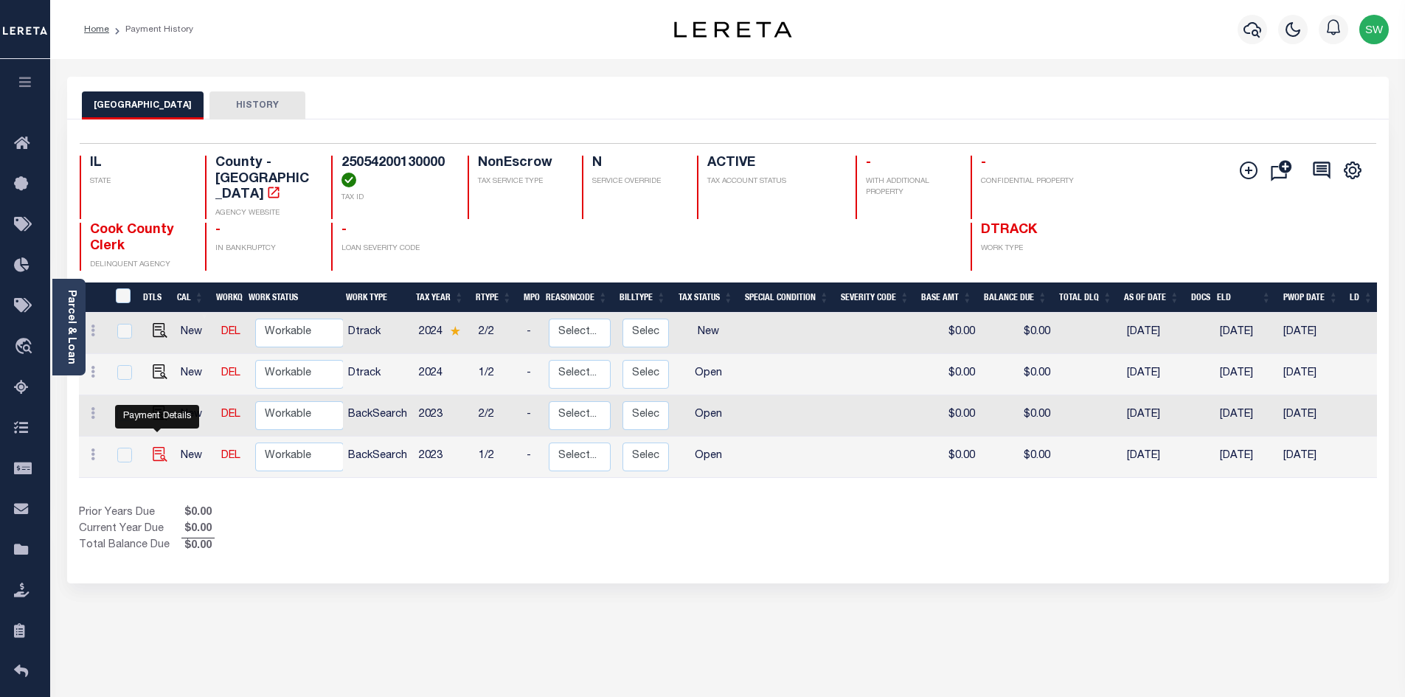
click at [156, 447] on img "" at bounding box center [160, 454] width 15 height 15
checkbox input "true"
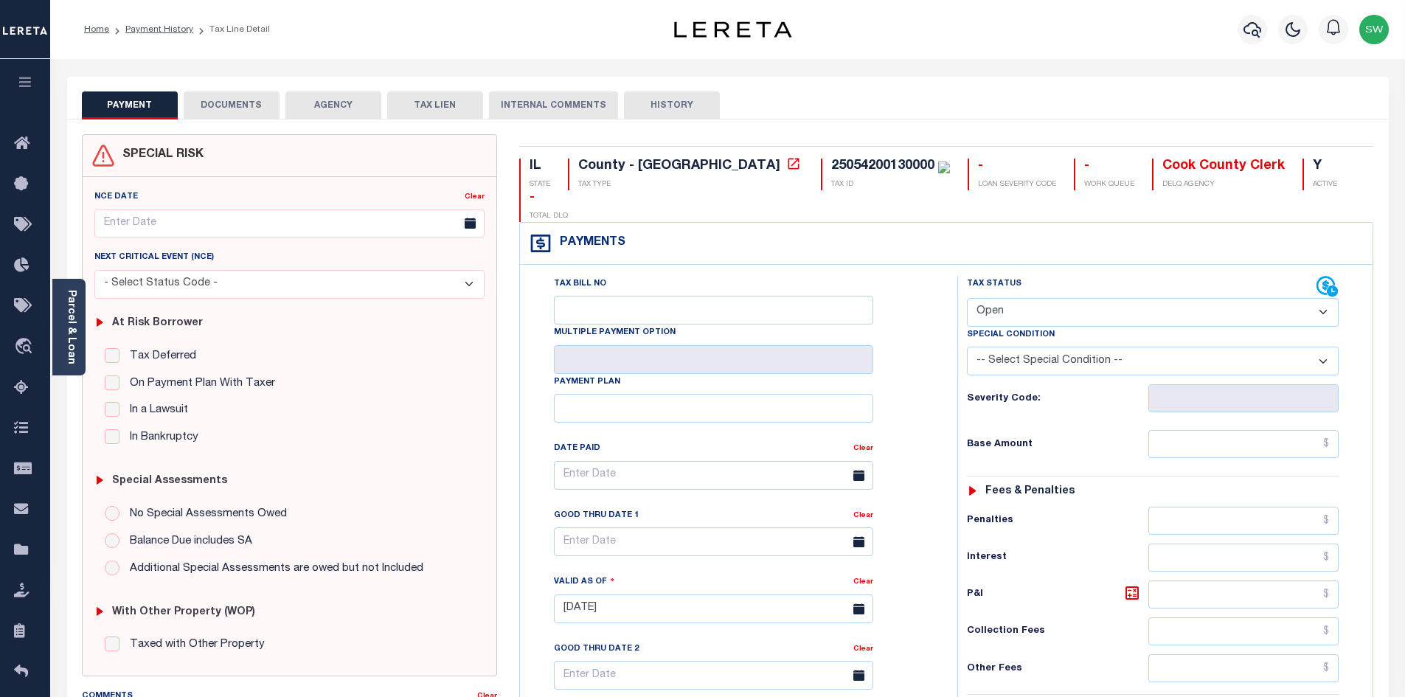
click at [1324, 298] on select "- Select Status Code - Open Due/Unpaid Paid Incomplete No Tax Due Internal Refu…" at bounding box center [1153, 312] width 372 height 29
select select "PYD"
click at [967, 298] on select "- Select Status Code - Open Due/Unpaid Paid Incomplete No Tax Due Internal Refu…" at bounding box center [1153, 312] width 372 height 29
type input "[DATE]"
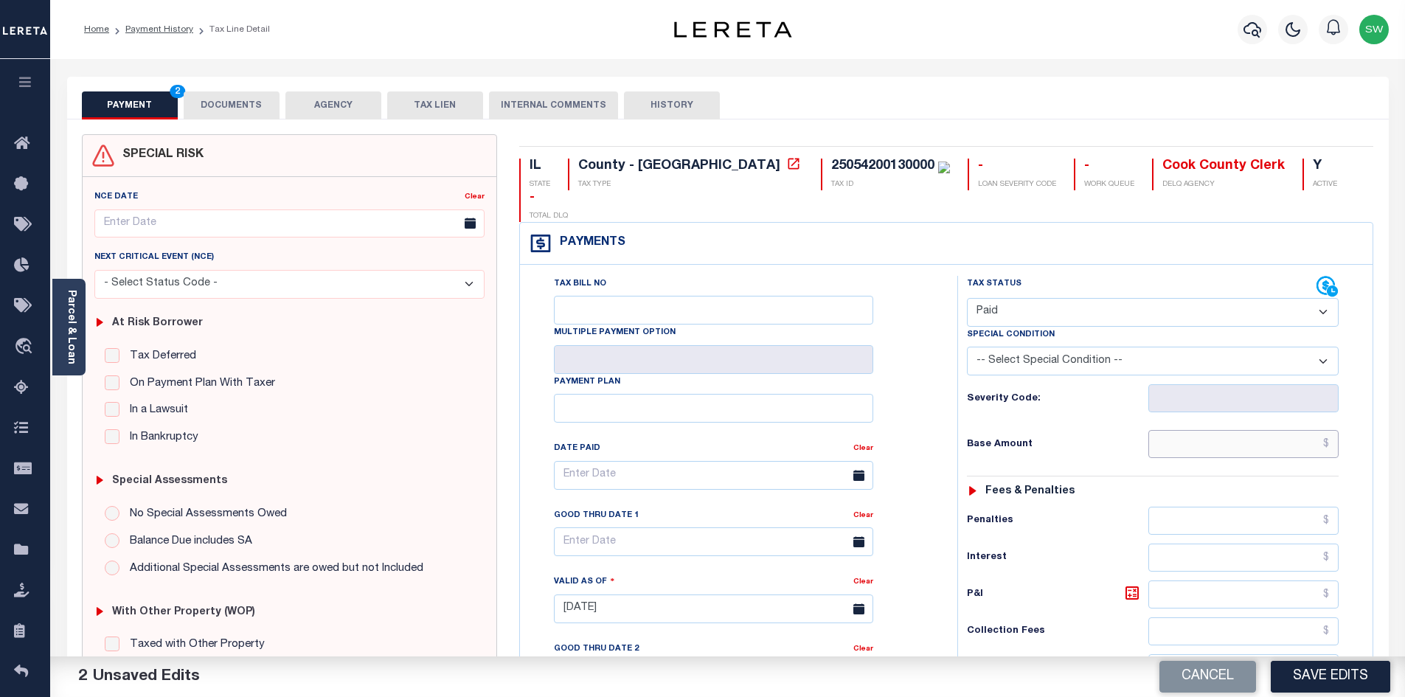
click at [1193, 430] on input "text" at bounding box center [1243, 444] width 191 height 28
click at [1200, 430] on input "text" at bounding box center [1243, 444] width 191 height 28
paste input "889.83"
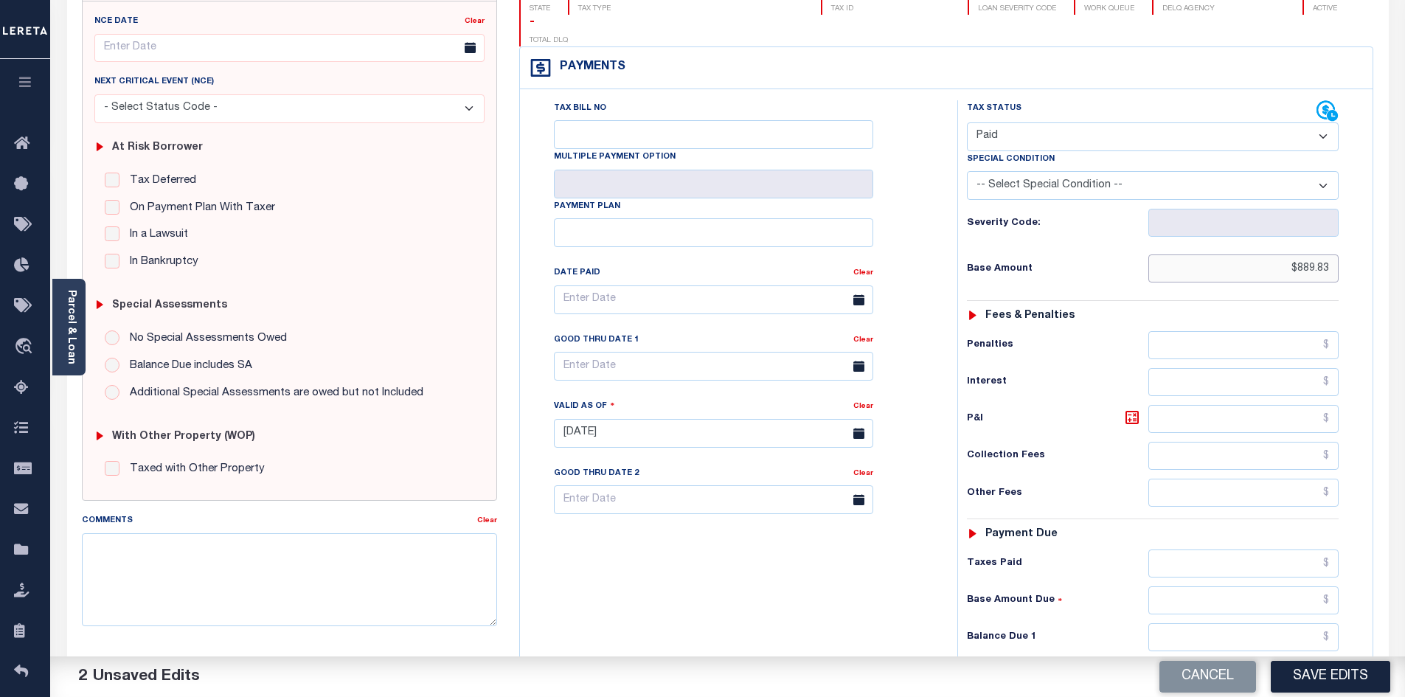
scroll to position [181, 0]
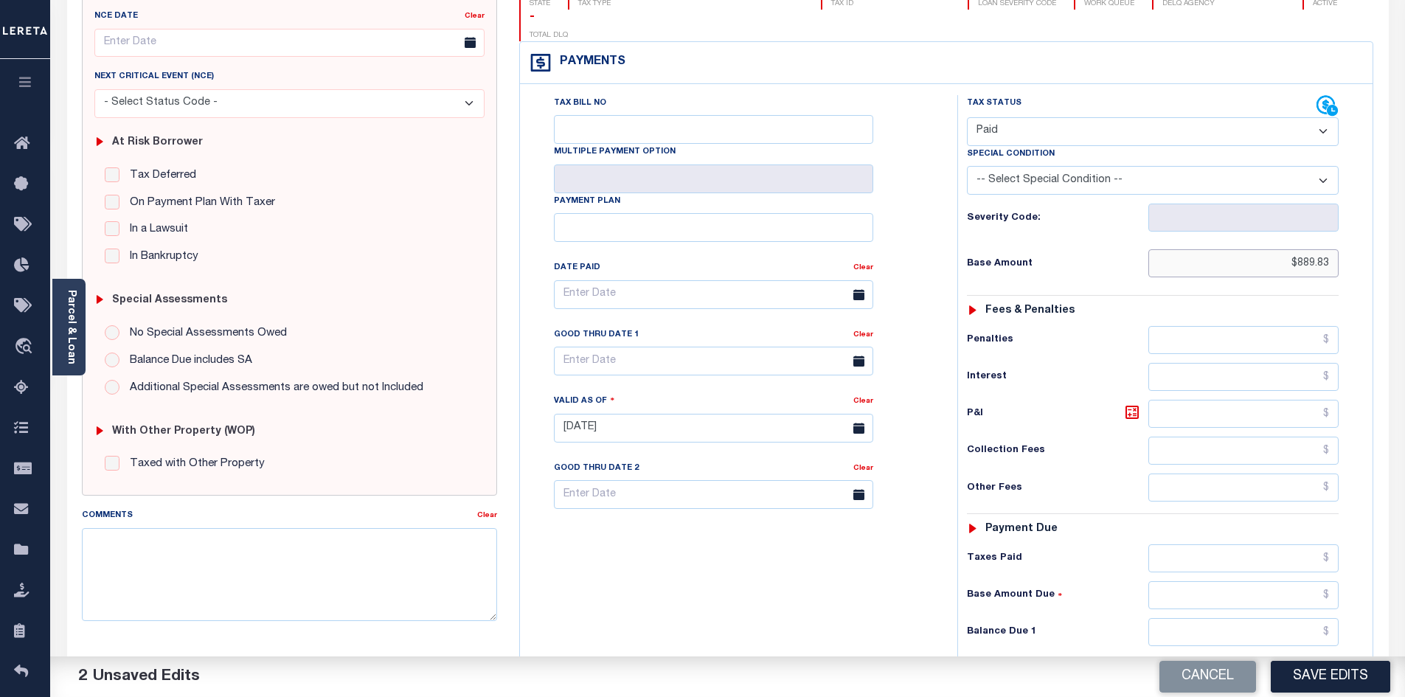
type input "$889.83"
click at [1212, 544] on input "text" at bounding box center [1243, 558] width 191 height 28
paste input "889.83"
type input "$889.83"
click at [1271, 618] on input "text" at bounding box center [1243, 632] width 191 height 28
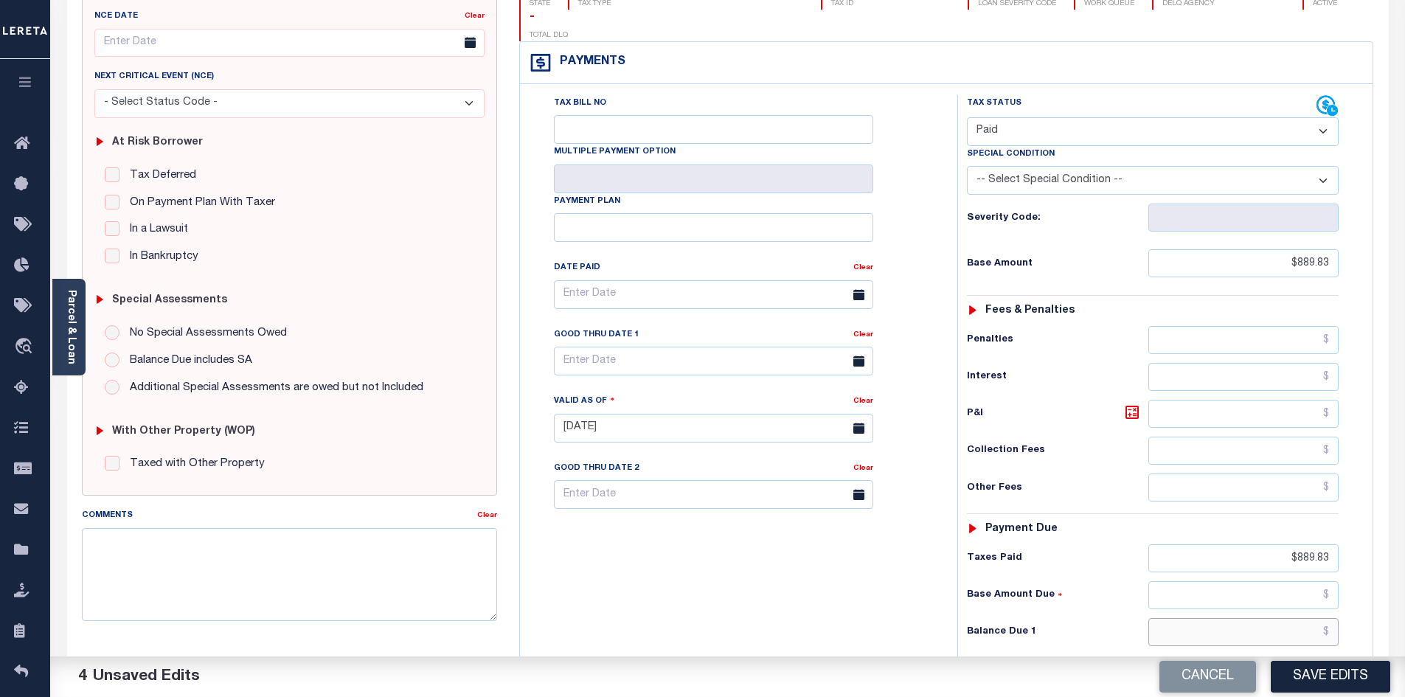
click at [1274, 618] on input "text" at bounding box center [1243, 632] width 191 height 28
type input "$0.00"
drag, startPoint x: 843, startPoint y: 621, endPoint x: 900, endPoint y: 612, distance: 58.2
click at [844, 621] on div "Tax Bill No Multiple Payment Option Payment Plan Clear" at bounding box center [735, 420] width 423 height 651
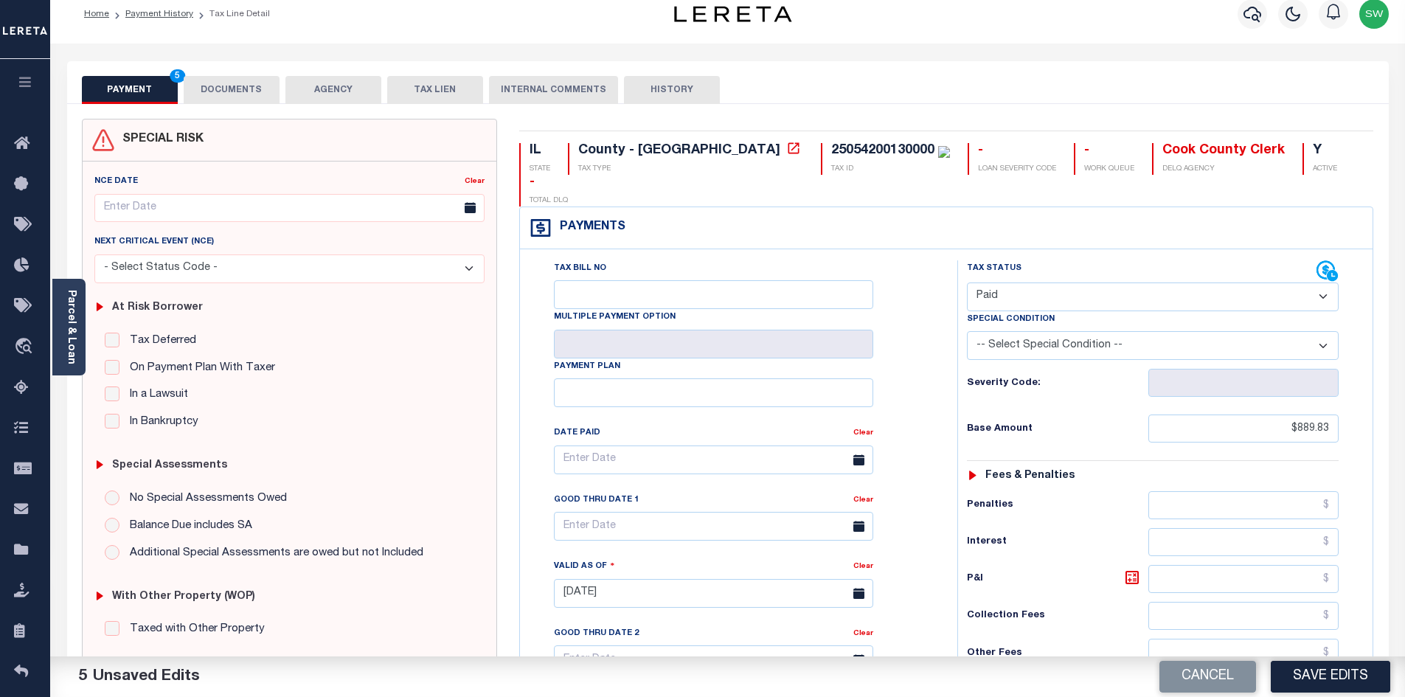
scroll to position [0, 0]
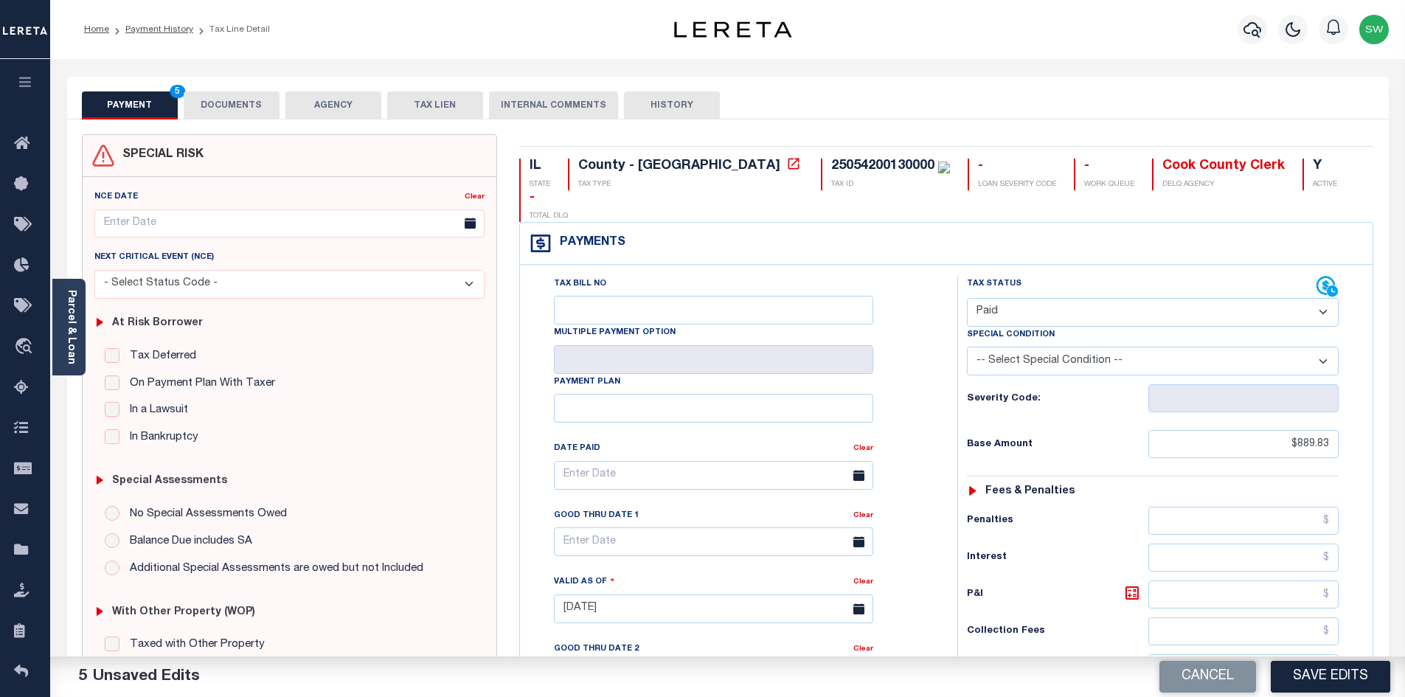
click at [232, 111] on button "DOCUMENTS" at bounding box center [232, 105] width 96 height 28
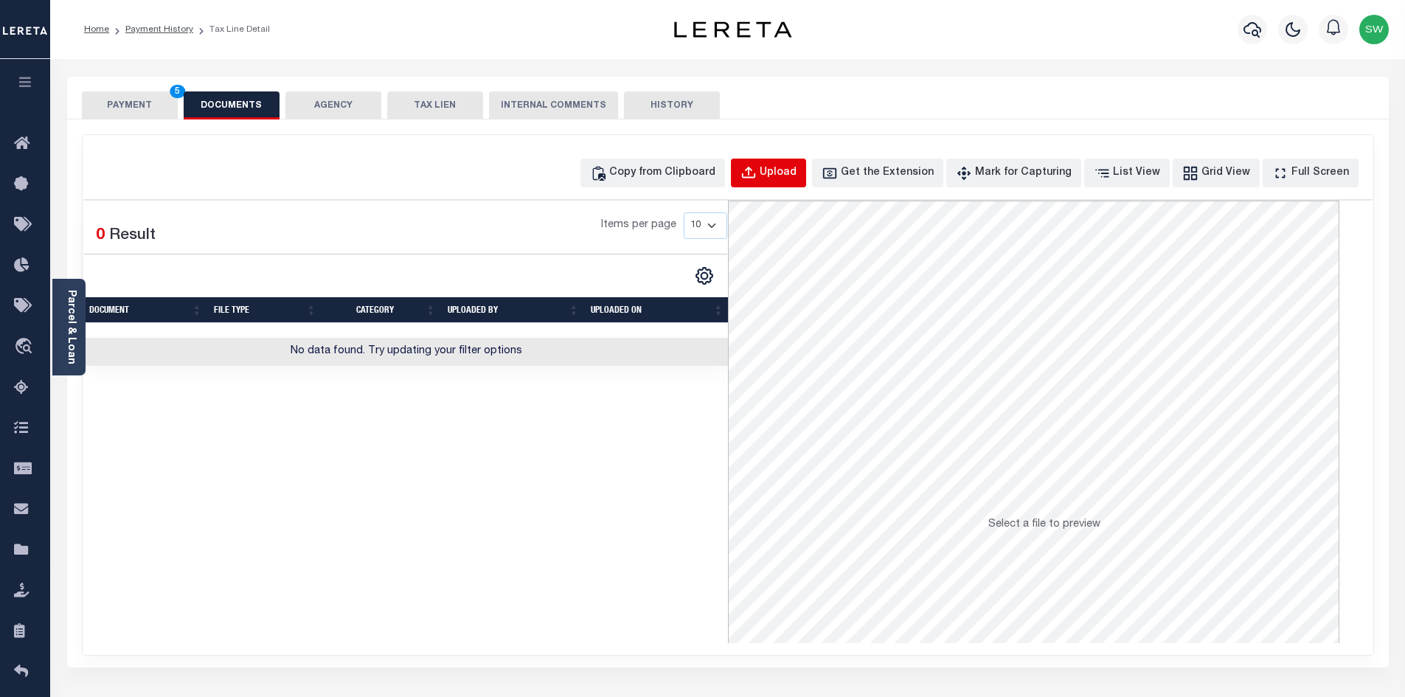
click at [800, 181] on button "Upload" at bounding box center [768, 173] width 75 height 29
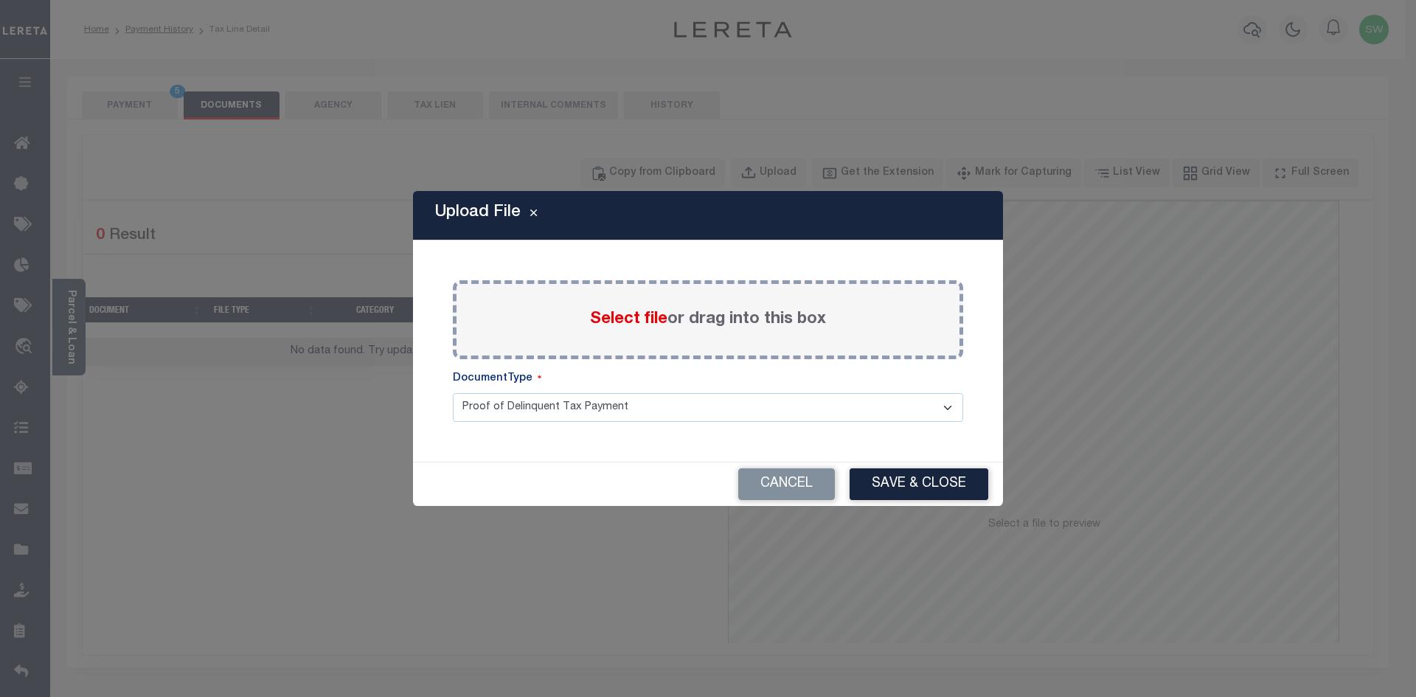
click at [444, 316] on div "Paste copied image or file into this box Select file or drag into this box Plea…" at bounding box center [708, 351] width 555 height 186
click at [791, 492] on button "Cancel" at bounding box center [786, 484] width 97 height 32
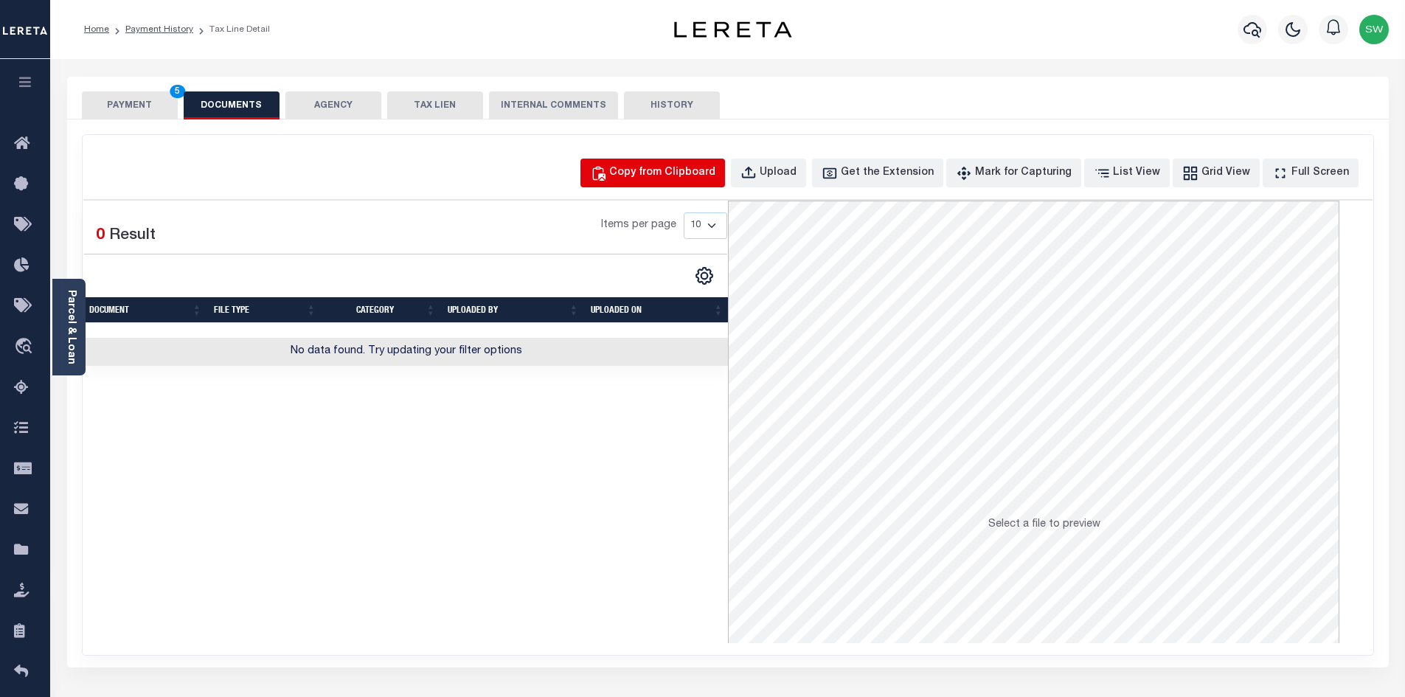
click at [683, 175] on div "Copy from Clipboard" at bounding box center [662, 173] width 106 height 16
select select "POP"
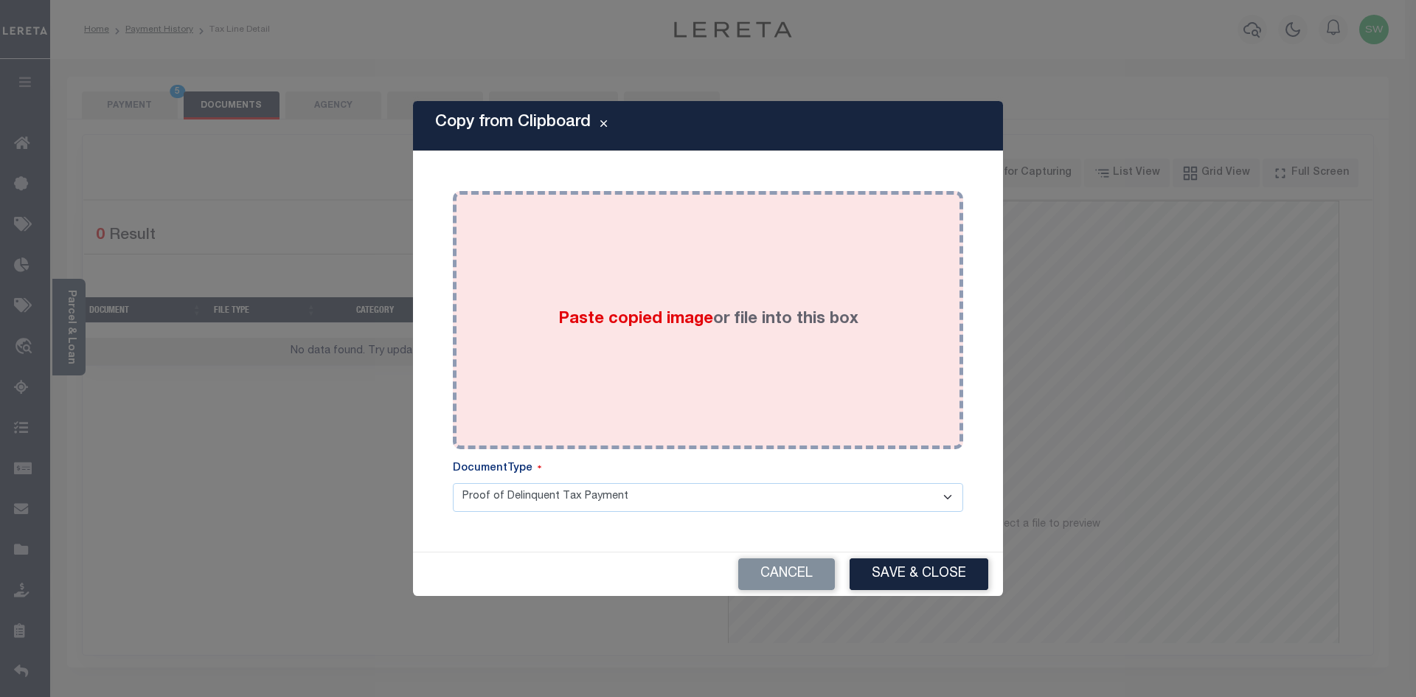
click at [690, 345] on div "Paste copied image or file into this box" at bounding box center [708, 320] width 488 height 236
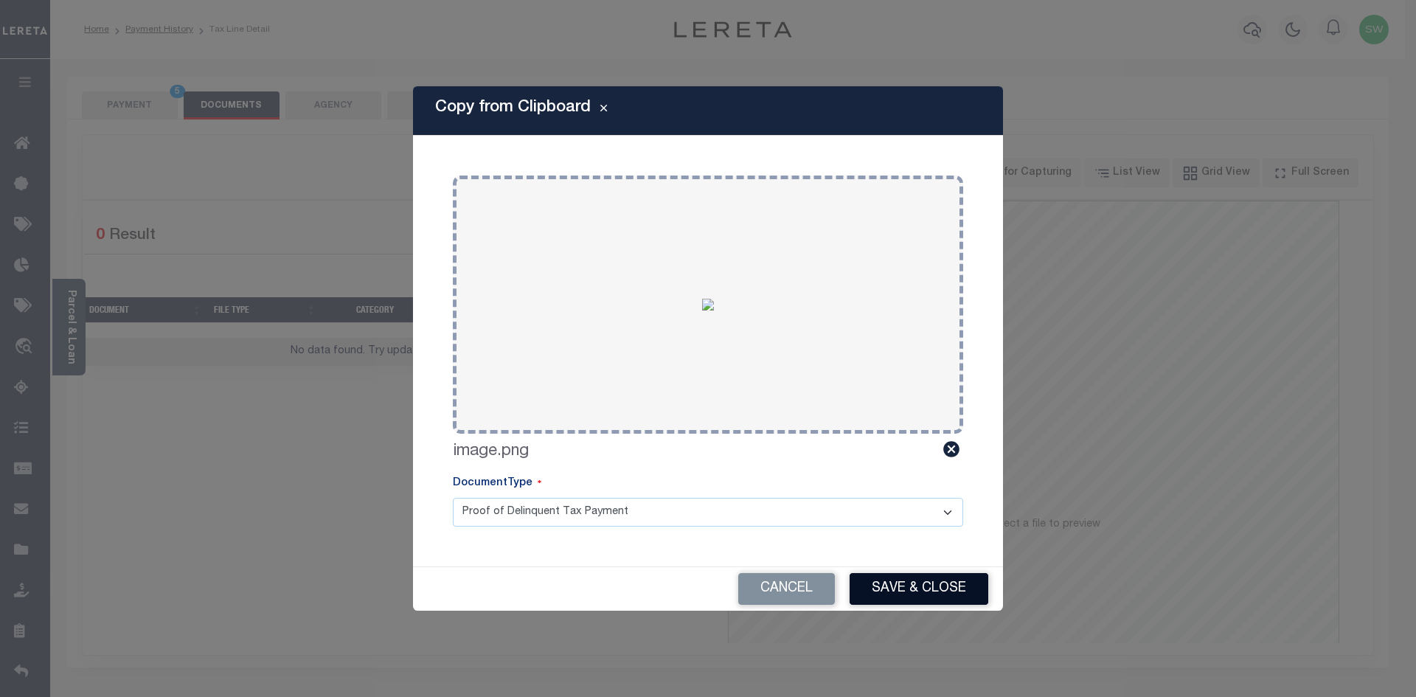
click at [924, 583] on button "Save & Close" at bounding box center [918, 589] width 139 height 32
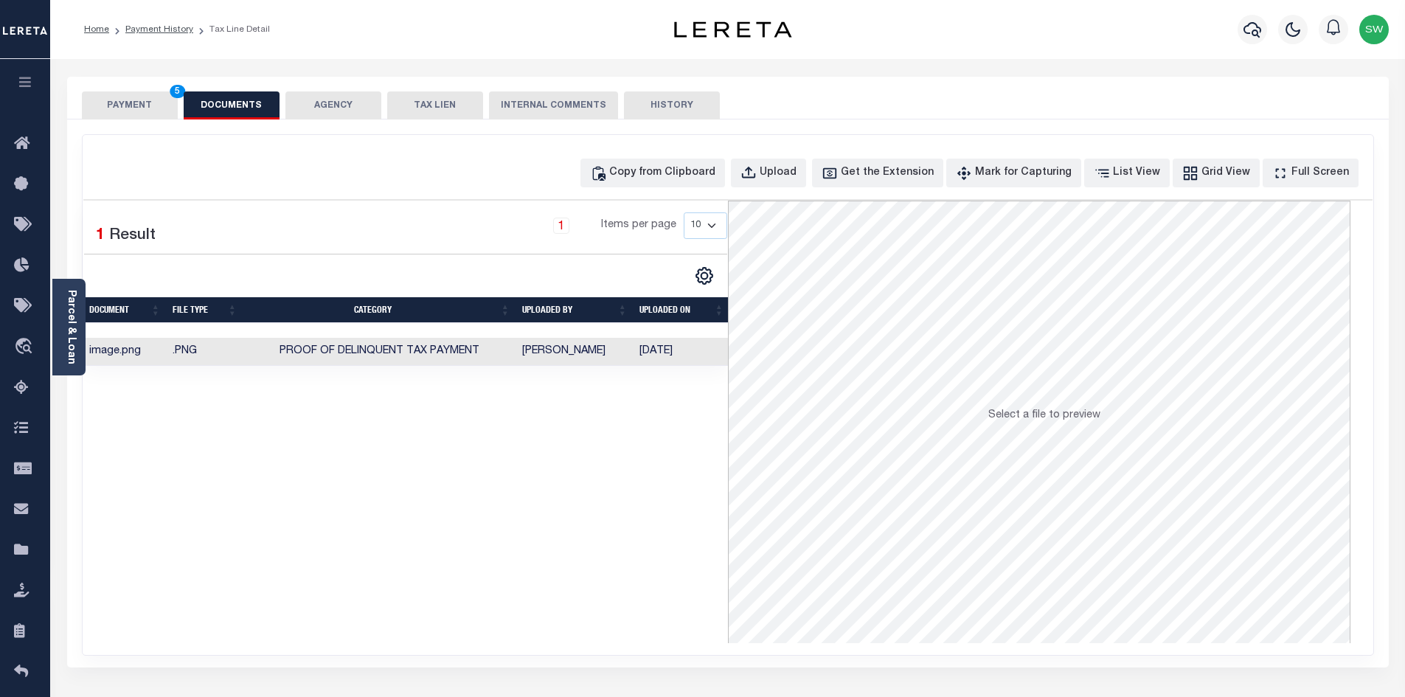
click at [628, 445] on div "Selected 1 Result 1 Items per page 10 25 50 100" at bounding box center [405, 422] width 644 height 442
drag, startPoint x: 713, startPoint y: 518, endPoint x: 707, endPoint y: 369, distance: 149.1
click at [713, 514] on div "Selected 1 Result 1 Items per page 10 25 50 100" at bounding box center [405, 422] width 644 height 442
click at [602, 487] on div "Selected 1 Result 1 Items per page 10 25 50 100" at bounding box center [405, 422] width 644 height 442
click at [692, 515] on div "Selected 1 Result 1 Items per page 10 25 50 100" at bounding box center [405, 422] width 644 height 442
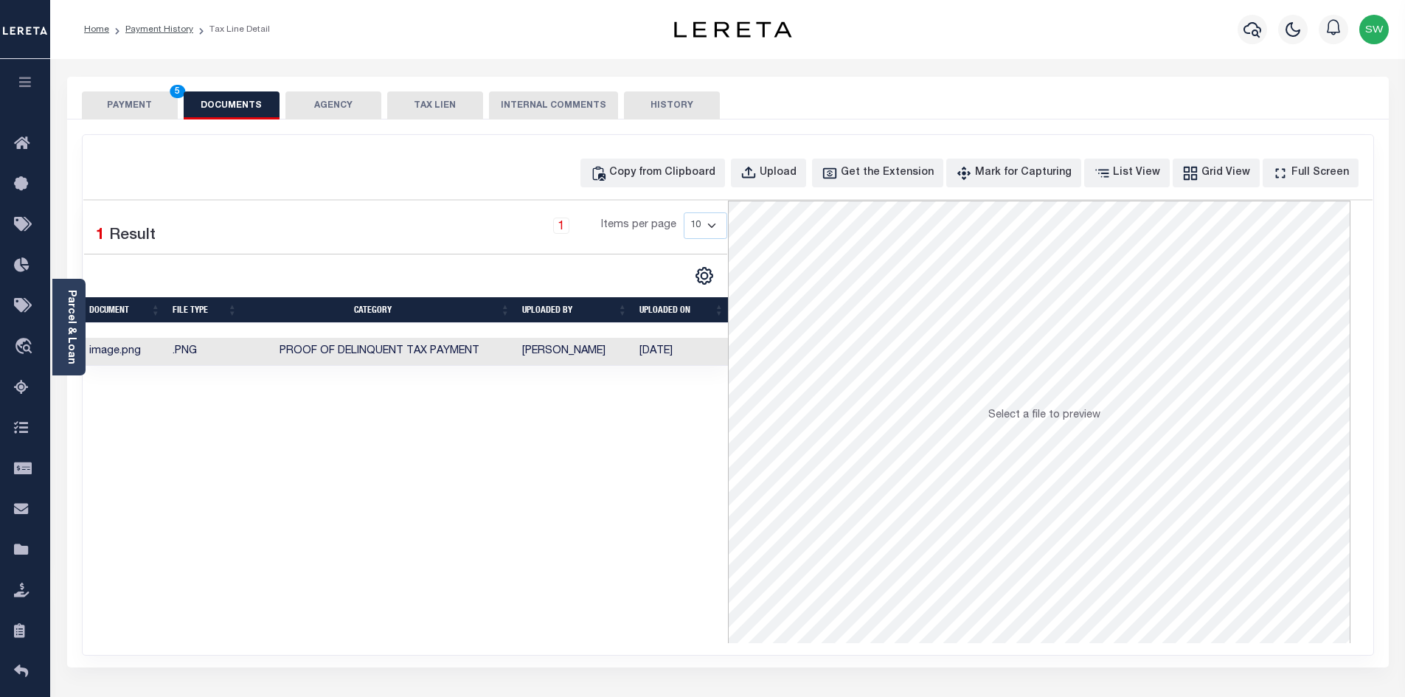
click at [642, 494] on div "Selected 1 Result 1 Items per page 10 25 50 100" at bounding box center [405, 422] width 644 height 442
drag, startPoint x: 620, startPoint y: 428, endPoint x: 615, endPoint y: 412, distance: 17.0
click at [617, 428] on div "Selected 1 Result 1 Items per page 10 25 50 100" at bounding box center [405, 422] width 644 height 442
click at [144, 111] on button "PAYMENT 5" at bounding box center [130, 105] width 96 height 28
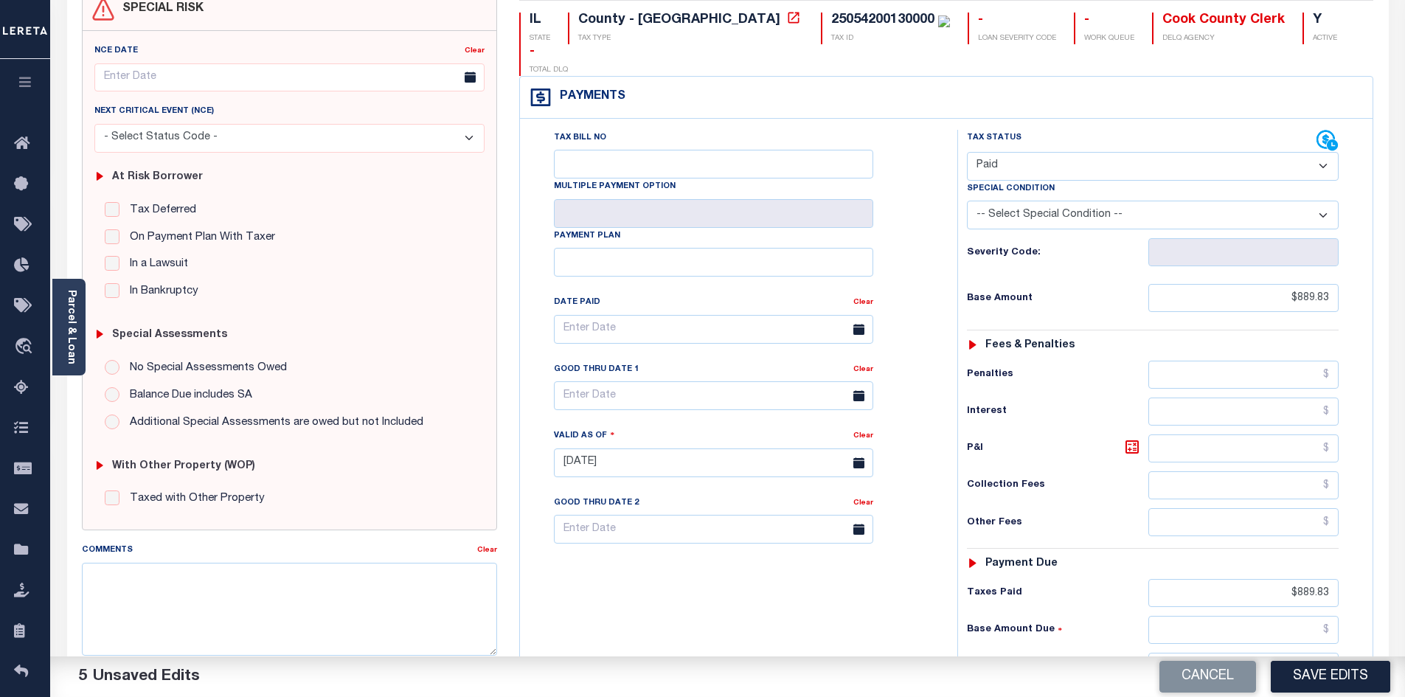
scroll to position [147, 0]
click at [1344, 667] on button "Save Edits" at bounding box center [1330, 677] width 119 height 32
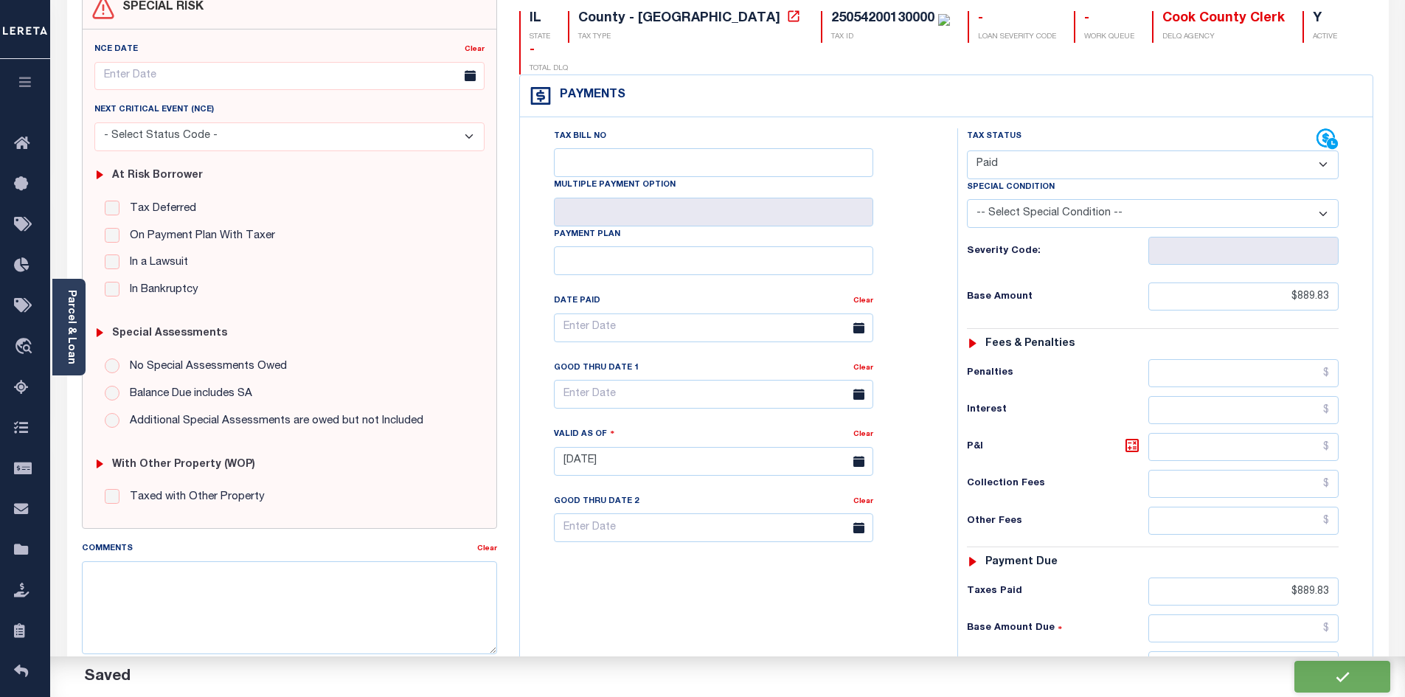
checkbox input "false"
type input "$889.83"
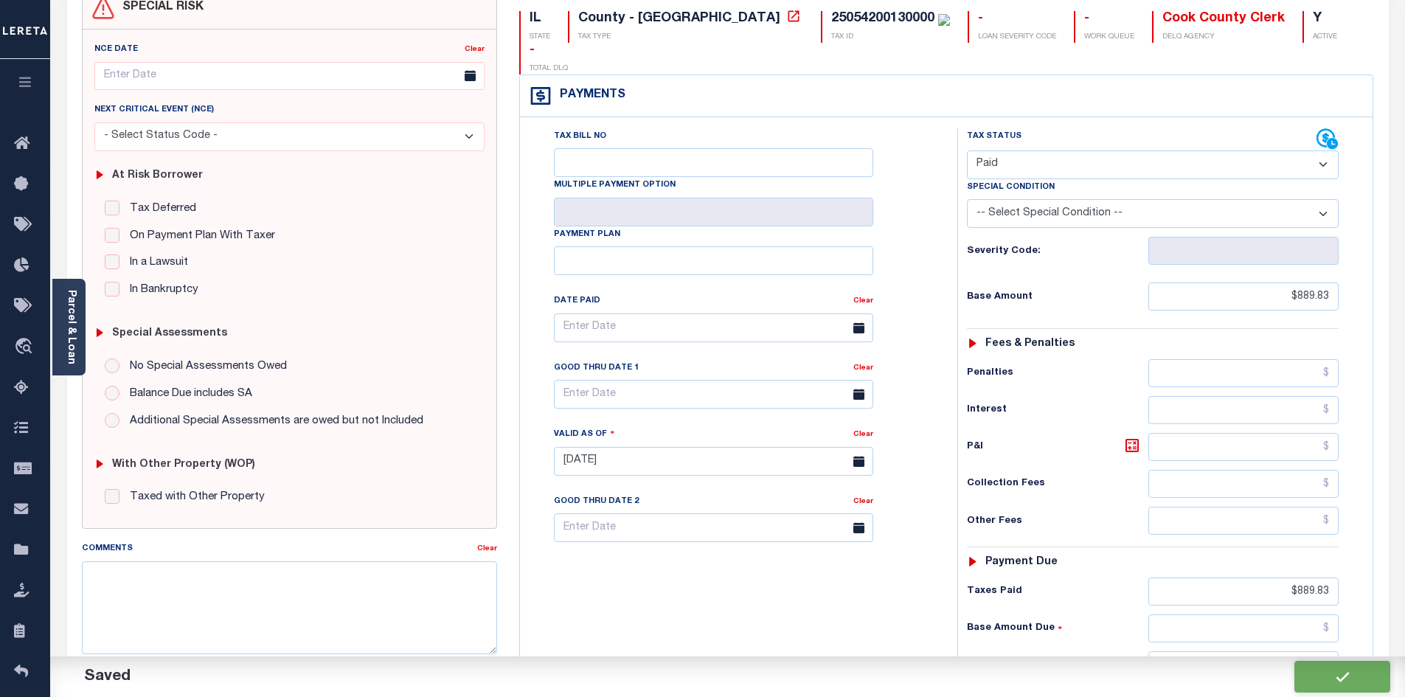
type input "$889.83"
type input "$0"
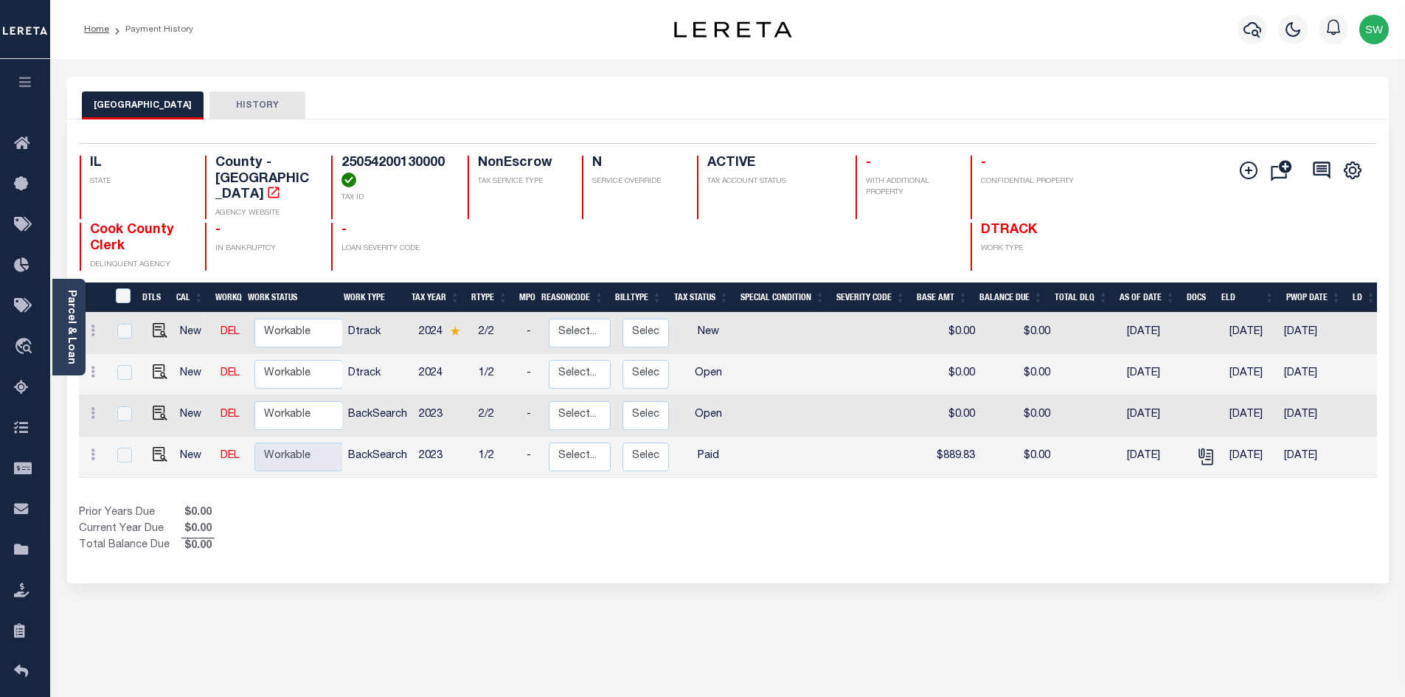
click at [782, 522] on div "Show Tax Lines before Bill Release Date Prior Years Due $0.00 Current Year Due …" at bounding box center [728, 529] width 1298 height 49
click at [158, 406] on img "" at bounding box center [160, 413] width 15 height 15
checkbox input "true"
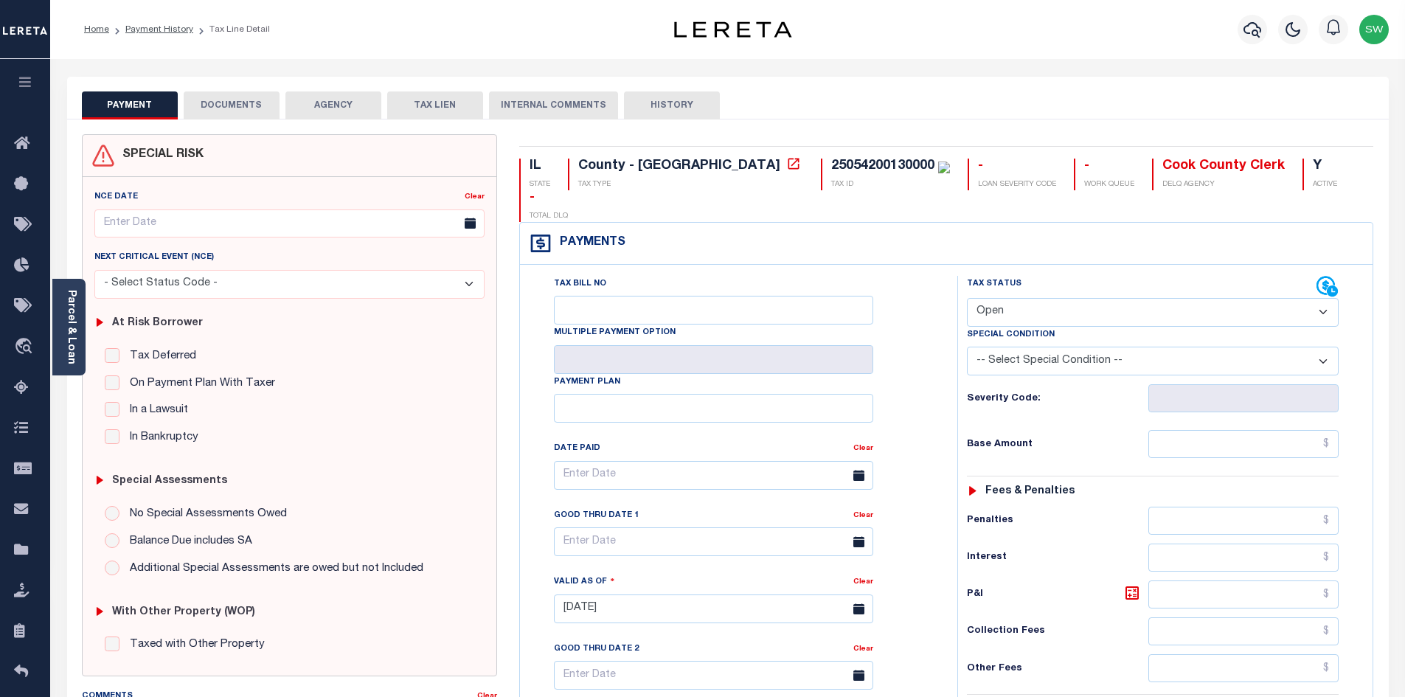
click at [1321, 298] on select "- Select Status Code - Open Due/Unpaid Paid Incomplete No Tax Due Internal Refu…" at bounding box center [1153, 312] width 372 height 29
select select "PYD"
click at [967, 298] on select "- Select Status Code - Open Due/Unpaid Paid Incomplete No Tax Due Internal Refu…" at bounding box center [1153, 312] width 372 height 29
type input "[DATE]"
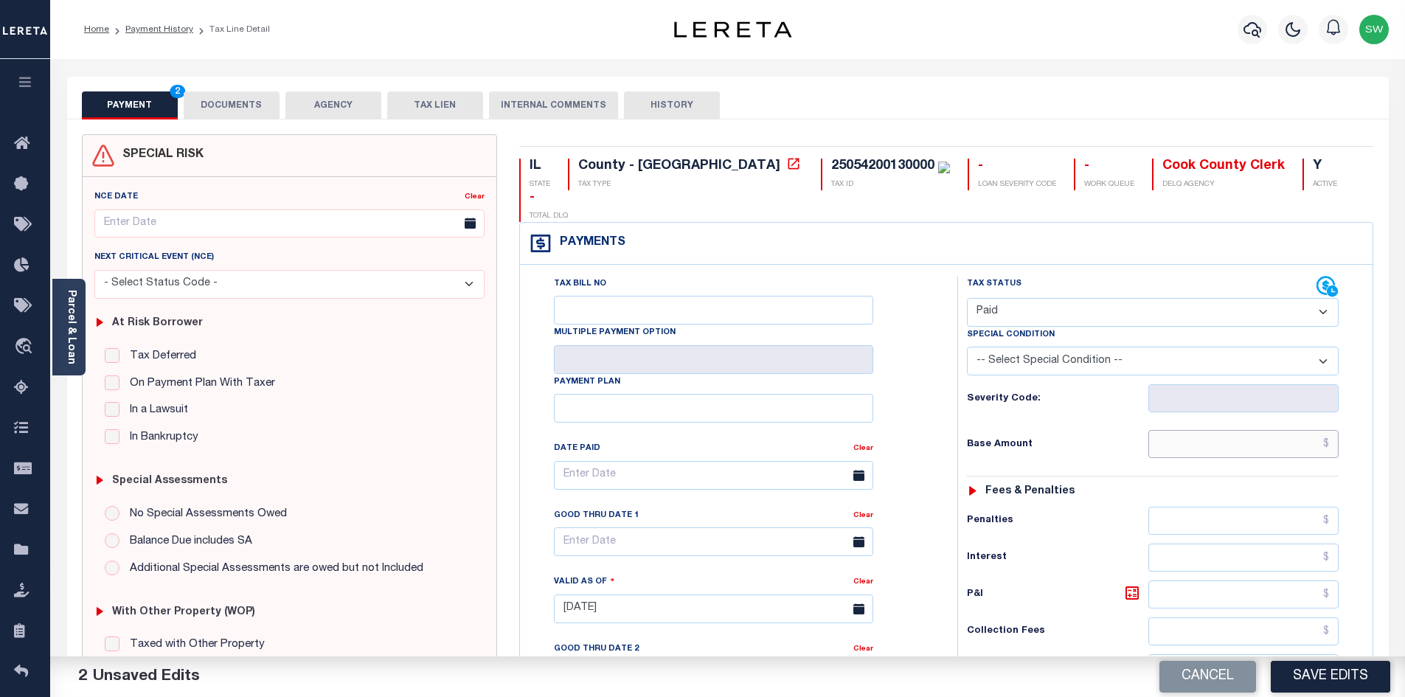
click at [1193, 430] on input "text" at bounding box center [1243, 444] width 191 height 28
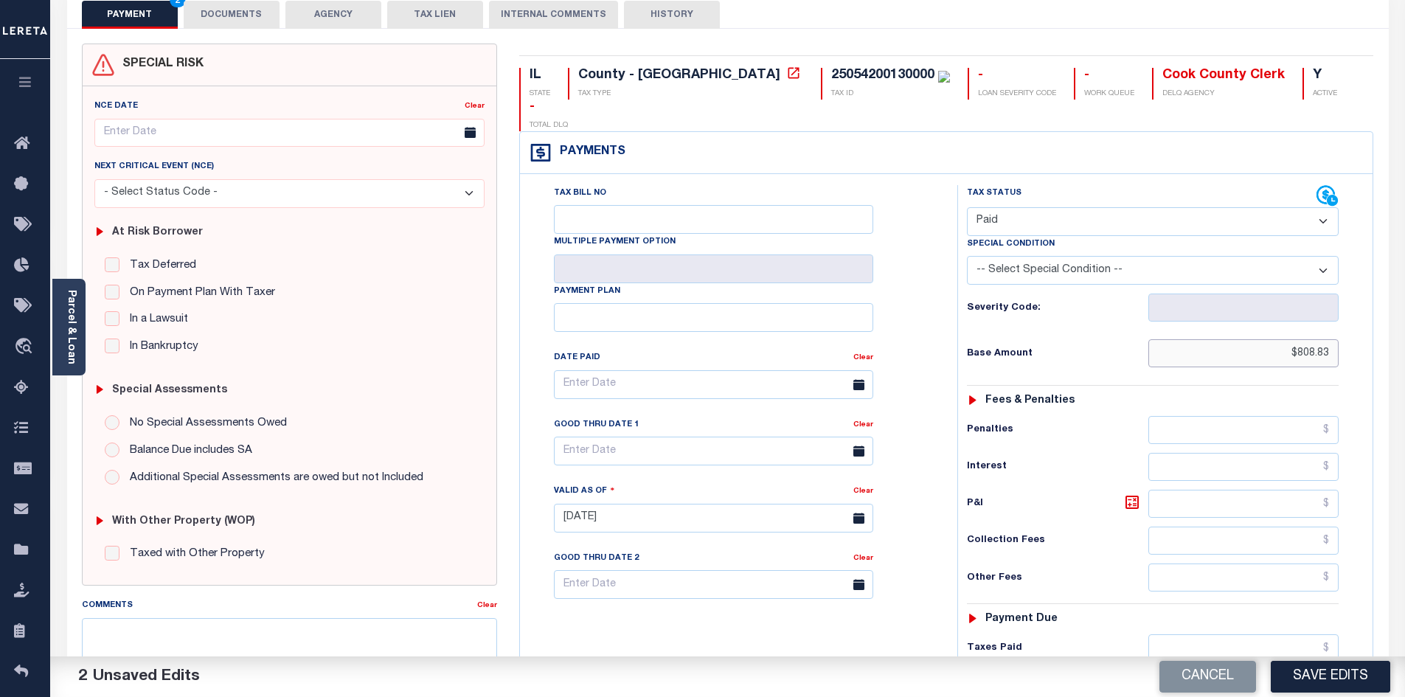
scroll to position [94, 0]
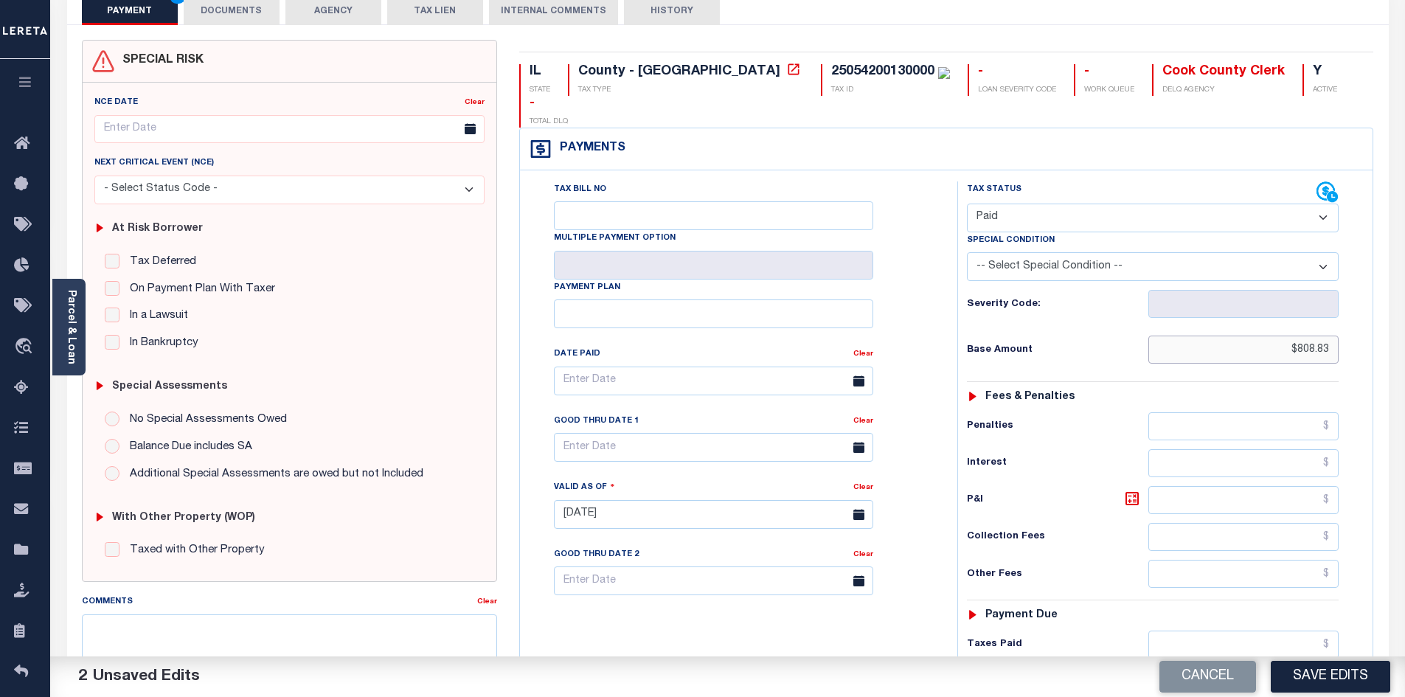
type input "$808.83"
click at [1214, 630] on input "text" at bounding box center [1243, 644] width 191 height 28
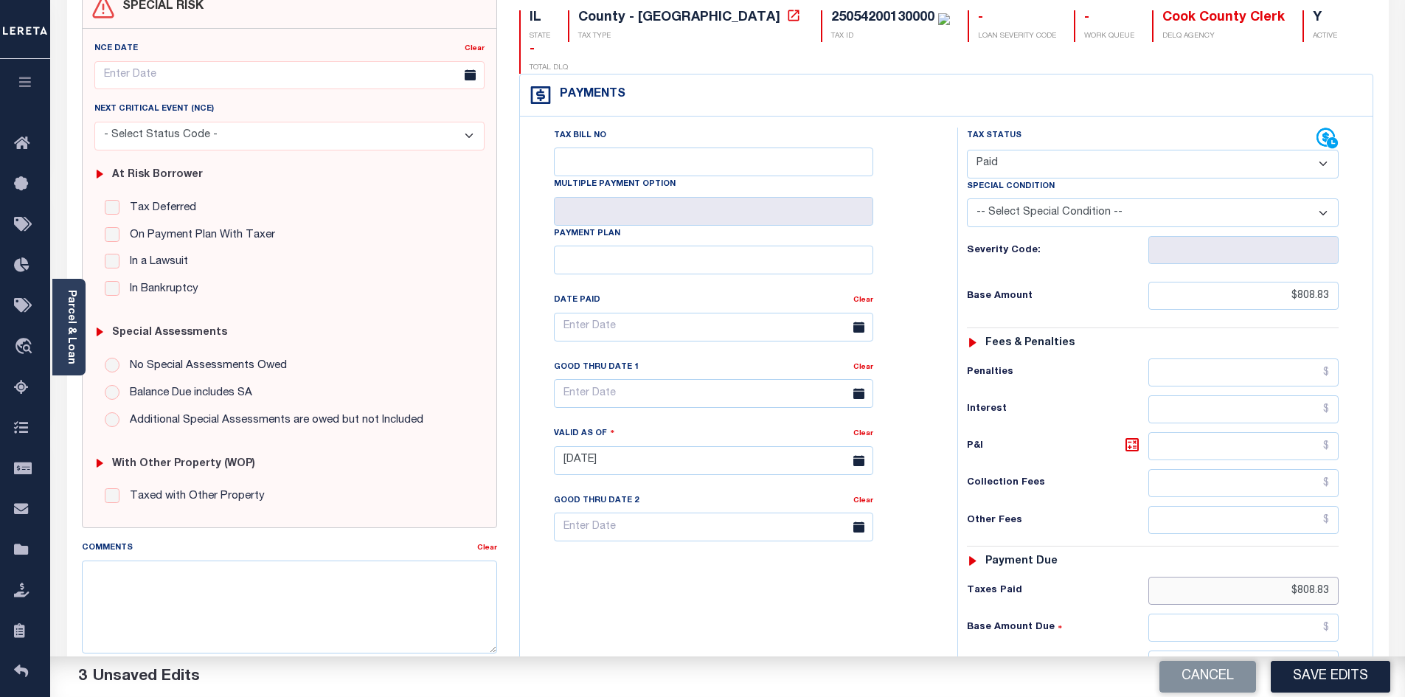
scroll to position [150, 0]
type input "$808.83"
click at [1305, 649] on input "text" at bounding box center [1243, 663] width 191 height 28
type input "$0.00"
click at [833, 610] on div "Tax Bill No Multiple Payment Option Payment Plan Clear" at bounding box center [735, 451] width 423 height 651
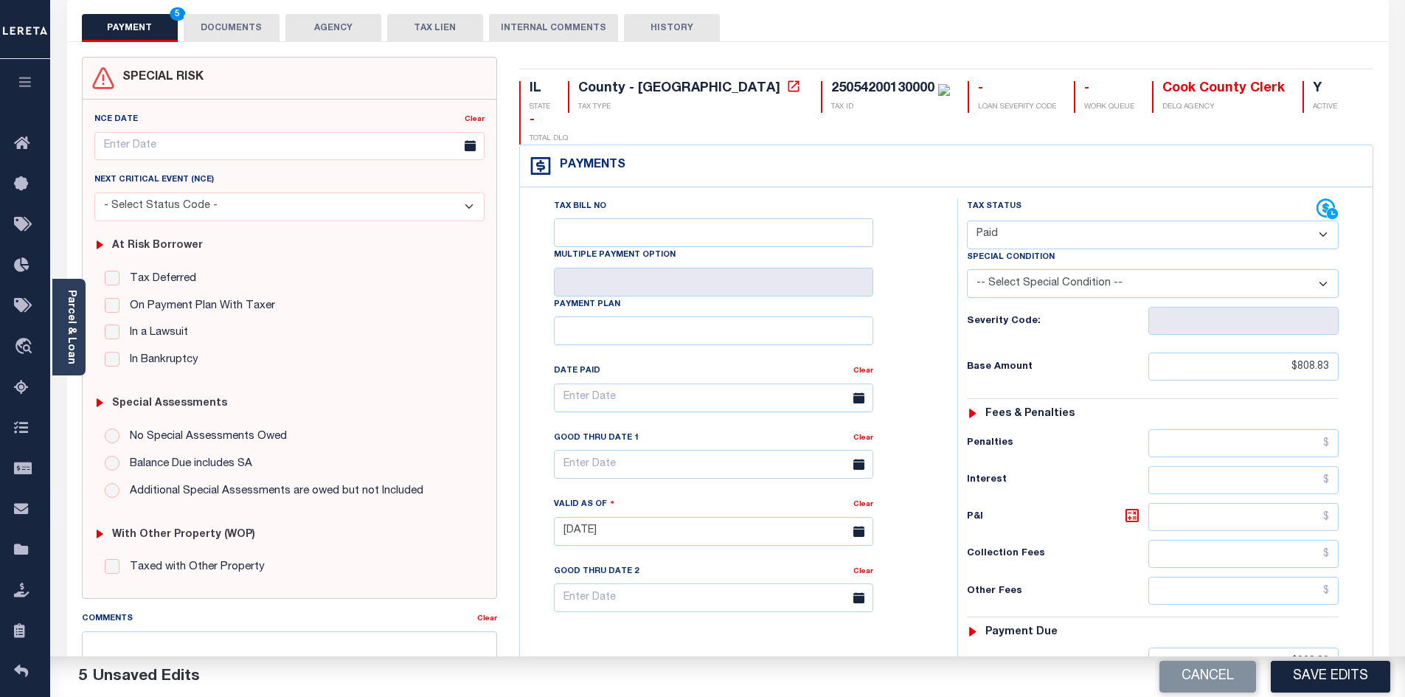
scroll to position [0, 0]
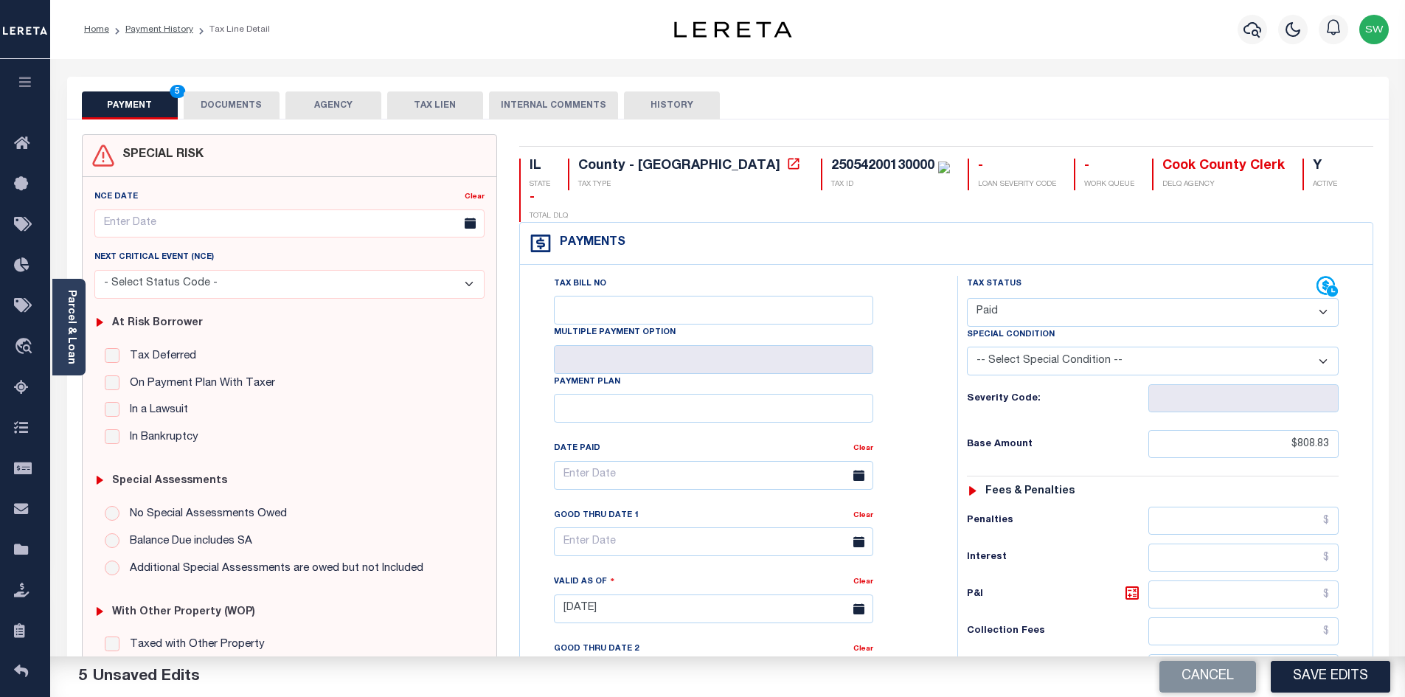
click at [256, 104] on button "DOCUMENTS" at bounding box center [232, 105] width 96 height 28
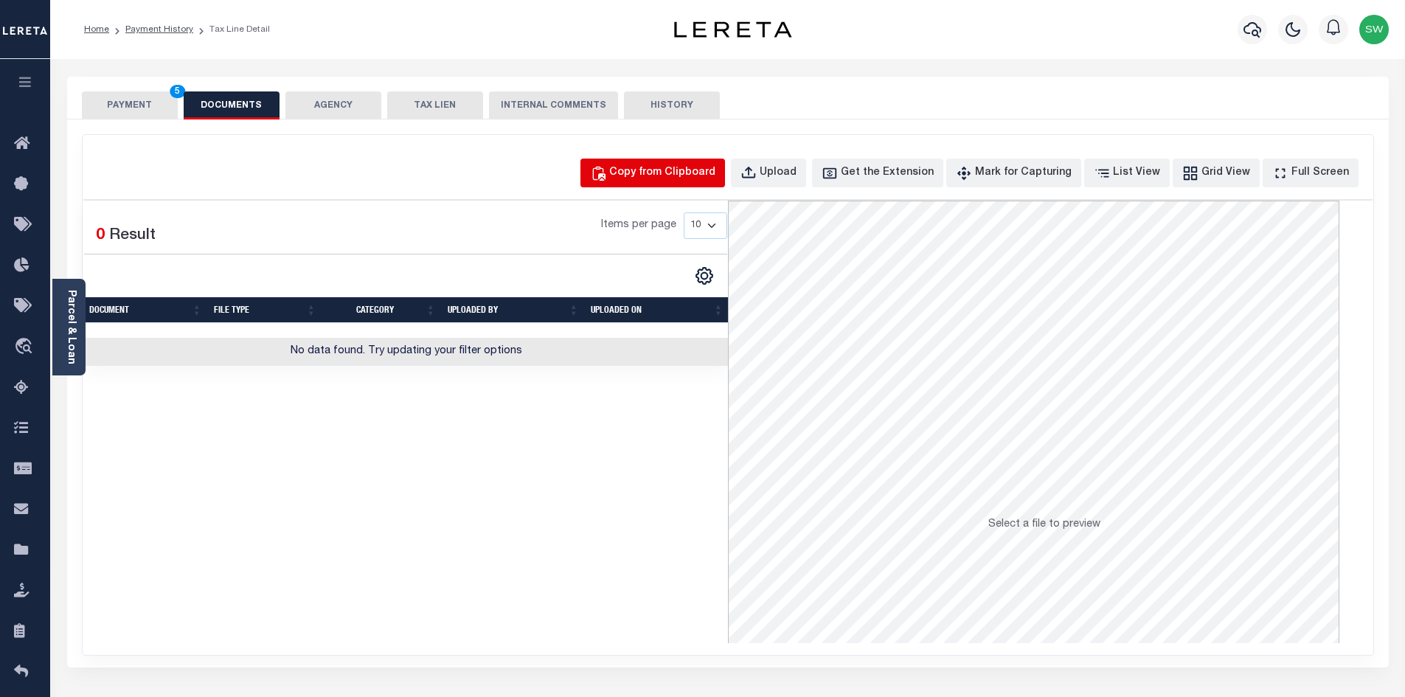
click at [689, 184] on button "Copy from Clipboard" at bounding box center [652, 173] width 145 height 29
select select "POP"
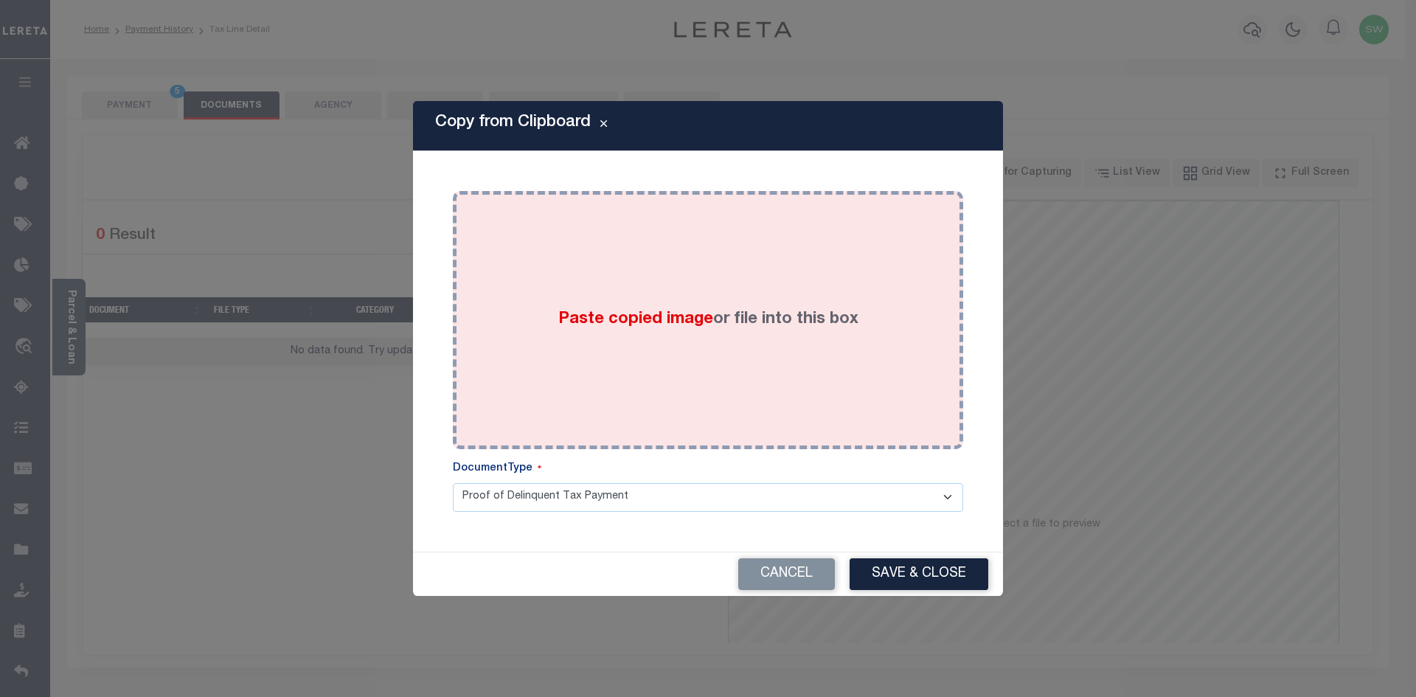
click at [678, 387] on div "Paste copied image or file into this box" at bounding box center [708, 320] width 488 height 236
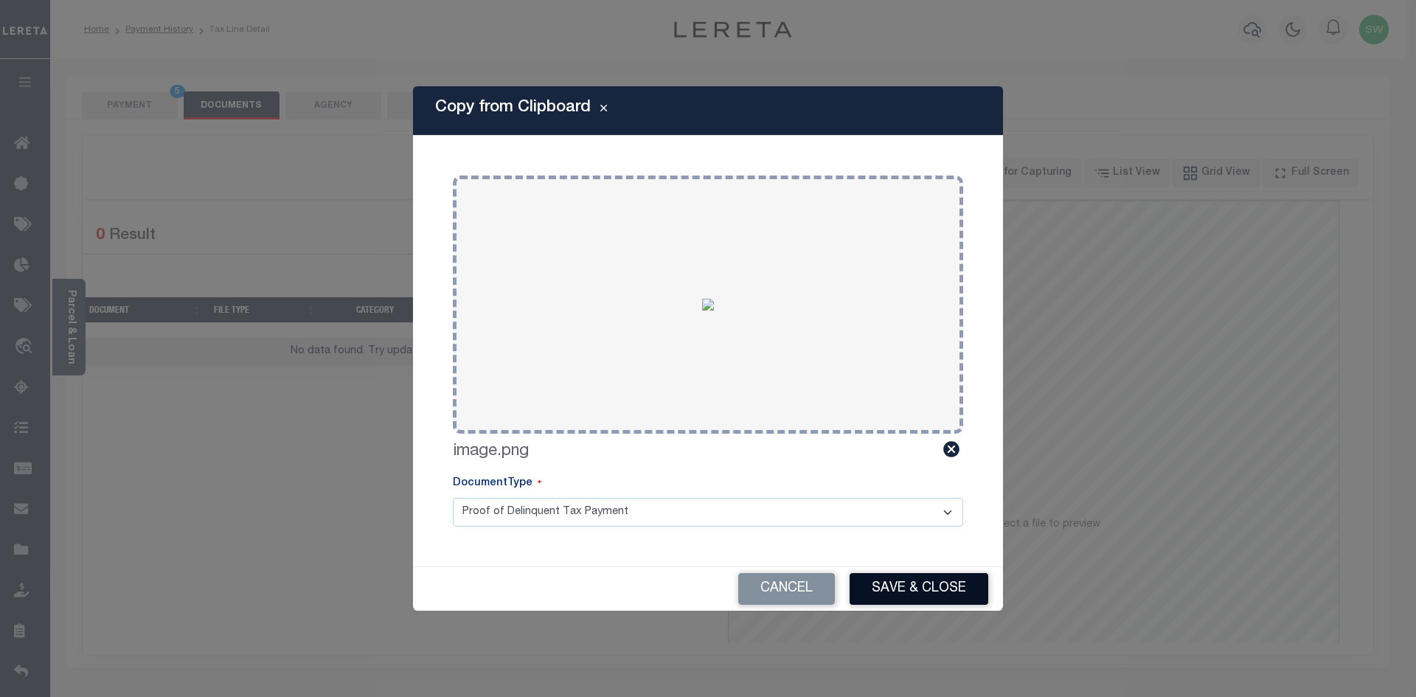
click at [868, 591] on button "Save & Close" at bounding box center [918, 589] width 139 height 32
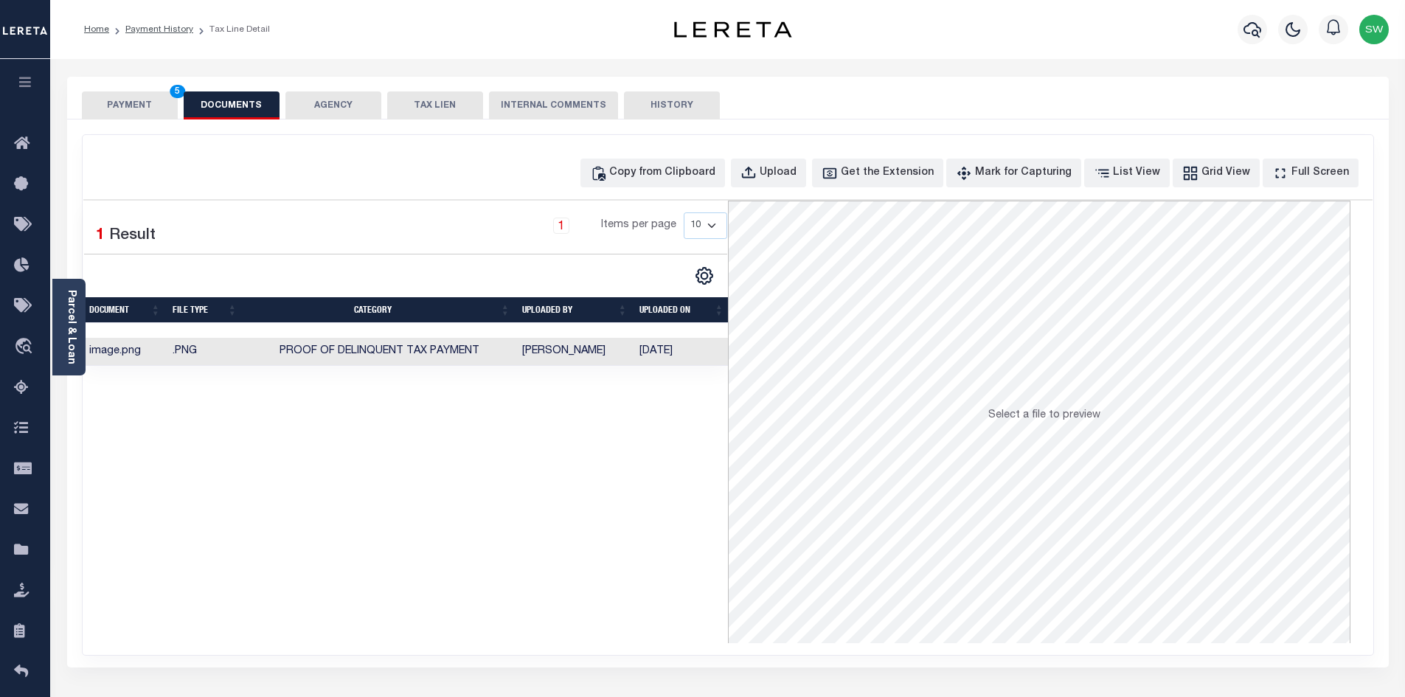
click at [106, 110] on button "PAYMENT 5" at bounding box center [130, 105] width 96 height 28
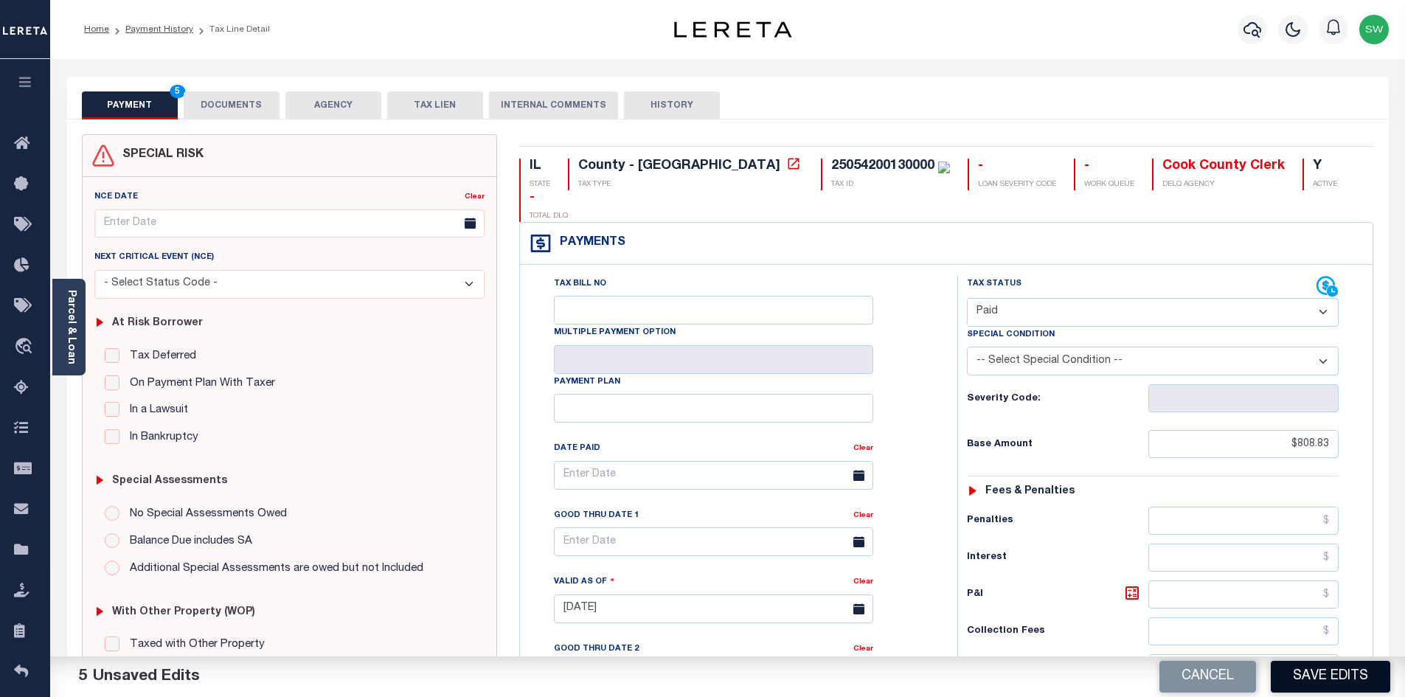
click at [1313, 668] on button "Save Edits" at bounding box center [1330, 677] width 119 height 32
checkbox input "false"
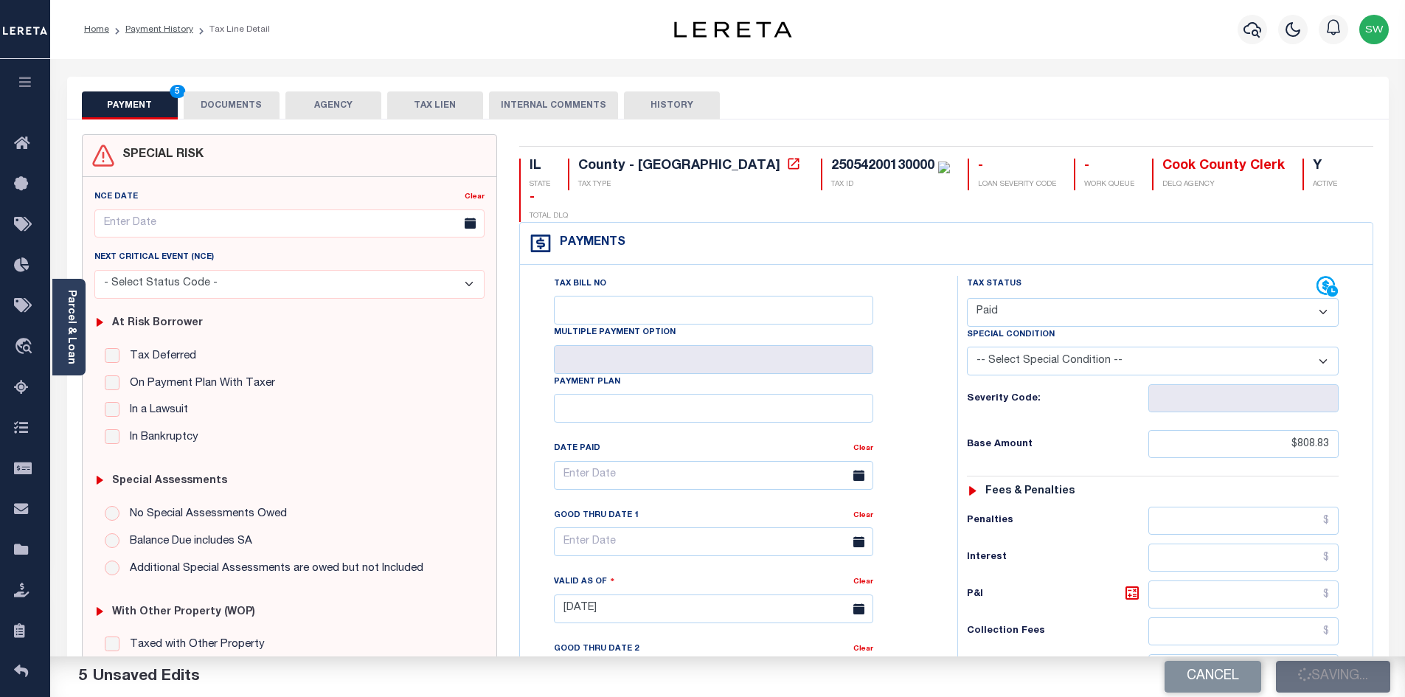
type input "$808.83"
type input "$0"
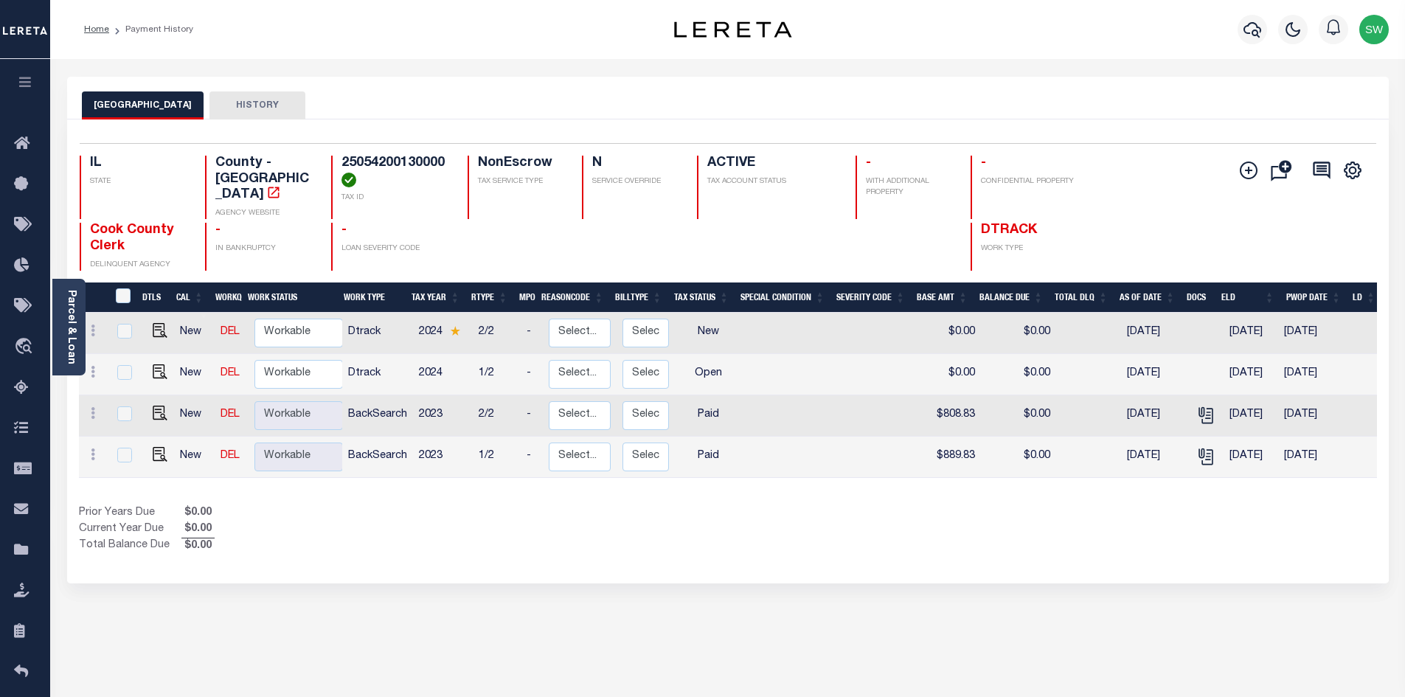
click at [744, 509] on div "Show Tax Lines before Bill Release Date Prior Years Due $0.00 Current Year Due …" at bounding box center [728, 529] width 1298 height 49
click at [156, 364] on img "" at bounding box center [160, 371] width 15 height 15
checkbox input "true"
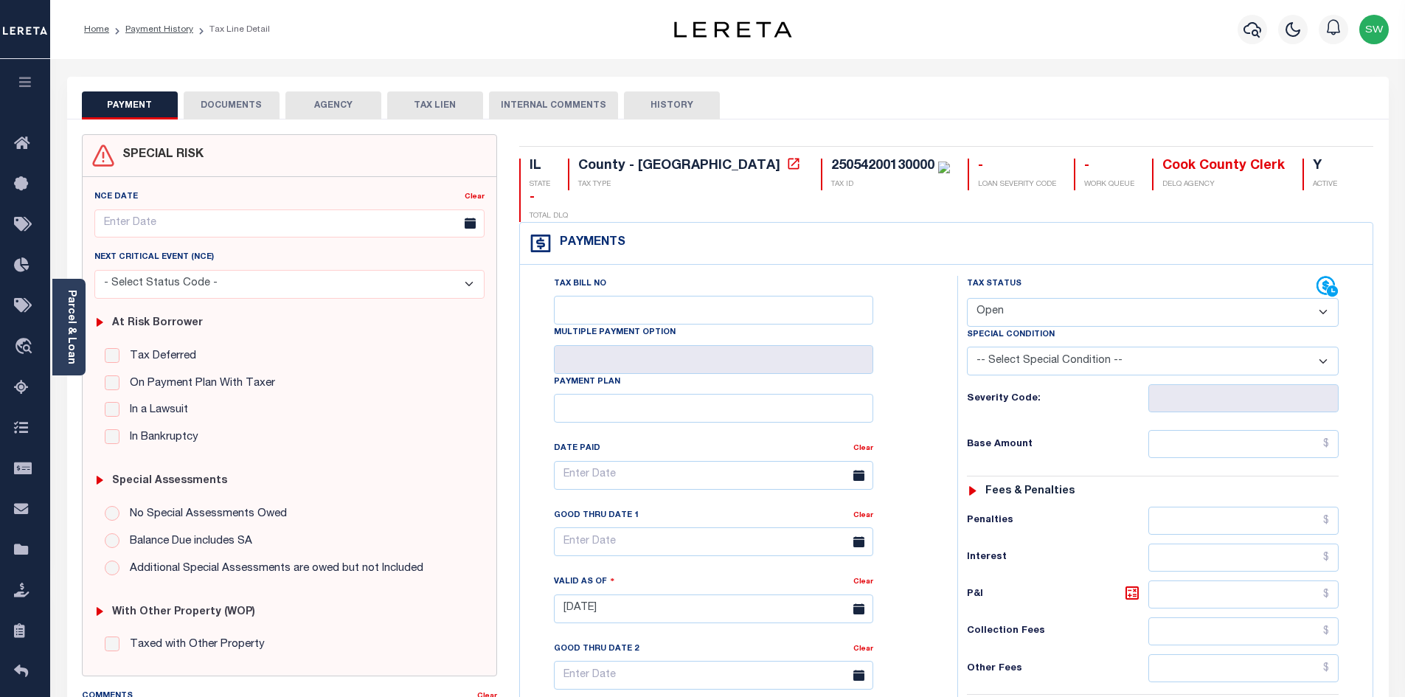
scroll to position [1, 0]
drag, startPoint x: 1327, startPoint y: 282, endPoint x: 1313, endPoint y: 282, distance: 14.0
click at [1327, 296] on select "- Select Status Code - Open Due/Unpaid Paid Incomplete No Tax Due Internal Refu…" at bounding box center [1153, 310] width 372 height 29
select select "PYD"
click at [967, 296] on select "- Select Status Code - Open Due/Unpaid Paid Incomplete No Tax Due Internal Refu…" at bounding box center [1153, 310] width 372 height 29
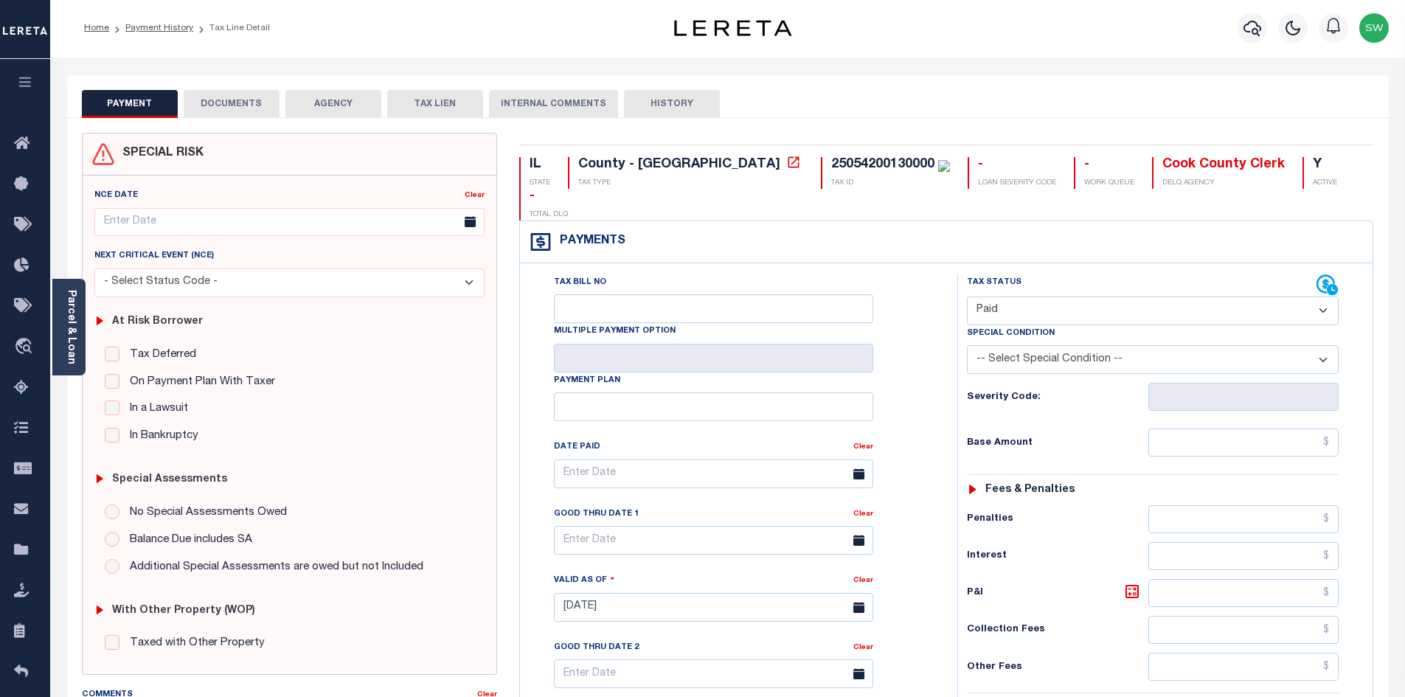
type input "[DATE]"
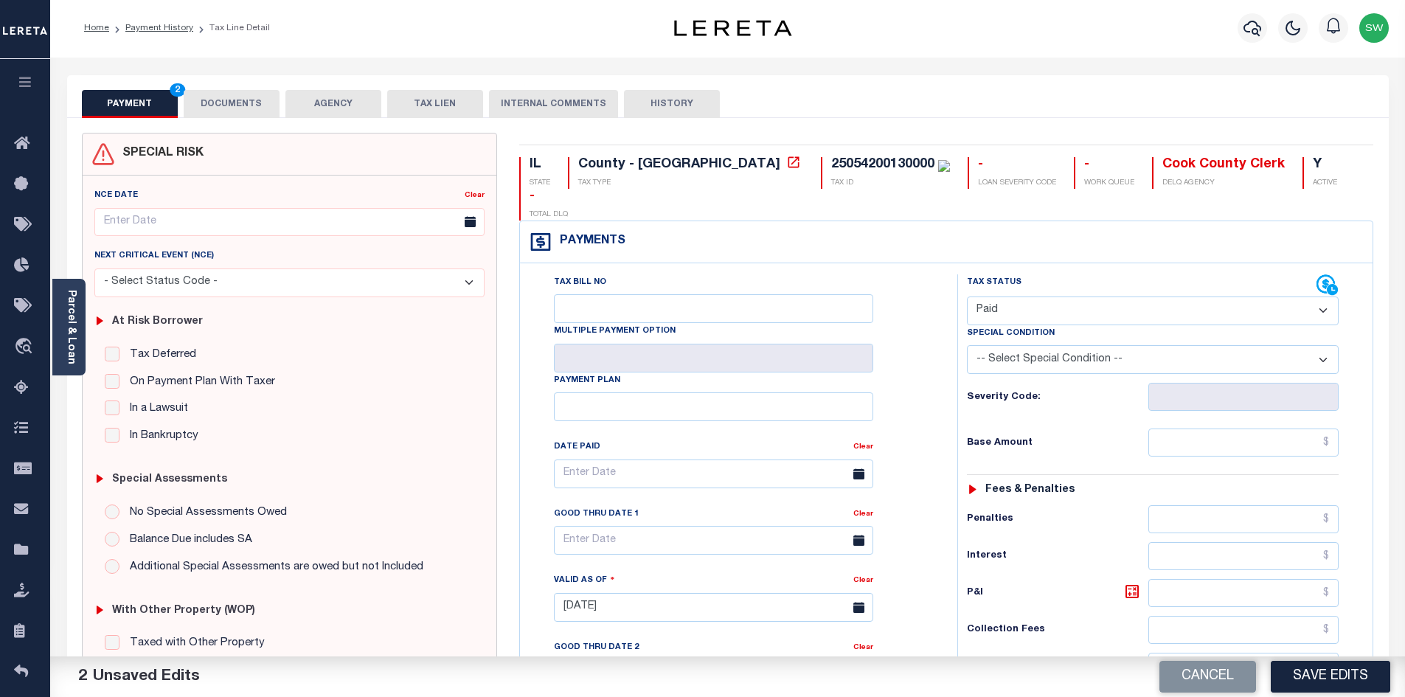
click at [928, 263] on div "Tax Bill No Multiple Payment Option Payment Plan" at bounding box center [946, 599] width 852 height 673
click at [1206, 428] on input "text" at bounding box center [1243, 442] width 191 height 28
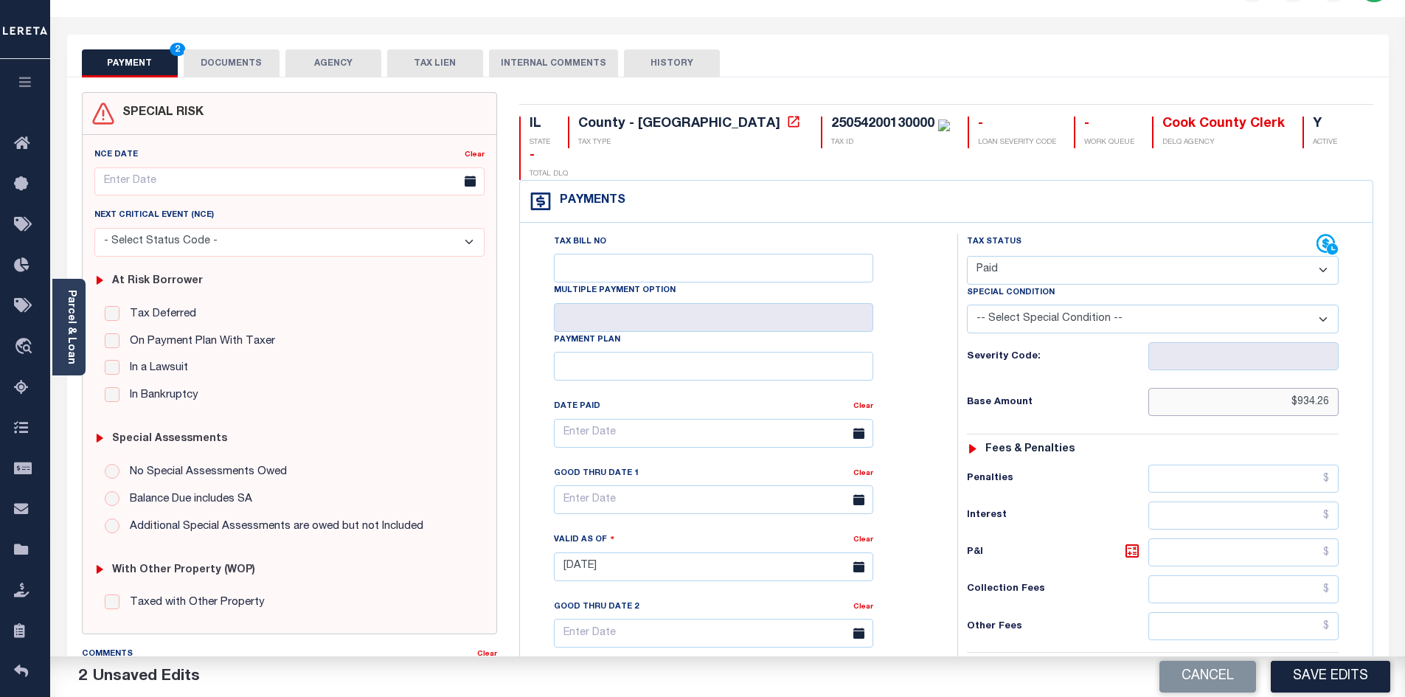
scroll to position [100, 0]
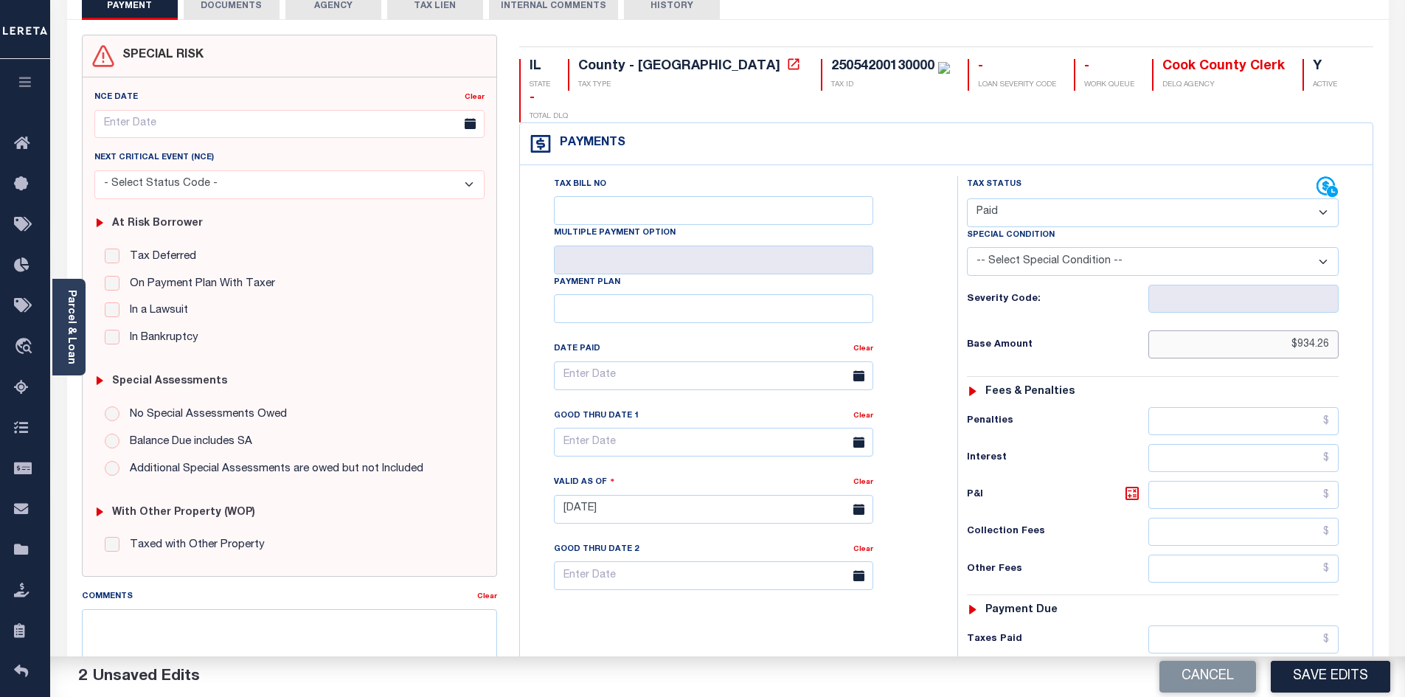
drag, startPoint x: 1299, startPoint y: 316, endPoint x: 1334, endPoint y: 318, distance: 34.7
click at [1334, 330] on input "$934.26" at bounding box center [1243, 344] width 191 height 28
type input "$934.26"
click at [1219, 625] on input "text" at bounding box center [1243, 639] width 191 height 28
paste input "934.26"
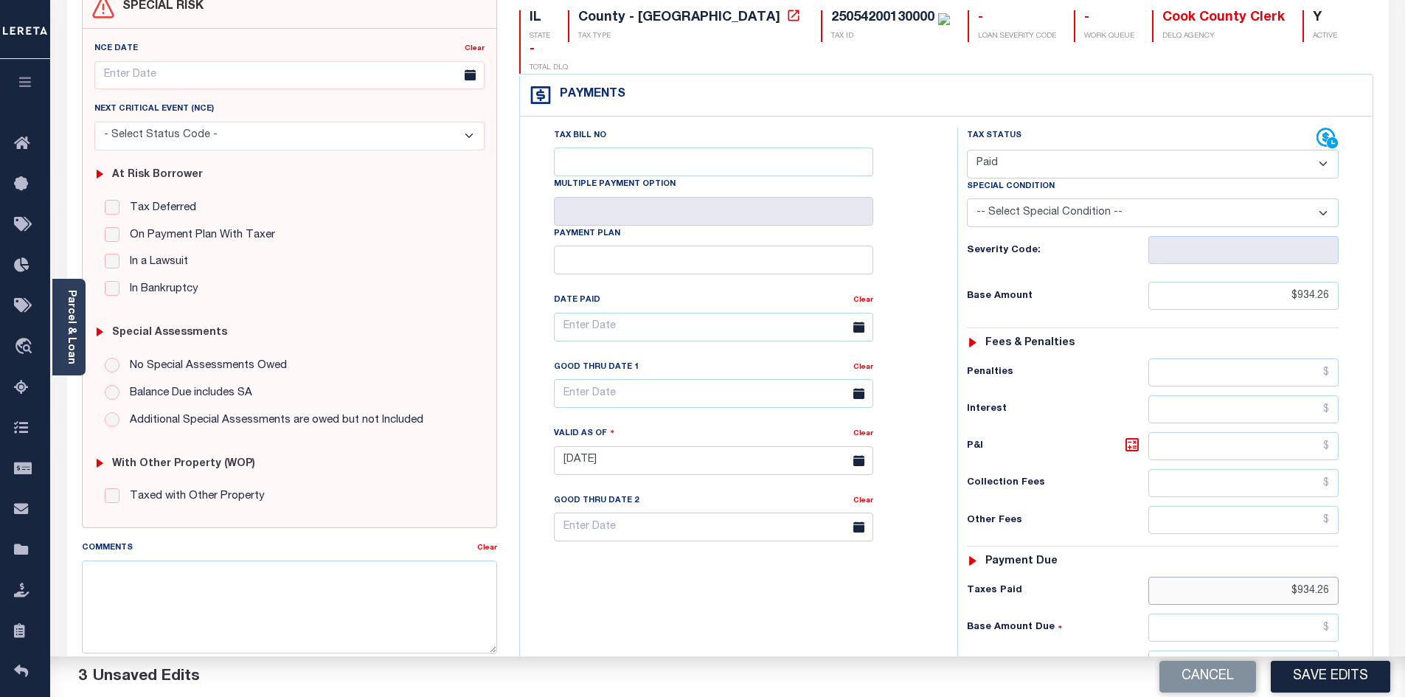
scroll to position [181, 0]
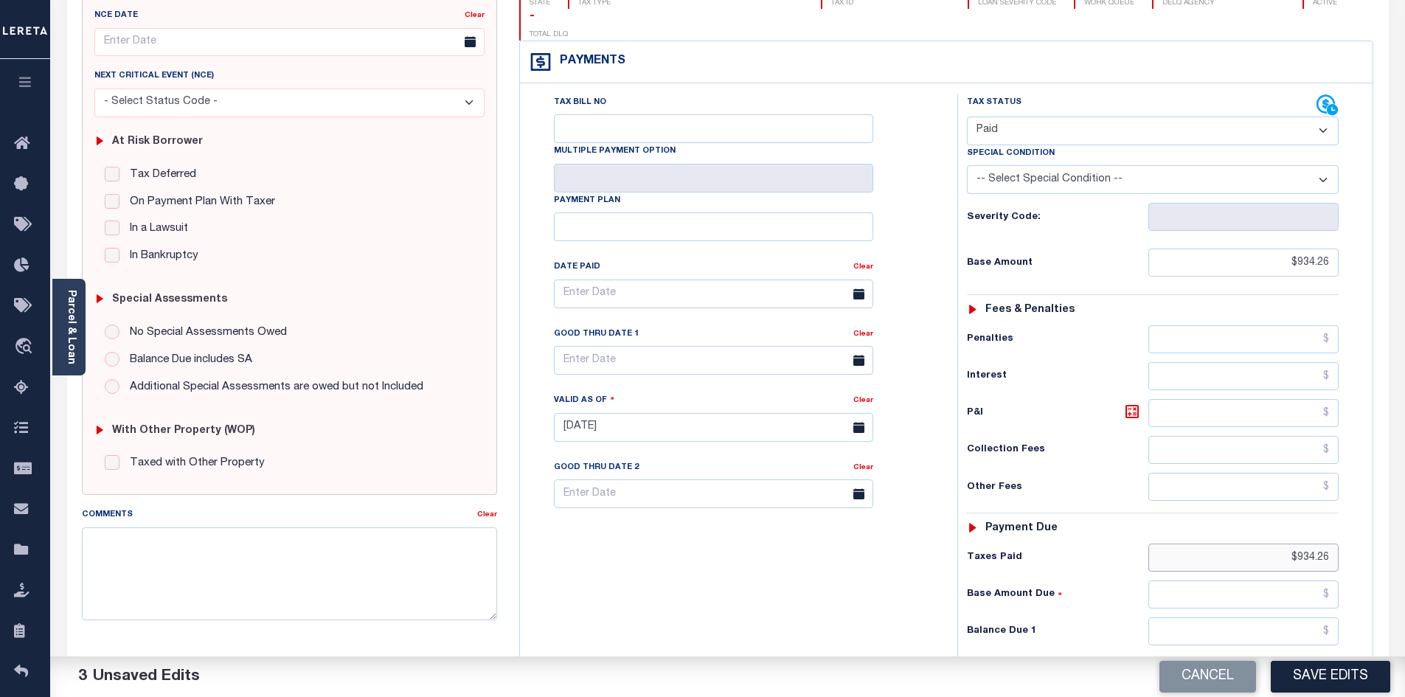
type input "$934.26"
click at [1279, 617] on input "text" at bounding box center [1243, 631] width 191 height 28
type input "$0.00"
click at [787, 549] on div "Tax Bill No Multiple Payment Option Payment Plan Clear" at bounding box center [735, 419] width 423 height 651
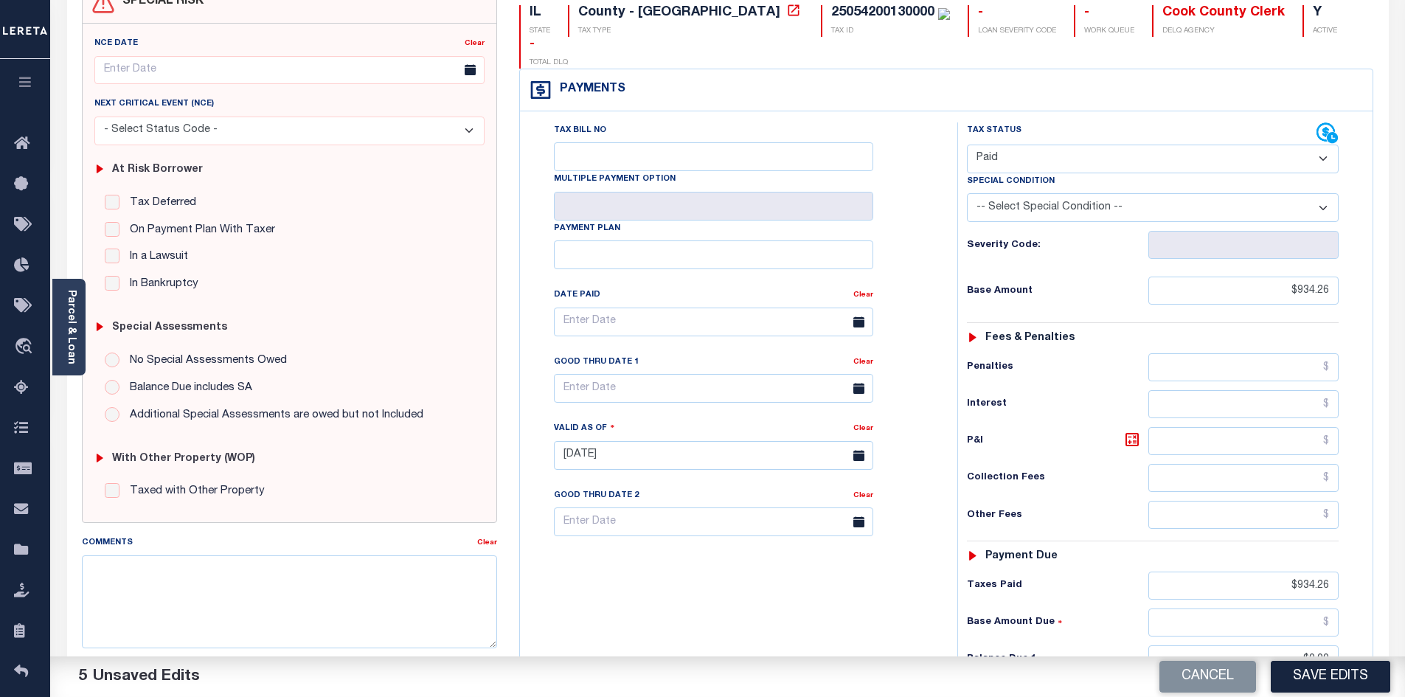
scroll to position [0, 0]
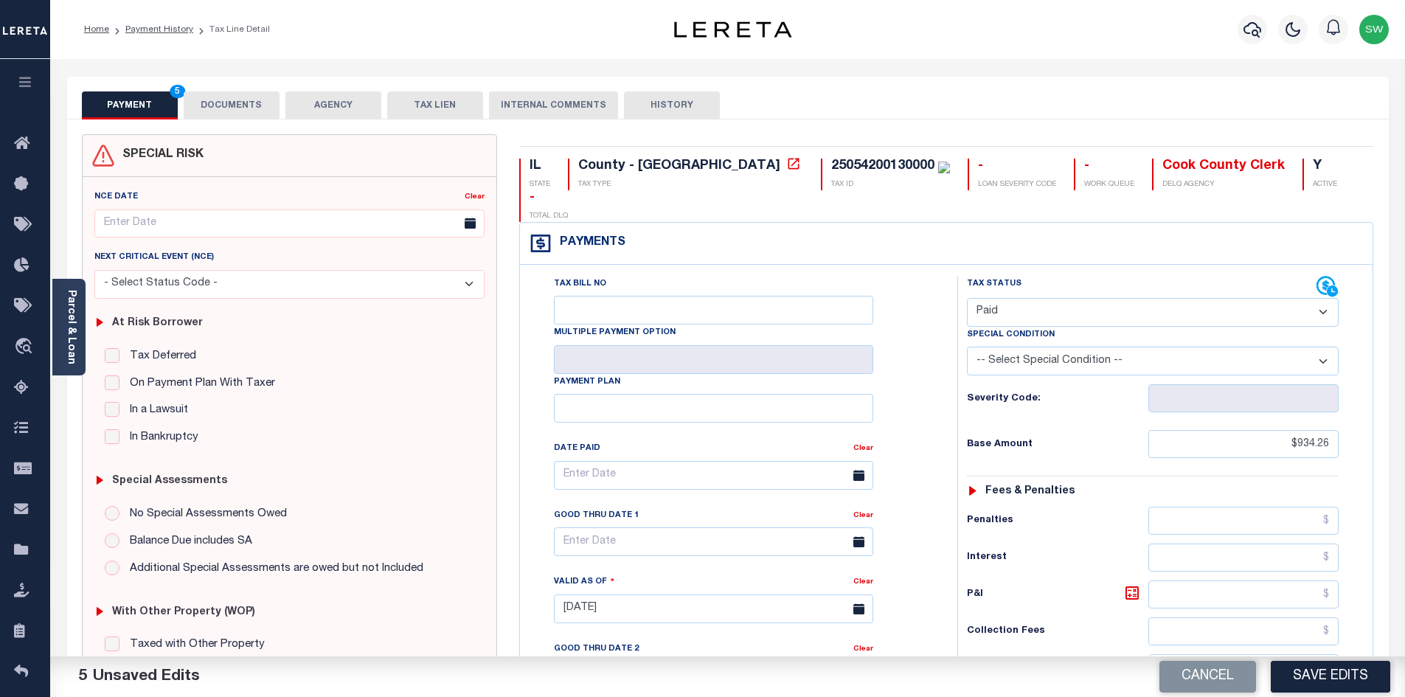
drag, startPoint x: 249, startPoint y: 108, endPoint x: 263, endPoint y: 105, distance: 13.6
click at [249, 108] on button "DOCUMENTS" at bounding box center [232, 105] width 96 height 28
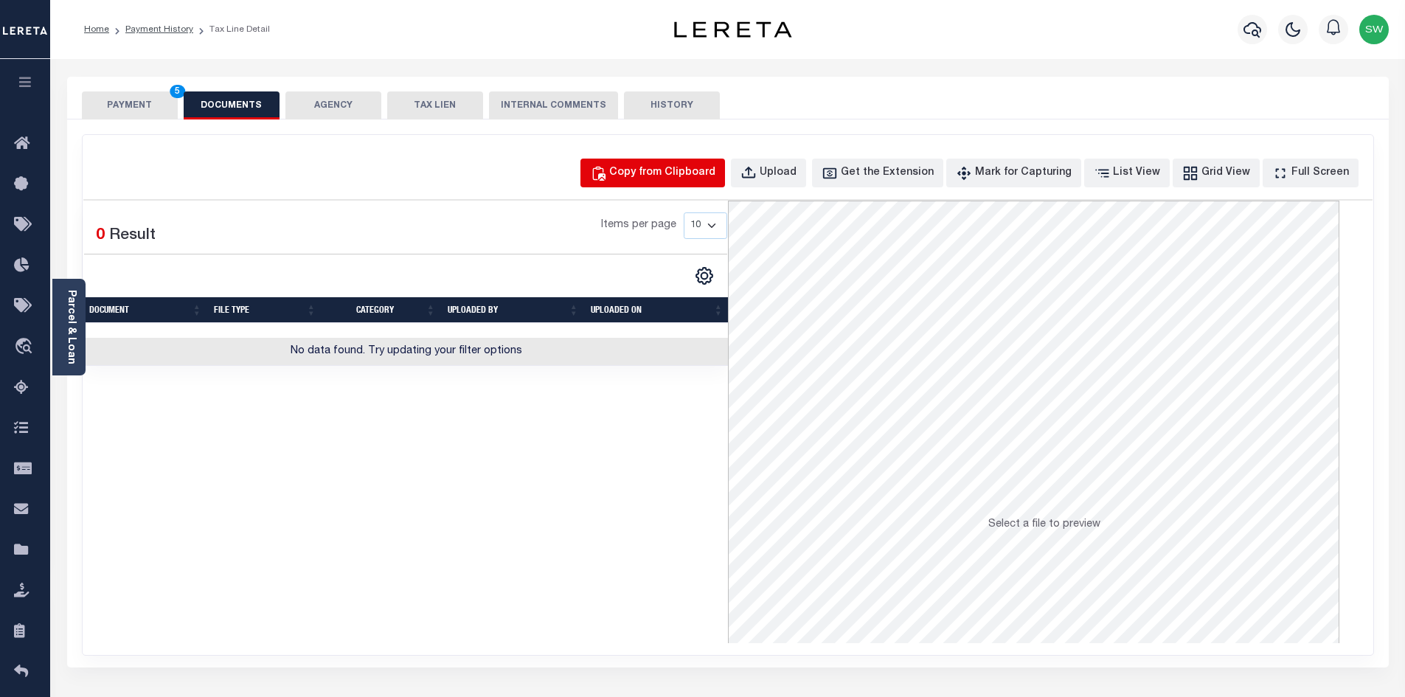
click at [662, 180] on div "Copy from Clipboard" at bounding box center [662, 173] width 106 height 16
select select "POP"
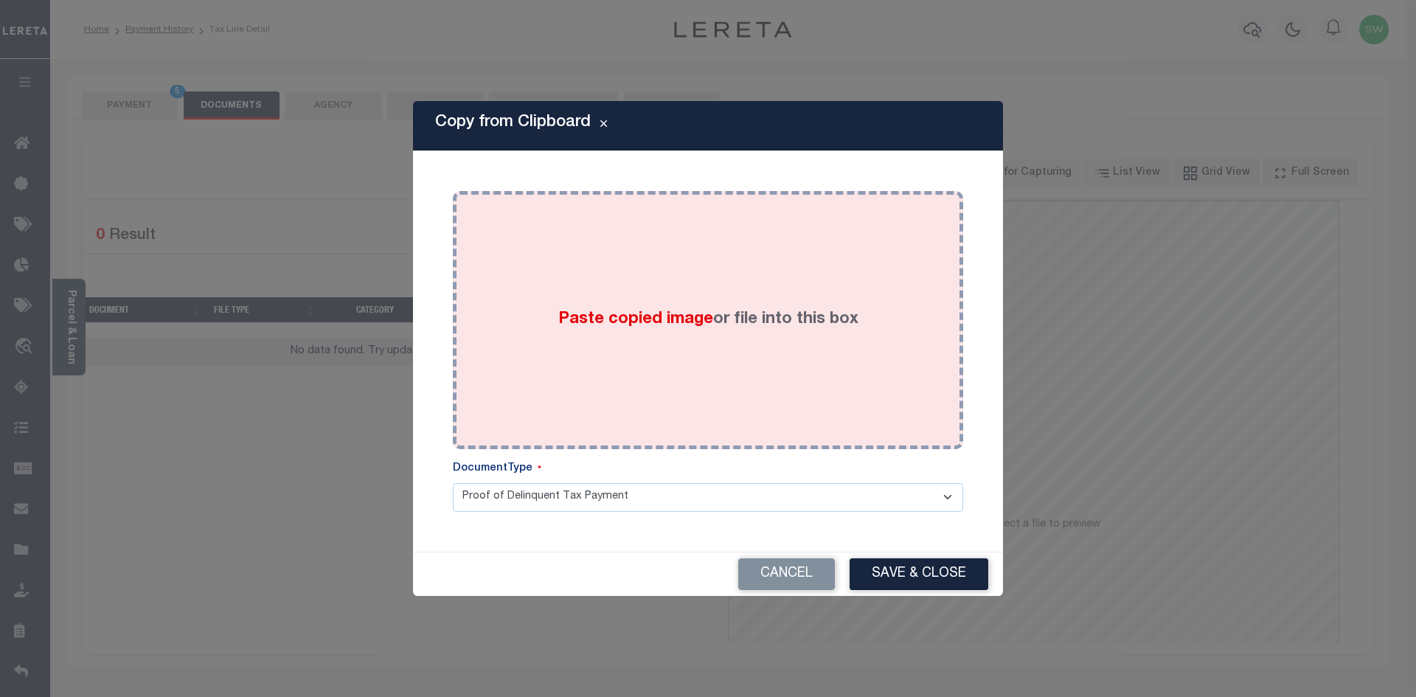
click at [746, 378] on div "Paste copied image or file into this box" at bounding box center [708, 320] width 488 height 236
click at [567, 321] on span "Paste copied image" at bounding box center [635, 319] width 155 height 16
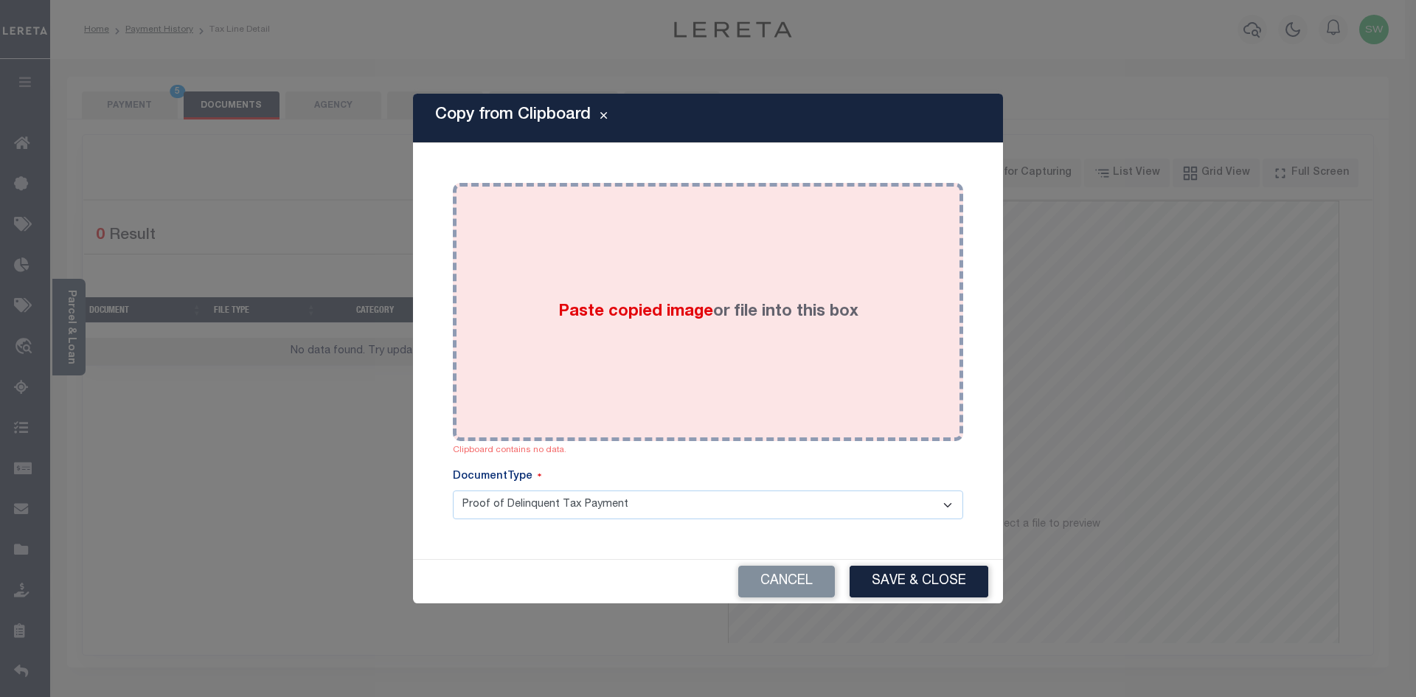
drag, startPoint x: 592, startPoint y: 360, endPoint x: 612, endPoint y: 332, distance: 34.4
click at [593, 360] on div "Paste copied image or file into this box" at bounding box center [708, 312] width 488 height 236
click at [616, 319] on span "Paste copied image" at bounding box center [635, 312] width 155 height 16
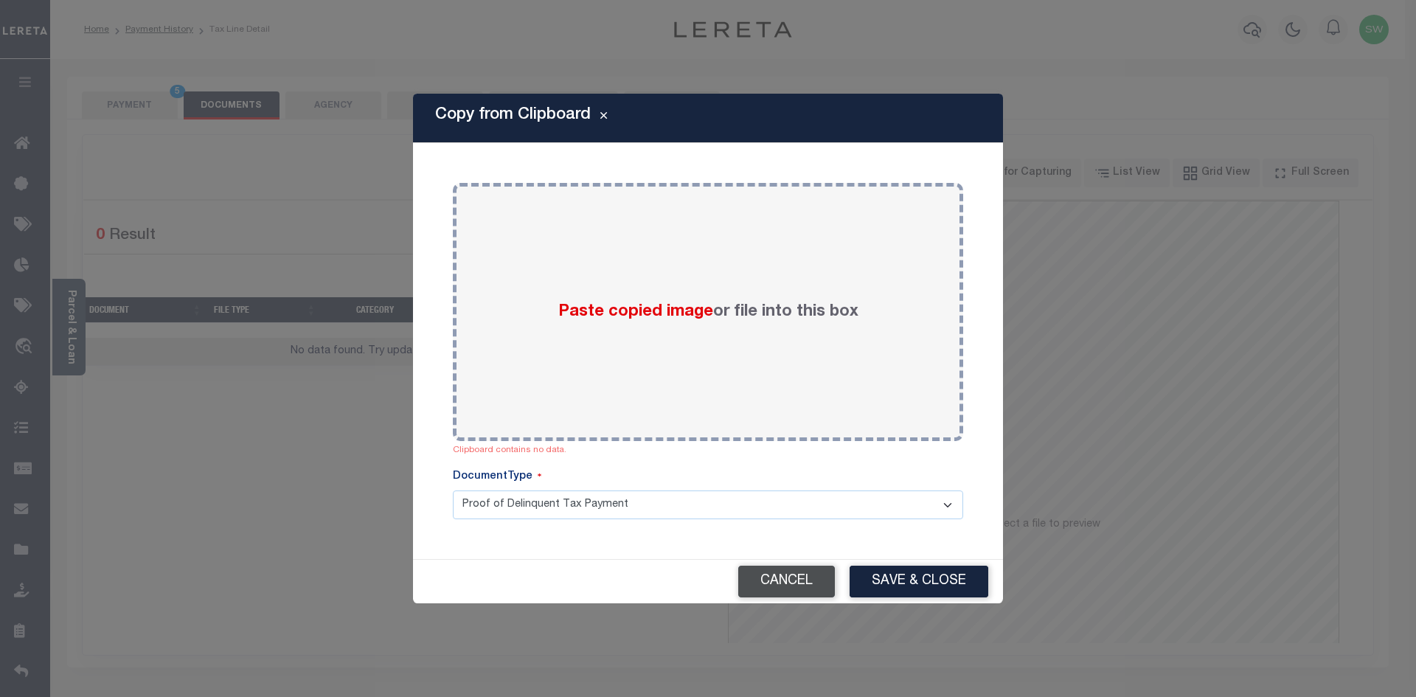
click at [793, 587] on button "Cancel" at bounding box center [786, 582] width 97 height 32
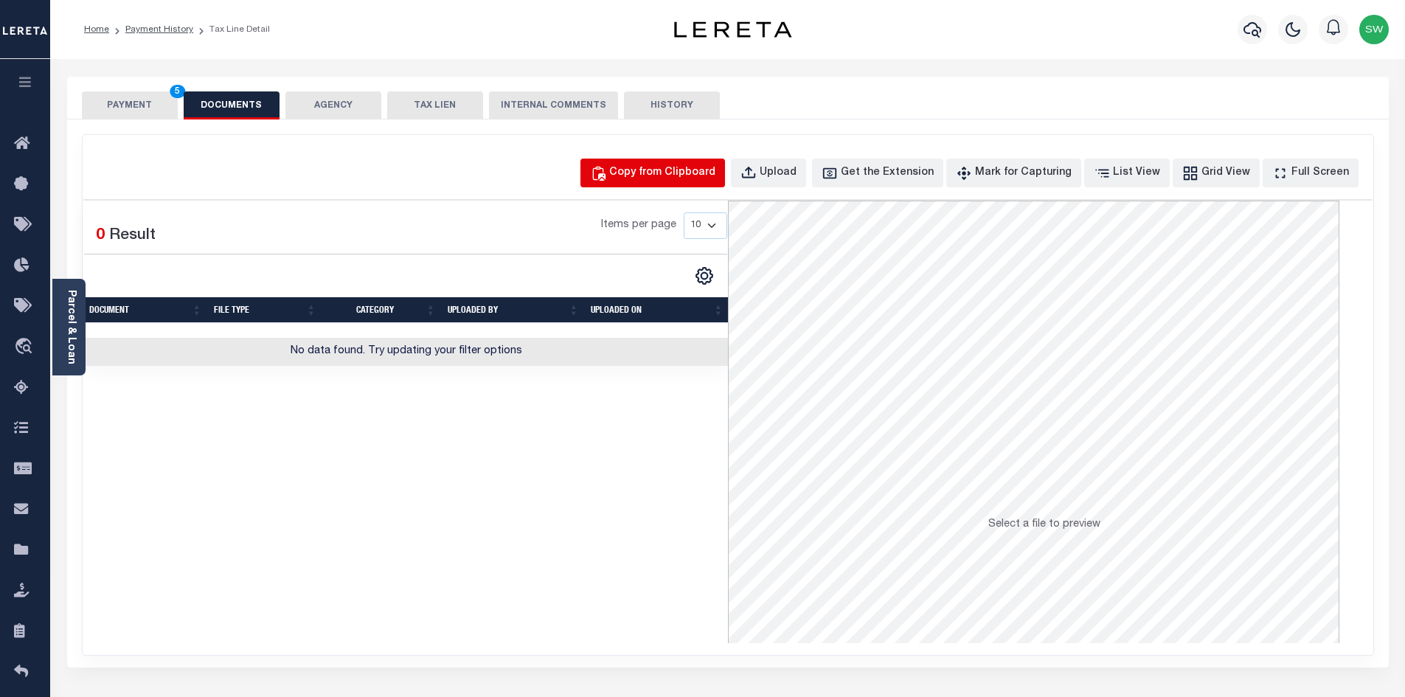
click at [713, 169] on div "Copy from Clipboard" at bounding box center [662, 173] width 106 height 16
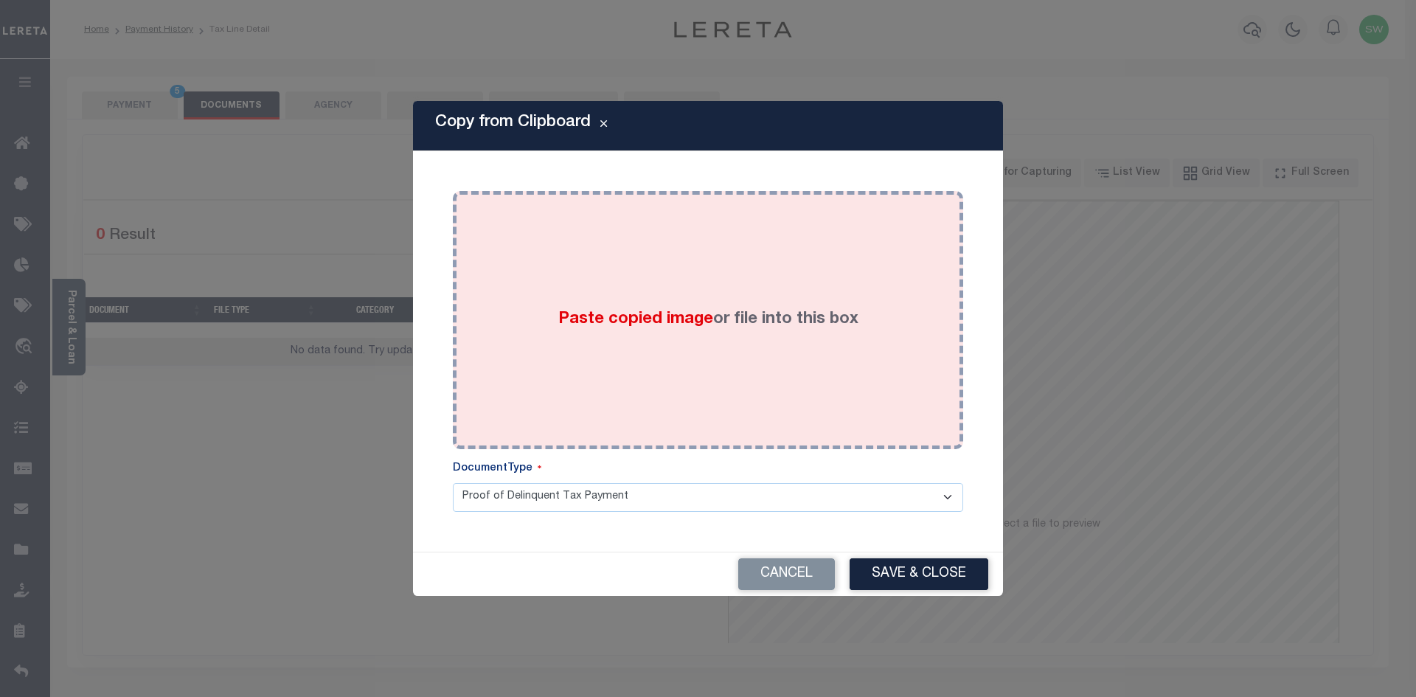
click at [643, 327] on span "Paste copied image" at bounding box center [635, 319] width 155 height 16
click at [611, 288] on div "Paste copied image or file into this box" at bounding box center [708, 320] width 488 height 236
click at [636, 307] on div "Paste copied image or file into this box" at bounding box center [708, 320] width 488 height 236
click at [615, 322] on span "Paste copied image" at bounding box center [635, 319] width 155 height 16
click at [594, 371] on div "Paste copied image or file into this box" at bounding box center [708, 320] width 488 height 236
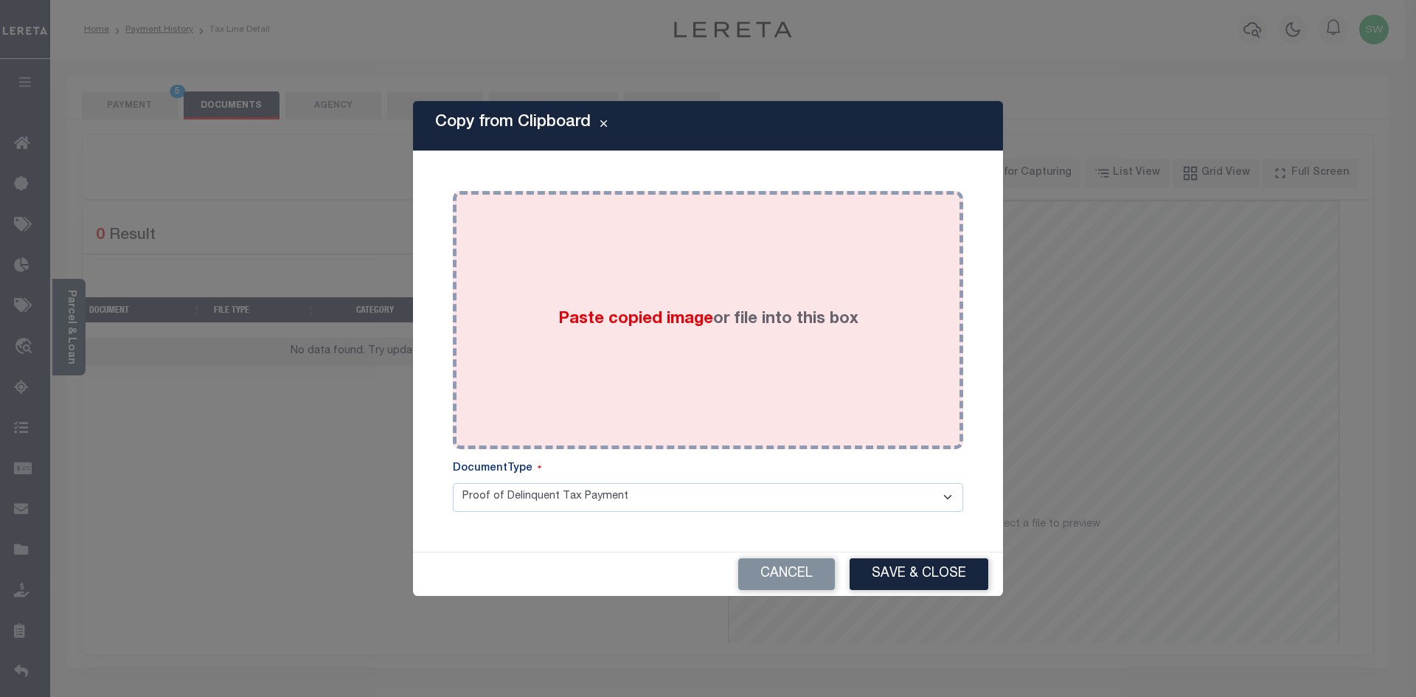
click at [847, 310] on label "Paste copied image or file into this box" at bounding box center [708, 319] width 300 height 24
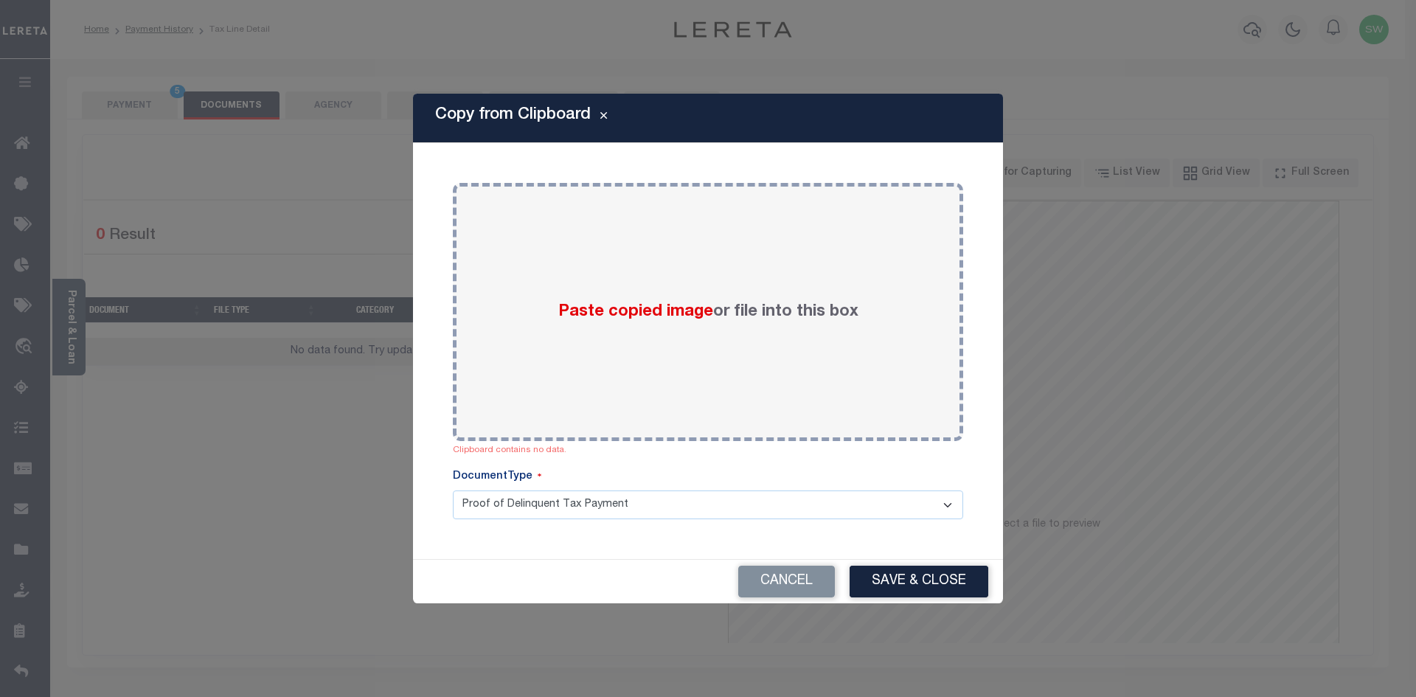
drag, startPoint x: 1090, startPoint y: 436, endPoint x: 881, endPoint y: 577, distance: 252.2
click at [1090, 435] on div "Copy from Clipboard Paste copied image or file into this box Clipboard contains…" at bounding box center [708, 348] width 1416 height 697
click at [442, 221] on div "Paste copied image or file into this box Clipboard contains no data. Select fil…" at bounding box center [708, 351] width 555 height 380
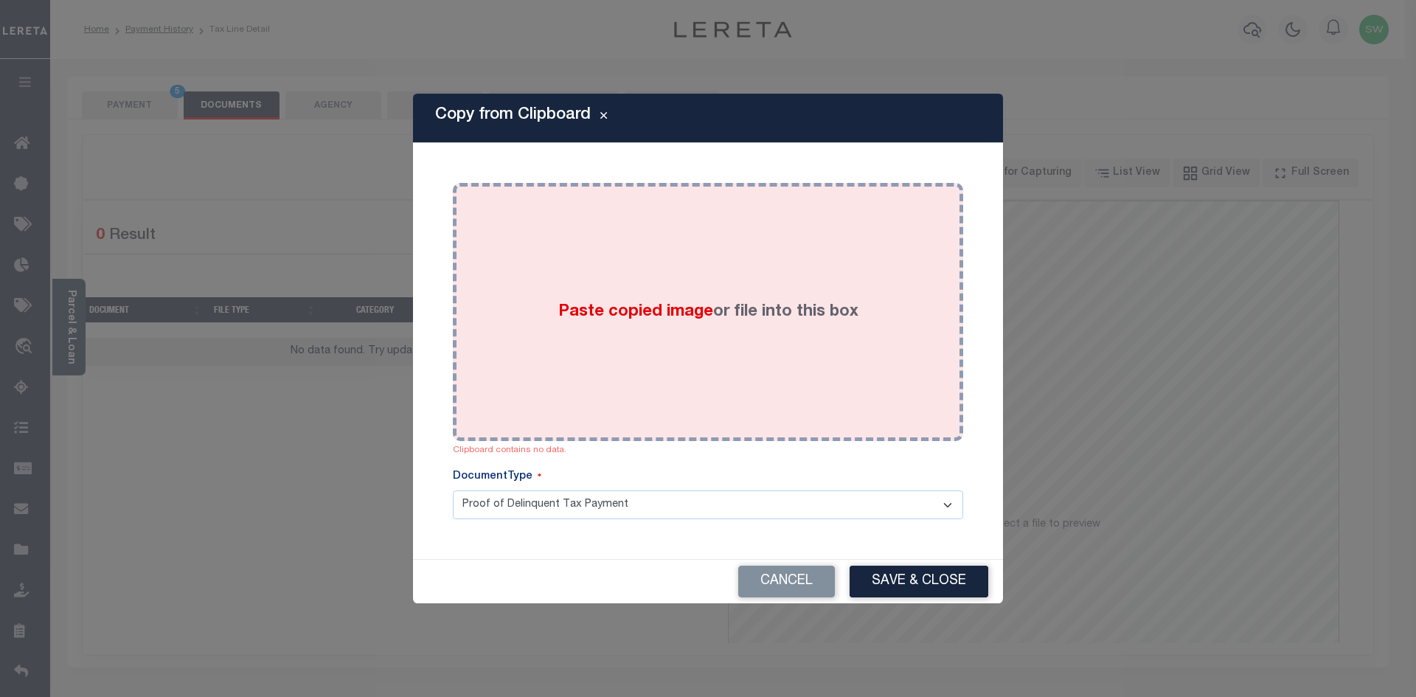
click at [685, 367] on div "Paste copied image or file into this box" at bounding box center [708, 312] width 488 height 236
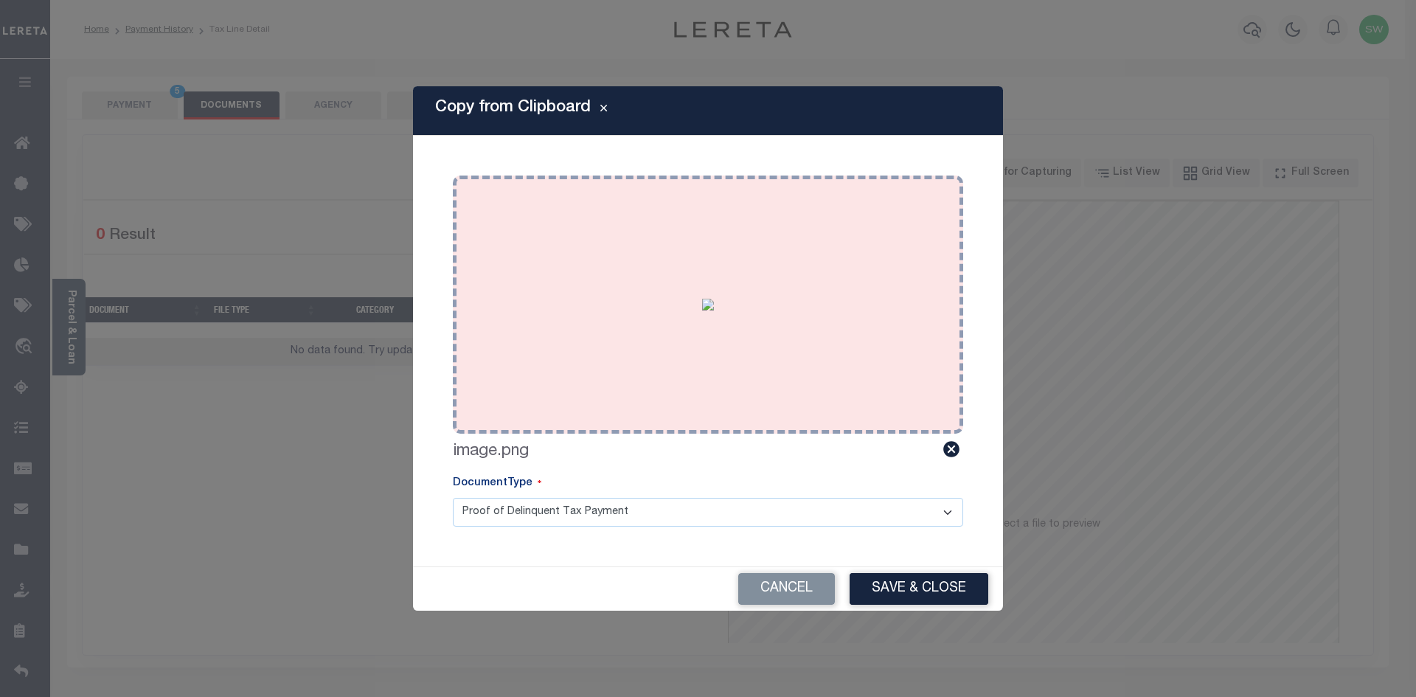
click at [702, 310] on img at bounding box center [708, 305] width 12 height 12
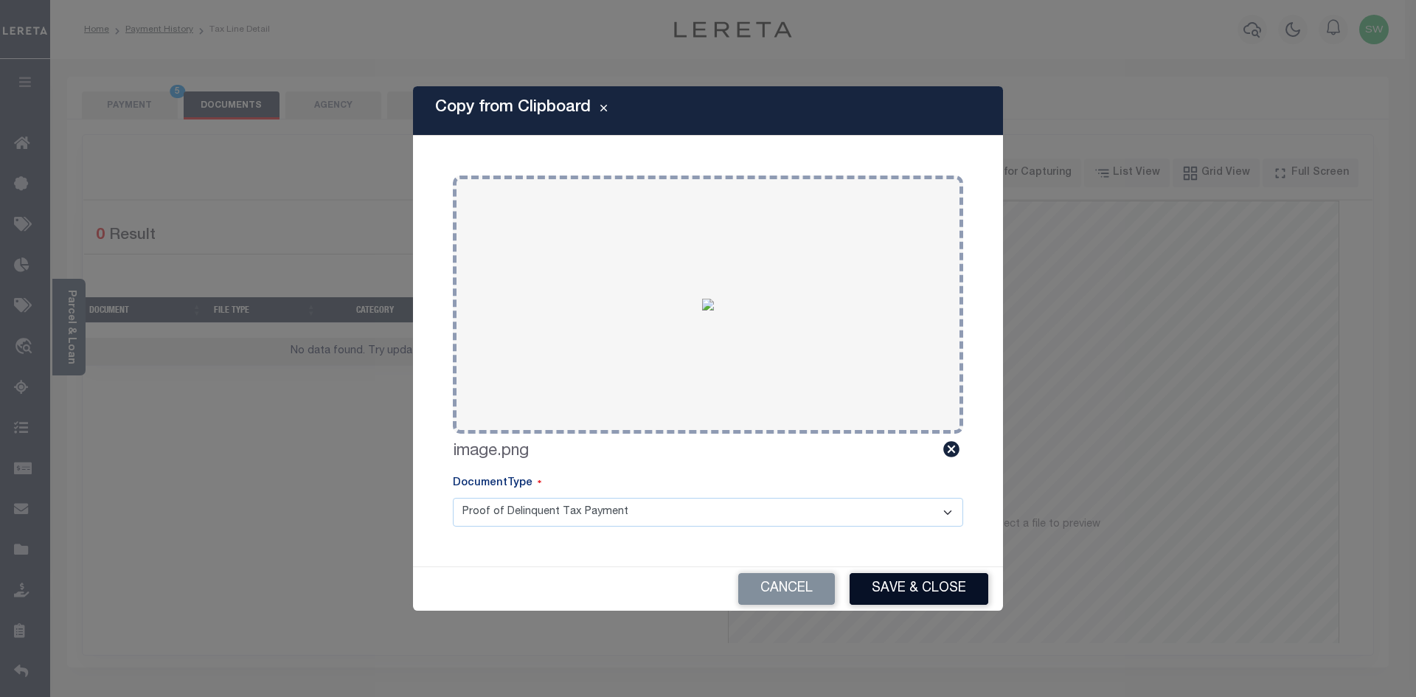
click at [905, 583] on button "Save & Close" at bounding box center [918, 589] width 139 height 32
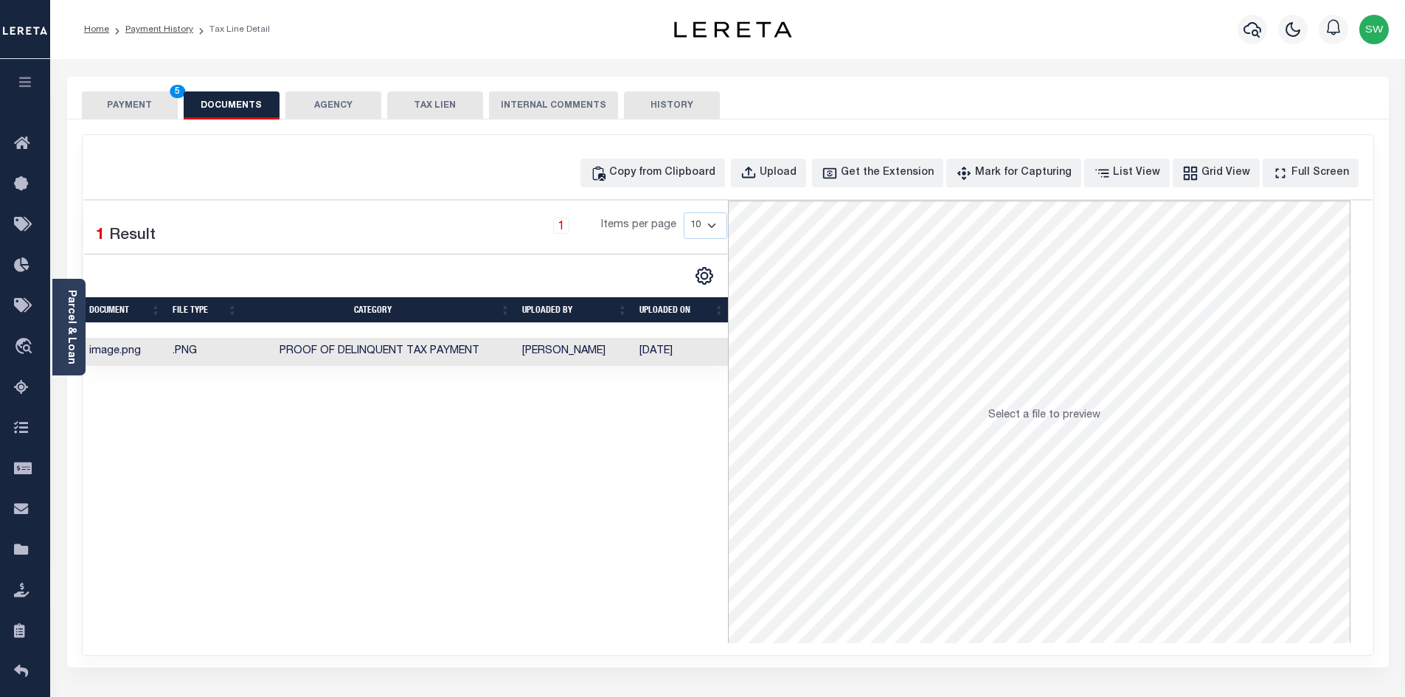
click at [139, 109] on button "PAYMENT 5" at bounding box center [130, 105] width 96 height 28
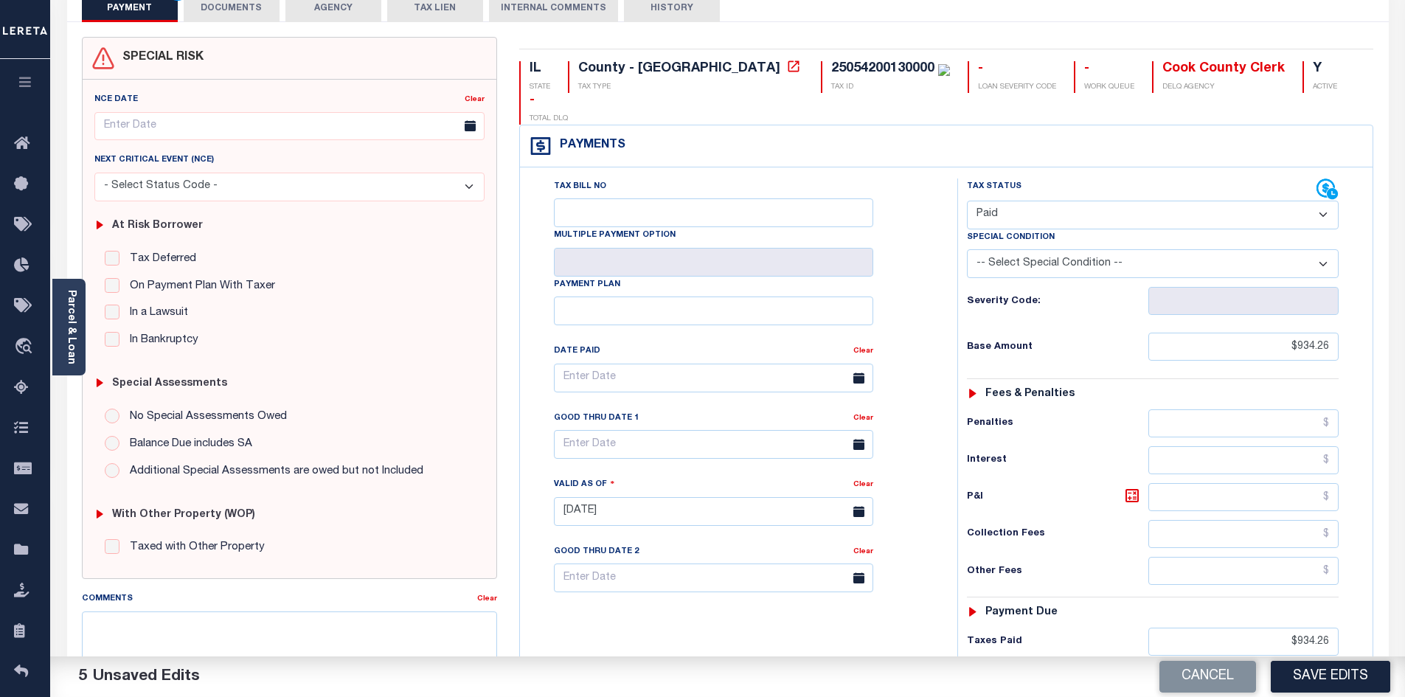
scroll to position [115, 0]
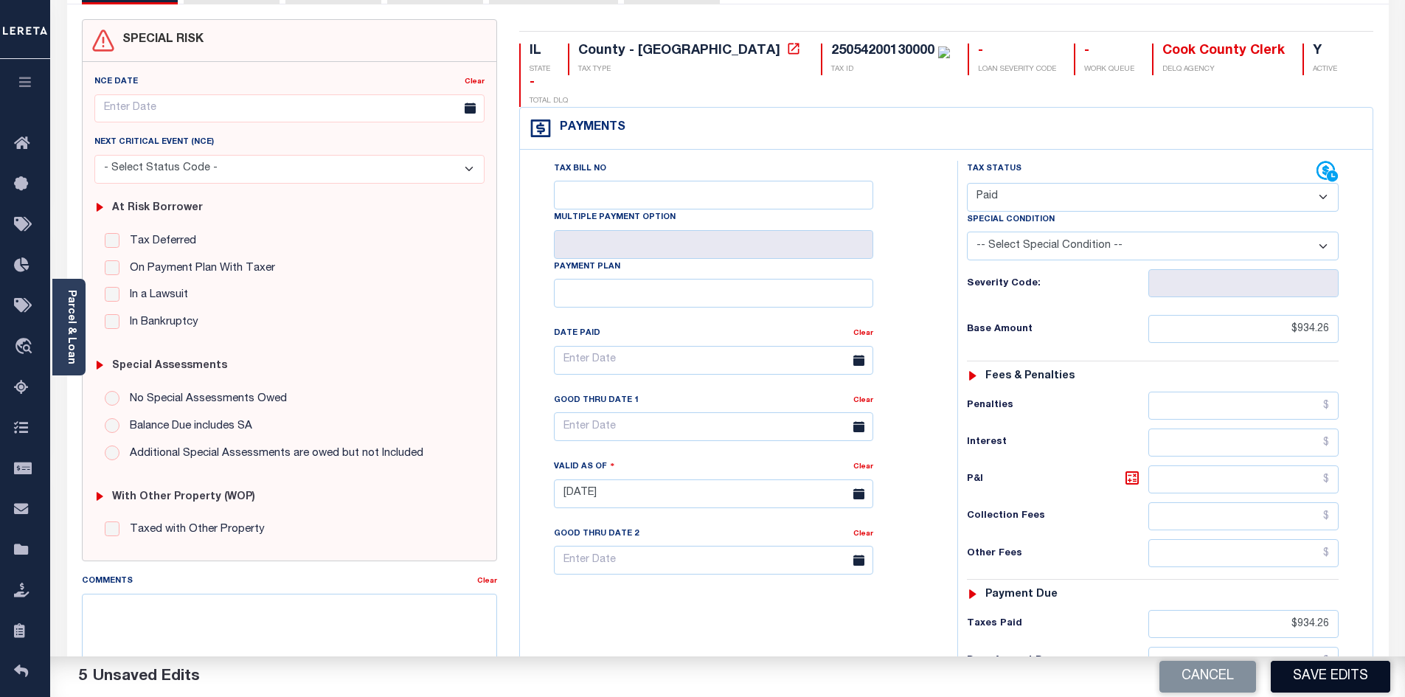
click at [1341, 671] on button "Save Edits" at bounding box center [1330, 677] width 119 height 32
checkbox input "false"
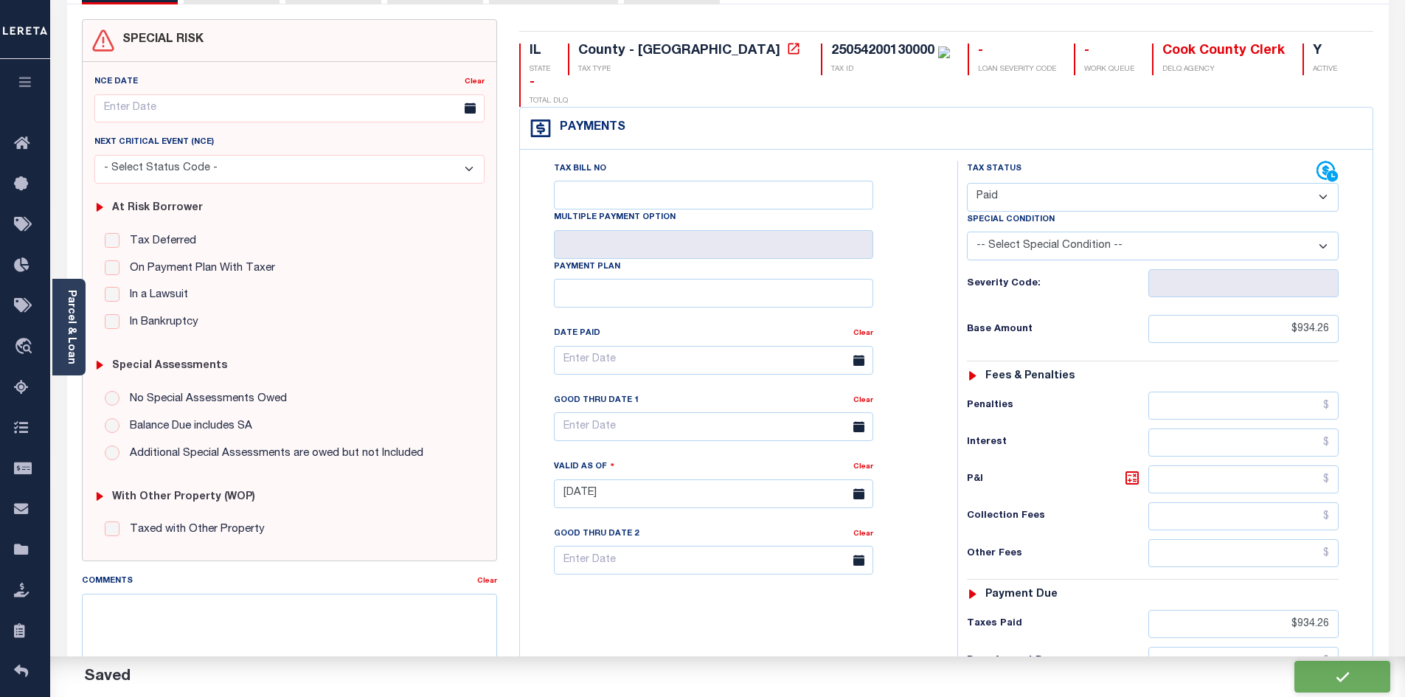
type input "$934.26"
type input "$0"
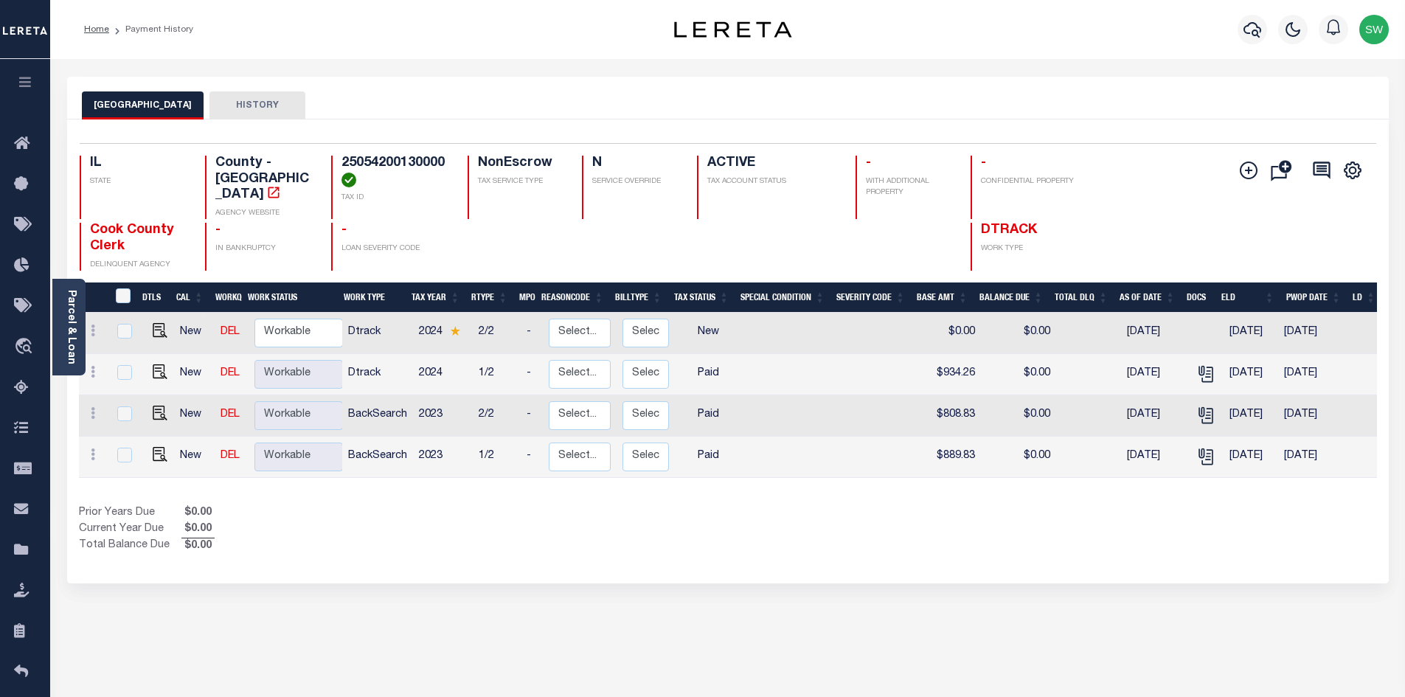
click at [773, 533] on div "Show Tax Lines before Bill Release Date Prior Years Due $0.00 Current Year Due …" at bounding box center [728, 529] width 1298 height 49
click at [1259, 33] on icon "button" at bounding box center [1252, 29] width 18 height 15
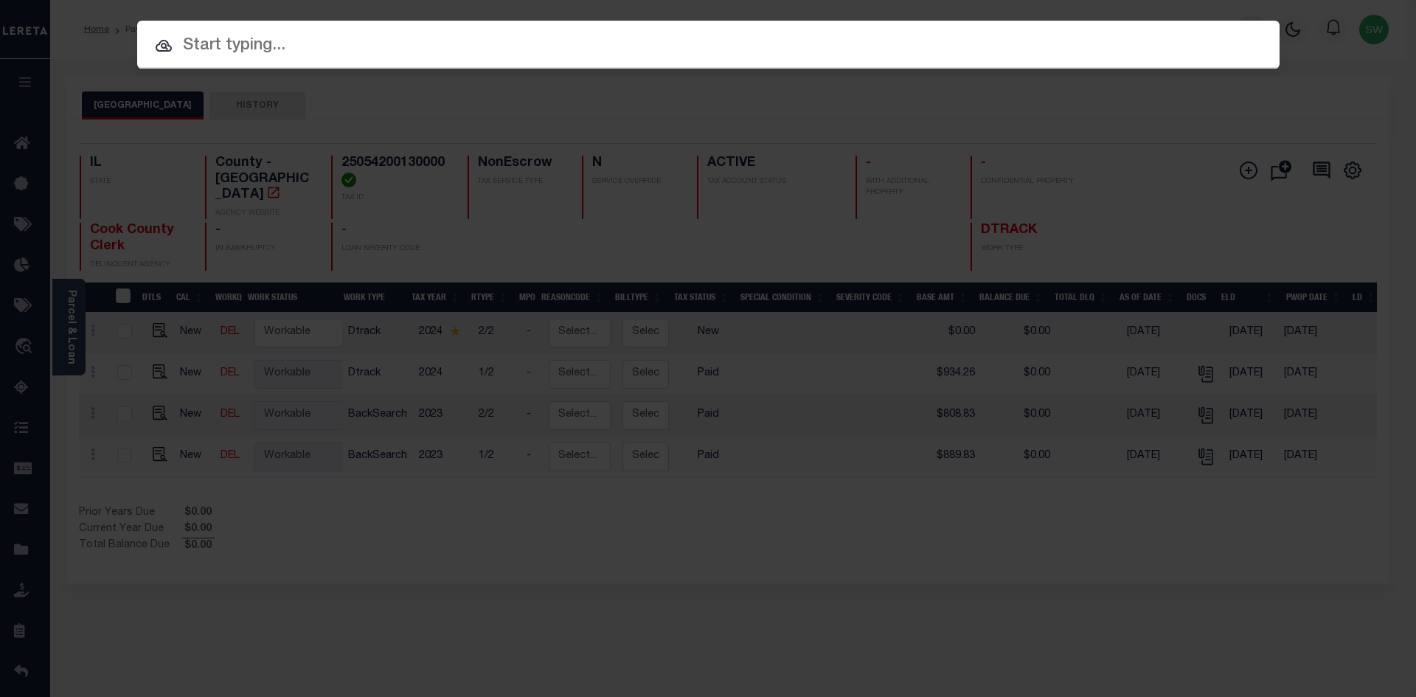
click at [253, 48] on input "text" at bounding box center [708, 46] width 1142 height 26
paste input "11622"
type input "11622"
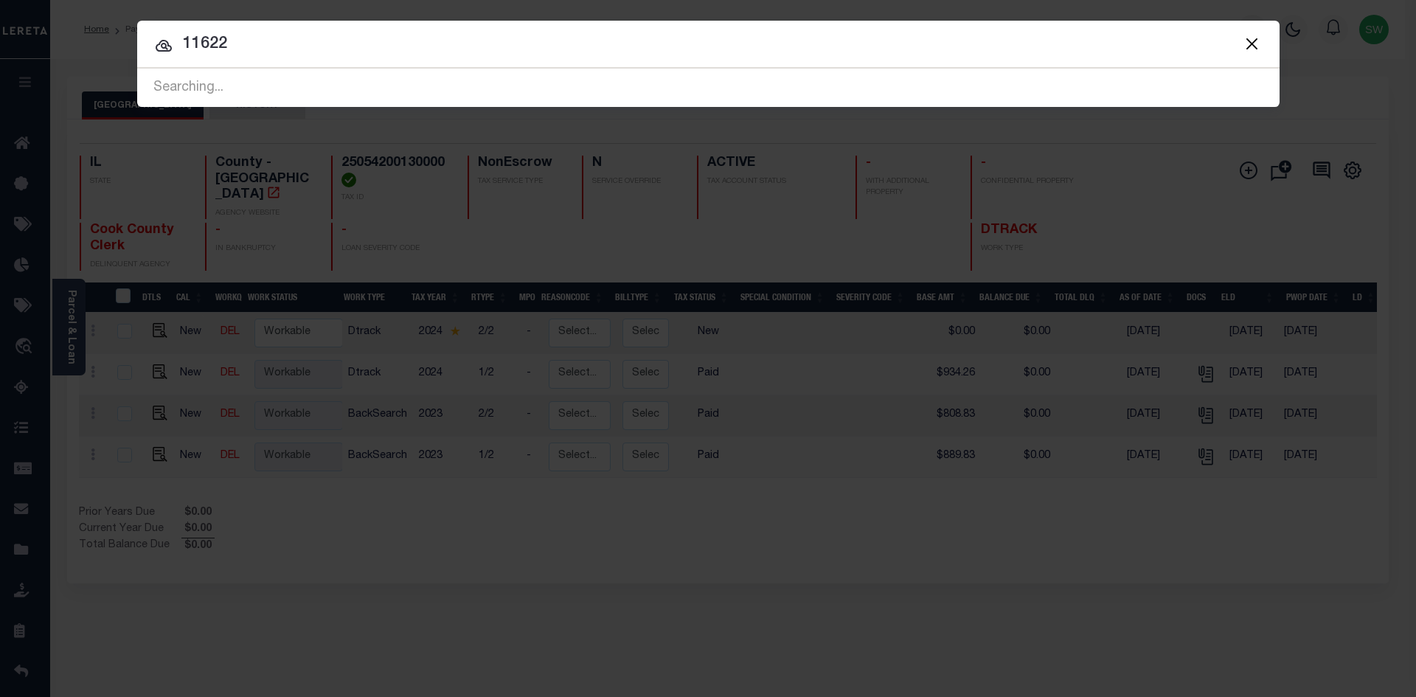
click at [279, 58] on div at bounding box center [708, 44] width 1142 height 47
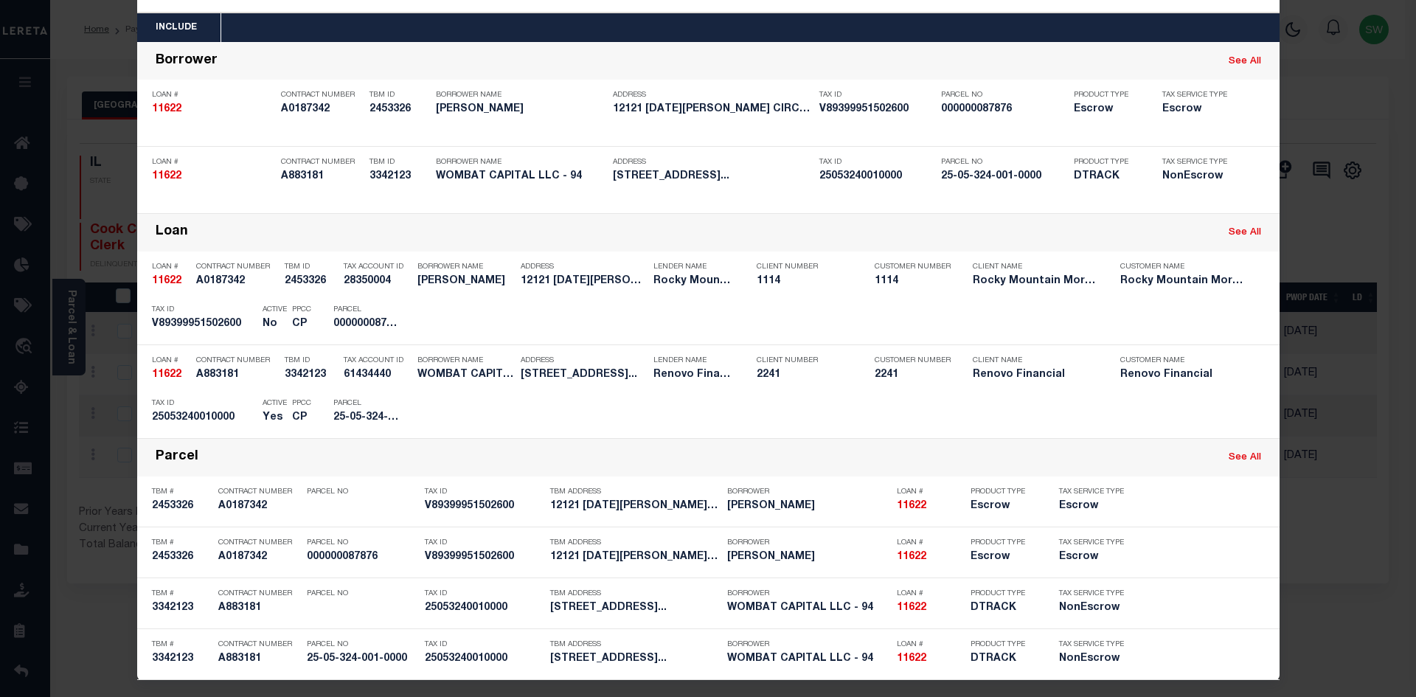
scroll to position [61, 0]
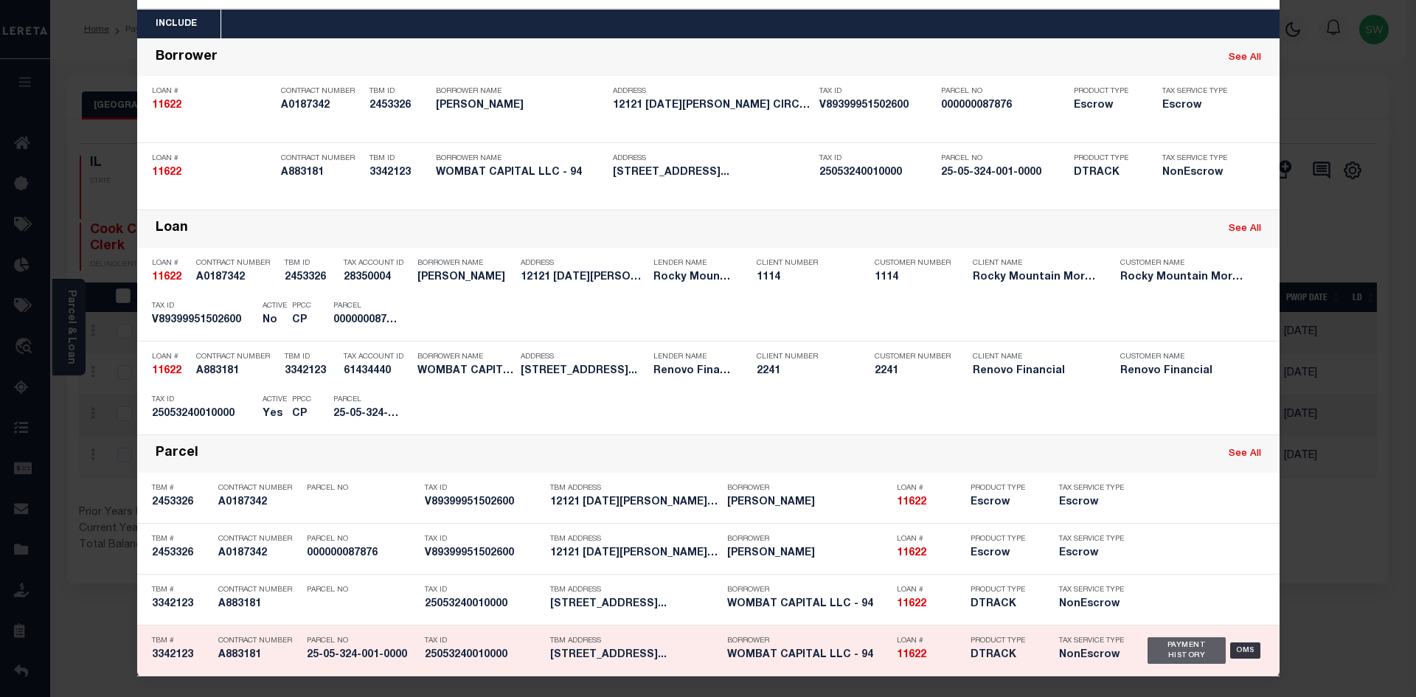
click at [1164, 651] on div "Payment History" at bounding box center [1186, 650] width 79 height 27
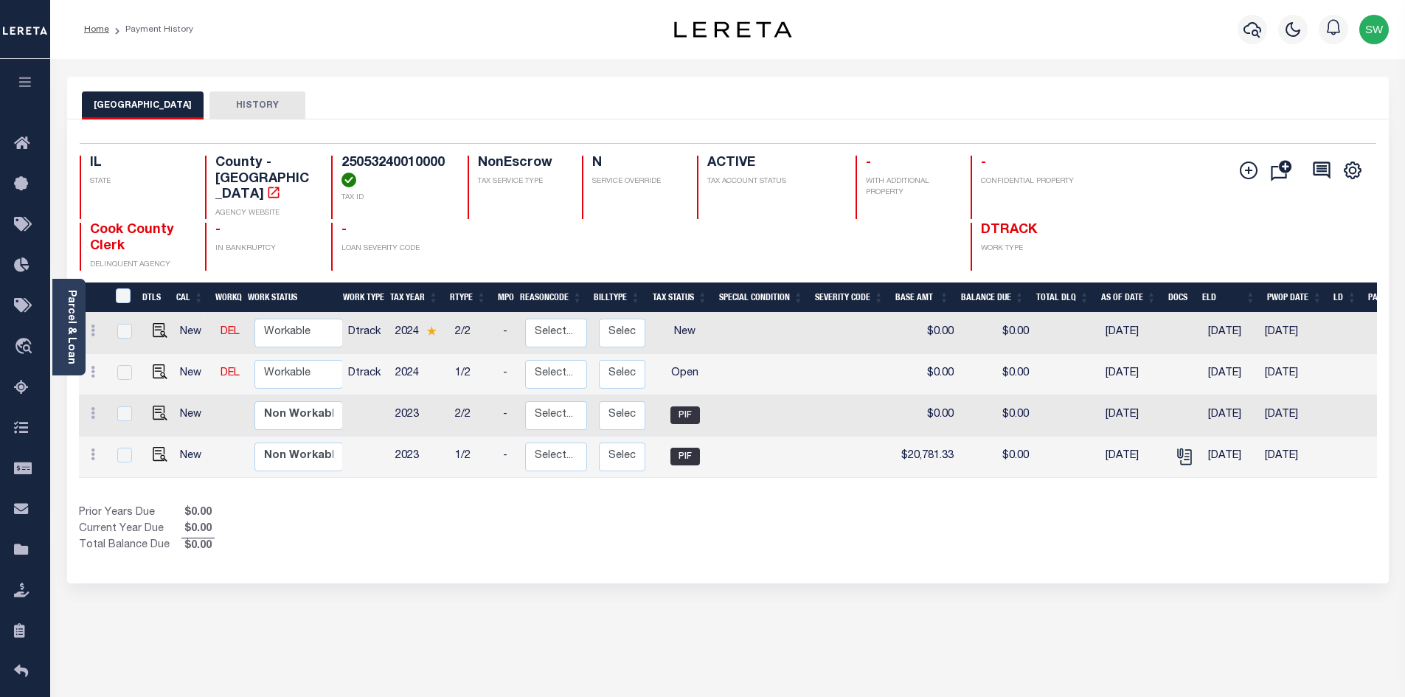
click at [594, 527] on div "Prior Years Due $0.00 Current Year Due $0.00 Total Balance Due $0.00" at bounding box center [403, 529] width 649 height 49
click at [153, 364] on img "" at bounding box center [160, 371] width 15 height 15
checkbox input "true"
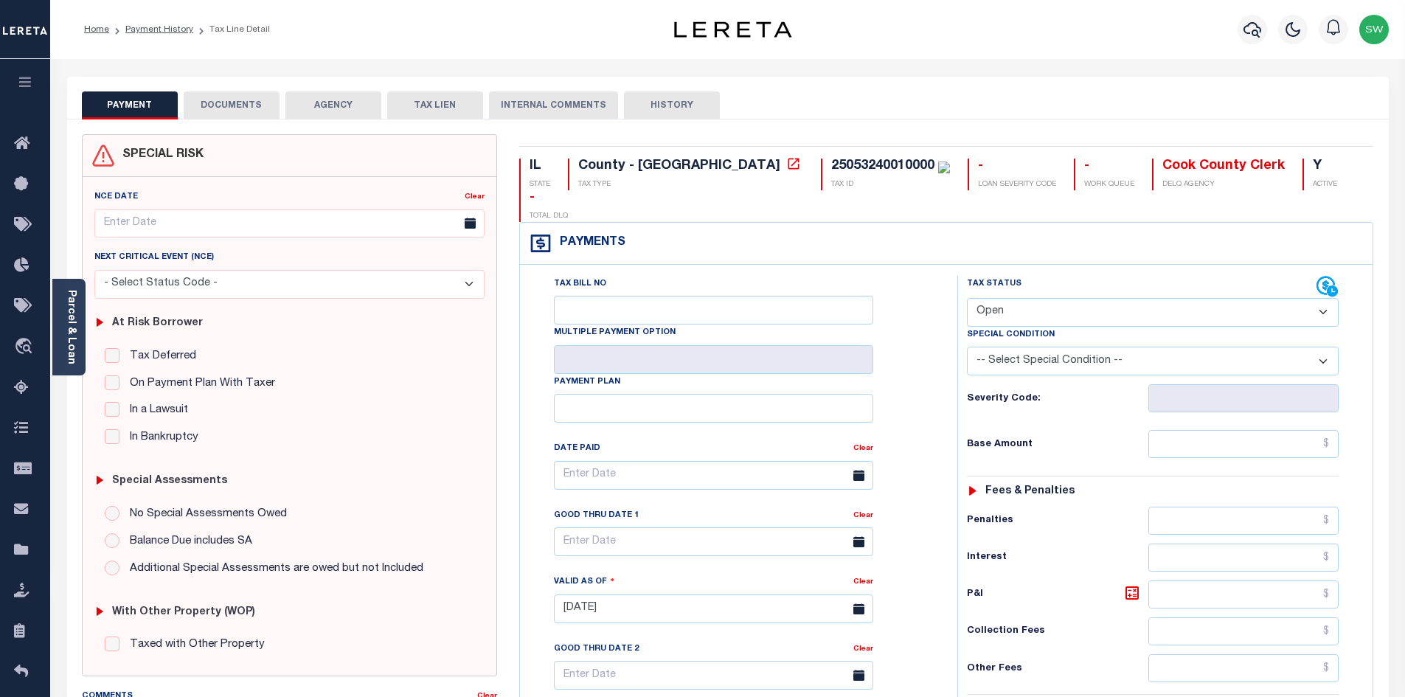
click at [1323, 298] on select "- Select Status Code - Open Due/Unpaid Paid Incomplete No Tax Due Internal Refu…" at bounding box center [1153, 312] width 372 height 29
select select "PYD"
click at [967, 298] on select "- Select Status Code - Open Due/Unpaid Paid Incomplete No Tax Due Internal Refu…" at bounding box center [1153, 312] width 372 height 29
type input "09/10/2025"
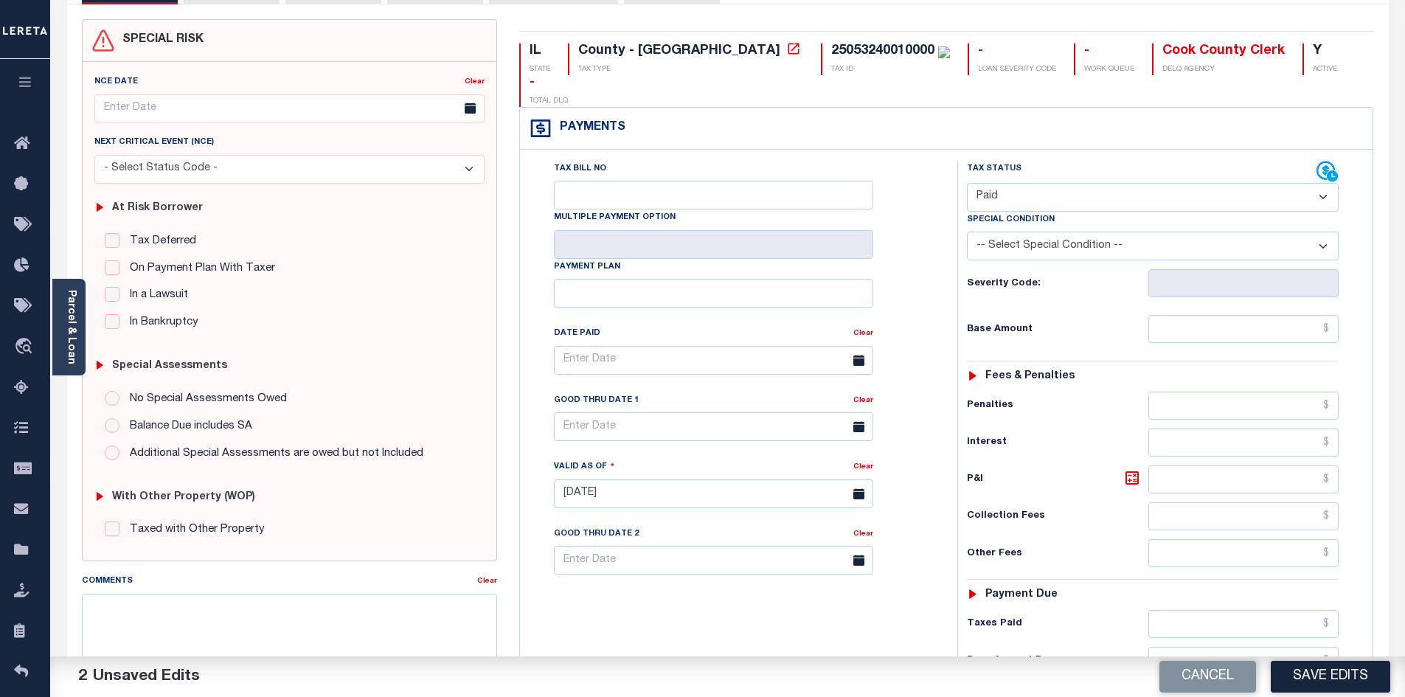
scroll to position [117, 0]
click at [1217, 313] on input "text" at bounding box center [1243, 327] width 191 height 28
type input "$21,237.83"
click at [1244, 608] on input "text" at bounding box center [1243, 622] width 191 height 28
type input "$21,237.83"
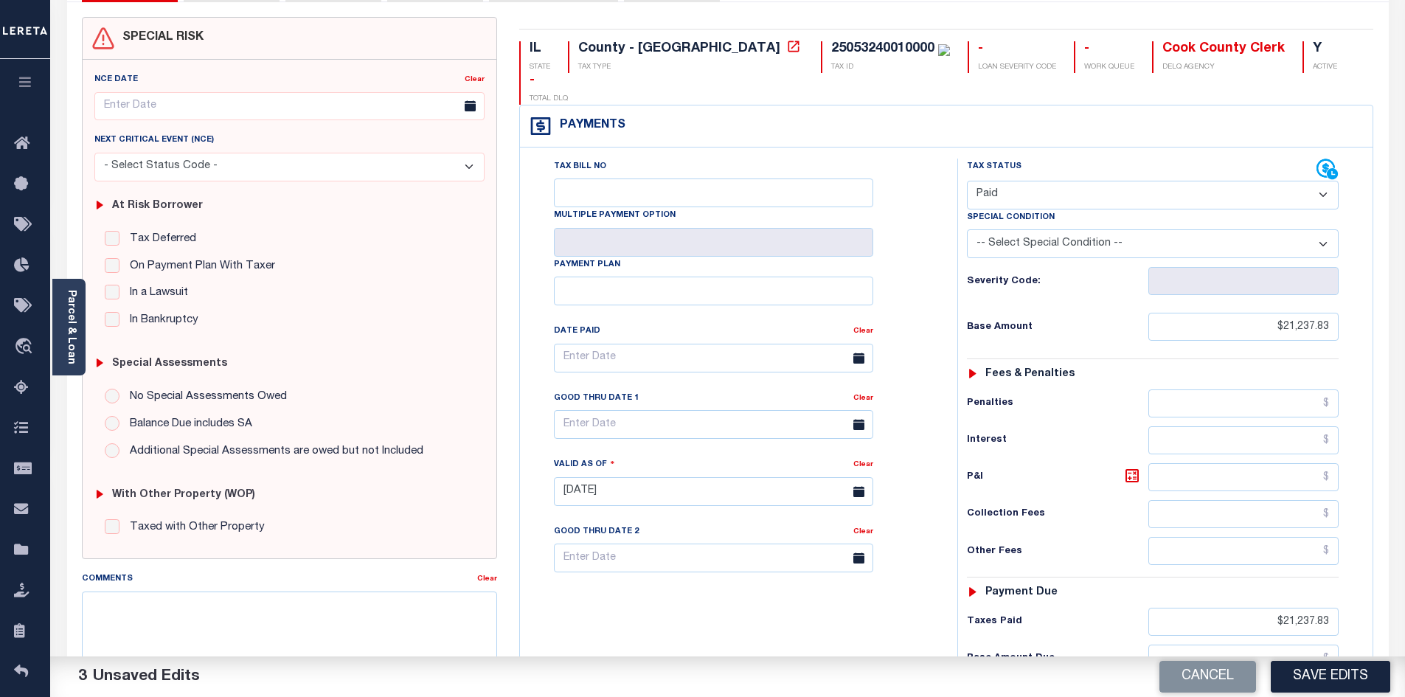
click at [813, 616] on div "Tax Bill No Multiple Payment Option Payment Plan Clear" at bounding box center [735, 484] width 423 height 651
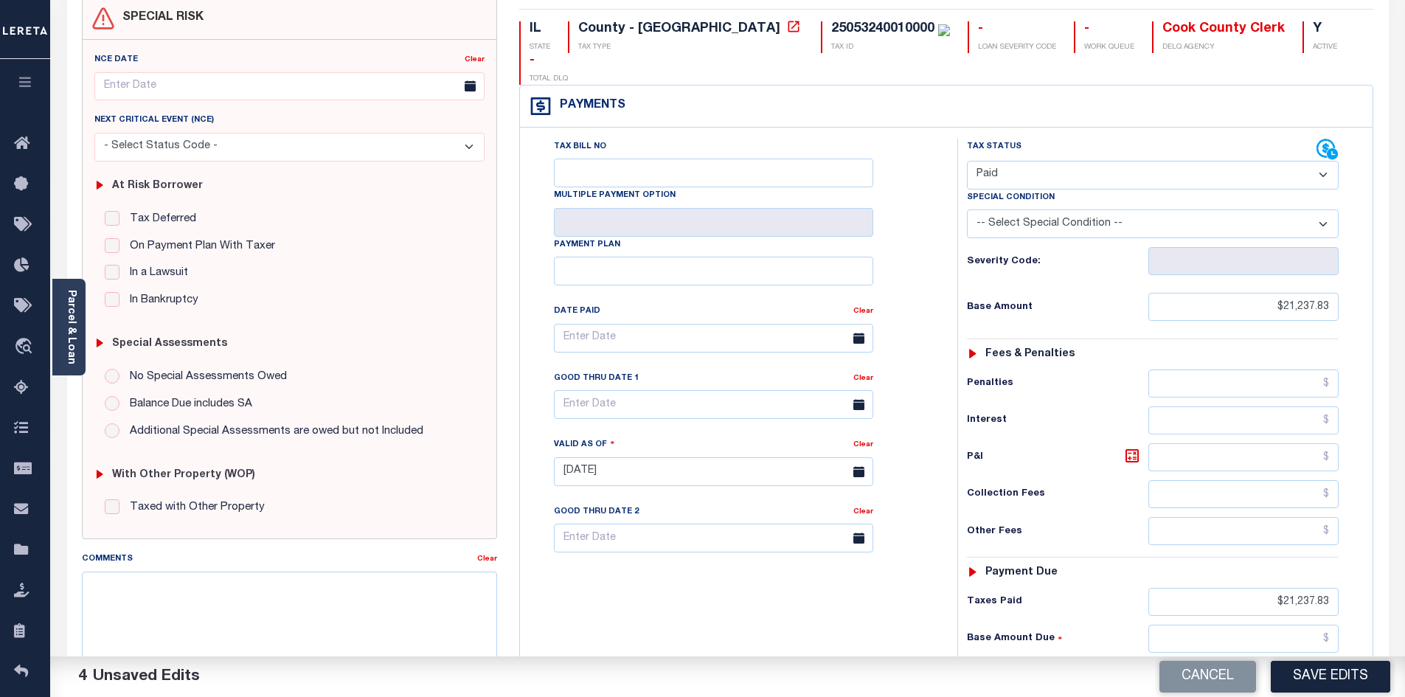
scroll to position [181, 0]
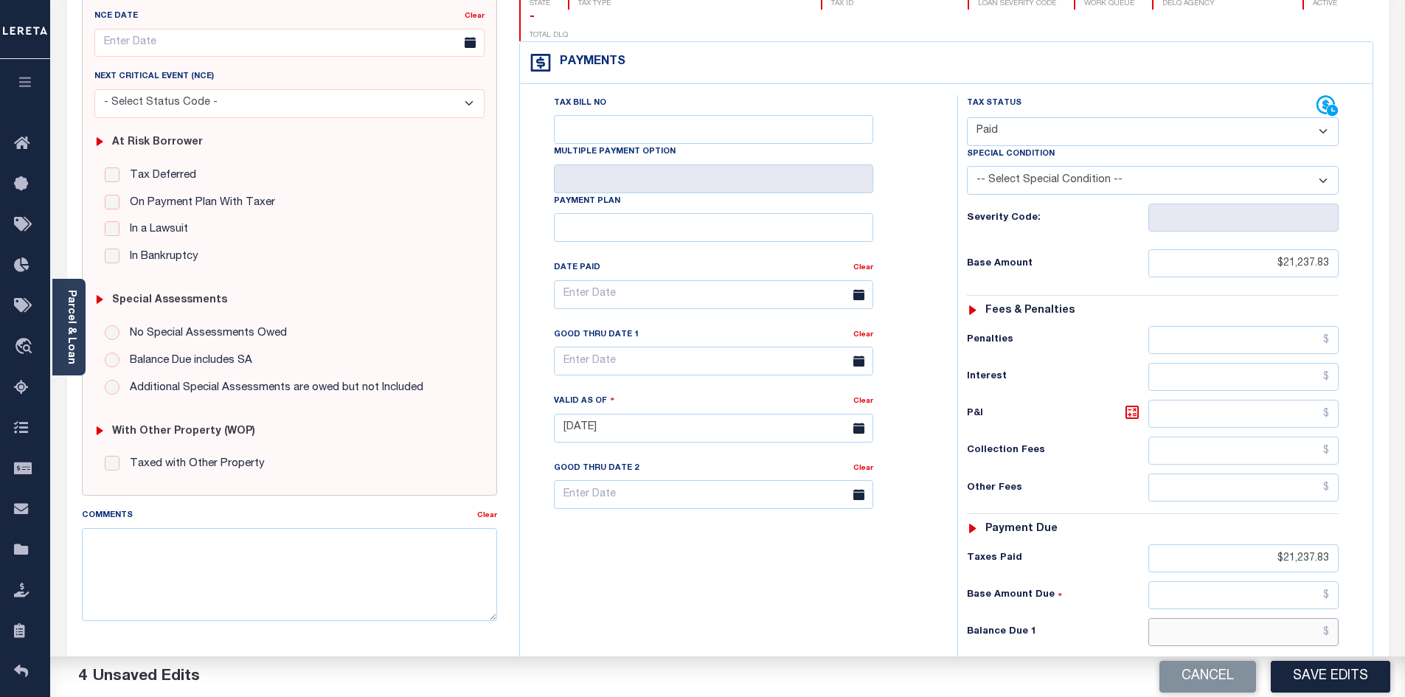
click at [1296, 618] on input "text" at bounding box center [1243, 632] width 191 height 28
type input "$0.00"
drag, startPoint x: 849, startPoint y: 571, endPoint x: 1203, endPoint y: 521, distance: 356.9
click at [858, 566] on div "Tax Bill No Multiple Payment Option Payment Plan Clear" at bounding box center [735, 420] width 423 height 651
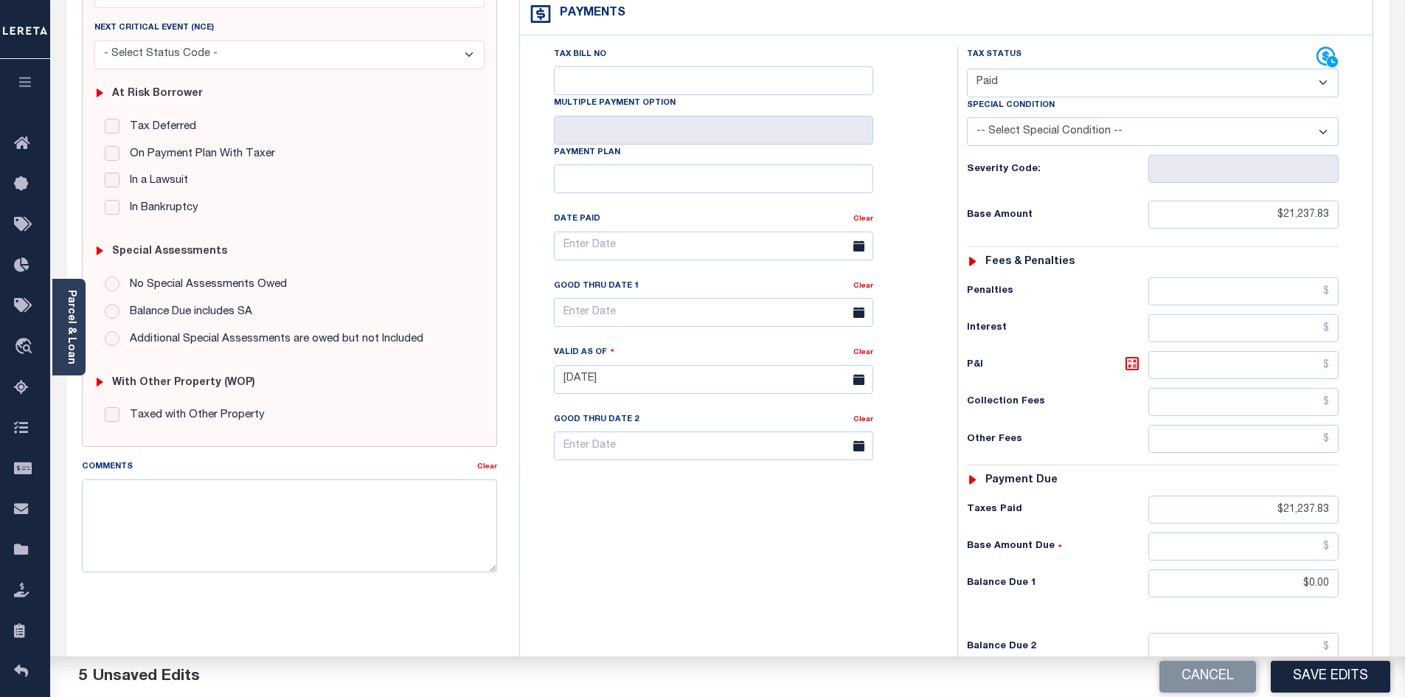
click at [807, 557] on div "Tax Bill No Multiple Payment Option Payment Plan Clear" at bounding box center [735, 371] width 423 height 651
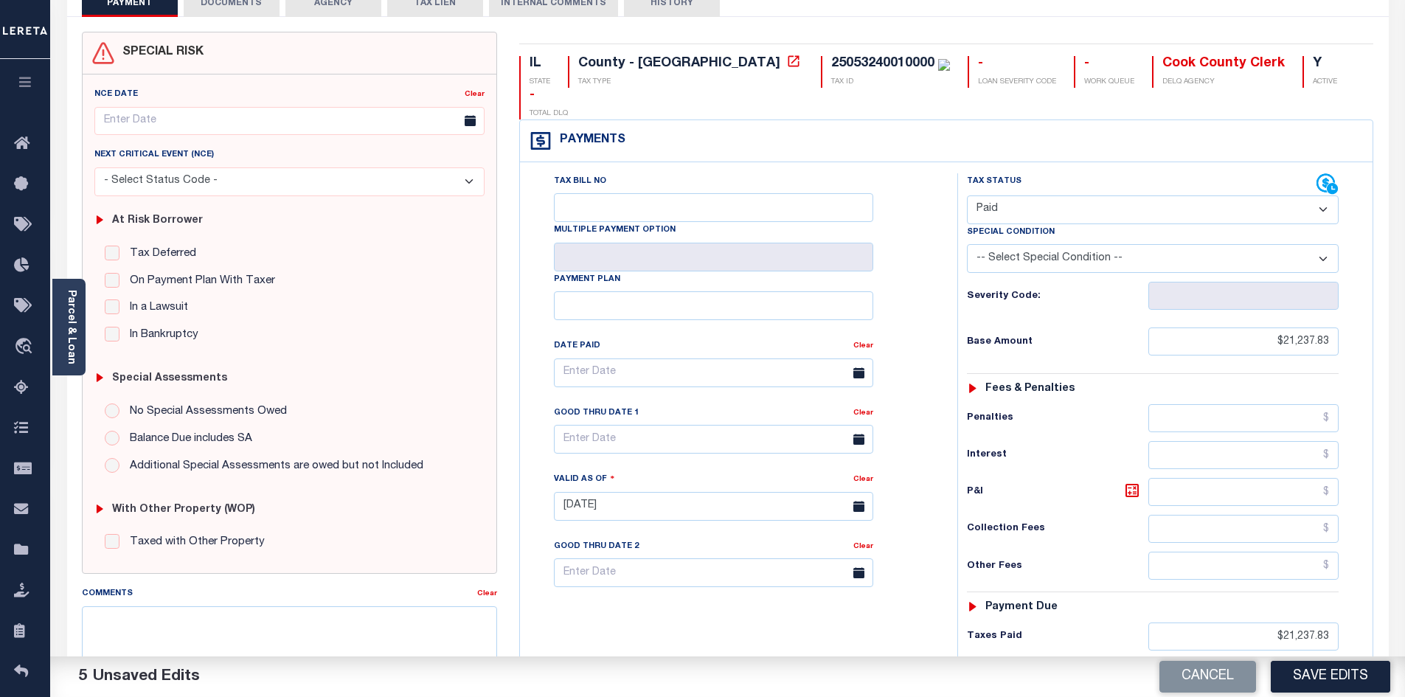
scroll to position [0, 0]
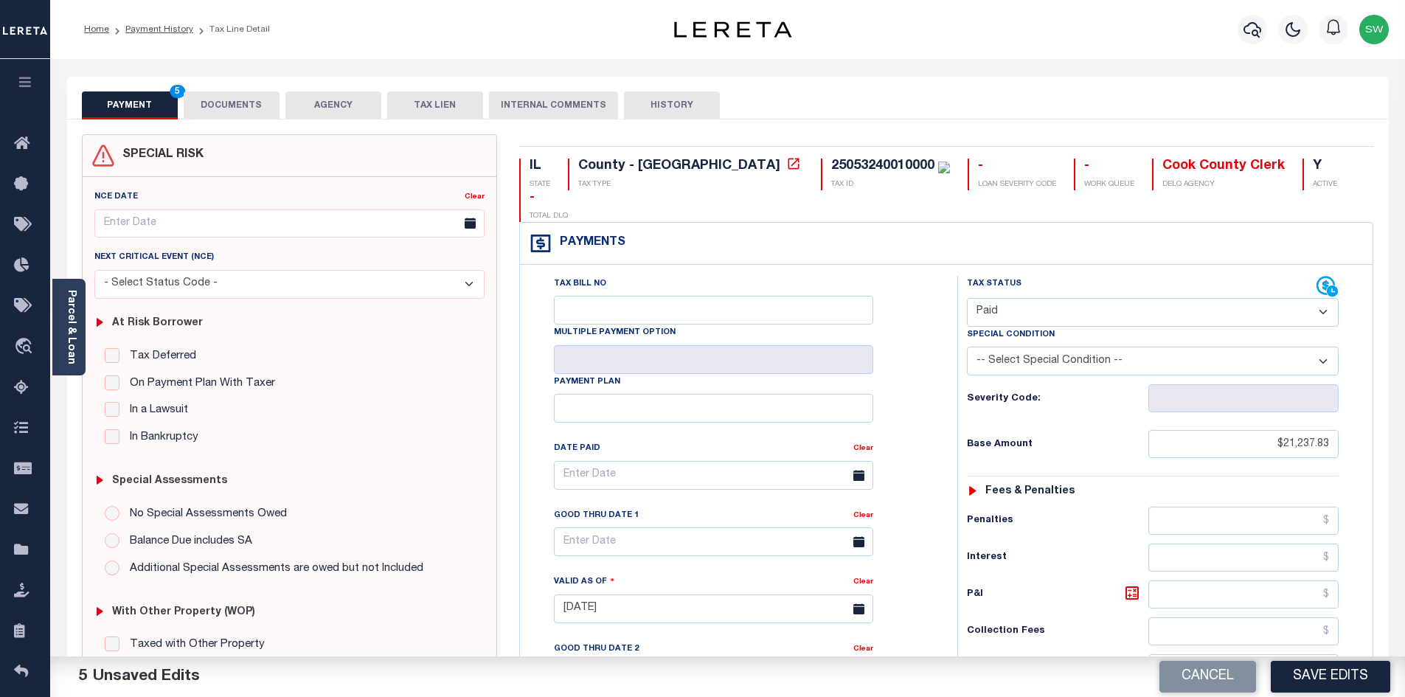
click at [249, 98] on button "DOCUMENTS" at bounding box center [232, 105] width 96 height 28
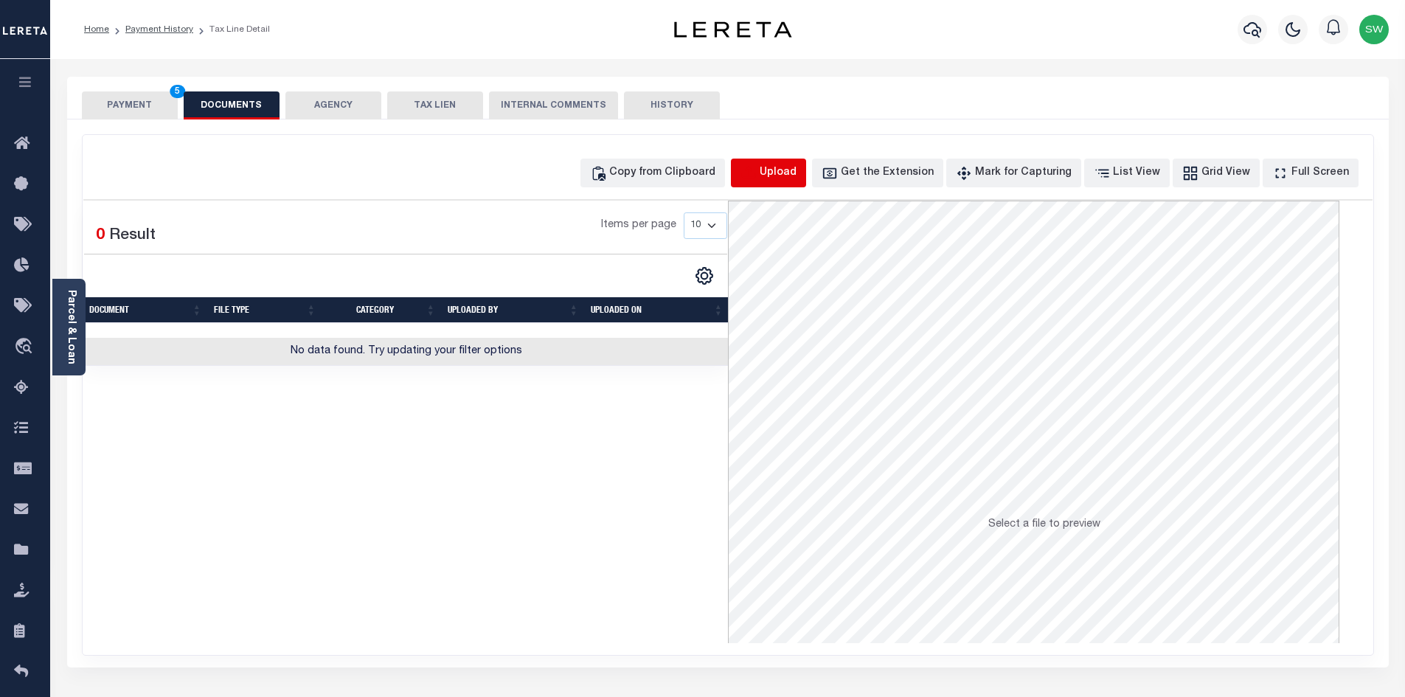
click at [757, 180] on icon "button" at bounding box center [748, 173] width 16 height 16
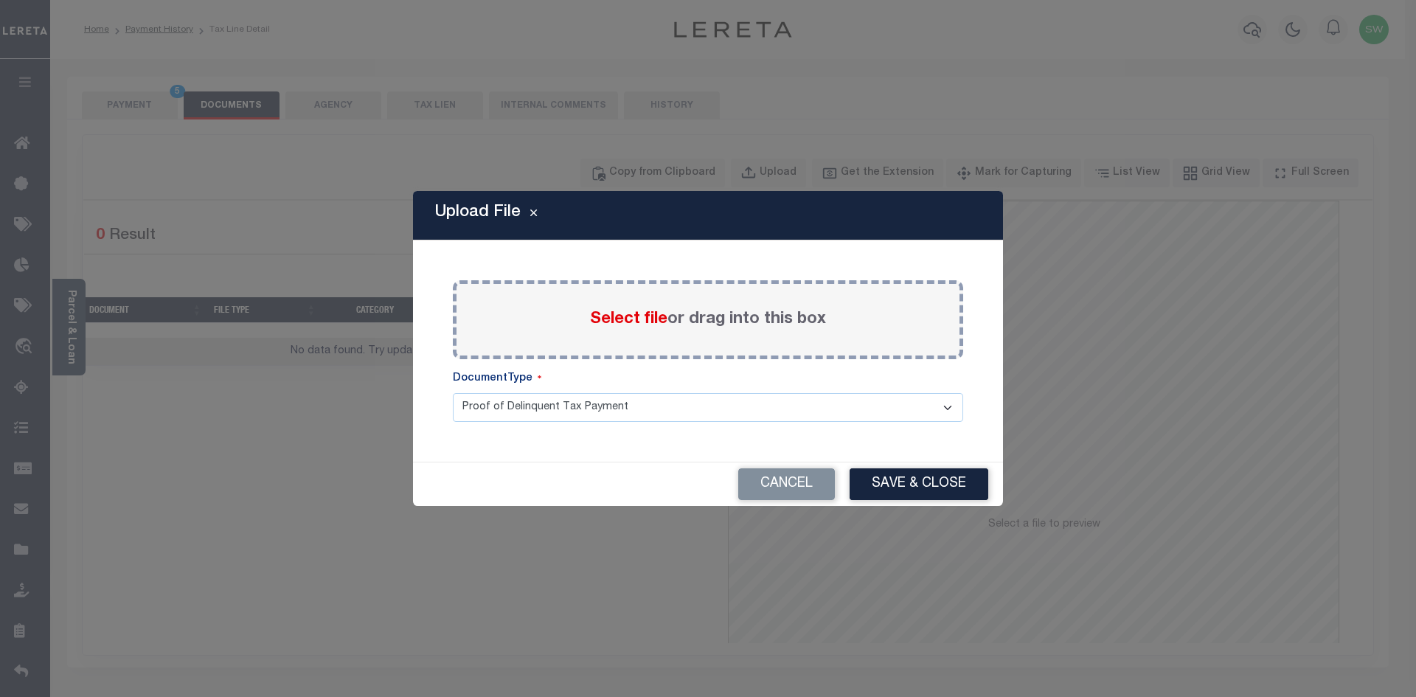
click at [647, 324] on span "Select file" at bounding box center [628, 319] width 77 height 16
click at [0, 0] on input "Select file or drag into this box" at bounding box center [0, 0] width 0 height 0
click at [801, 487] on button "Cancel" at bounding box center [786, 484] width 97 height 32
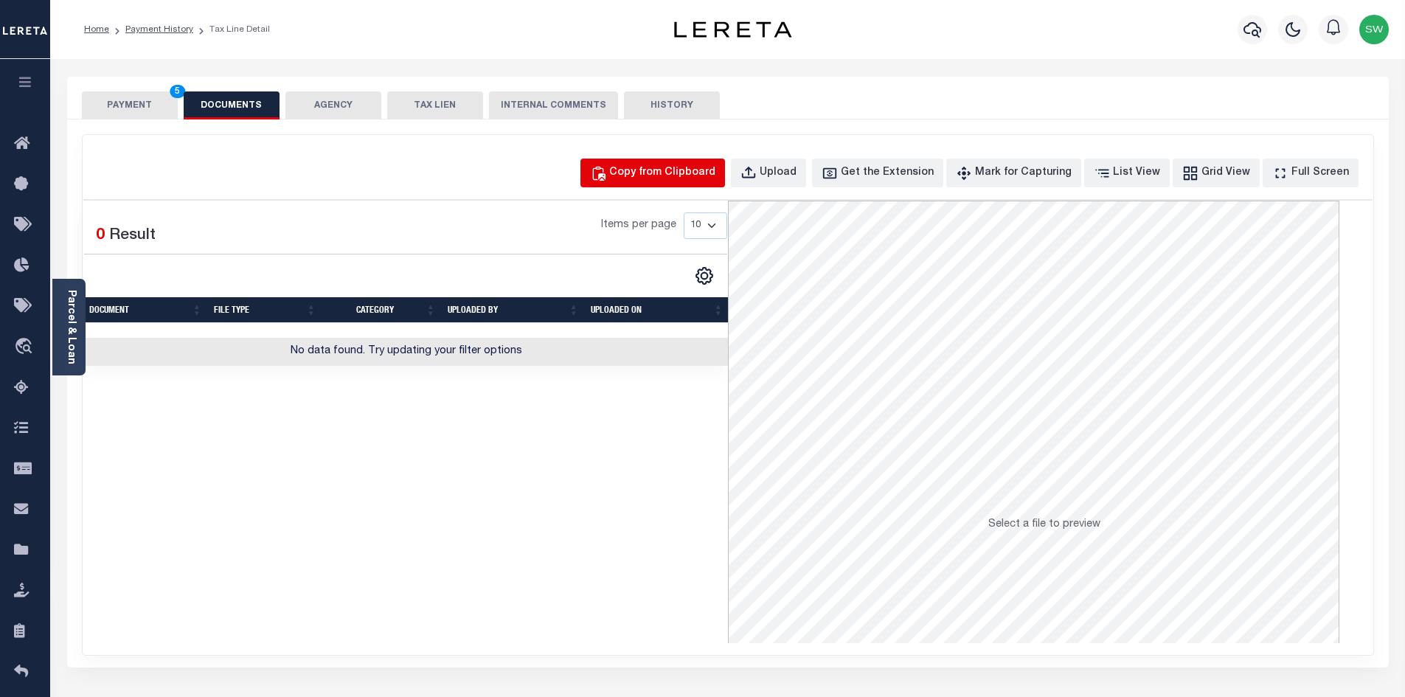
click at [715, 169] on div "Copy from Clipboard" at bounding box center [662, 173] width 106 height 16
select select "POP"
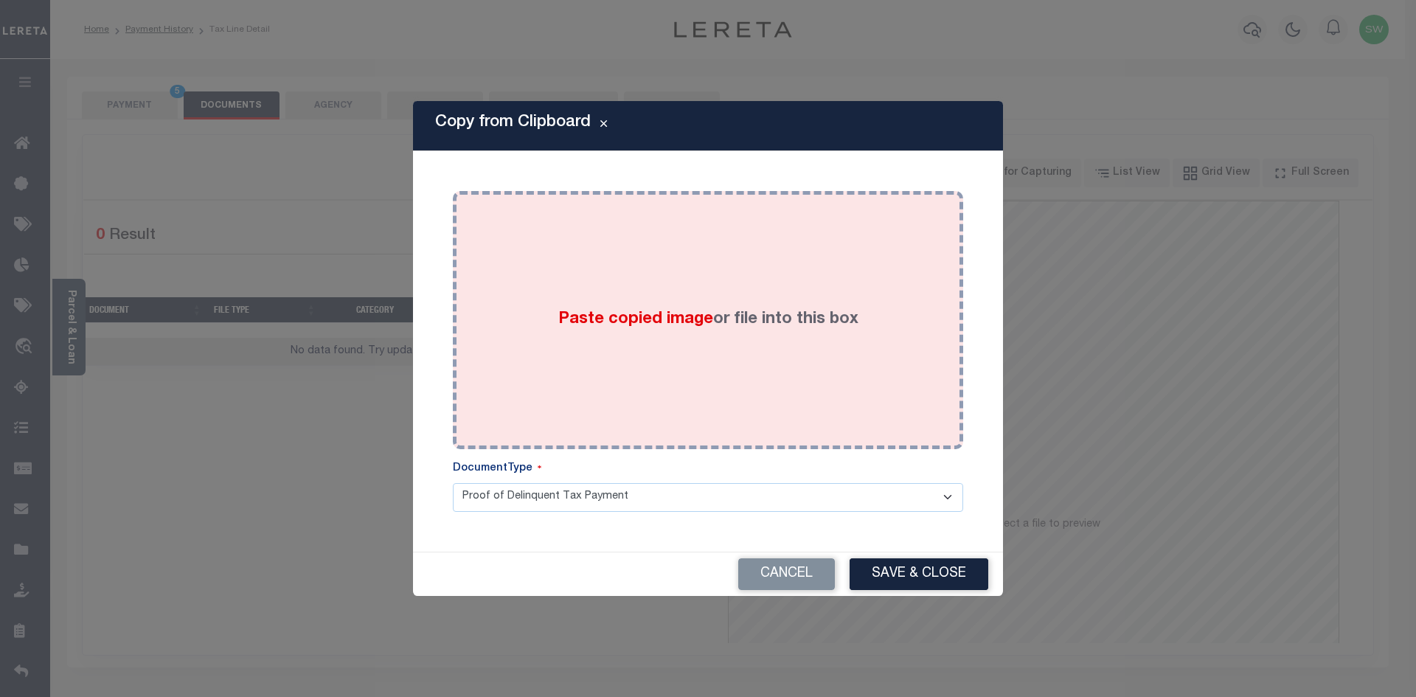
click at [732, 386] on div "Paste copied image or file into this box" at bounding box center [708, 320] width 488 height 236
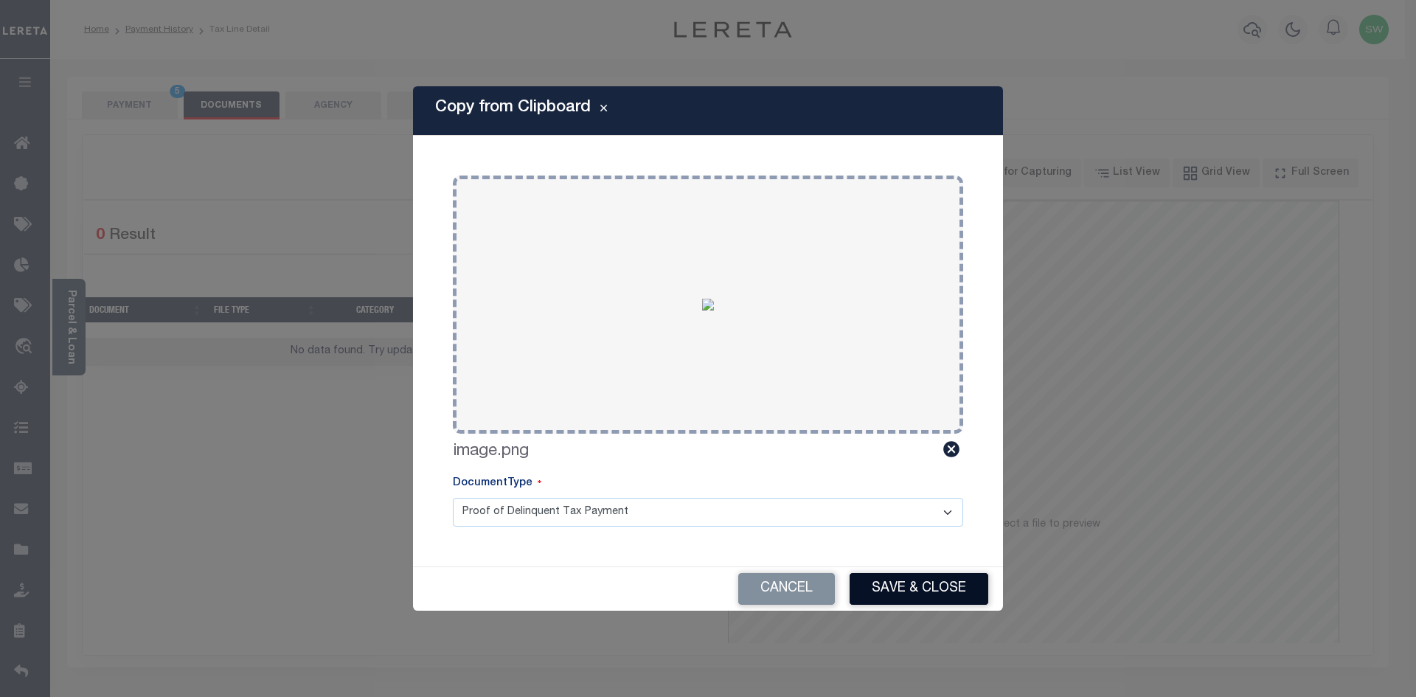
click at [923, 586] on button "Save & Close" at bounding box center [918, 589] width 139 height 32
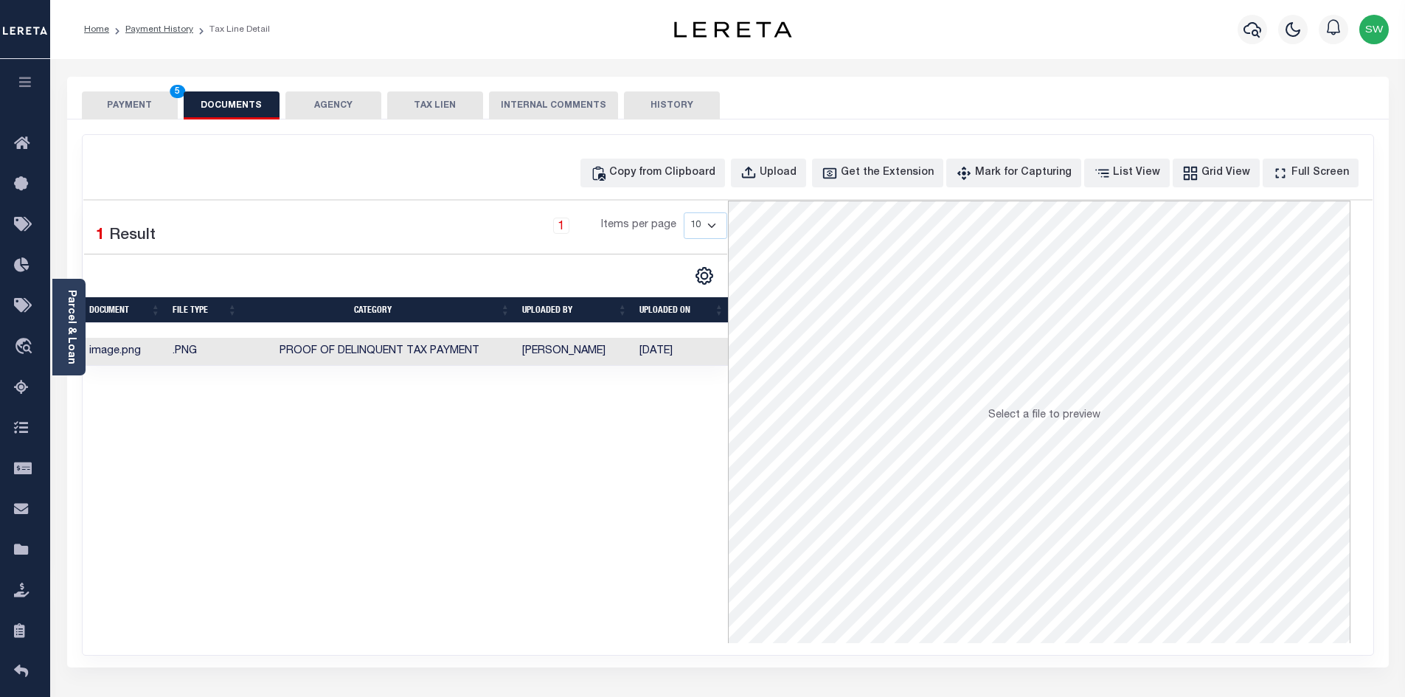
click at [605, 461] on div "Selected 1 Result 1 Items per page 10 25 50 100" at bounding box center [405, 422] width 644 height 442
click at [148, 107] on button "PAYMENT 5" at bounding box center [130, 105] width 96 height 28
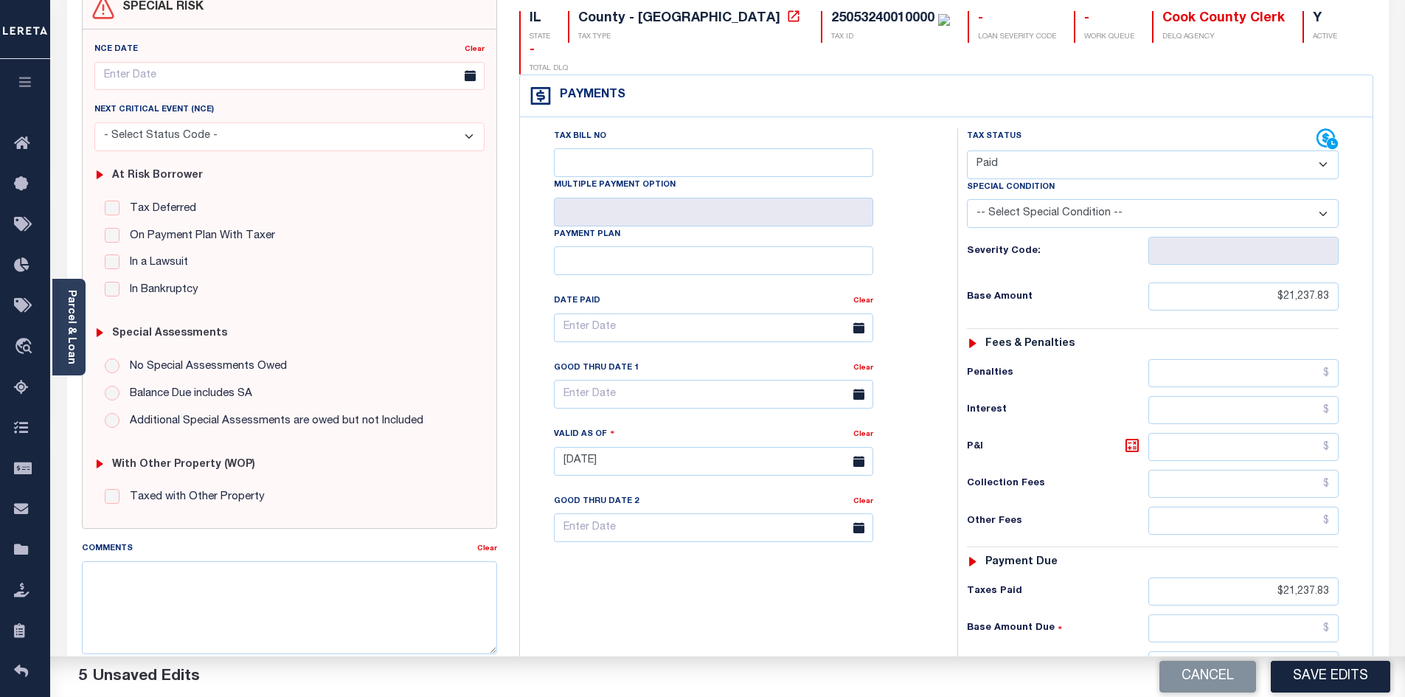
scroll to position [152, 0]
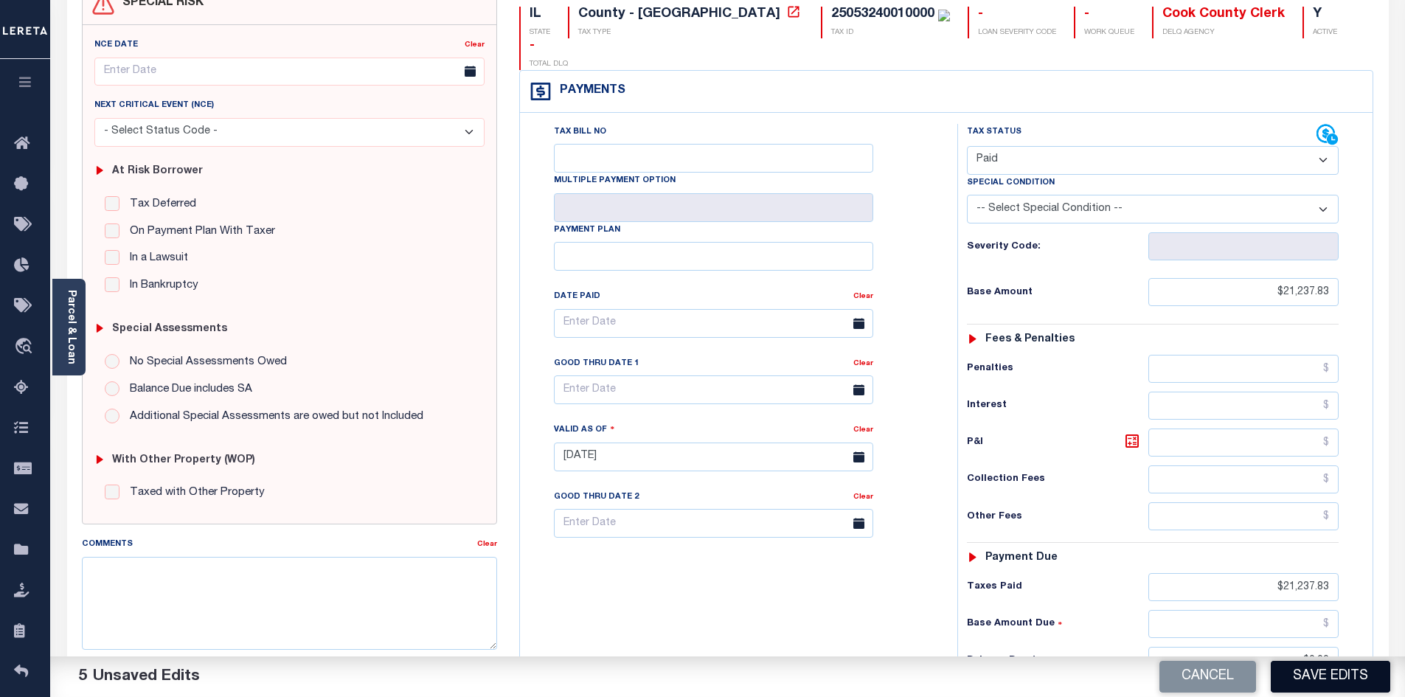
click at [1311, 676] on button "Save Edits" at bounding box center [1330, 677] width 119 height 32
checkbox input "false"
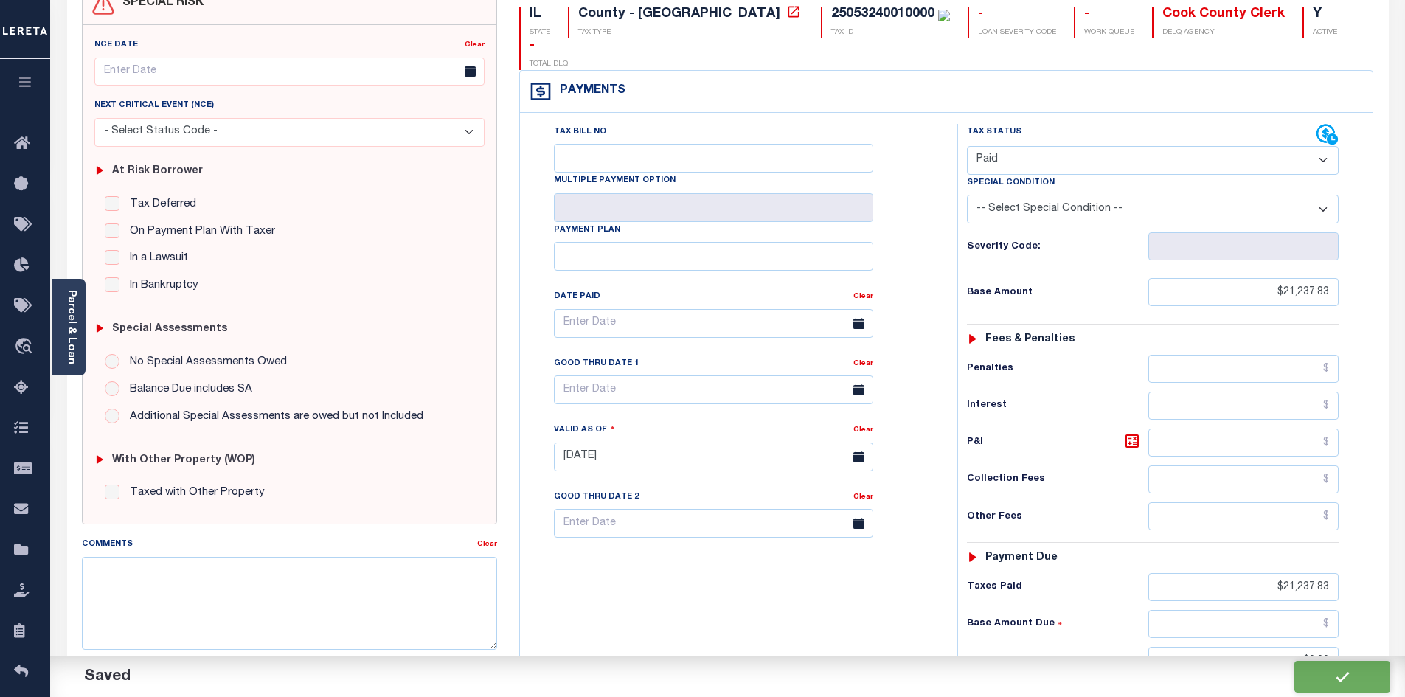
type input "$21,237.83"
type input "$0"
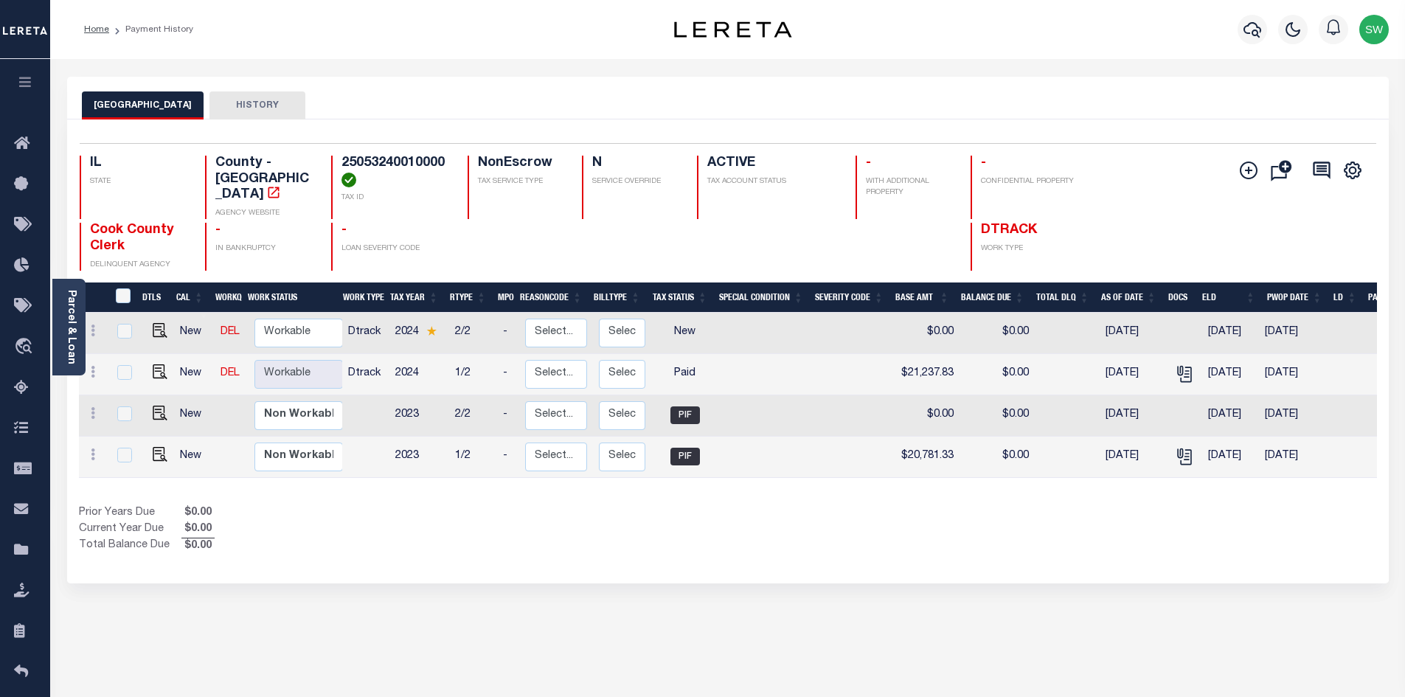
click at [784, 509] on div "Show Tax Lines before Bill Release Date Prior Years Due $0.00 Current Year Due …" at bounding box center [728, 529] width 1298 height 49
click at [1026, 545] on div "Selected 4 Results 1 Items per page 25 50 100 IL STATE TAX ID N" at bounding box center [727, 351] width 1321 height 464
drag, startPoint x: 740, startPoint y: 556, endPoint x: 1146, endPoint y: 496, distance: 409.9
click at [740, 555] on div "Selected 4 Results 1 Items per page 25 50 100 IL STATE TAX ID N" at bounding box center [727, 351] width 1321 height 464
click at [1260, 29] on icon "button" at bounding box center [1252, 30] width 18 height 18
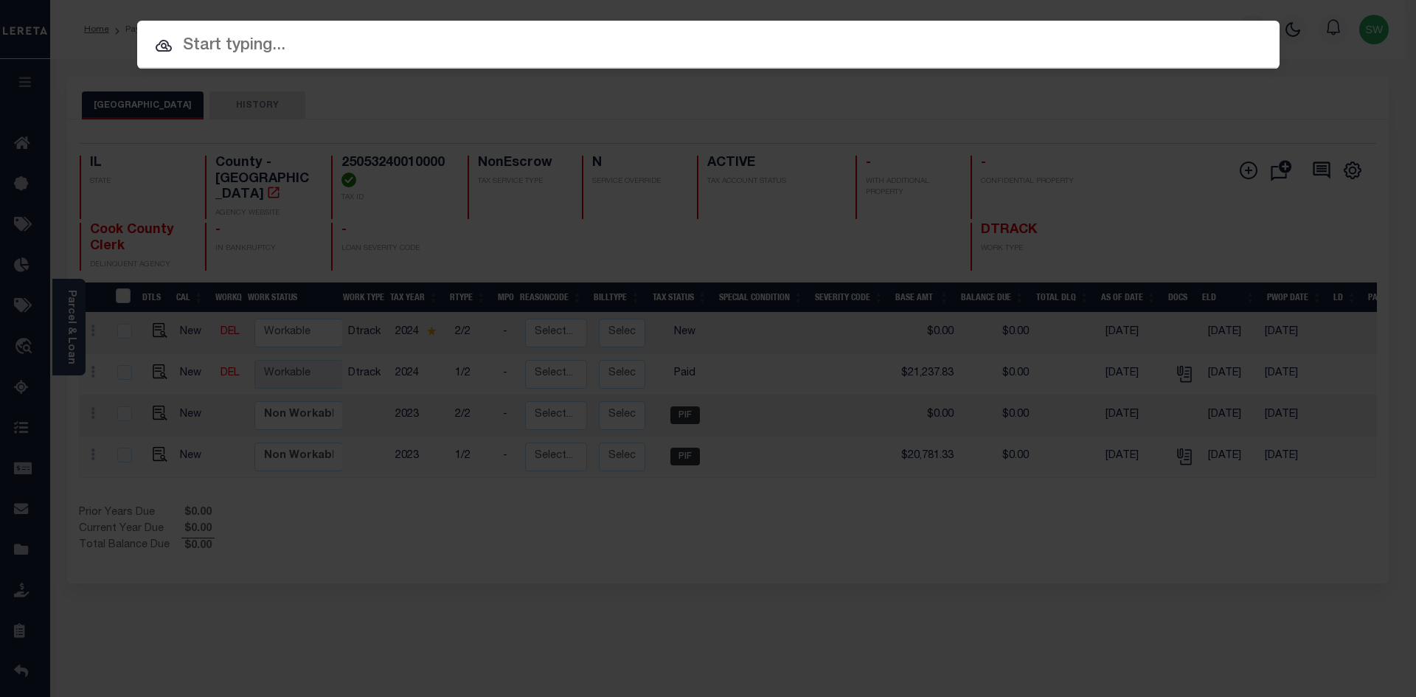
click at [241, 60] on div at bounding box center [708, 44] width 1142 height 47
click at [235, 52] on input "text" at bounding box center [708, 46] width 1142 height 26
paste input "19446"
type input "19446"
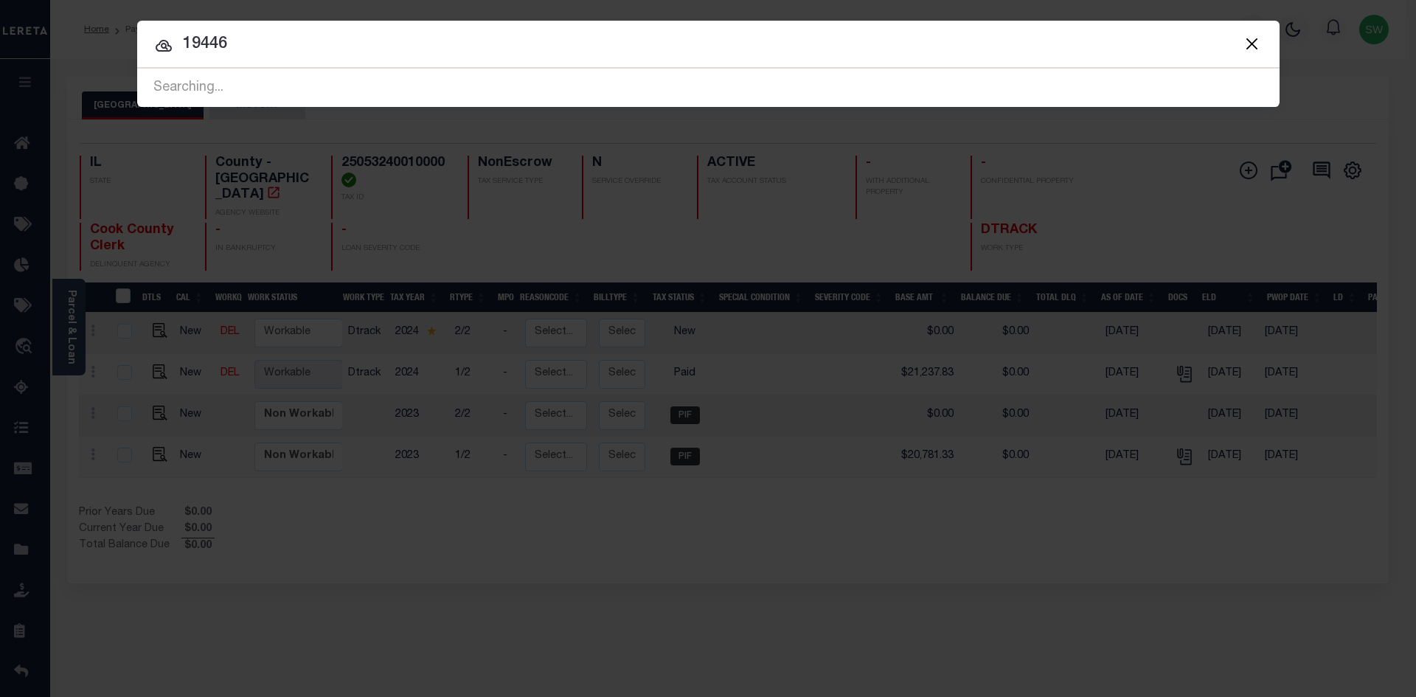
click at [276, 48] on input "19446" at bounding box center [708, 45] width 1142 height 26
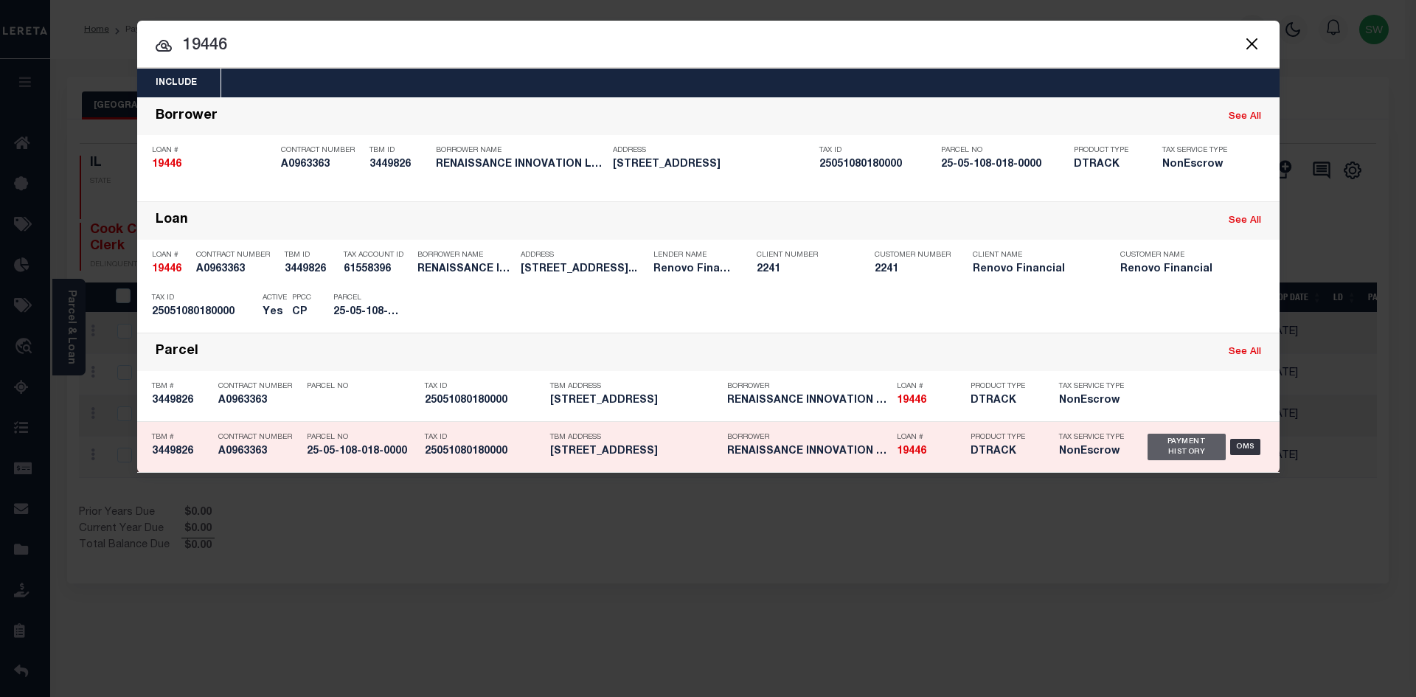
click at [1167, 459] on div "Payment History" at bounding box center [1186, 447] width 79 height 27
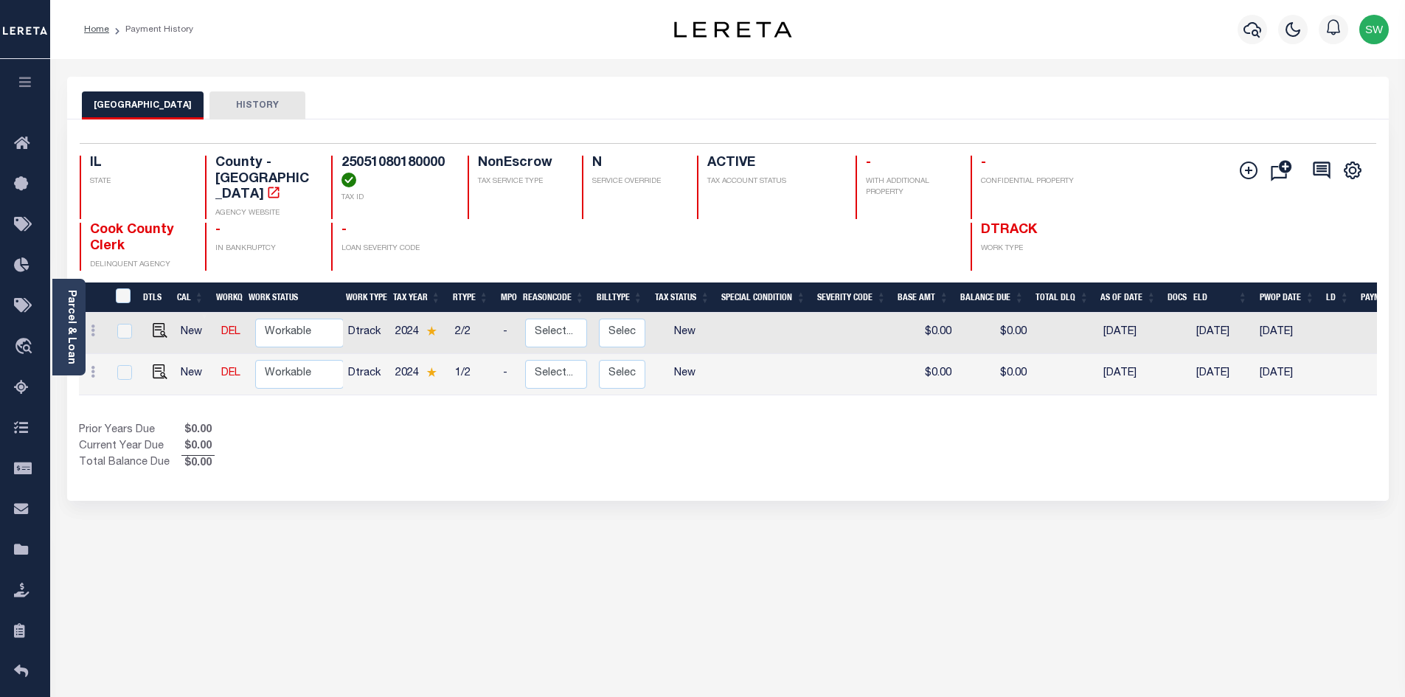
click at [431, 432] on div "Prior Years Due $0.00 Current Year Due $0.00 Total Balance Due $0.00" at bounding box center [403, 447] width 649 height 49
click at [154, 364] on img "" at bounding box center [160, 371] width 15 height 15
checkbox input "true"
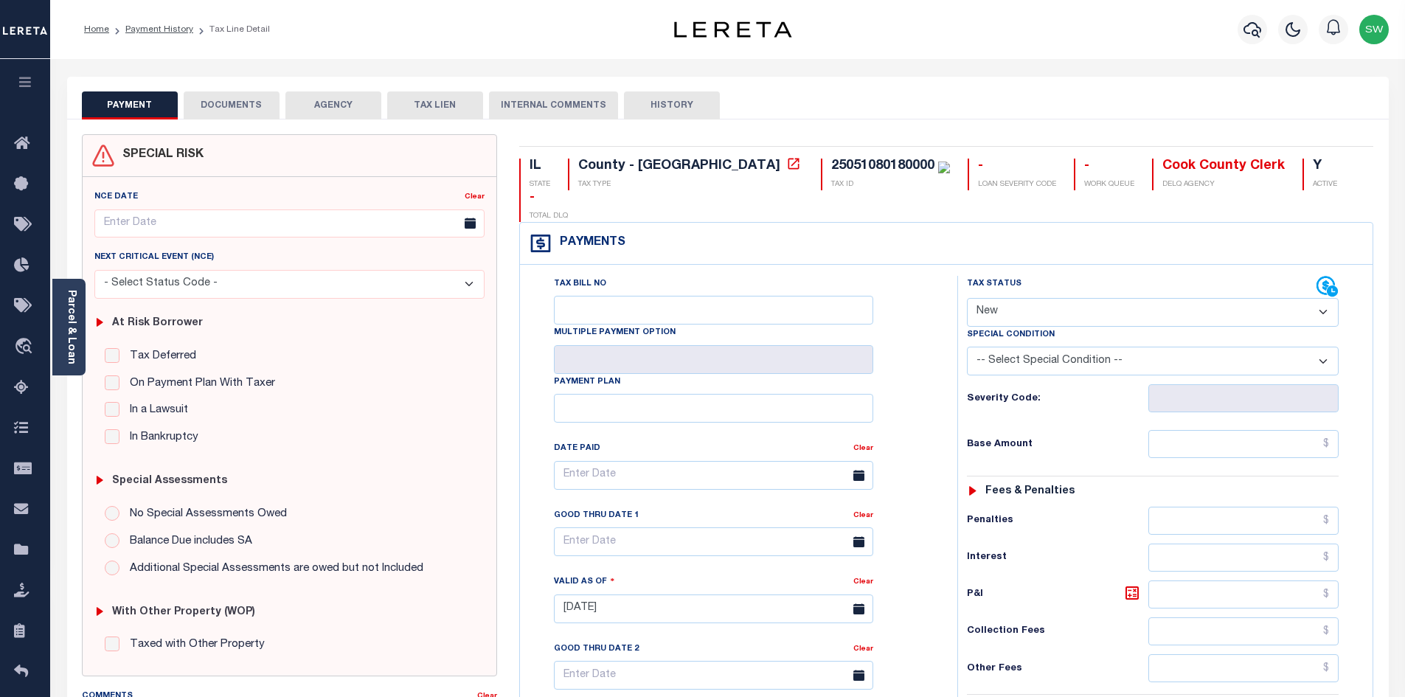
click at [1327, 298] on select "- Select Status Code - Open Due/Unpaid Paid Incomplete No Tax Due Internal Refu…" at bounding box center [1153, 312] width 372 height 29
select select "PYD"
click at [967, 298] on select "- Select Status Code - Open Due/Unpaid Paid Incomplete No Tax Due Internal Refu…" at bounding box center [1153, 312] width 372 height 29
type input "[DATE]"
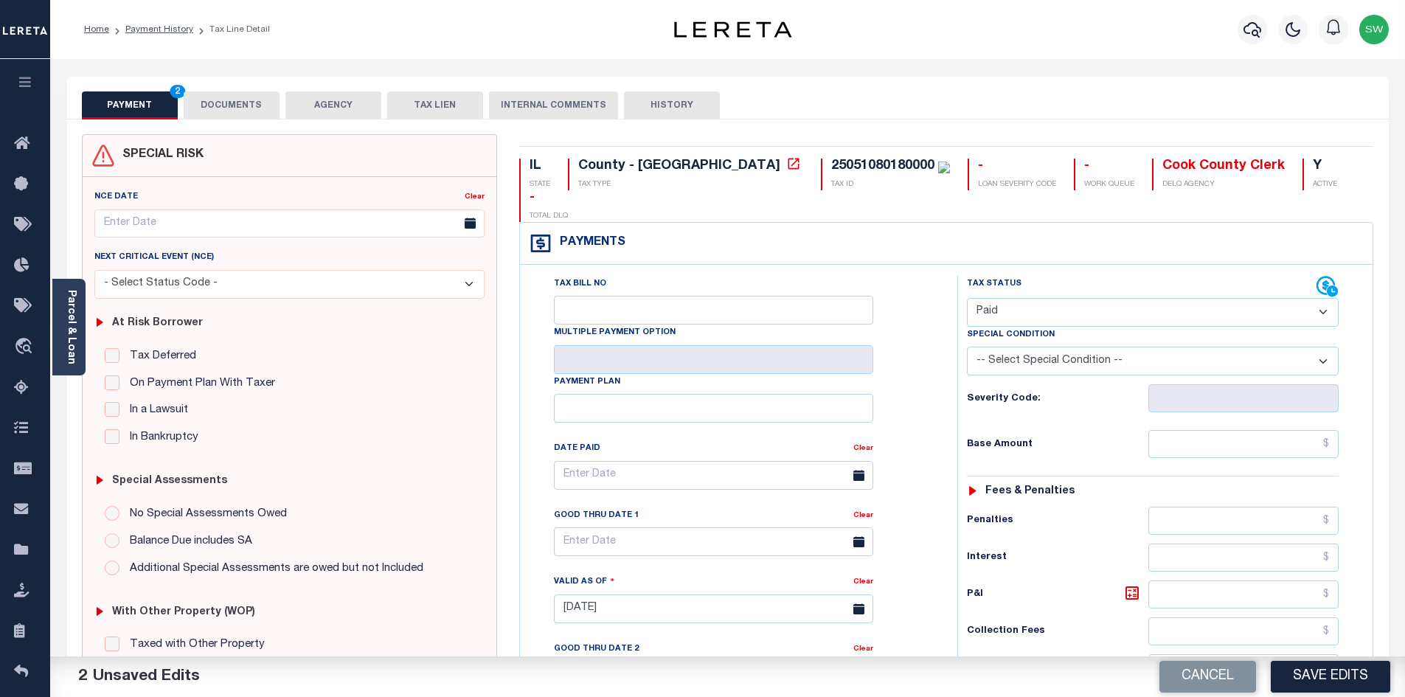
click at [1083, 232] on div "Payments Warning! Search Status is not "Completed", amounts can not be keyed." at bounding box center [946, 244] width 852 height 42
click at [1243, 430] on input "text" at bounding box center [1243, 444] width 191 height 28
paste input "1"
click at [1240, 430] on input "text" at bounding box center [1243, 444] width 191 height 28
type input "$1,126.48"
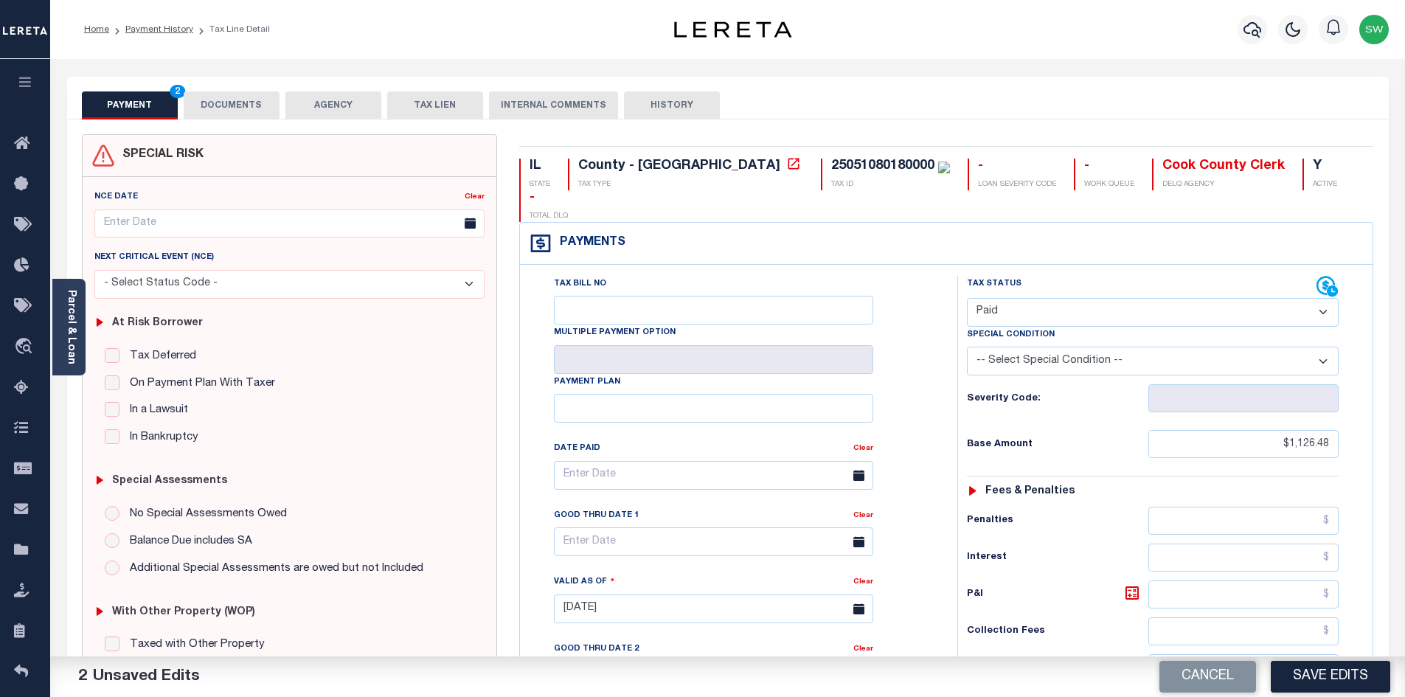
click at [1116, 347] on select "-- Select Special Condition -- 3RD PARTY TAX LIEN AGENCY TAX LIEN (A.K.A Inside…" at bounding box center [1153, 361] width 372 height 29
click at [1275, 430] on input "$1,126.48" at bounding box center [1243, 444] width 191 height 28
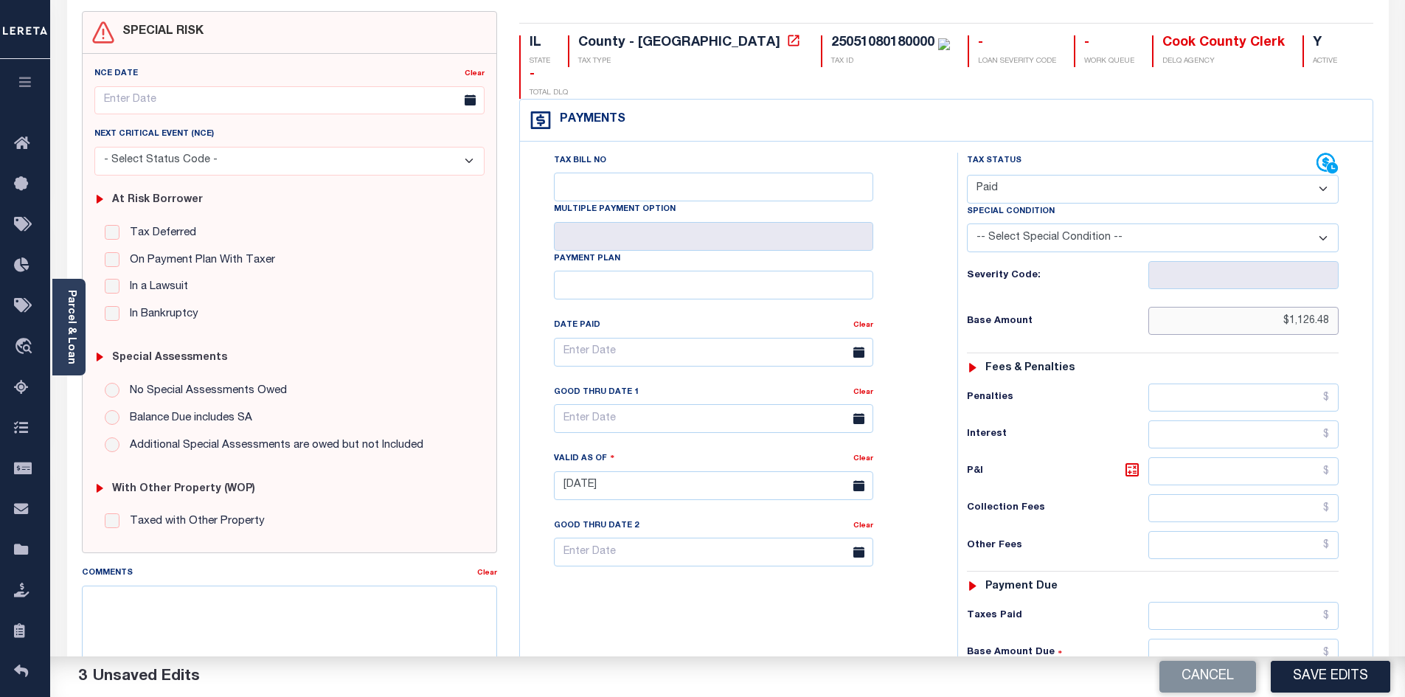
scroll to position [125, 0]
click at [1204, 600] on input "text" at bounding box center [1243, 614] width 191 height 28
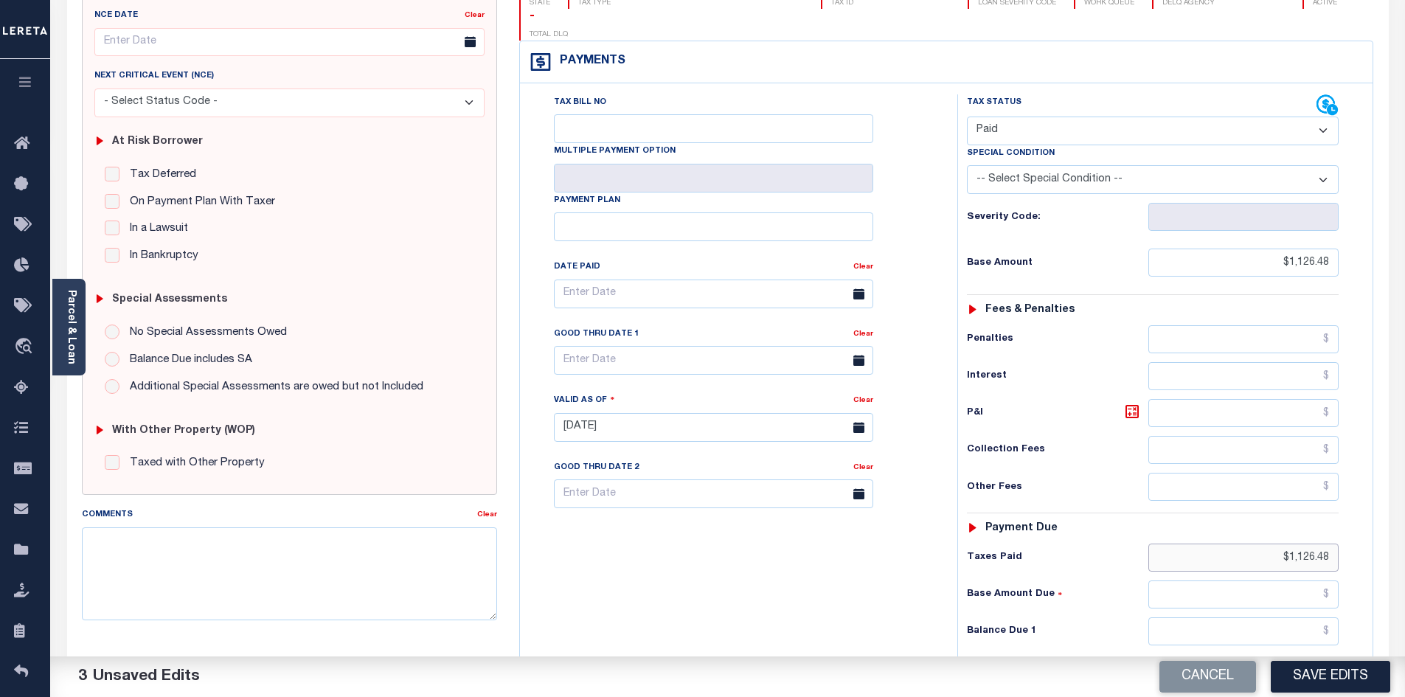
scroll to position [210, 0]
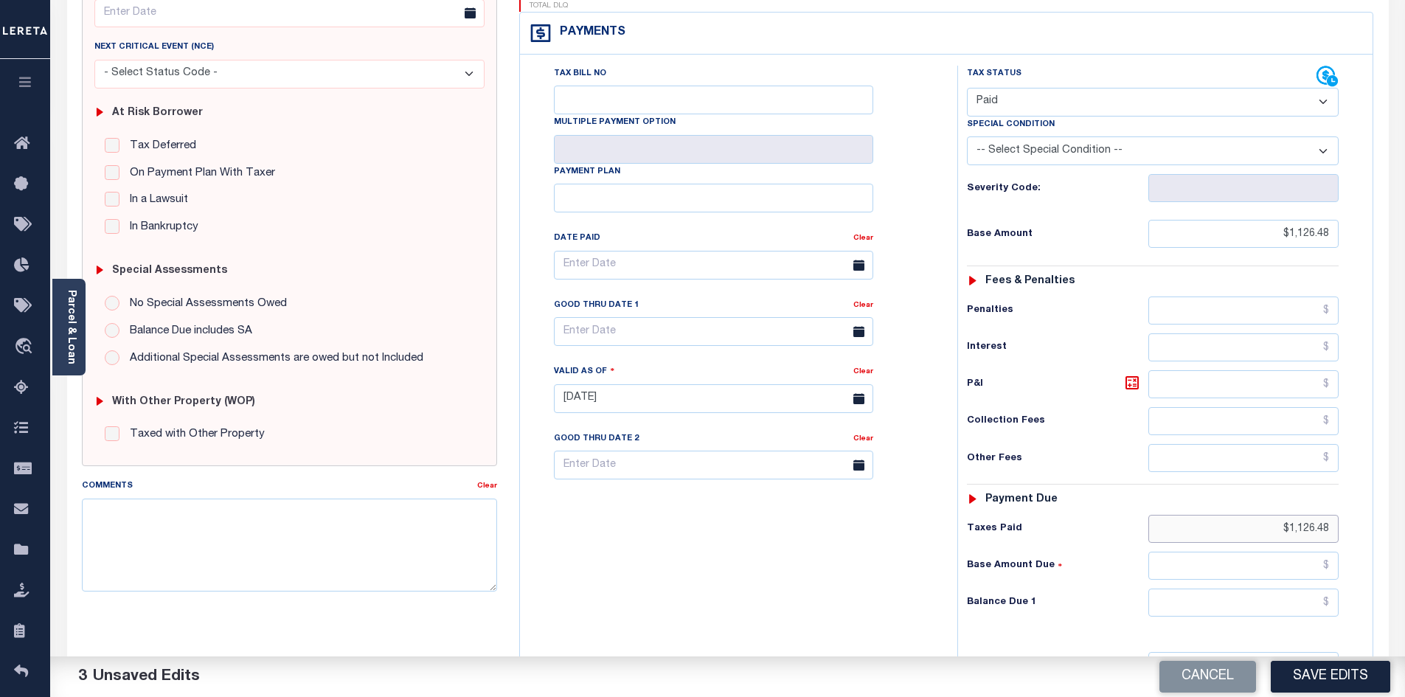
type input "$1,126.48"
click at [1287, 588] on input "text" at bounding box center [1243, 602] width 191 height 28
type input "$0.00"
click at [824, 590] on div "Tax Bill No Multiple Payment Option Payment Plan Clear" at bounding box center [735, 391] width 423 height 651
click at [698, 578] on div "Tax Bill No Multiple Payment Option Payment Plan Clear" at bounding box center [735, 391] width 423 height 651
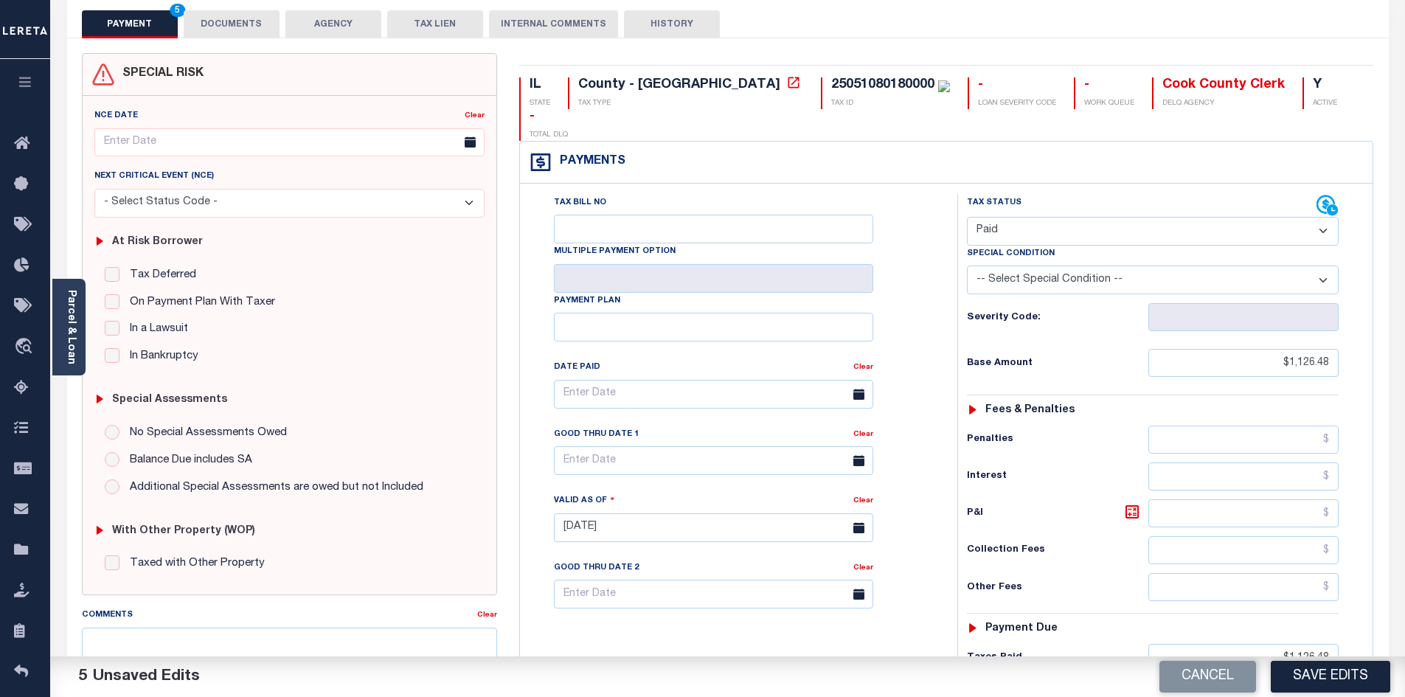
scroll to position [0, 0]
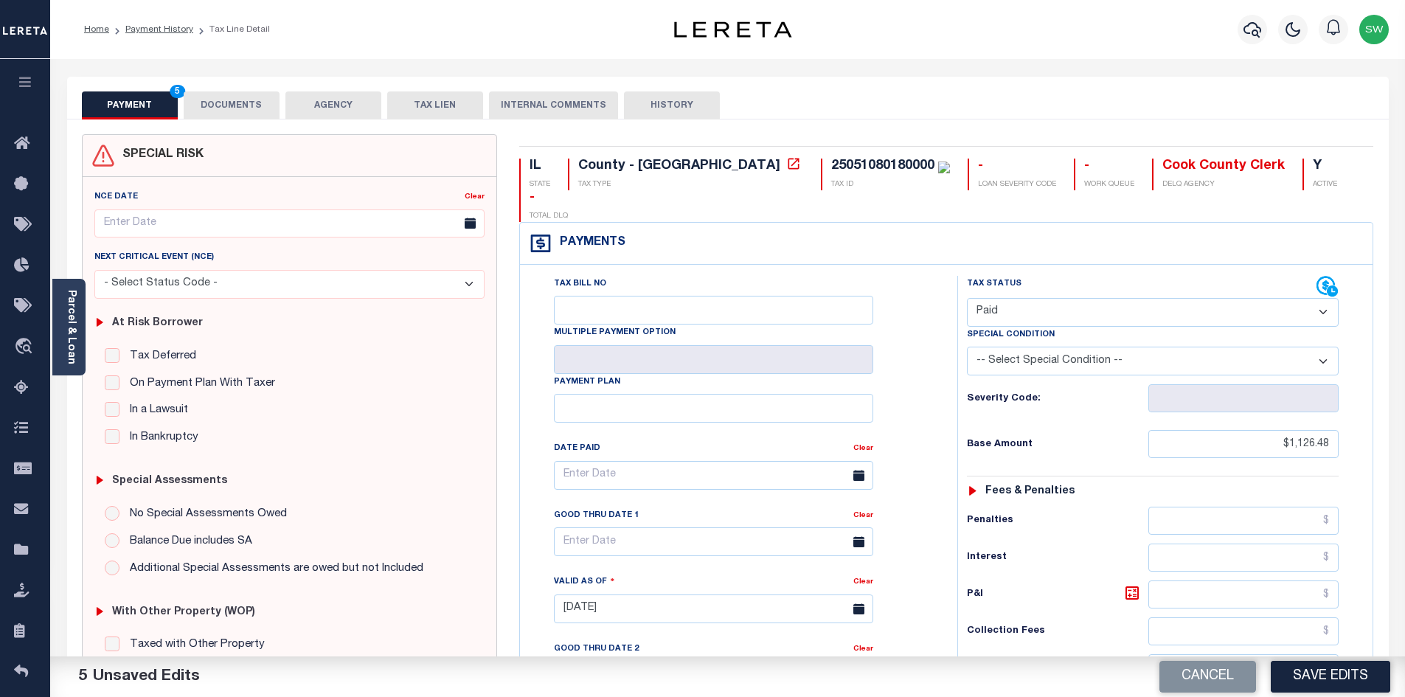
drag, startPoint x: 229, startPoint y: 102, endPoint x: 282, endPoint y: 140, distance: 64.9
click at [229, 101] on button "DOCUMENTS" at bounding box center [232, 105] width 96 height 28
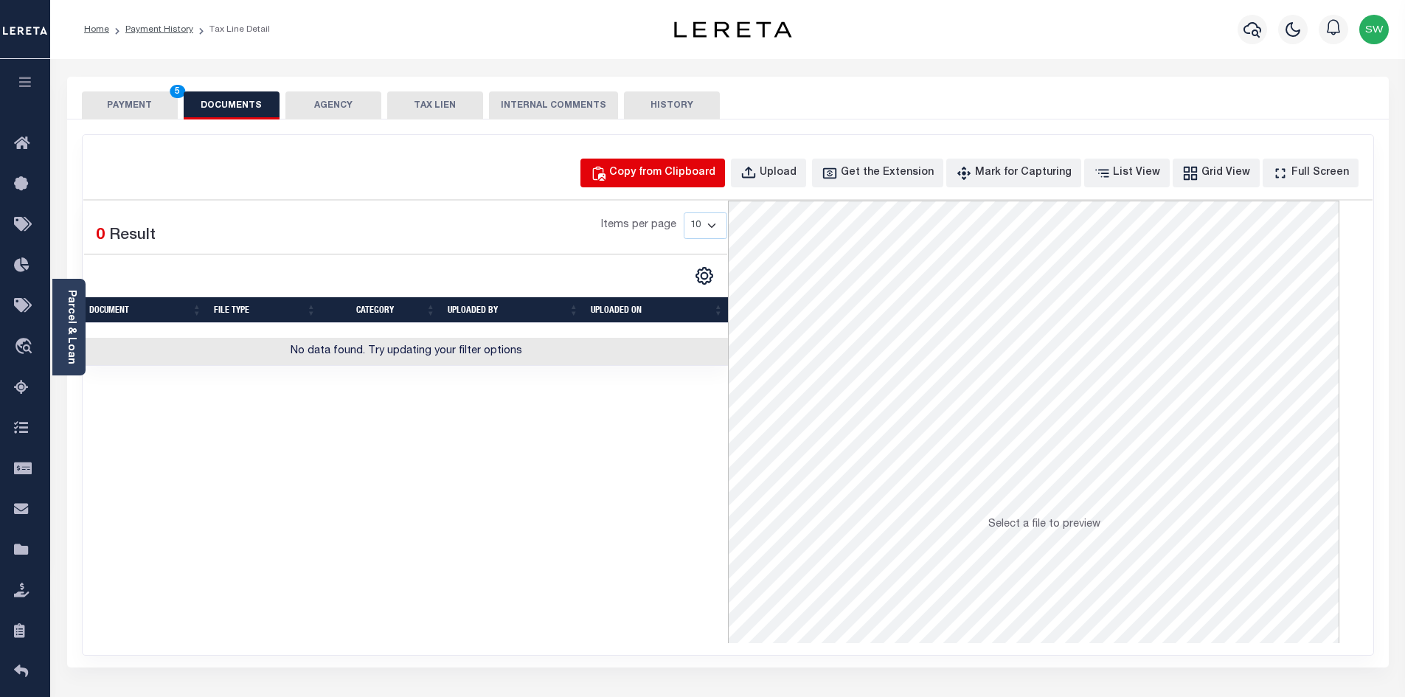
click at [705, 175] on div "Copy from Clipboard" at bounding box center [662, 173] width 106 height 16
select select "POP"
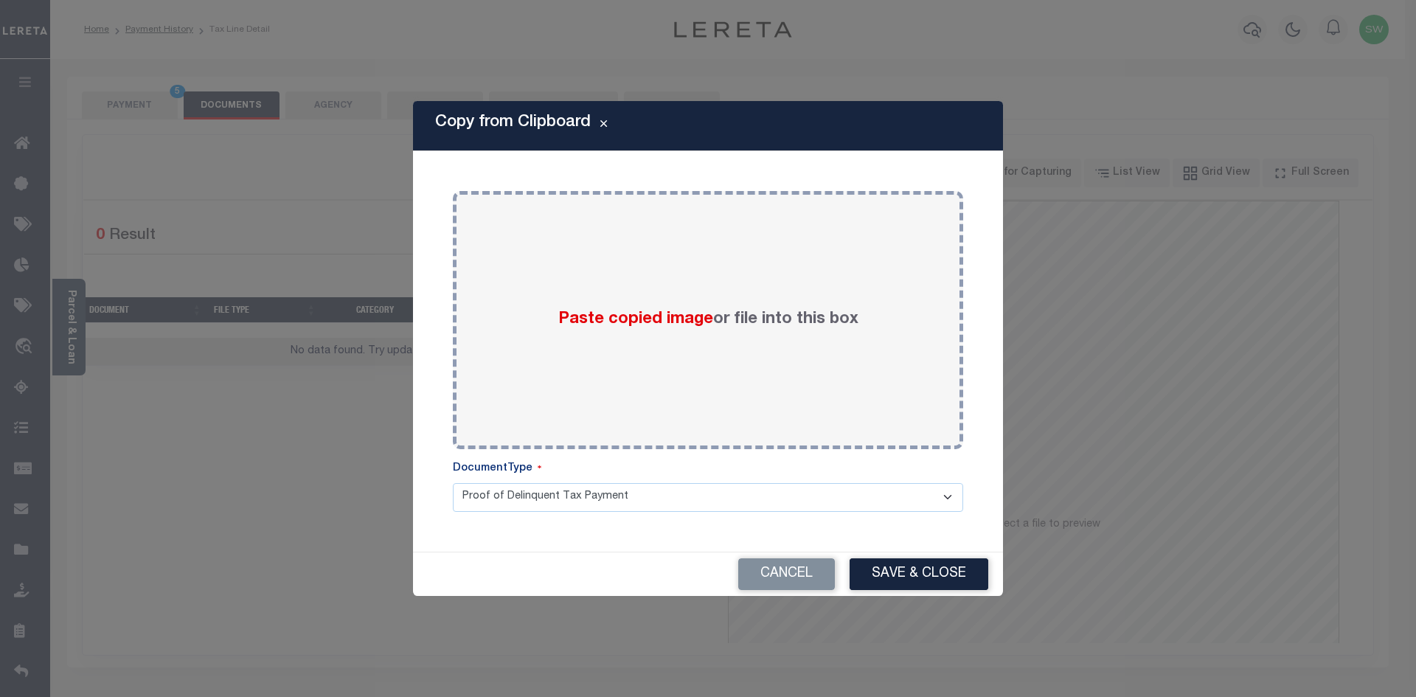
click at [424, 392] on div "Copy from Clipboard Paste copied image or file into this box Select file or dra…" at bounding box center [708, 348] width 590 height 494
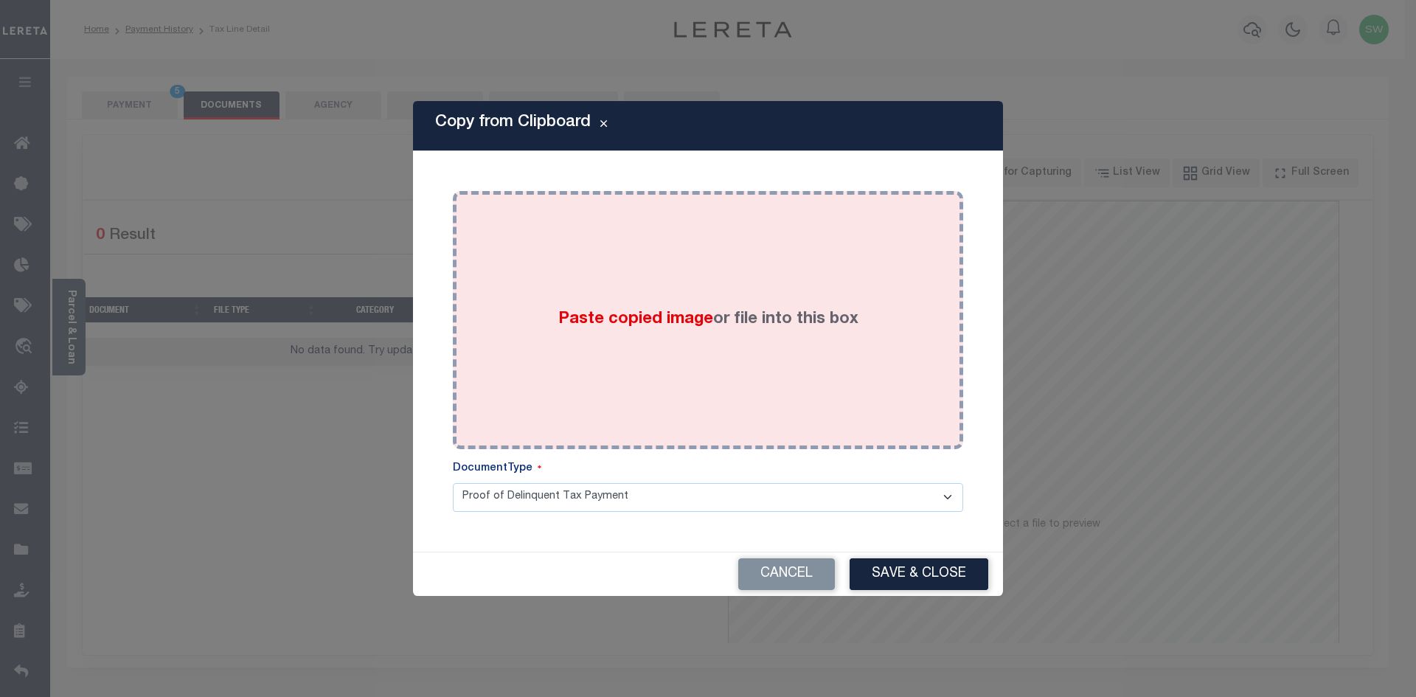
click at [515, 366] on div "Paste copied image or file into this box" at bounding box center [708, 320] width 488 height 236
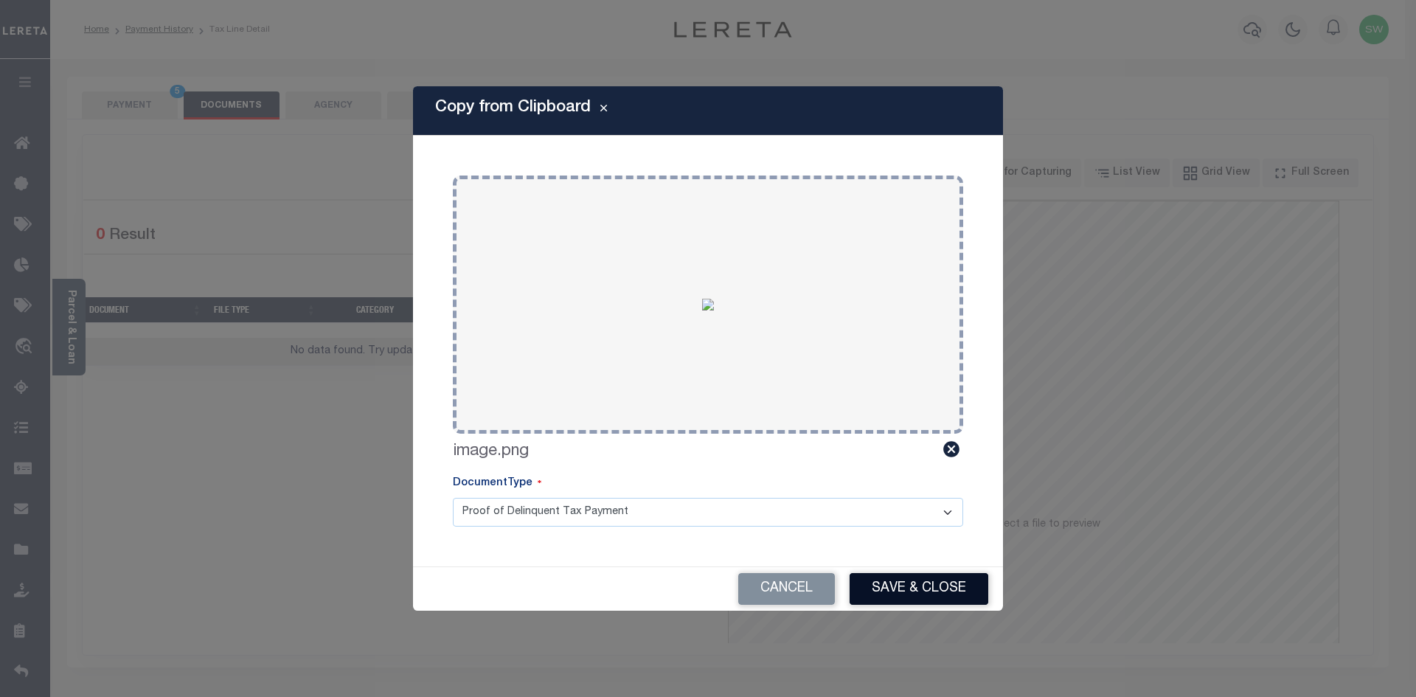
click at [898, 598] on button "Save & Close" at bounding box center [918, 589] width 139 height 32
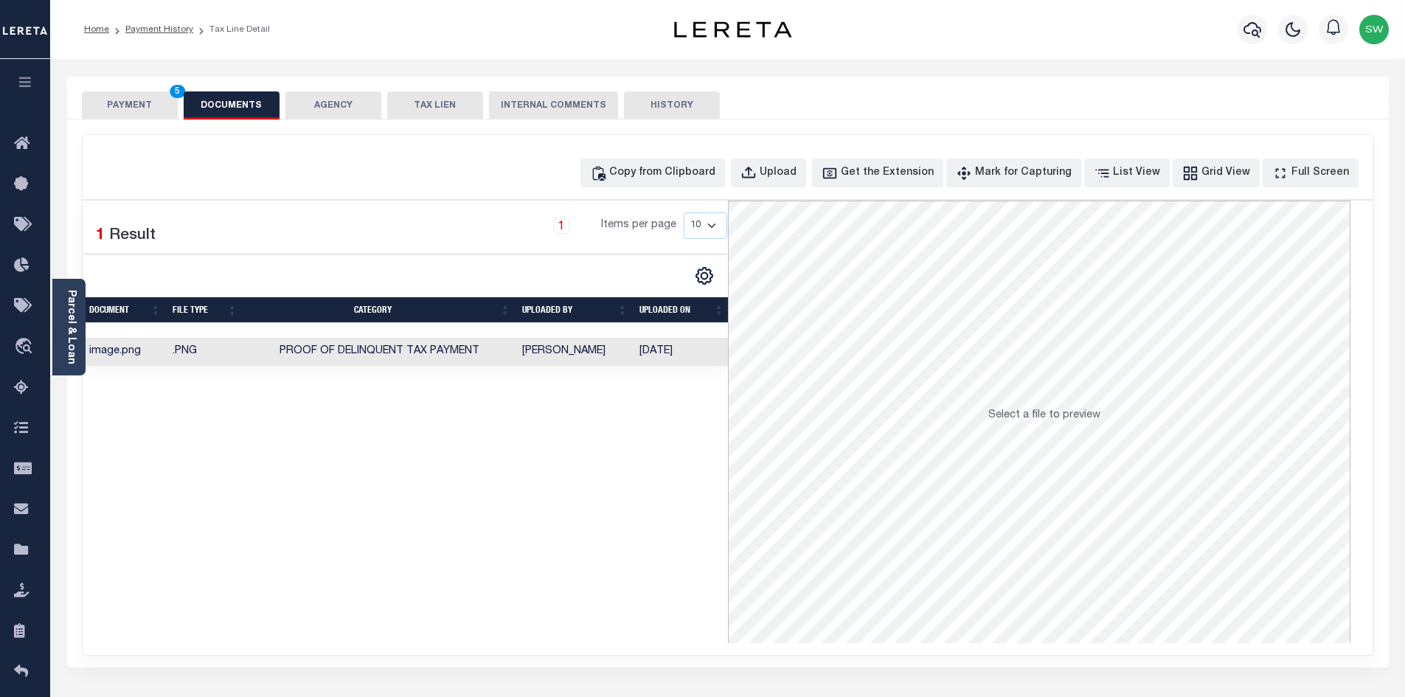
click at [618, 548] on div "Selected 1 Result 1 Items per page 10 25 50 100" at bounding box center [405, 422] width 644 height 442
click at [595, 508] on div "Selected 1 Result 1 Items per page 10 25 50 100" at bounding box center [405, 422] width 644 height 442
click at [140, 113] on button "PAYMENT 5" at bounding box center [130, 105] width 96 height 28
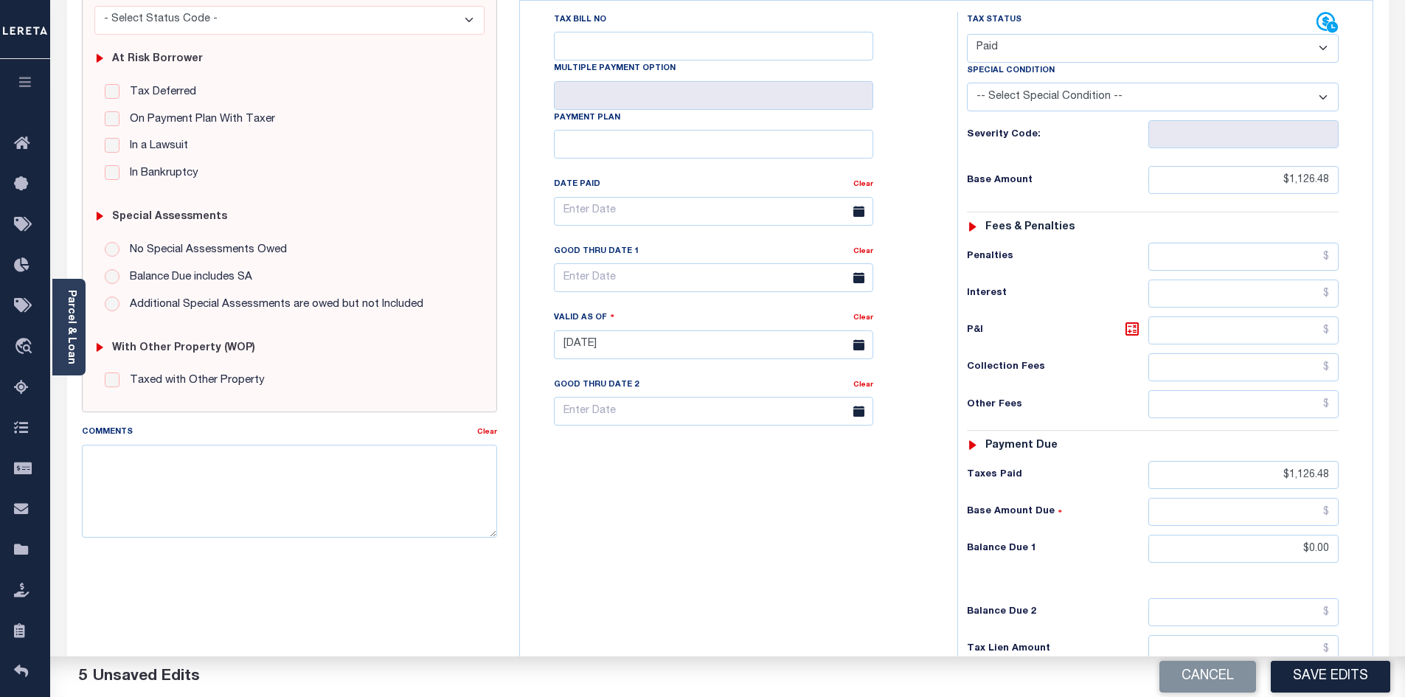
scroll to position [272, 0]
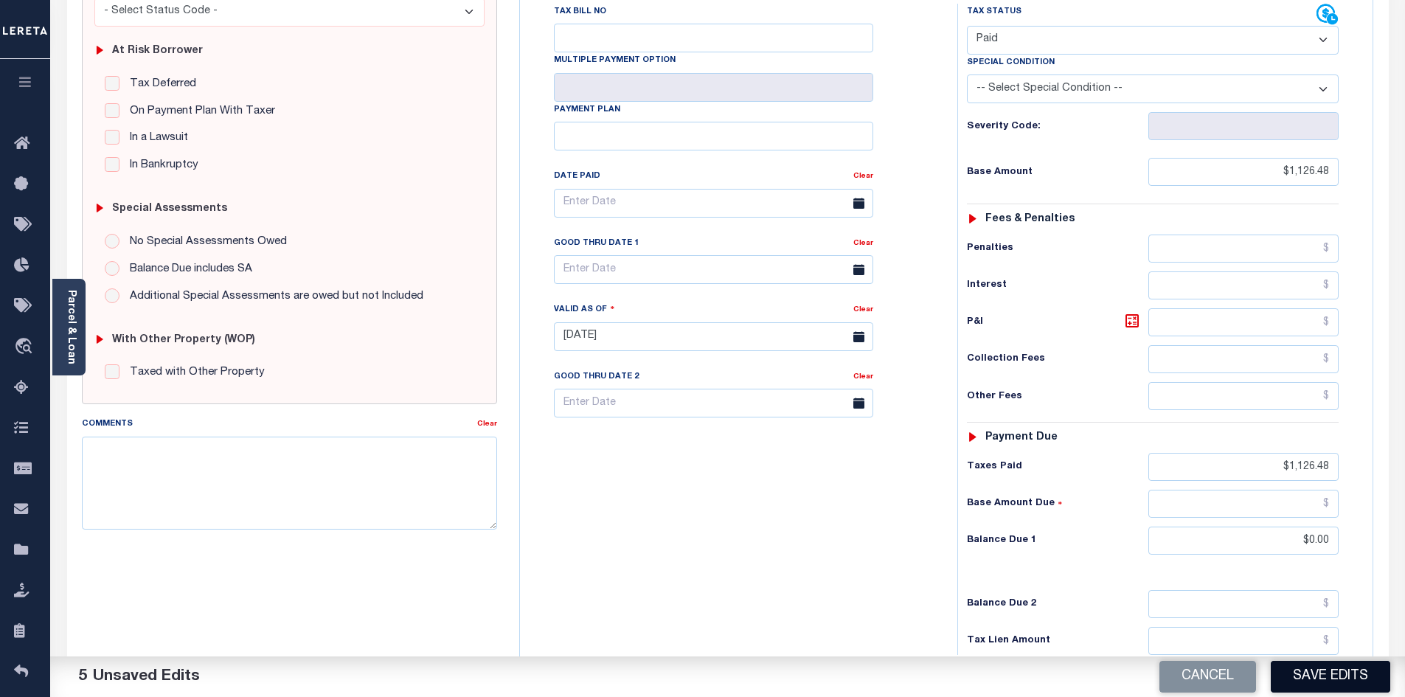
click at [1333, 669] on button "Save Edits" at bounding box center [1330, 677] width 119 height 32
checkbox input "false"
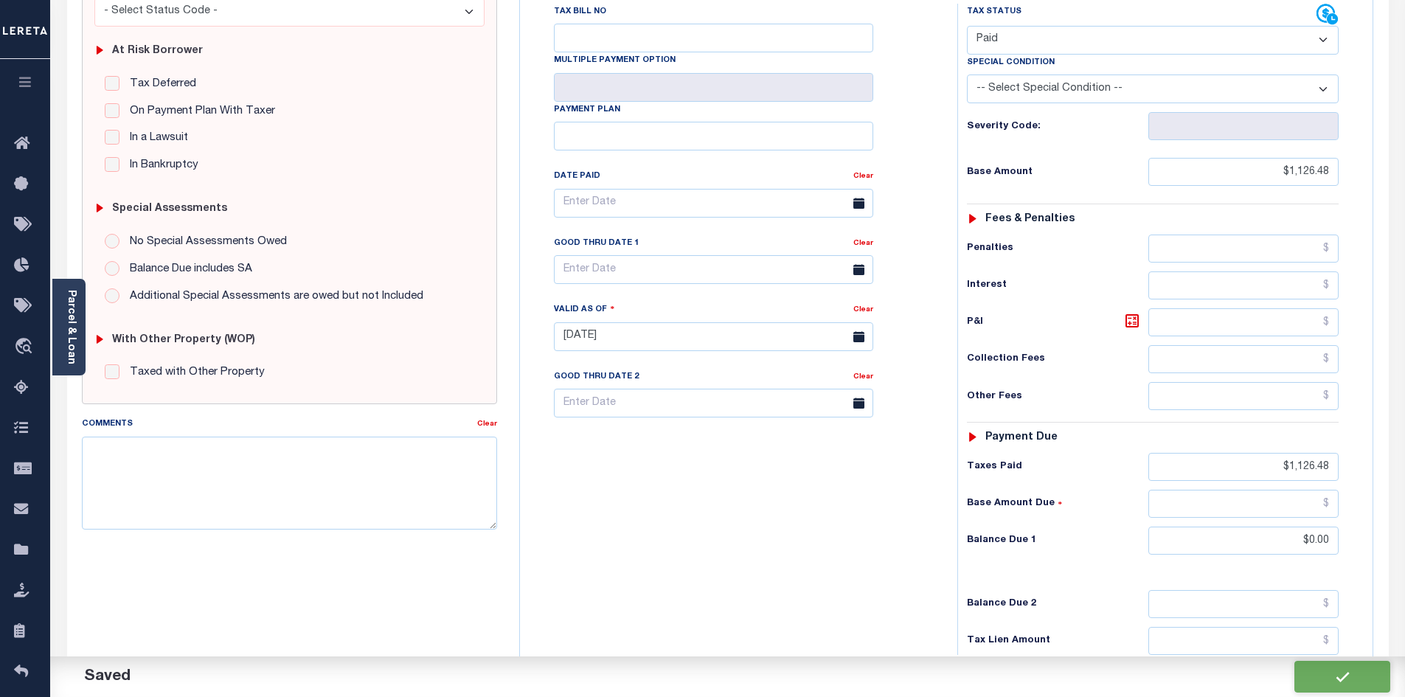
type input "$1,126.48"
type input "$0"
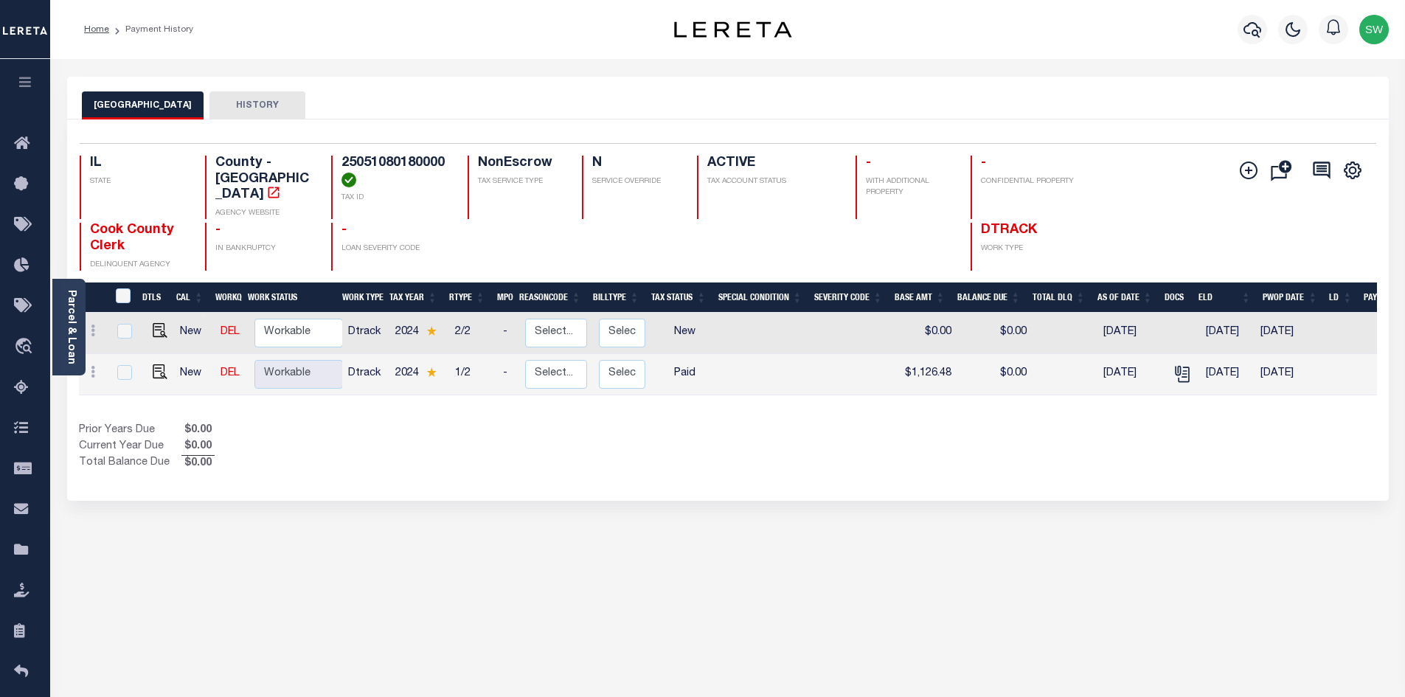
click at [892, 439] on div "Show Tax Lines before Bill Release Date Prior Years Due $0.00 Current Year Due …" at bounding box center [728, 447] width 1298 height 49
click at [469, 445] on div "Prior Years Due $0.00 Current Year Due $0.00 Total Balance Due $0.00" at bounding box center [403, 447] width 649 height 49
click at [557, 426] on div "Prior Years Due $0.00 Current Year Due $0.00 Total Balance Due $0.00" at bounding box center [403, 447] width 649 height 49
click at [1256, 21] on icon "button" at bounding box center [1252, 30] width 18 height 18
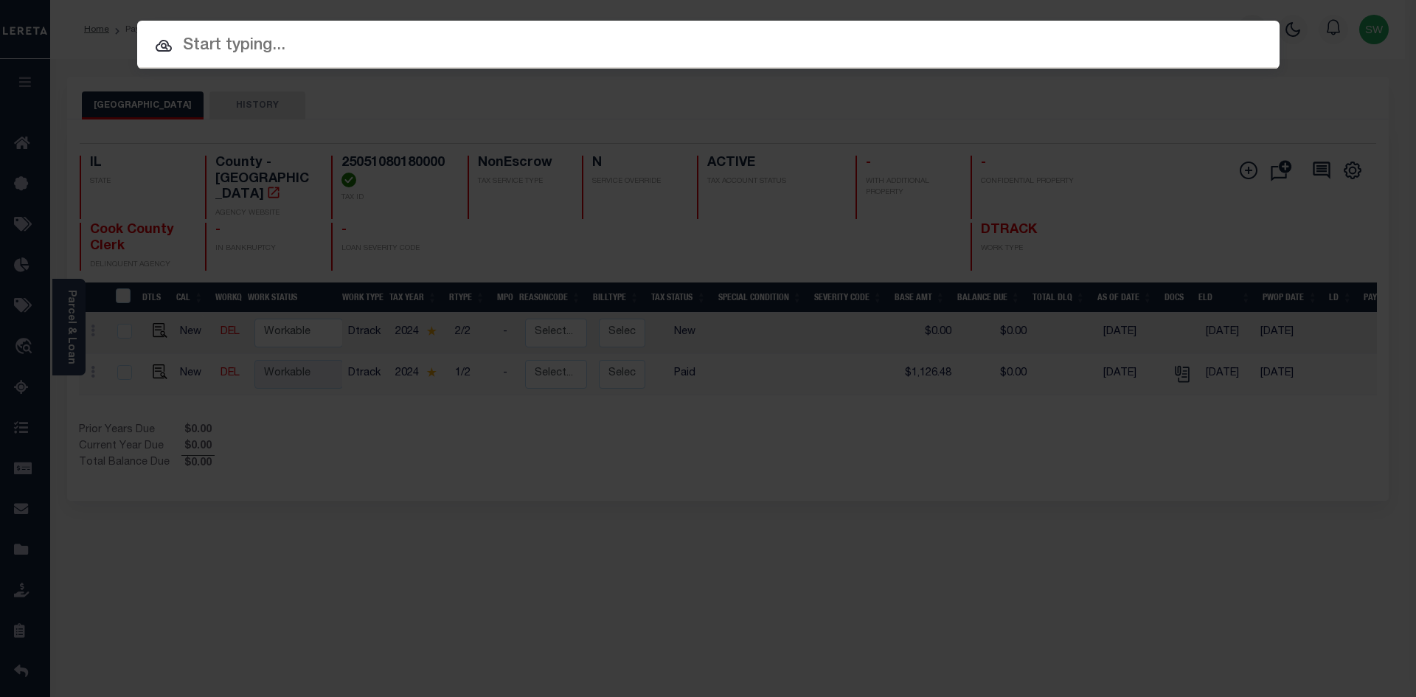
click at [207, 52] on input "text" at bounding box center [708, 46] width 1142 height 26
paste input "15092"
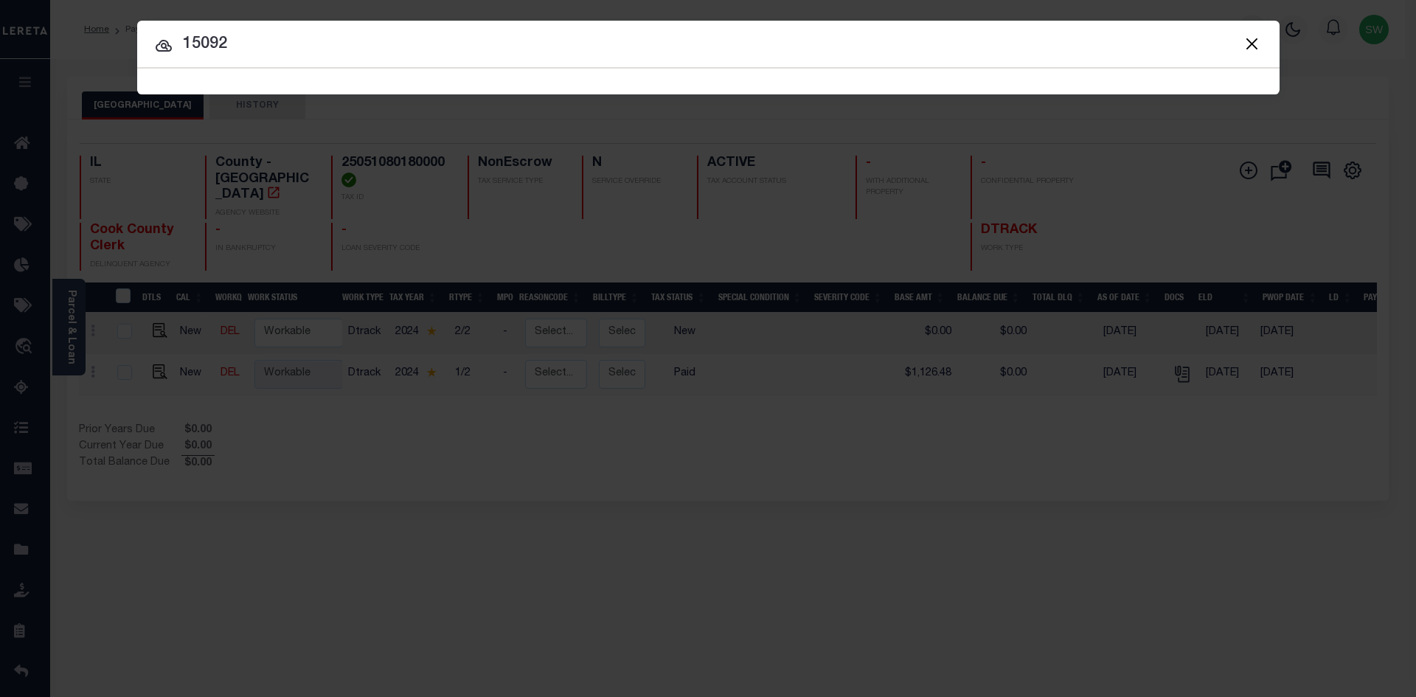
click at [364, 52] on input "15092" at bounding box center [708, 45] width 1142 height 26
type input "15092"
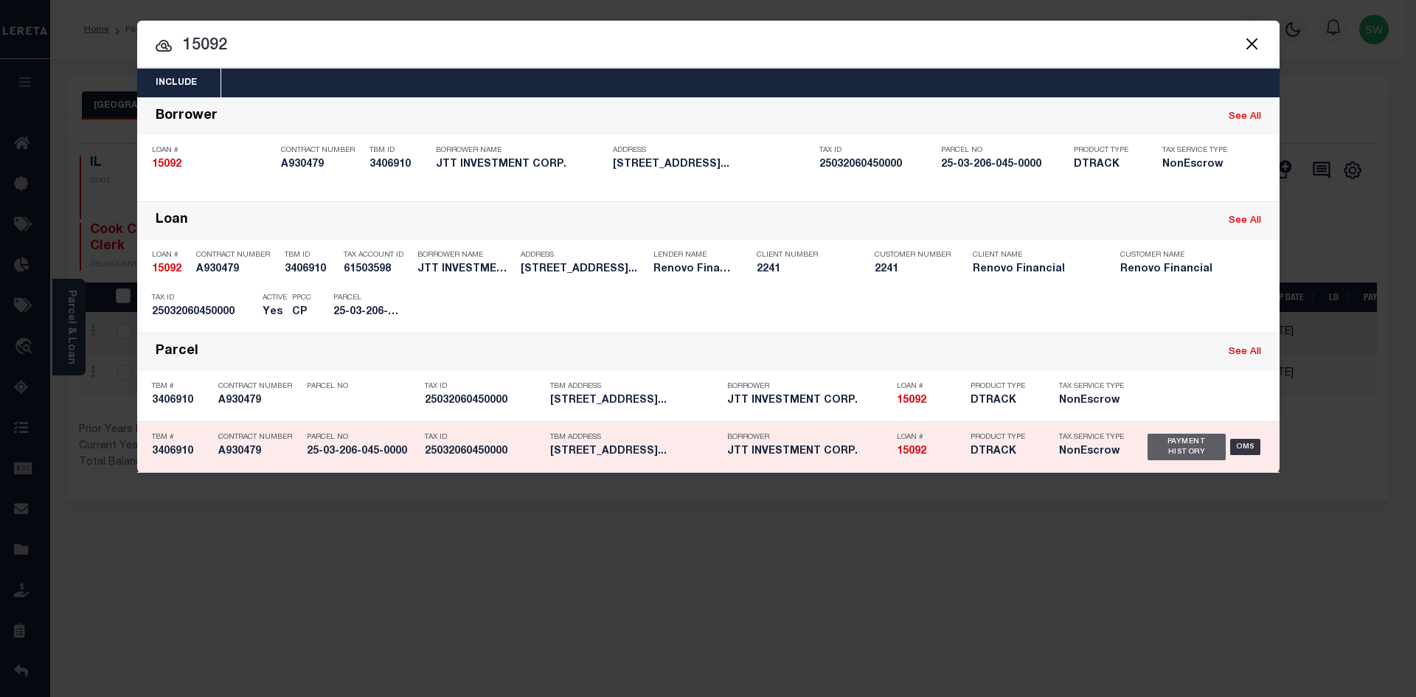
click at [1174, 456] on div "Payment History" at bounding box center [1186, 447] width 79 height 27
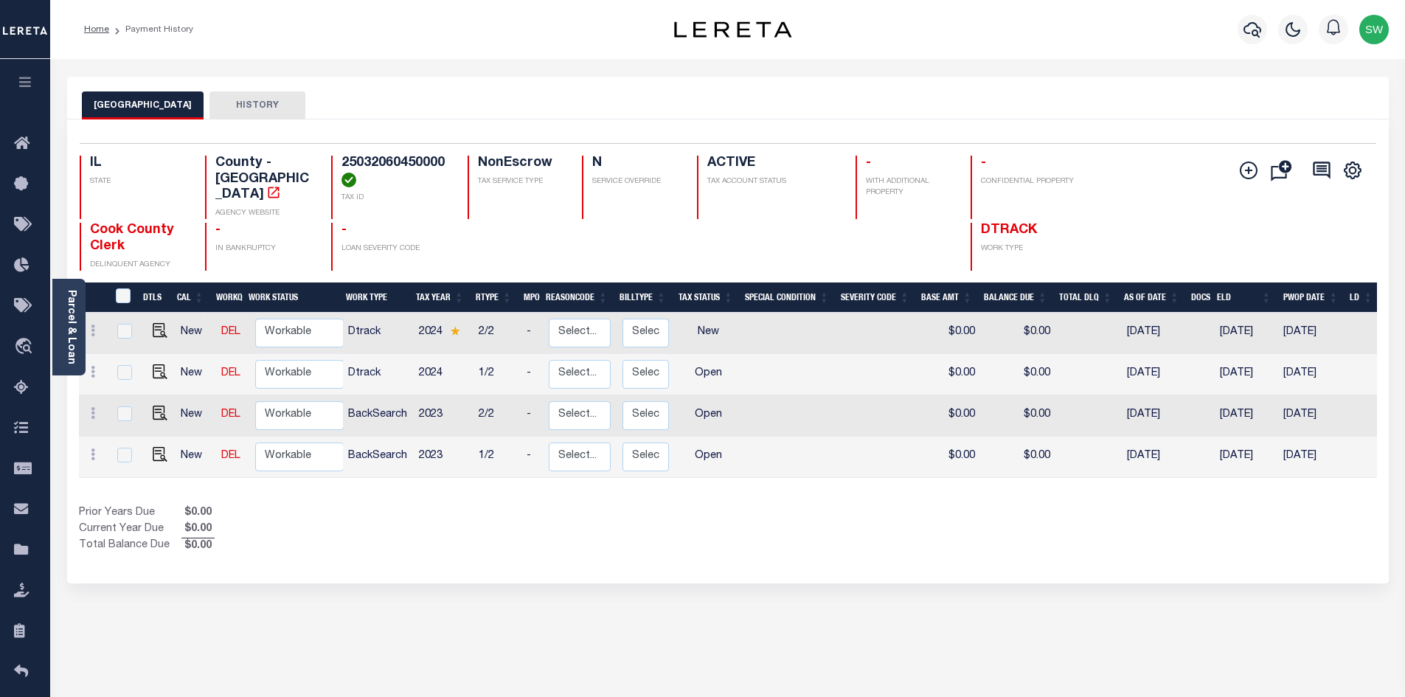
click at [928, 512] on div "Show Tax Lines before Bill Release Date Prior Years Due $0.00 Current Year Due …" at bounding box center [728, 529] width 1298 height 49
click at [734, 505] on div "Show Tax Lines before Bill Release Date Prior Years Due $0.00 Current Year Due …" at bounding box center [728, 529] width 1298 height 49
drag, startPoint x: 573, startPoint y: 541, endPoint x: 600, endPoint y: 537, distance: 27.5
click at [574, 541] on div "Selected 4 Results 1 Items per page 25 50 100 IL STATE TAX ID N" at bounding box center [727, 351] width 1321 height 464
click at [682, 507] on div "Prior Years Due $0.00 Current Year Due $0.00 Total Balance Due $0.00" at bounding box center [403, 529] width 649 height 49
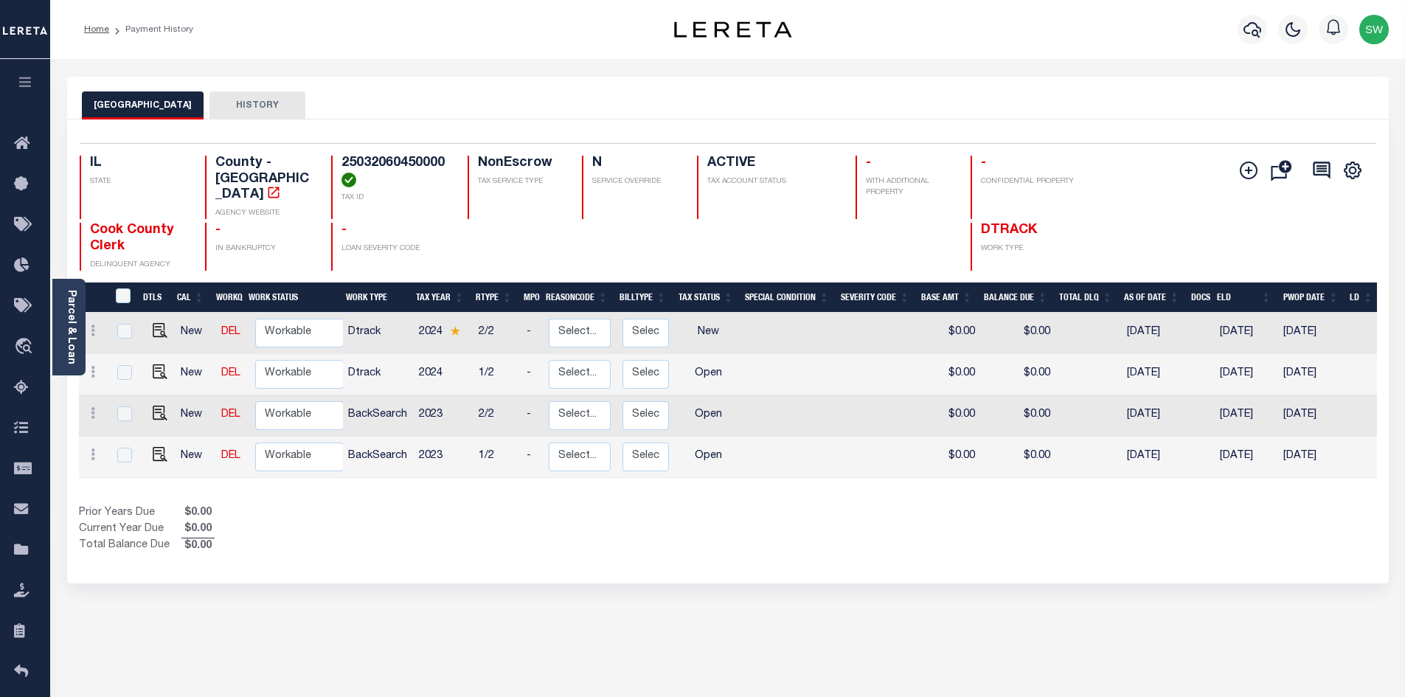
click at [600, 541] on div "Selected 4 Results 1 Items per page 25 50 100 IL STATE TAX ID N" at bounding box center [727, 351] width 1321 height 464
click at [154, 447] on img "" at bounding box center [160, 454] width 15 height 15
checkbox input "true"
